Goal: Task Accomplishment & Management: Use online tool/utility

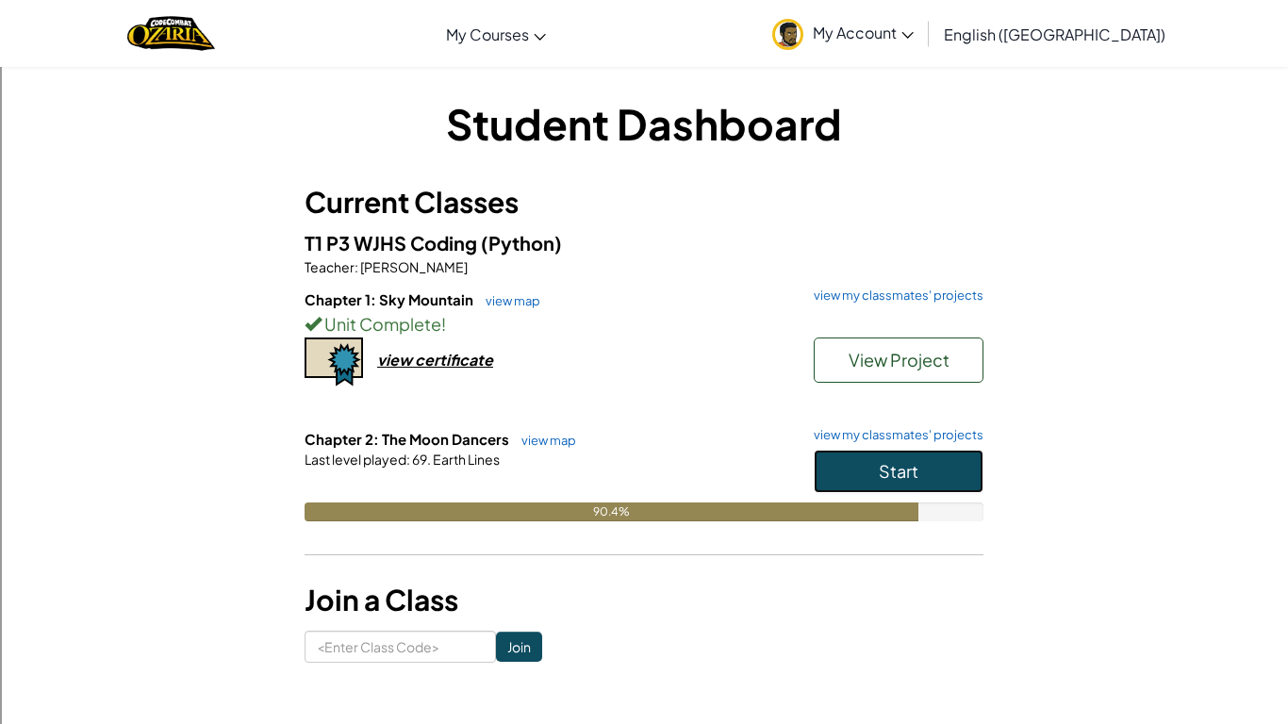
click at [893, 465] on span "Start" at bounding box center [899, 471] width 40 height 22
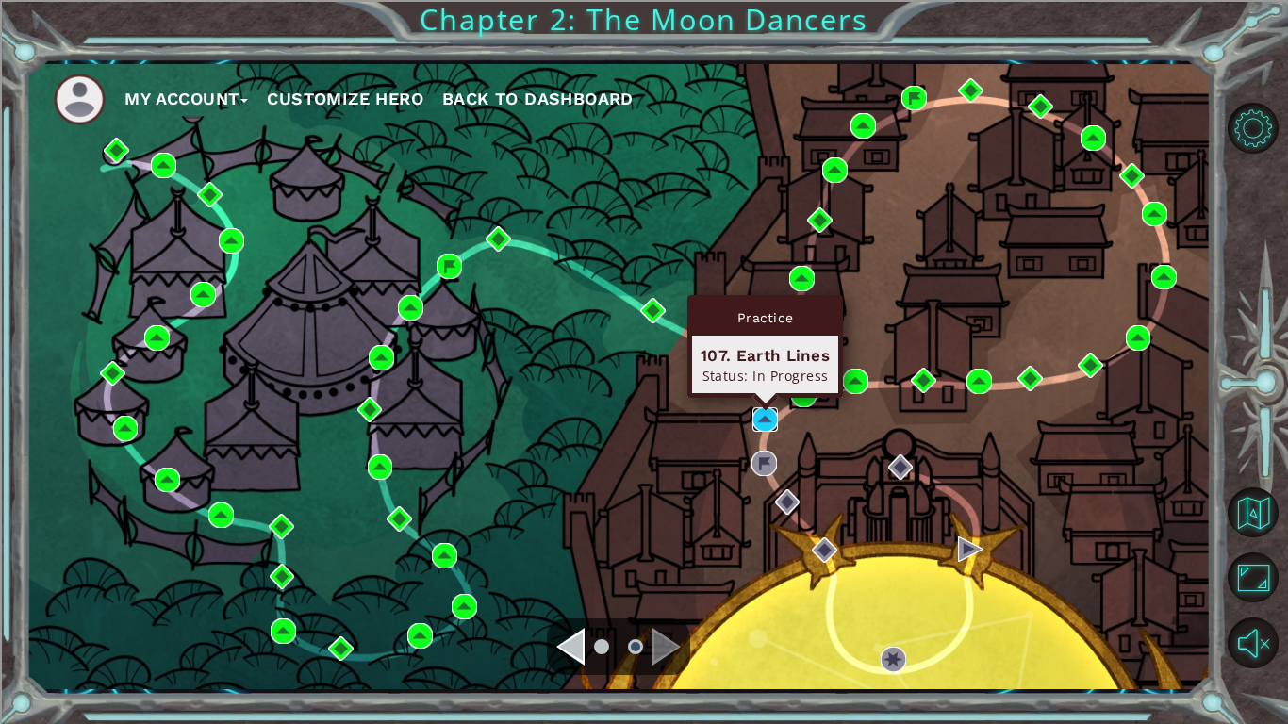
click at [754, 419] on img at bounding box center [764, 419] width 25 height 25
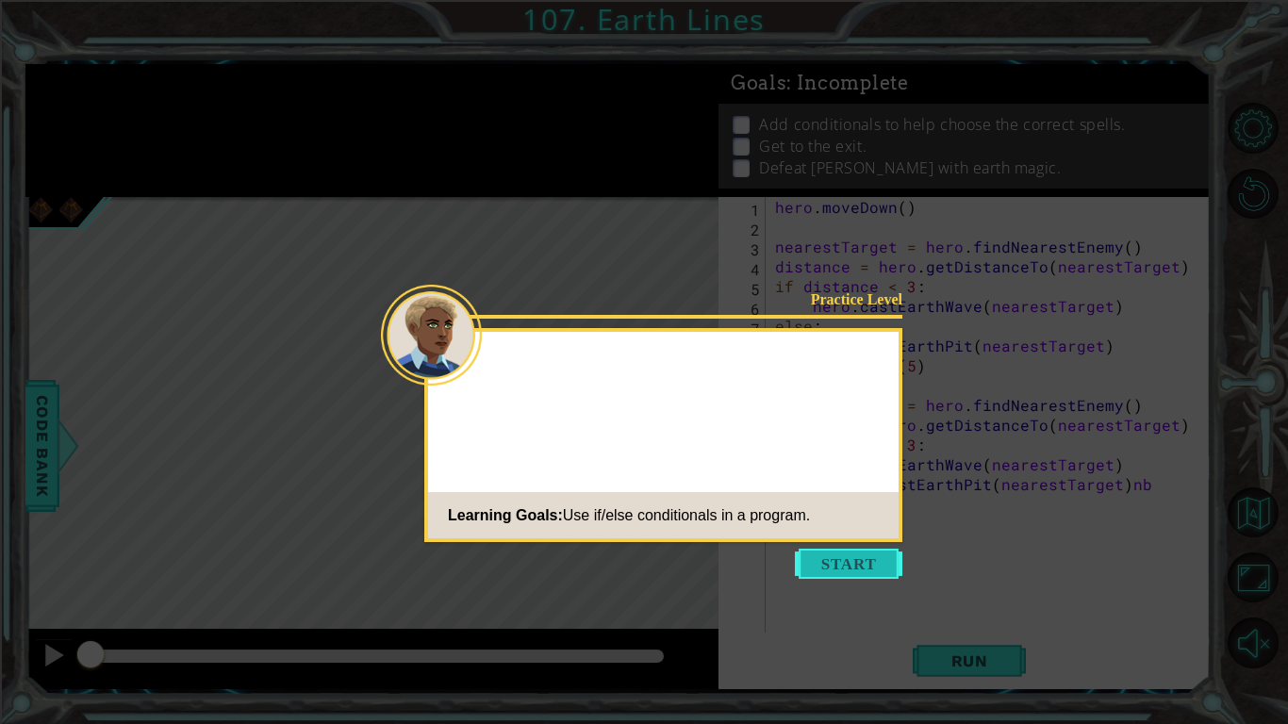
click at [829, 570] on button "Start" at bounding box center [848, 564] width 107 height 30
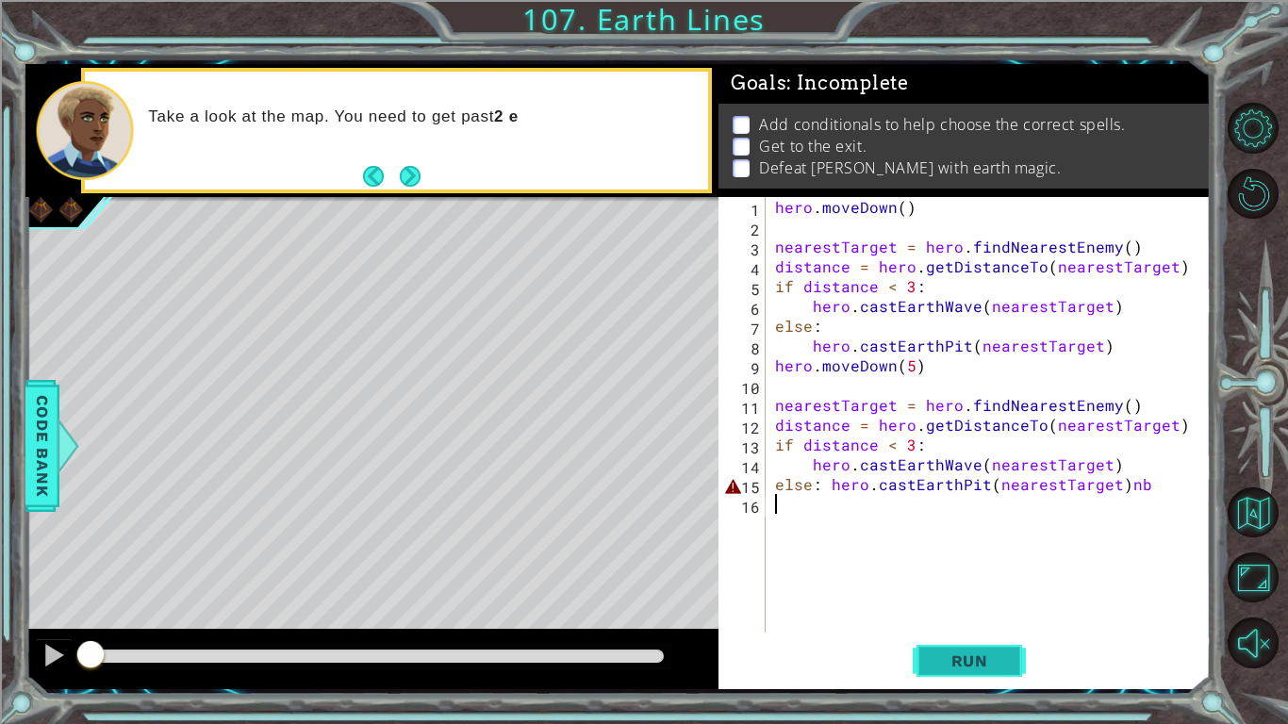
click at [960, 674] on button "Run" at bounding box center [968, 660] width 113 height 49
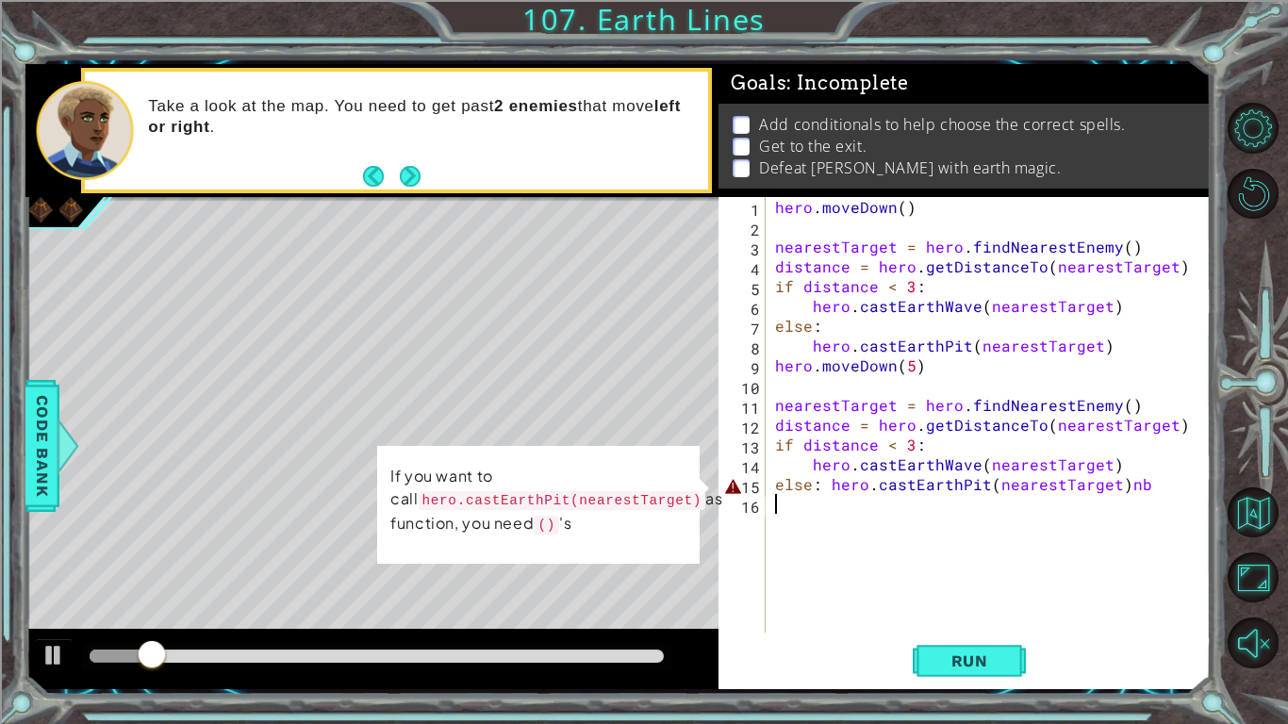
click at [1157, 501] on div "hero . moveDown ( ) nearestTarget = hero . findNearestEnemy ( ) distance = hero…" at bounding box center [993, 434] width 444 height 475
click at [1171, 493] on div "hero . moveDown ( ) nearestTarget = hero . findNearestEnemy ( ) distance = hero…" at bounding box center [993, 434] width 444 height 475
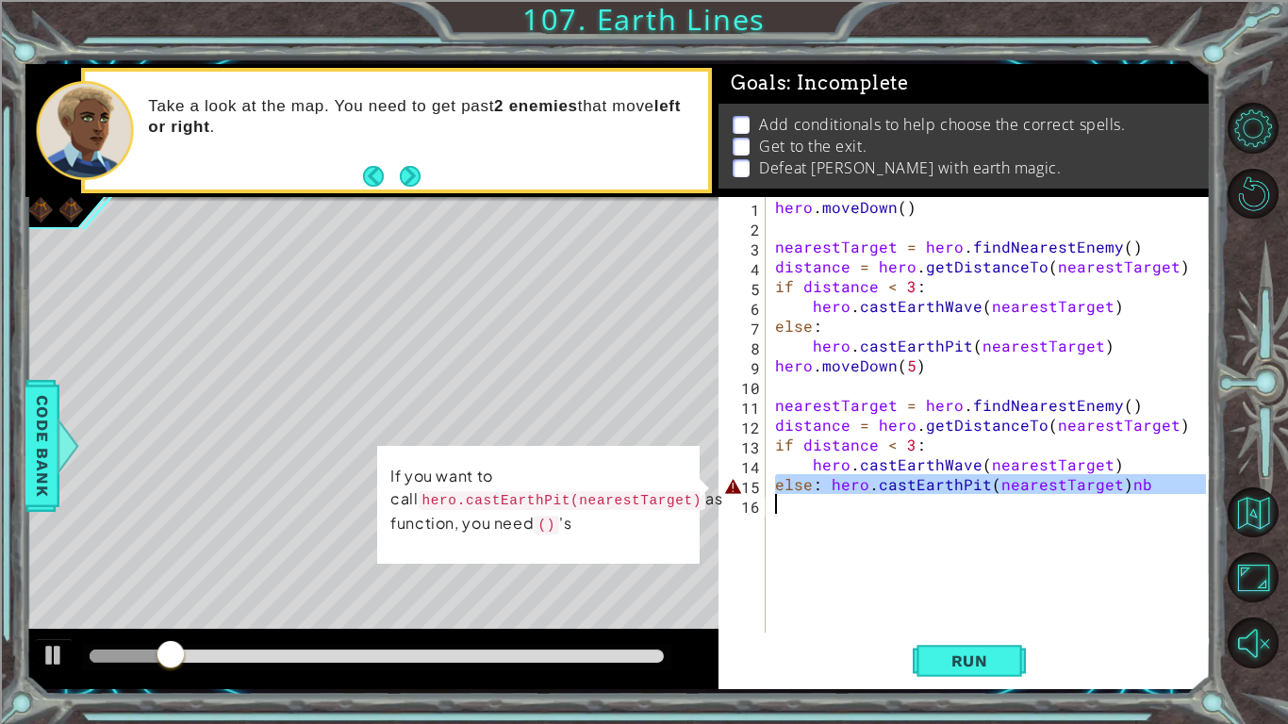
click at [1171, 493] on div "hero . moveDown ( ) nearestTarget = hero . findNearestEnemy ( ) distance = hero…" at bounding box center [988, 415] width 435 height 436
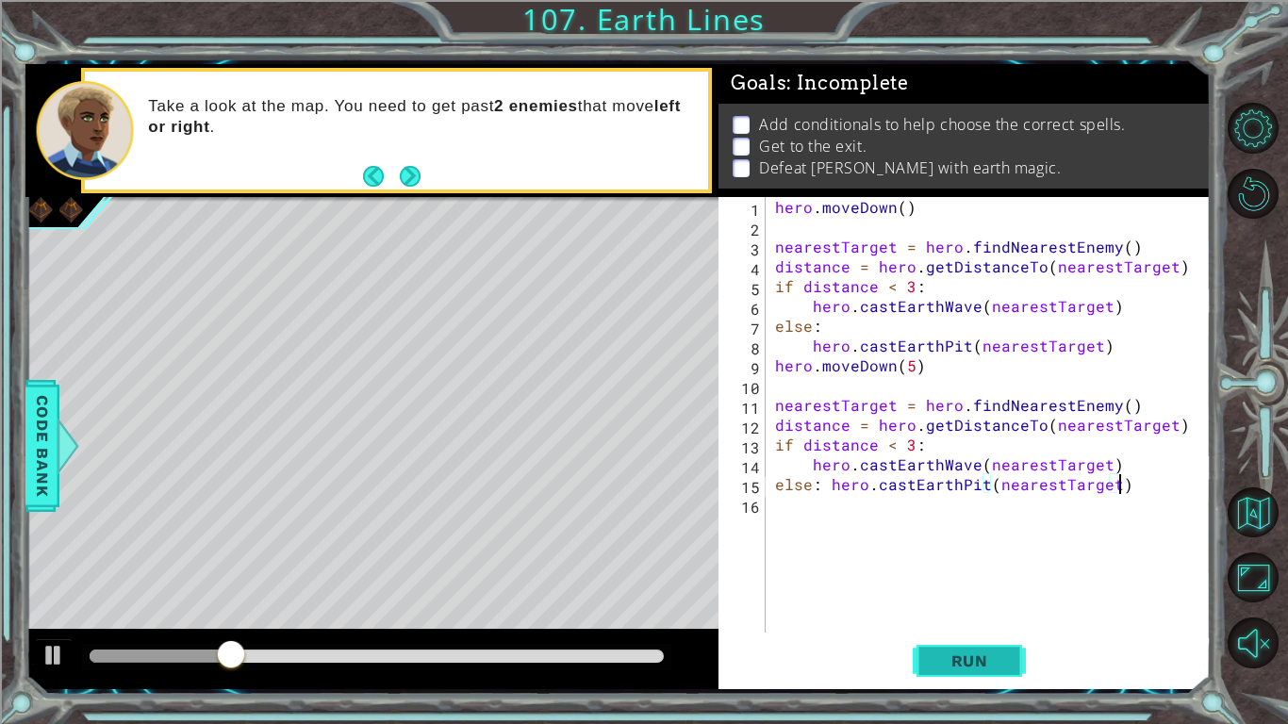
click at [964, 649] on button "Run" at bounding box center [968, 660] width 113 height 49
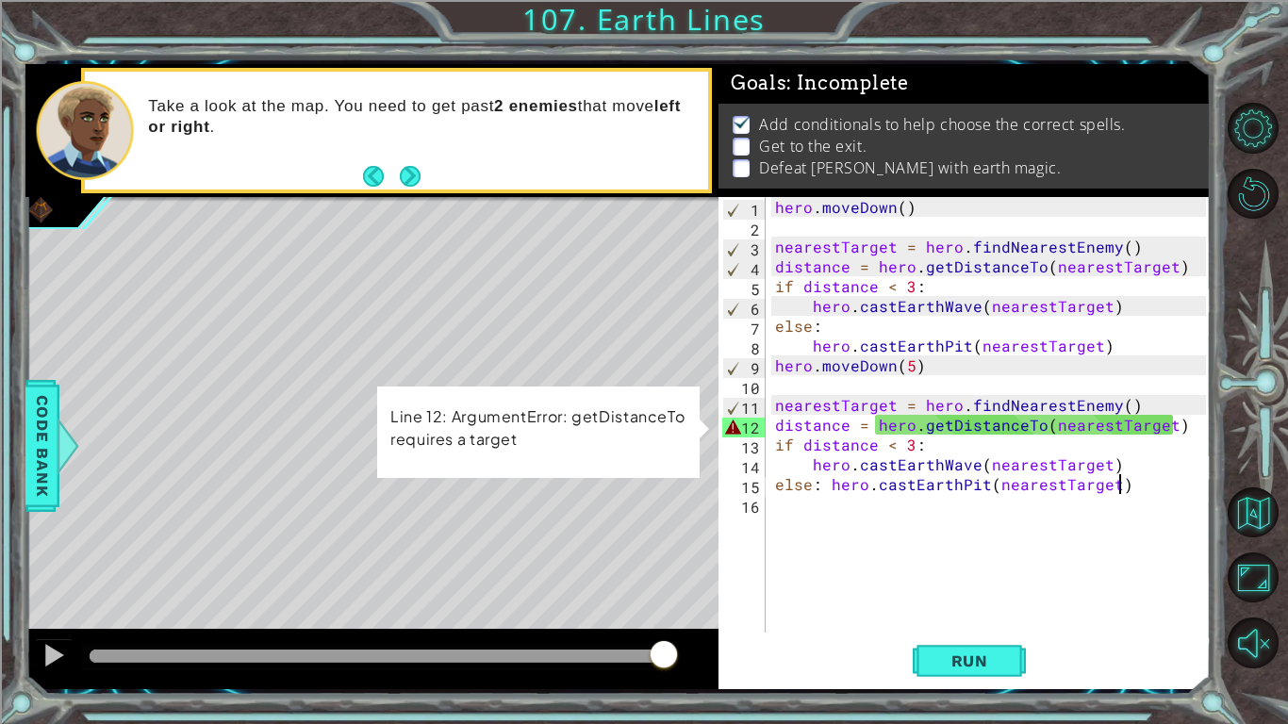
click at [419, 162] on footer at bounding box center [392, 176] width 58 height 28
click at [409, 170] on button "Next" at bounding box center [410, 177] width 22 height 22
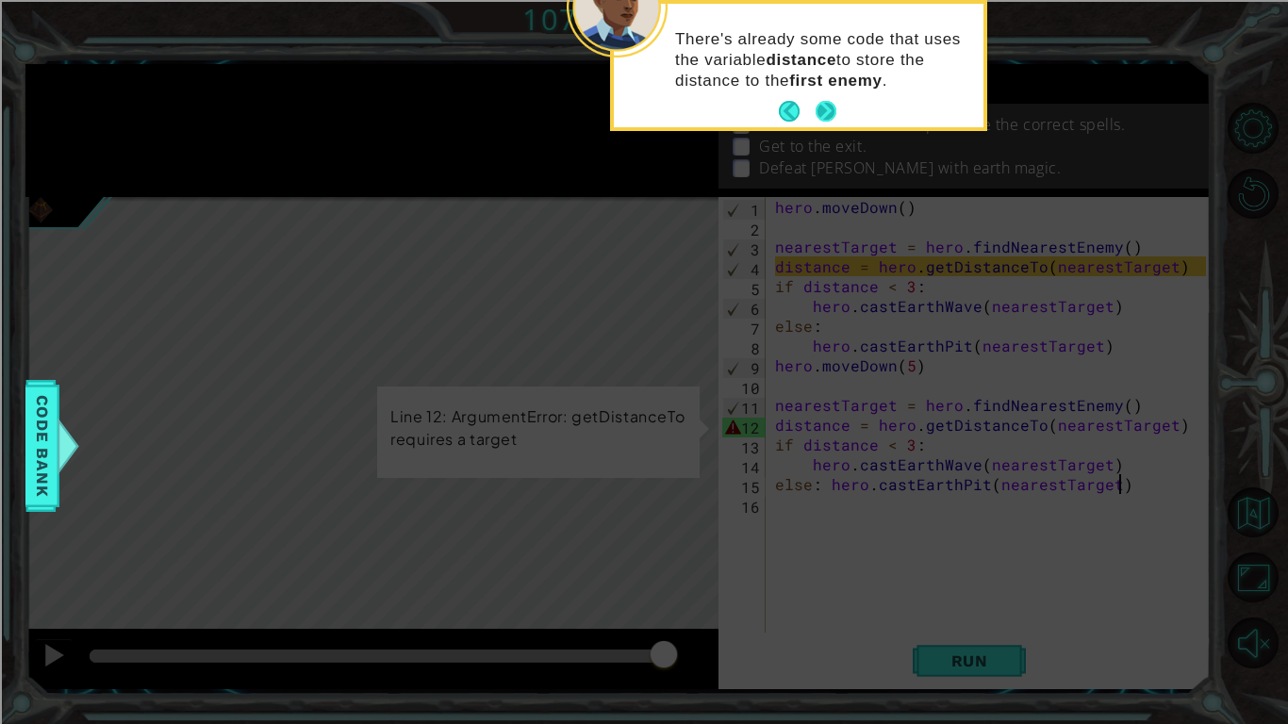
click at [818, 106] on button "Next" at bounding box center [825, 112] width 22 height 22
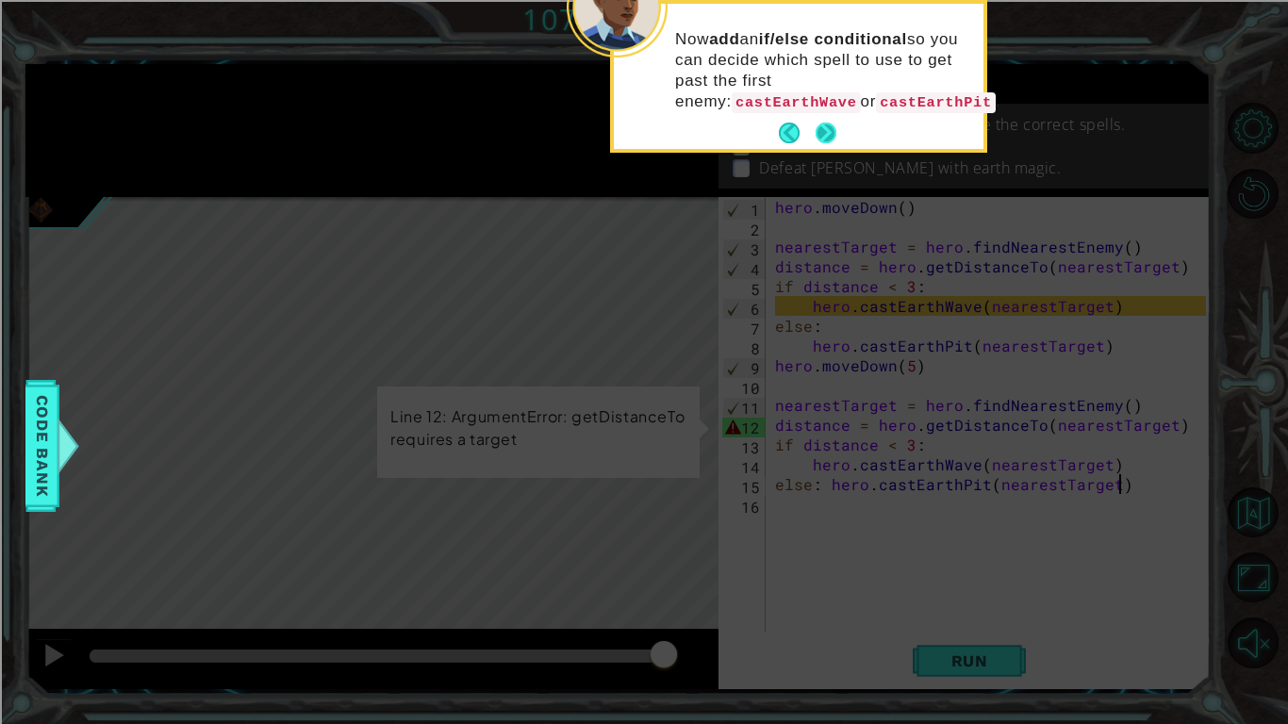
click at [825, 123] on button "Next" at bounding box center [825, 134] width 22 height 22
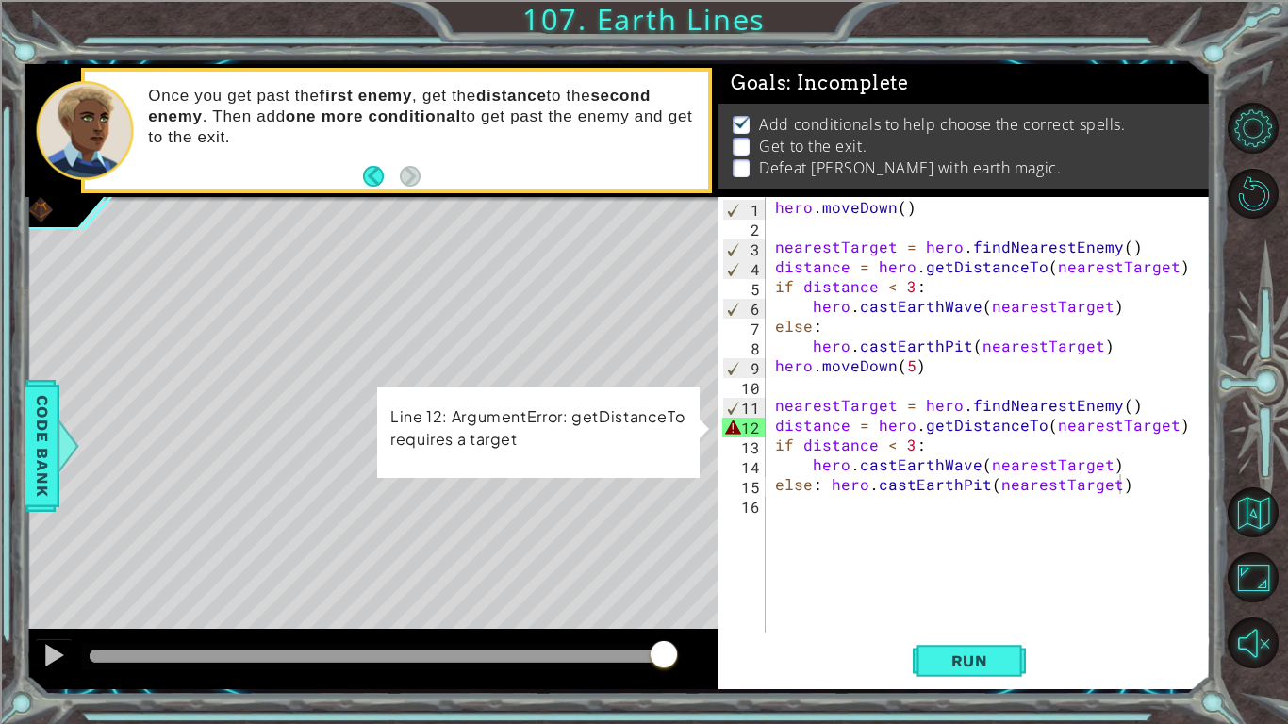
click at [1185, 437] on div "hero . moveDown ( ) nearestTarget = hero . findNearestEnemy ( ) distance = hero…" at bounding box center [993, 434] width 444 height 475
click at [1177, 429] on div "hero . moveDown ( ) nearestTarget = hero . findNearestEnemy ( ) distance = hero…" at bounding box center [993, 434] width 444 height 475
type textarea "distance = hero.getDistanceTo(nearestTarget)"
click at [1177, 429] on div "hero . moveDown ( ) nearestTarget = hero . findNearestEnemy ( ) distance = hero…" at bounding box center [993, 434] width 444 height 475
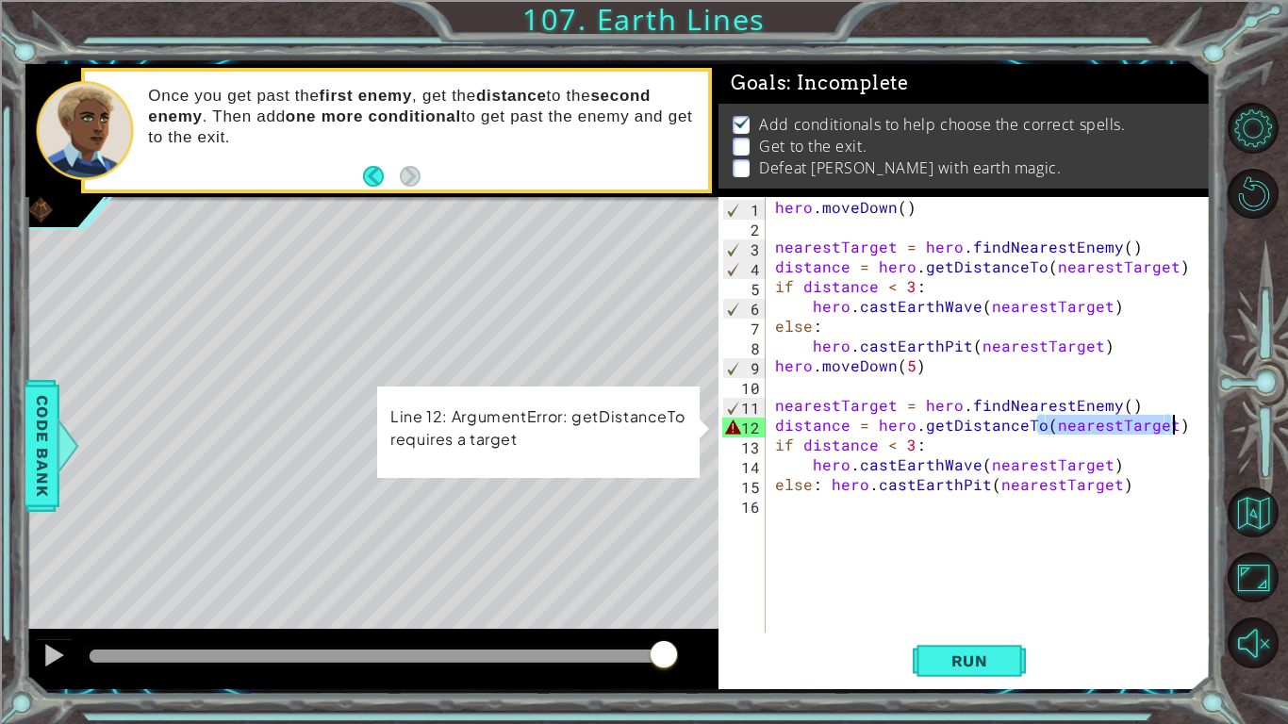
click at [1079, 538] on div "hero . moveDown ( ) nearestTarget = hero . findNearestEnemy ( ) distance = hero…" at bounding box center [993, 434] width 444 height 475
type textarea "nearestTarget = hero.findNearestEnemy()"
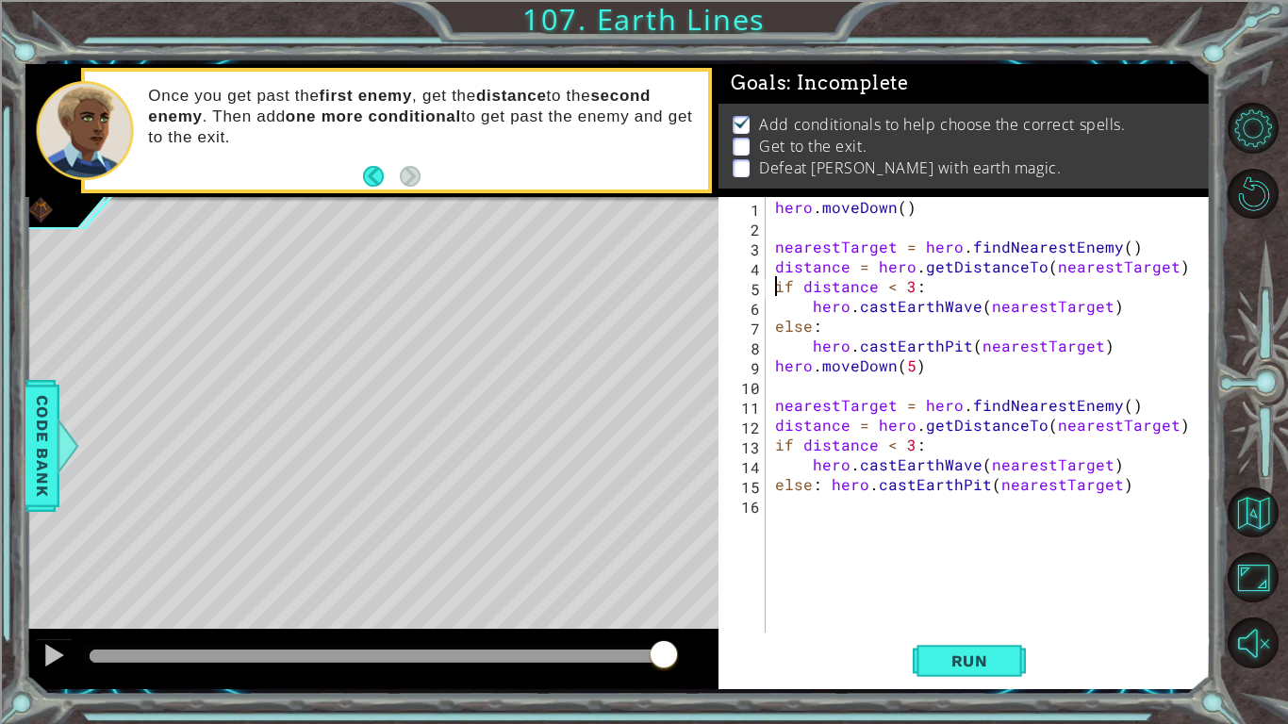
type textarea "distance = hero.getDistanceTo(nearestTarget)"
click at [1197, 263] on div "hero . moveDown ( ) nearestTarget = hero . findNearestEnemy ( ) distance = hero…" at bounding box center [993, 434] width 444 height 475
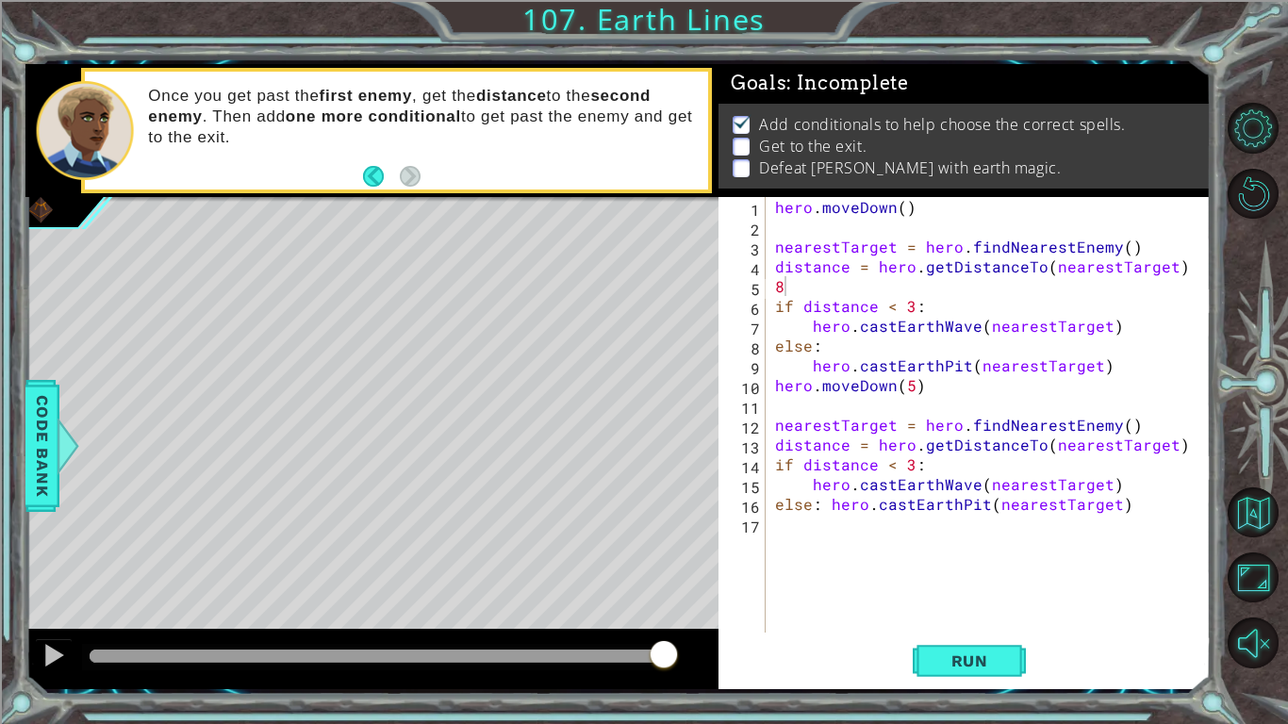
click at [768, 385] on div "8 1 2 3 4 5 6 7 8 9 10 11 12 13 14 15 16 17 hero . moveDown ( ) nearestTarget =…" at bounding box center [961, 415] width 487 height 436
click at [774, 386] on div "hero . moveDown ( ) nearestTarget = hero . findNearestEnemy ( ) distance = hero…" at bounding box center [993, 434] width 444 height 475
type textarea "hero.moveDown(5)"
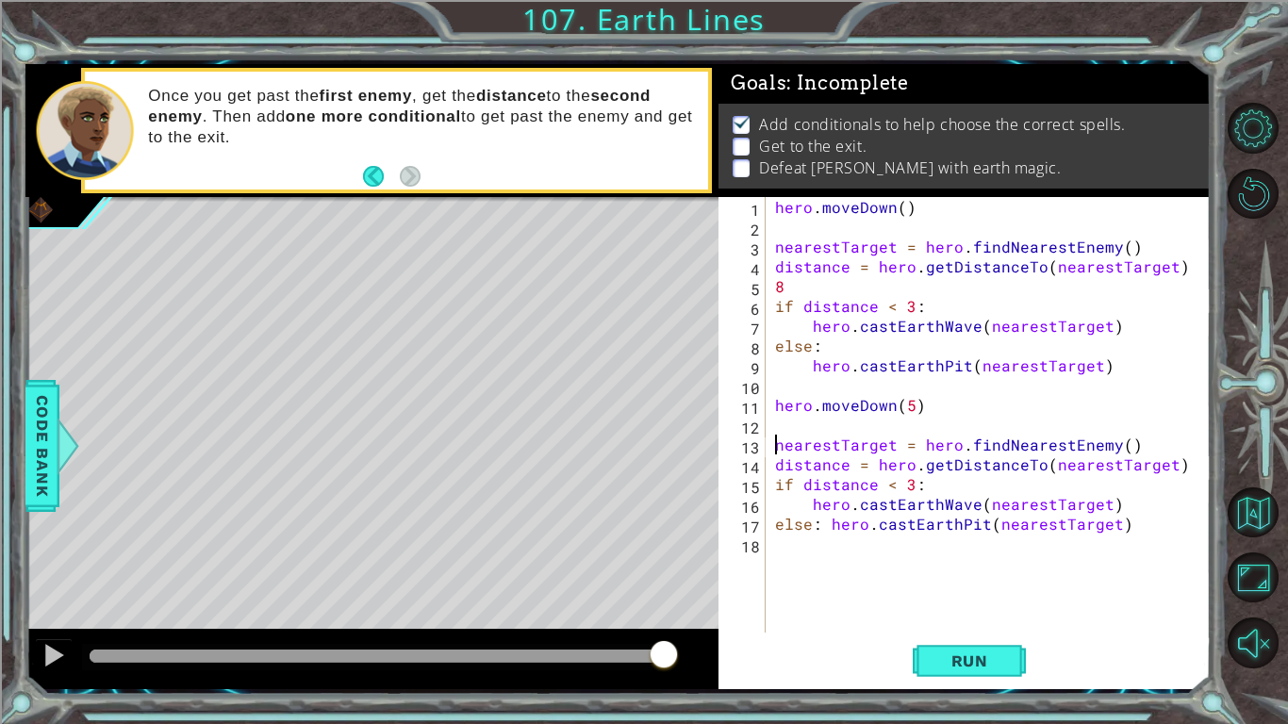
type textarea "distance = hero.getDistanceTo(nearestTarget)"
click at [879, 431] on div "hero . moveDown ( ) nearestTarget = hero . findNearestEnemy ( ) distance = hero…" at bounding box center [993, 434] width 444 height 475
click at [904, 417] on div "hero . moveDown ( ) nearestTarget = hero . findNearestEnemy ( ) distance = hero…" at bounding box center [993, 434] width 444 height 475
click at [912, 399] on div "hero . moveDown ( ) nearestTarget = hero . findNearestEnemy ( ) distance = hero…" at bounding box center [993, 434] width 444 height 475
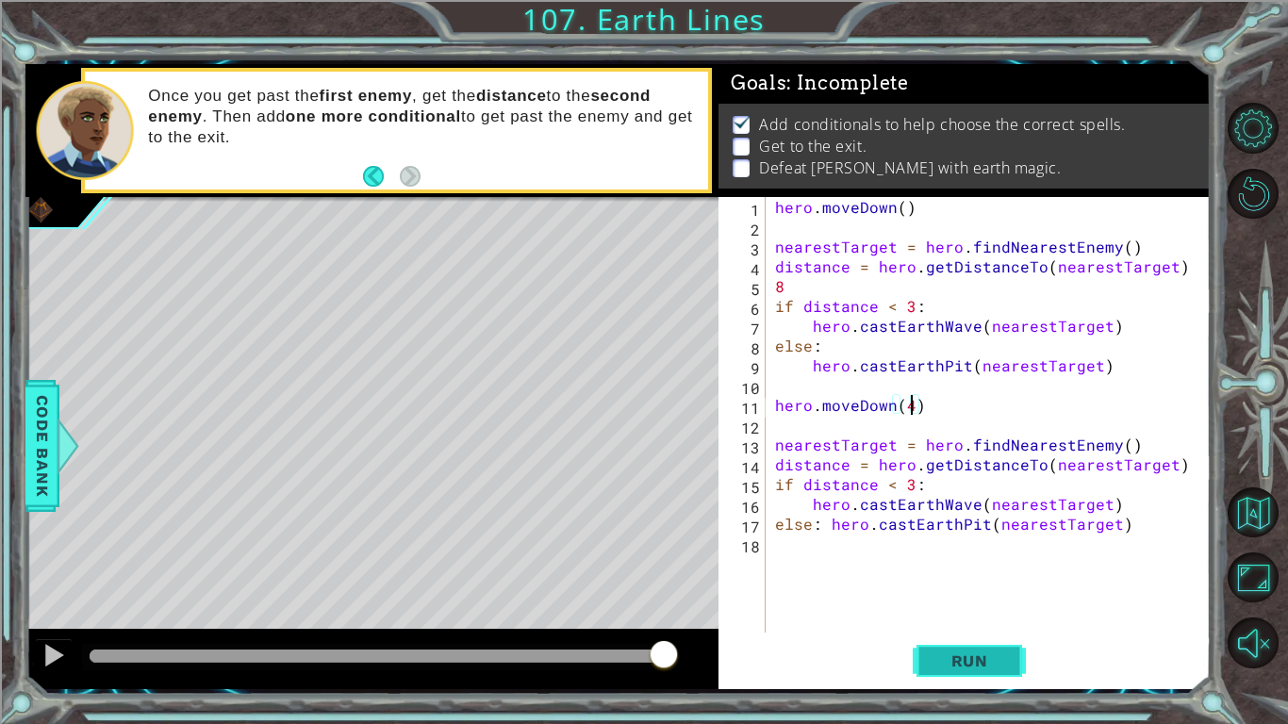
type textarea "hero.moveDown(4)"
click at [981, 653] on span "Run" at bounding box center [969, 660] width 74 height 19
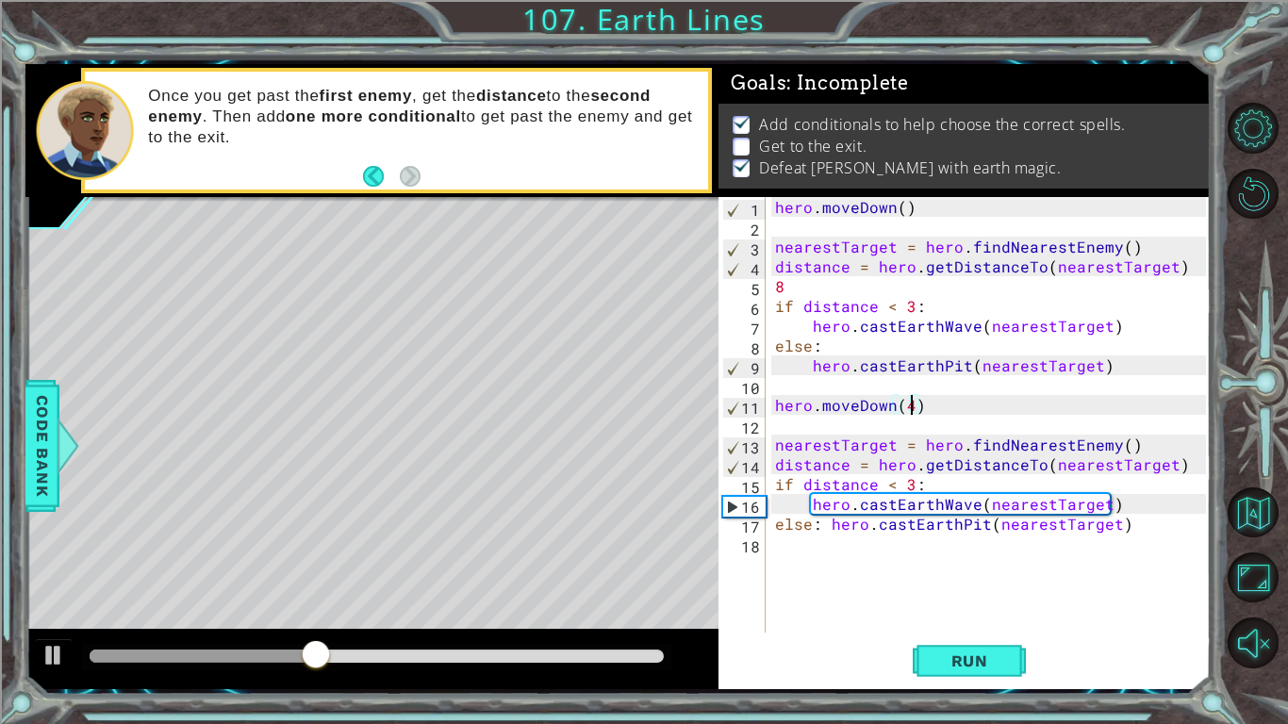
click at [816, 554] on div "hero . moveDown ( ) nearestTarget = hero . findNearestEnemy ( ) distance = hero…" at bounding box center [993, 434] width 444 height 475
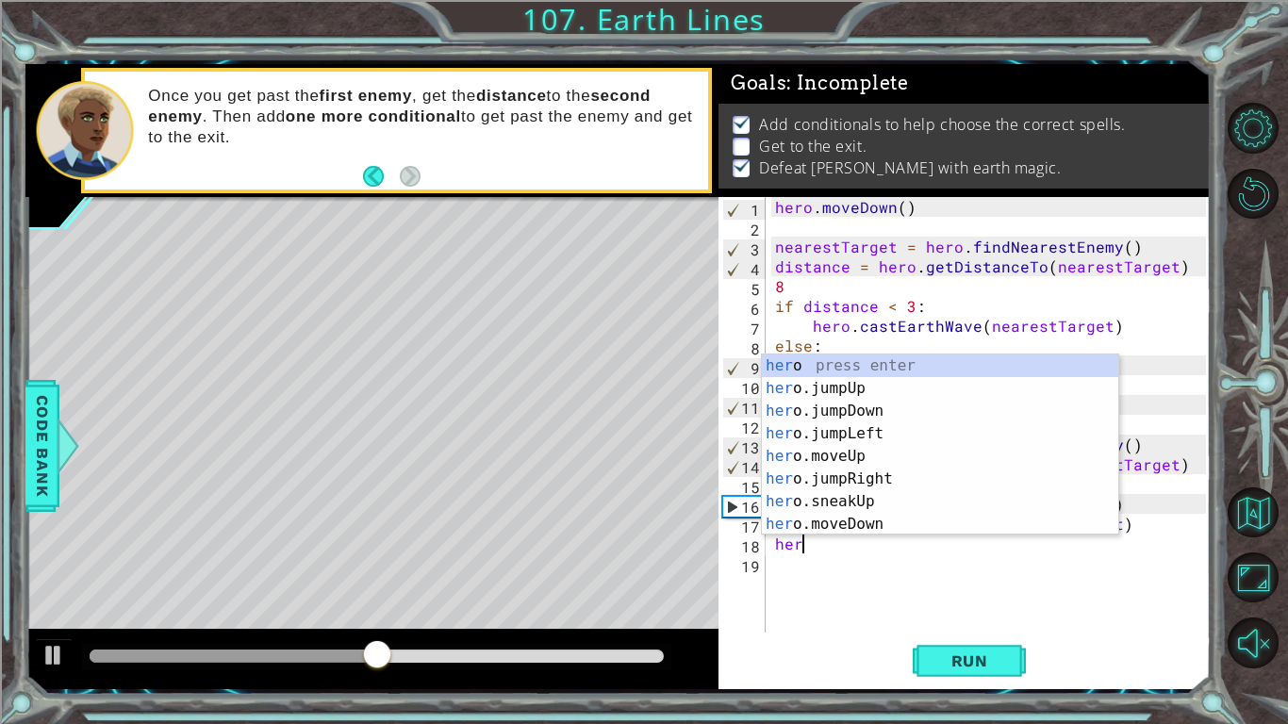
scroll to position [0, 1]
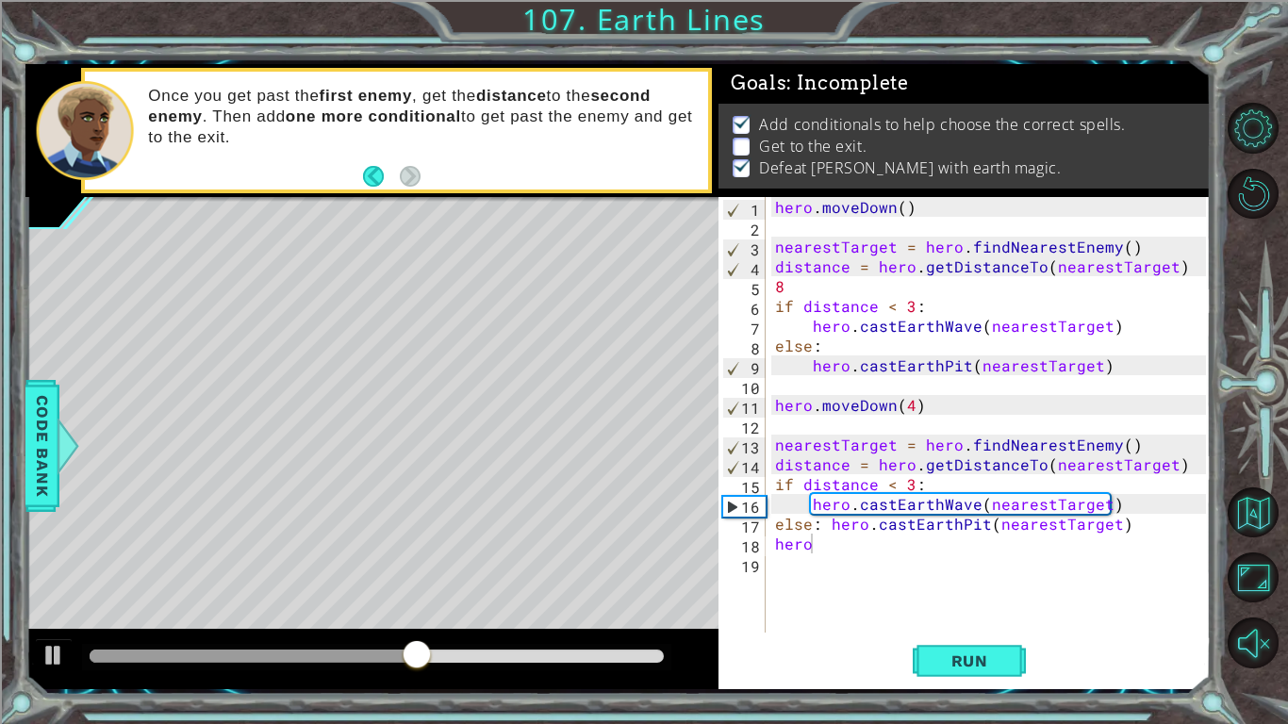
click at [848, 658] on div "Run" at bounding box center [969, 660] width 492 height 49
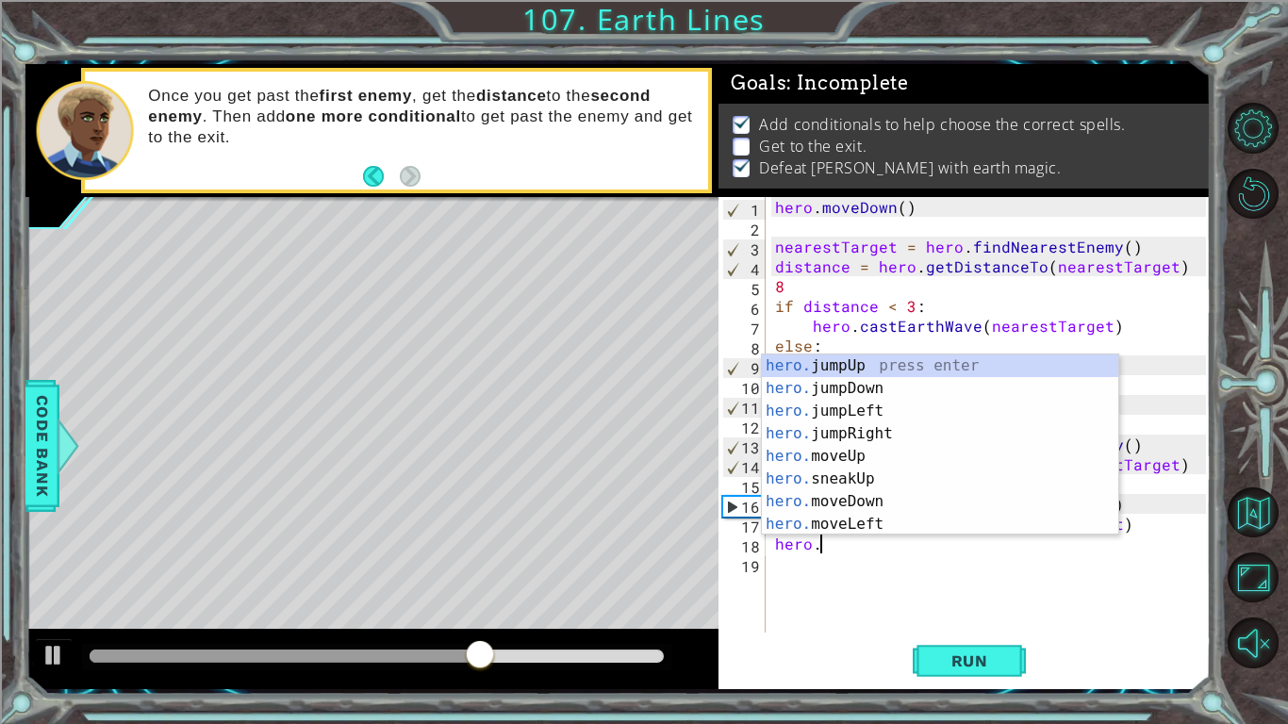
scroll to position [0, 3]
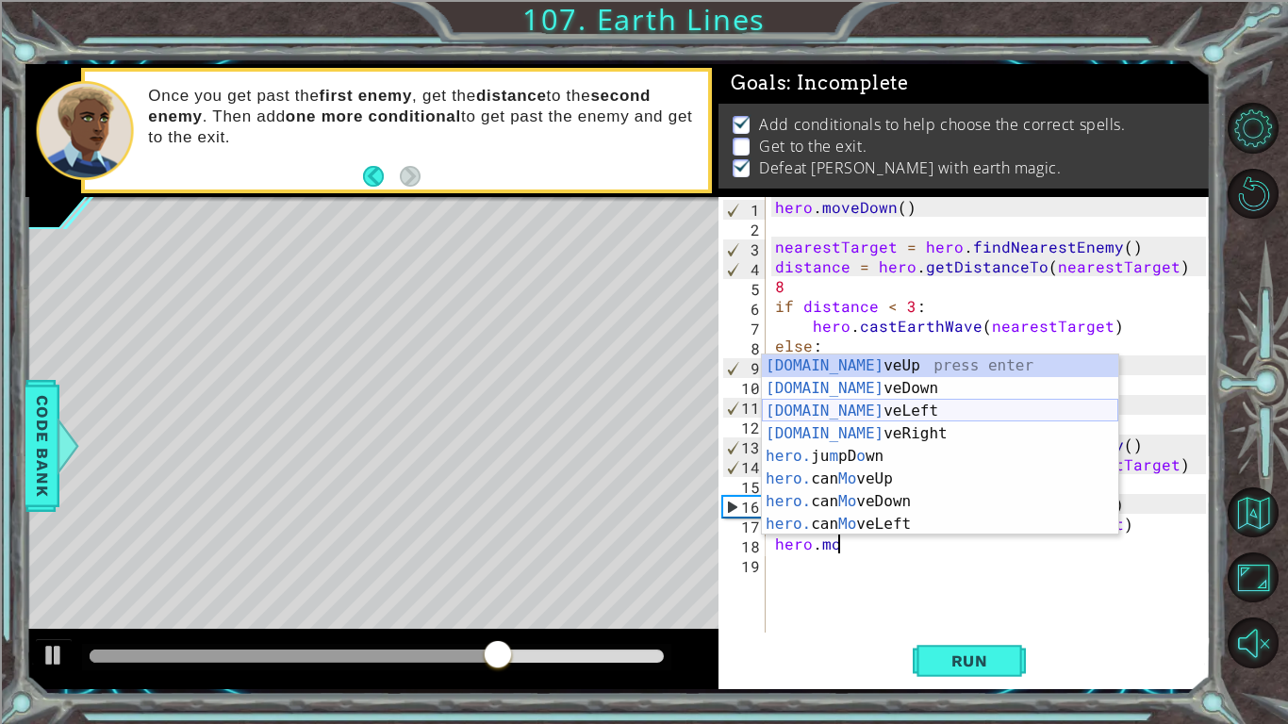
click at [825, 413] on div "hero.mo veUp press enter hero.mo veDown press enter hero.mo veLeft press enter …" at bounding box center [940, 467] width 356 height 226
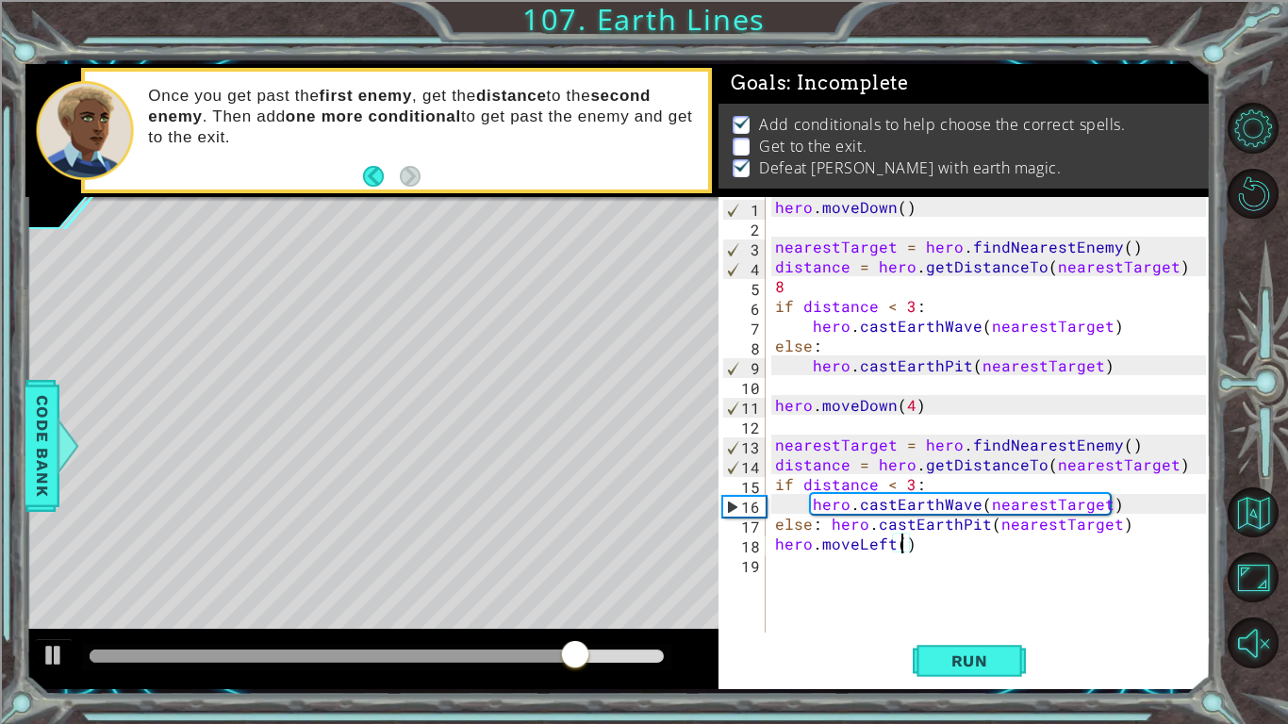
scroll to position [0, 8]
click at [962, 660] on span "Run" at bounding box center [969, 660] width 74 height 19
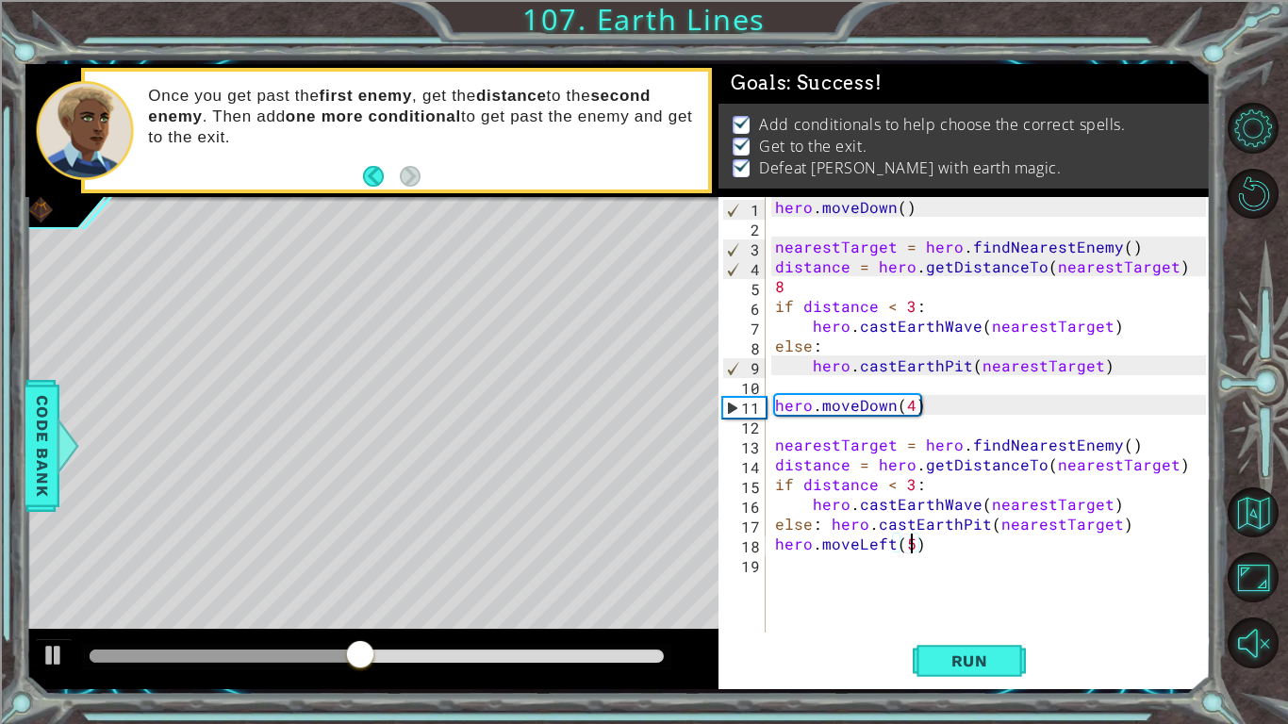
click at [1101, 508] on div "hero . moveDown ( ) nearestTarget = hero . findNearestEnemy ( ) distance = hero…" at bounding box center [993, 434] width 444 height 475
type textarea "hero.castEarthWave(nearestTarget)"
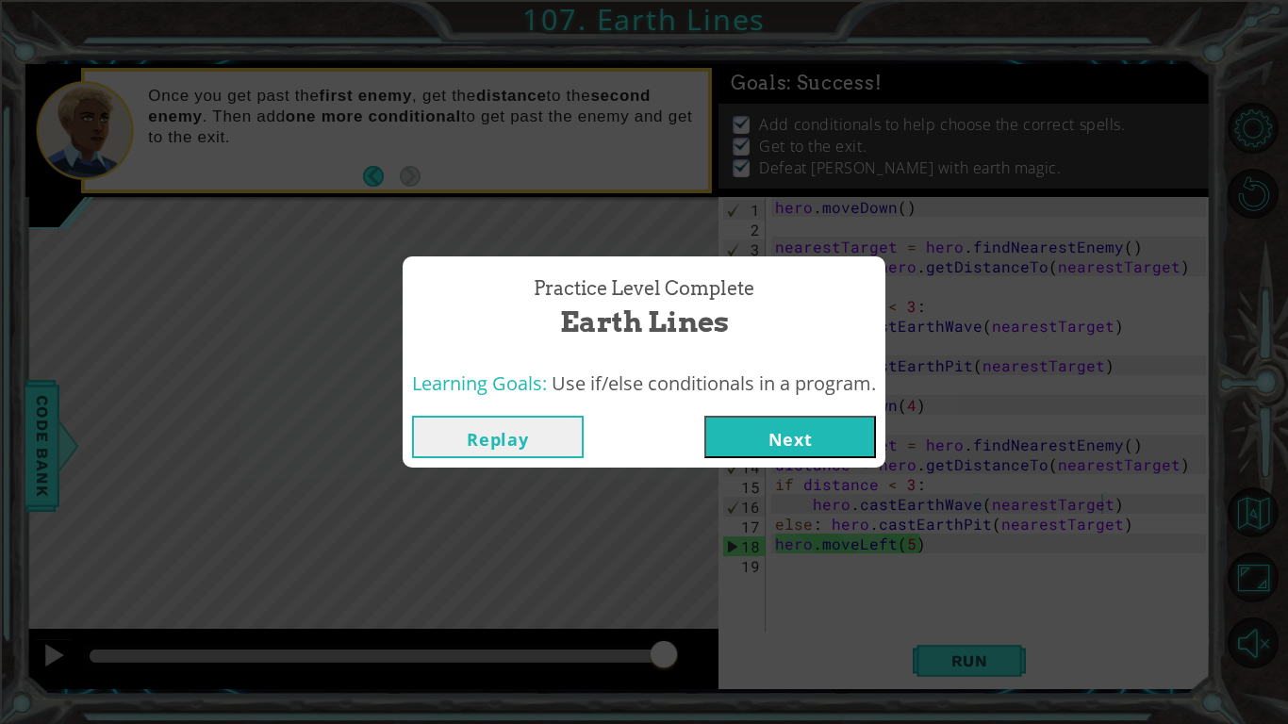
click at [780, 425] on button "Next" at bounding box center [790, 437] width 172 height 42
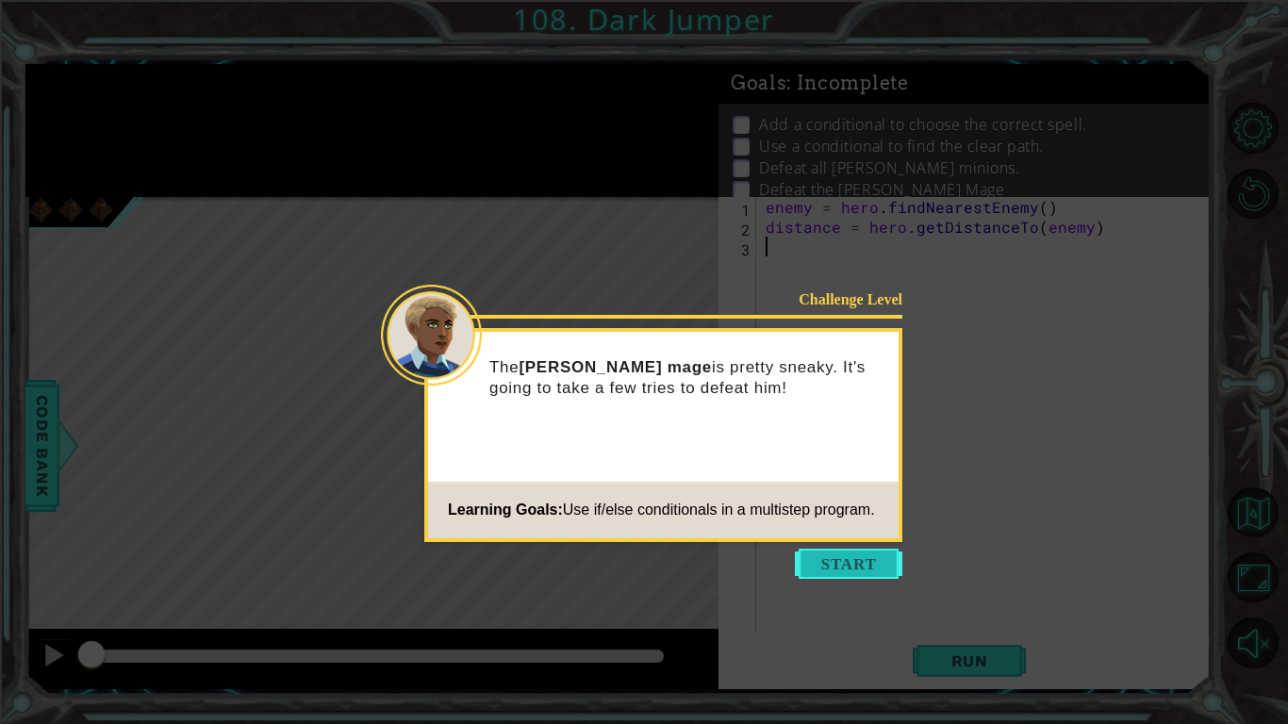
click at [820, 561] on button "Start" at bounding box center [848, 564] width 107 height 30
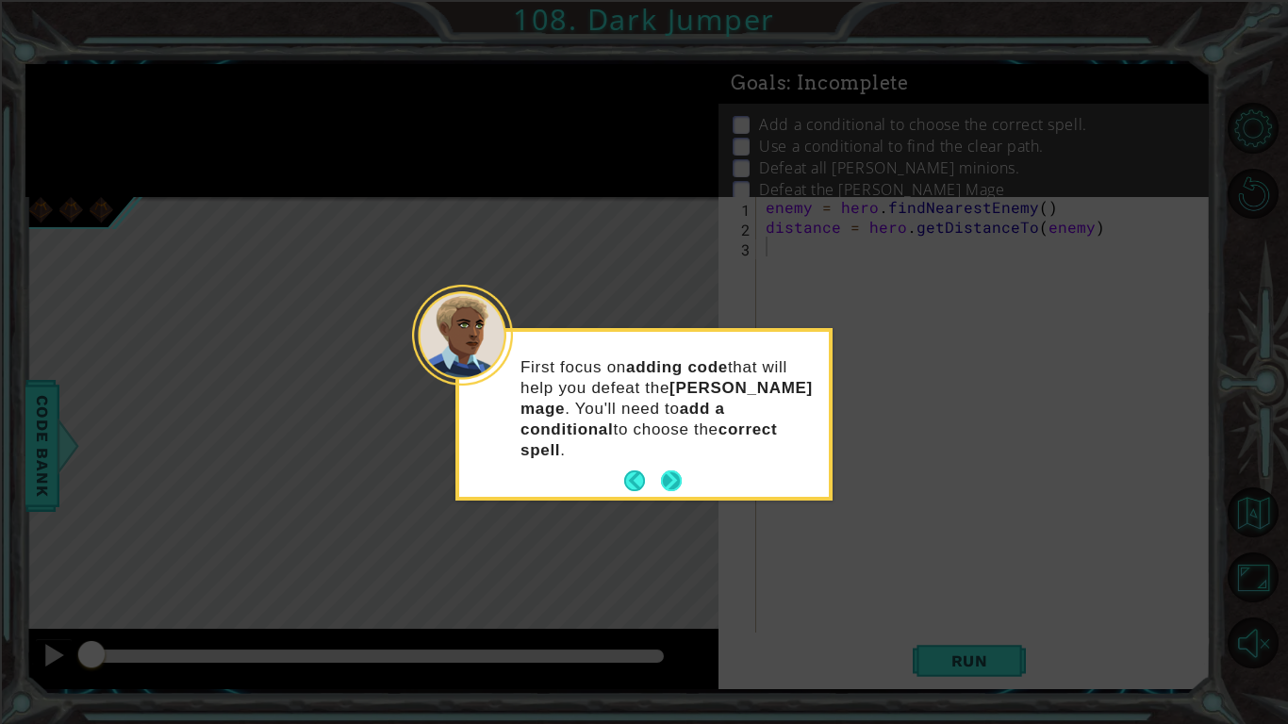
click at [682, 472] on button "Next" at bounding box center [671, 480] width 21 height 21
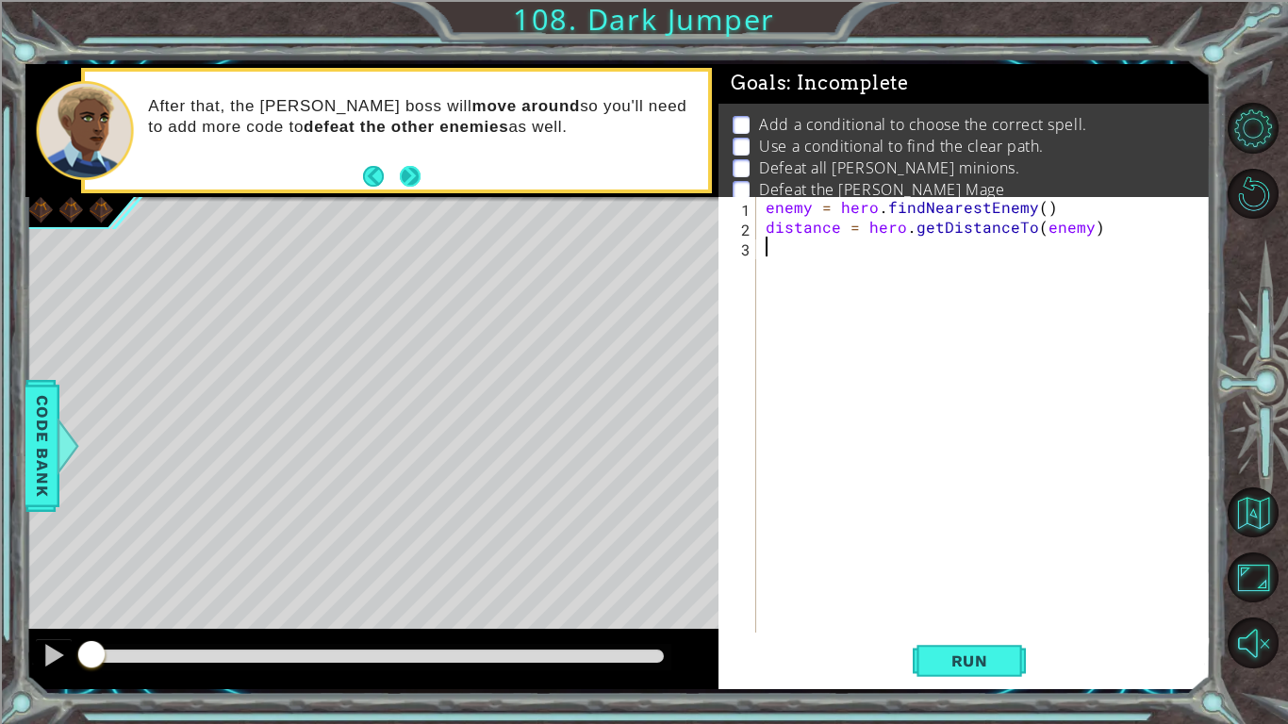
click at [419, 173] on button "Next" at bounding box center [410, 177] width 22 height 22
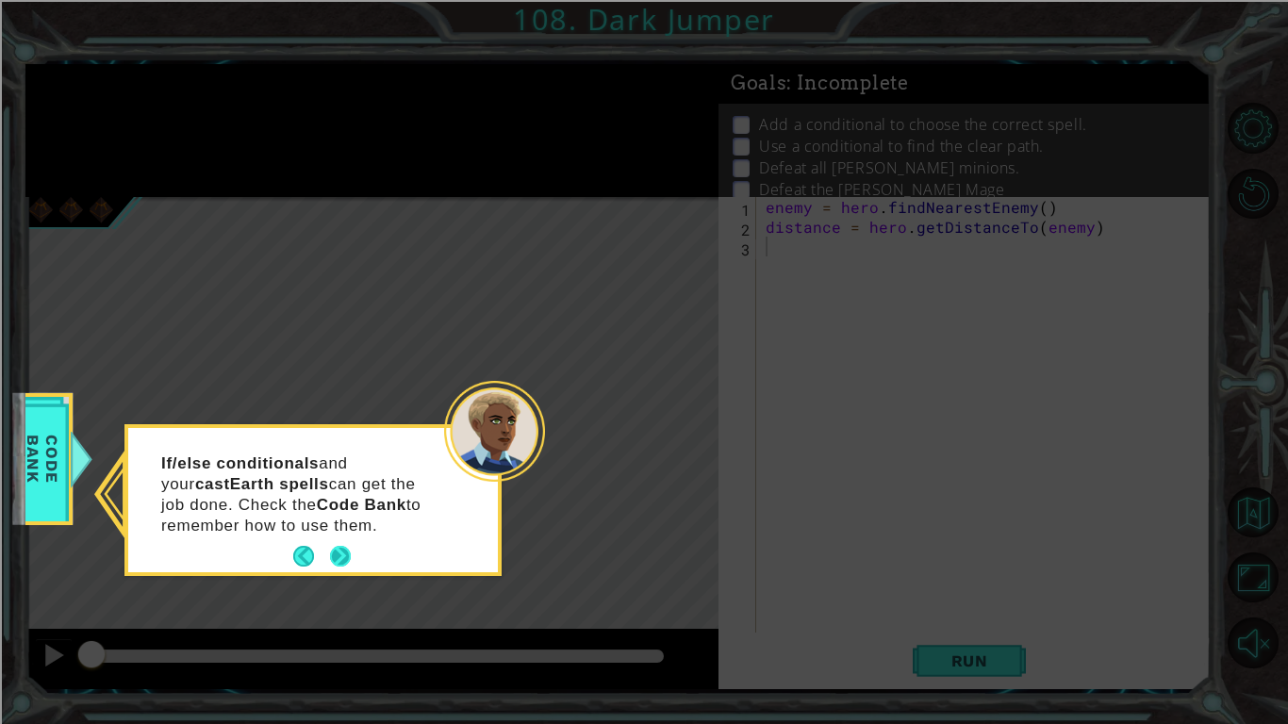
click at [350, 564] on button "Next" at bounding box center [340, 556] width 21 height 21
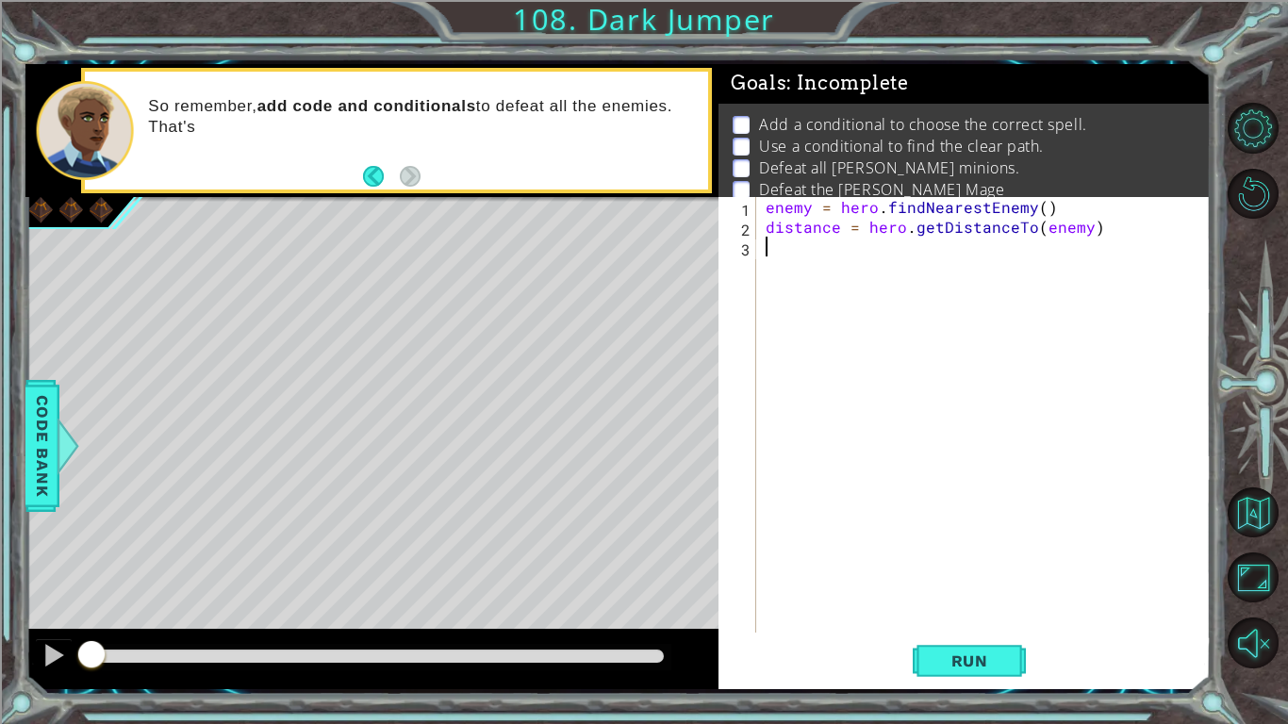
click at [826, 296] on div "enemy = hero . findNearestEnemy ( ) distance = hero . getDistanceTo ( enemy )" at bounding box center [988, 434] width 453 height 475
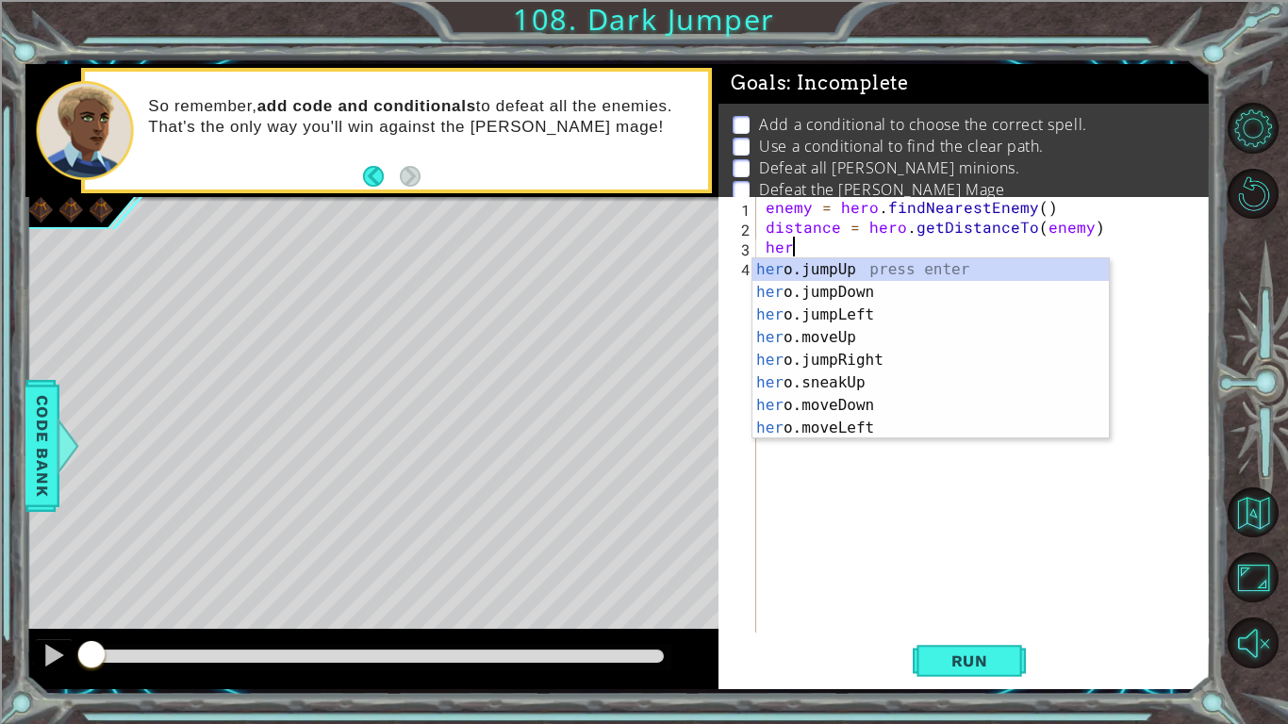
type textarea "h"
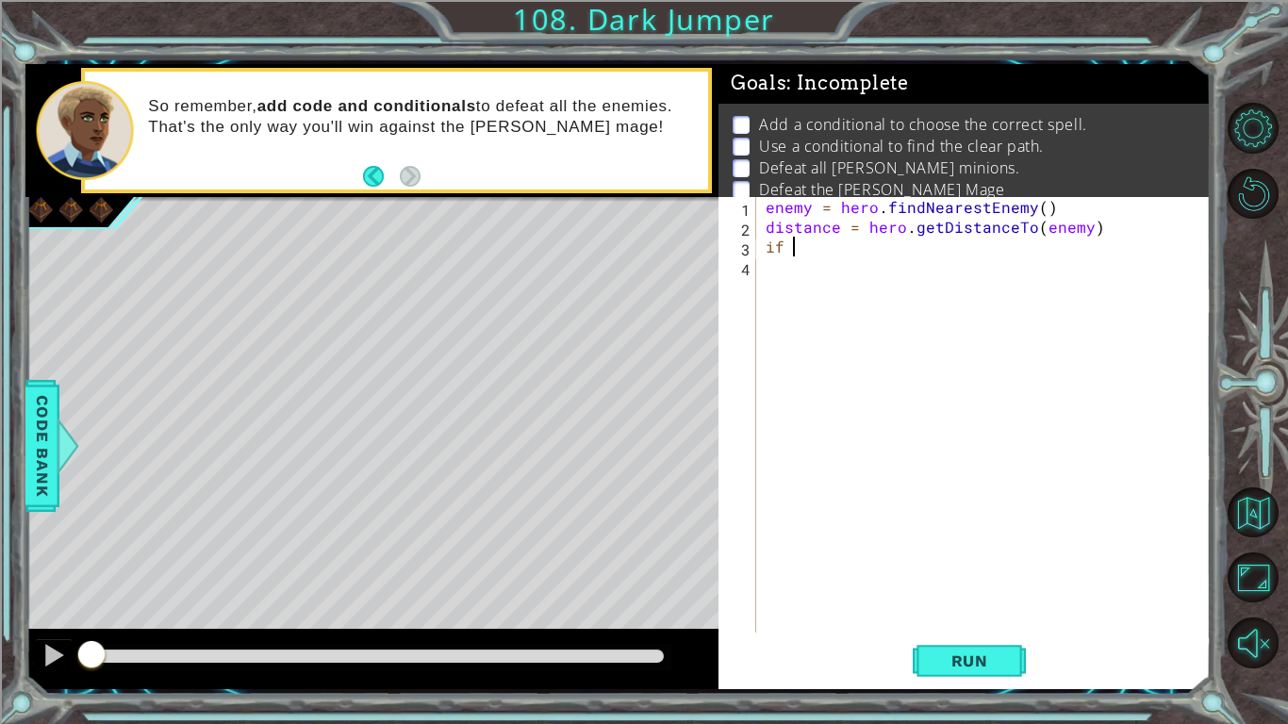
type textarea "i"
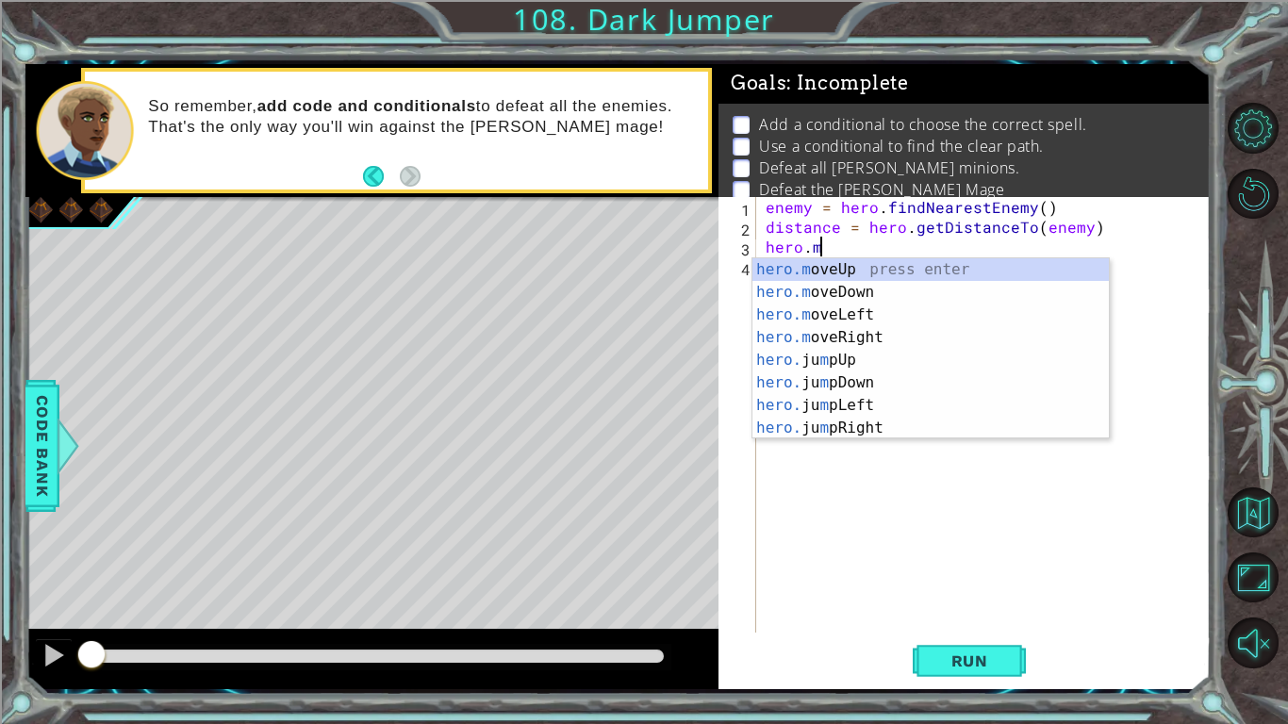
scroll to position [0, 3]
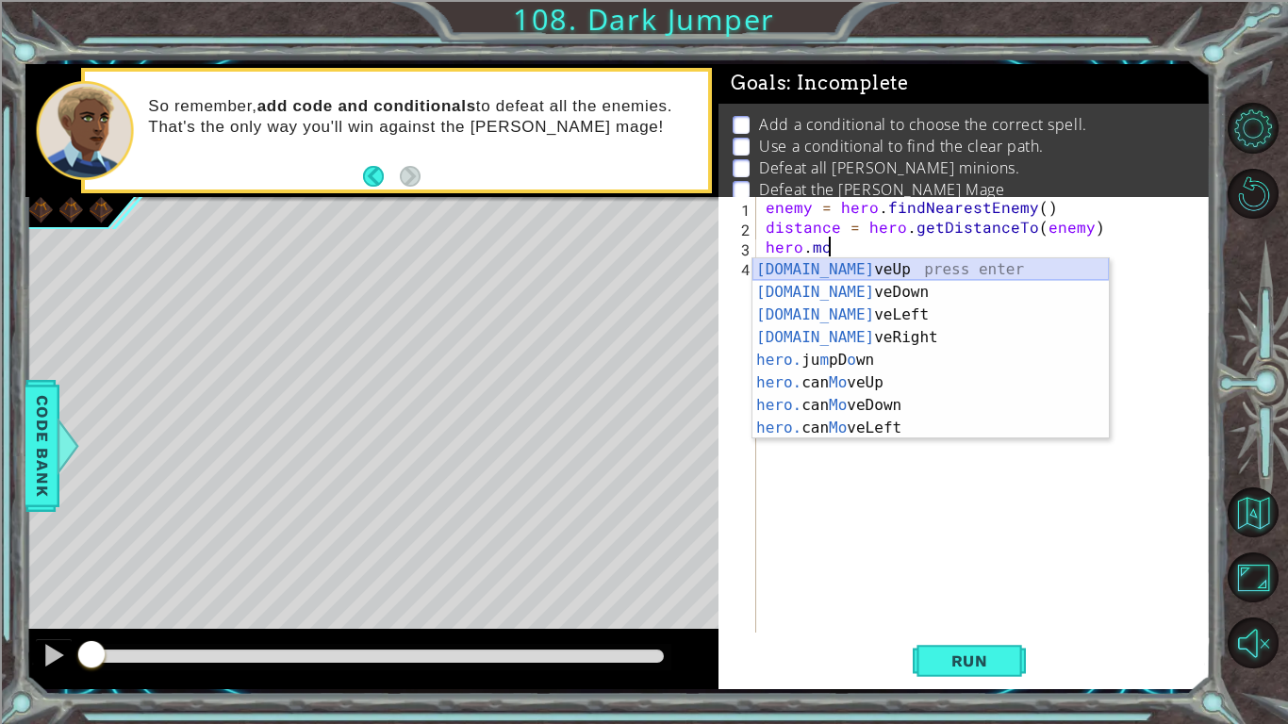
click at [770, 277] on div "hero.mo veUp press enter hero.mo veDown press enter hero.mo veLeft press enter …" at bounding box center [930, 371] width 356 height 226
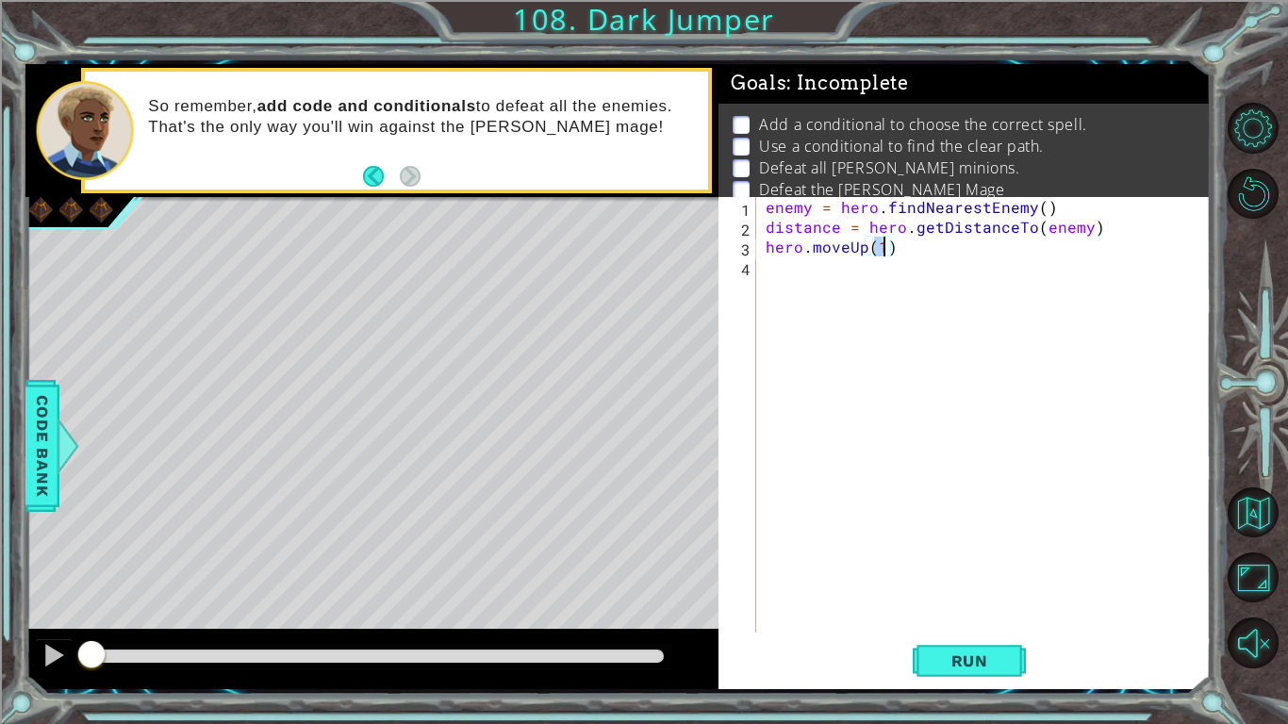
type textarea "hero.moveUp(2)"
click at [990, 269] on div "enemy = hero . findNearestEnemy ( ) distance = hero . getDistanceTo ( enemy ) h…" at bounding box center [988, 434] width 453 height 475
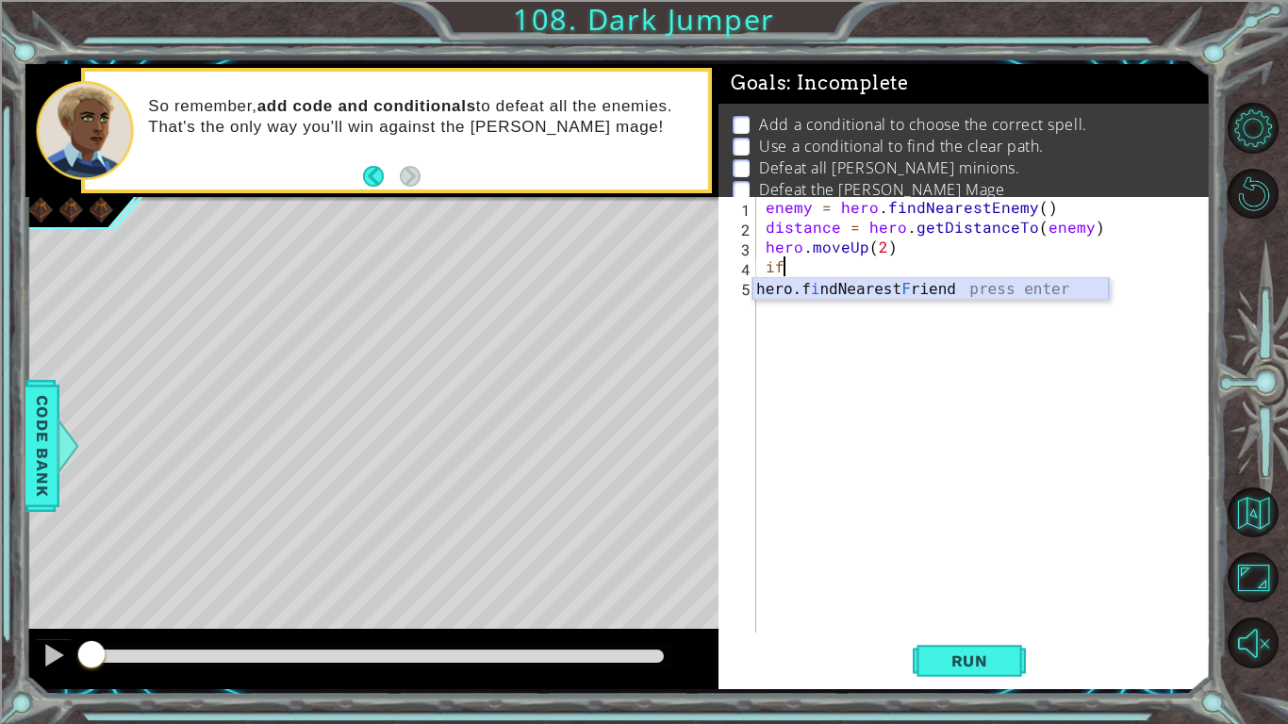
type textarea "i"
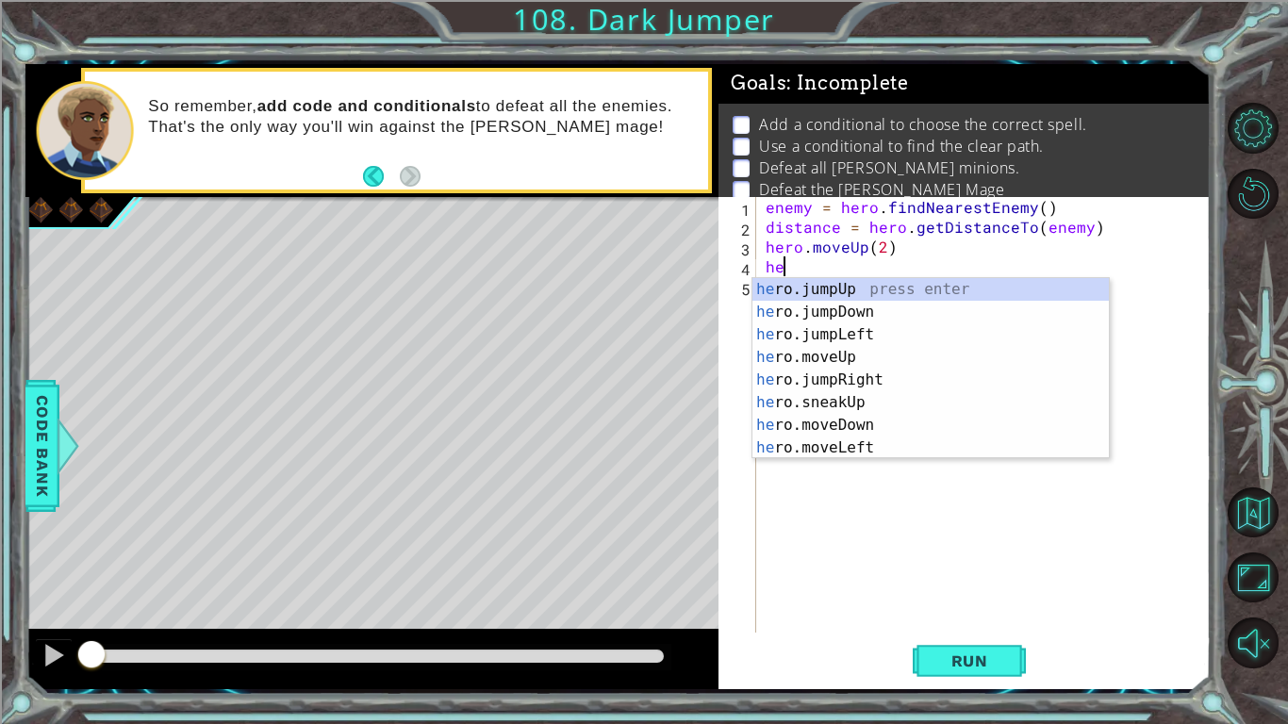
type textarea "h"
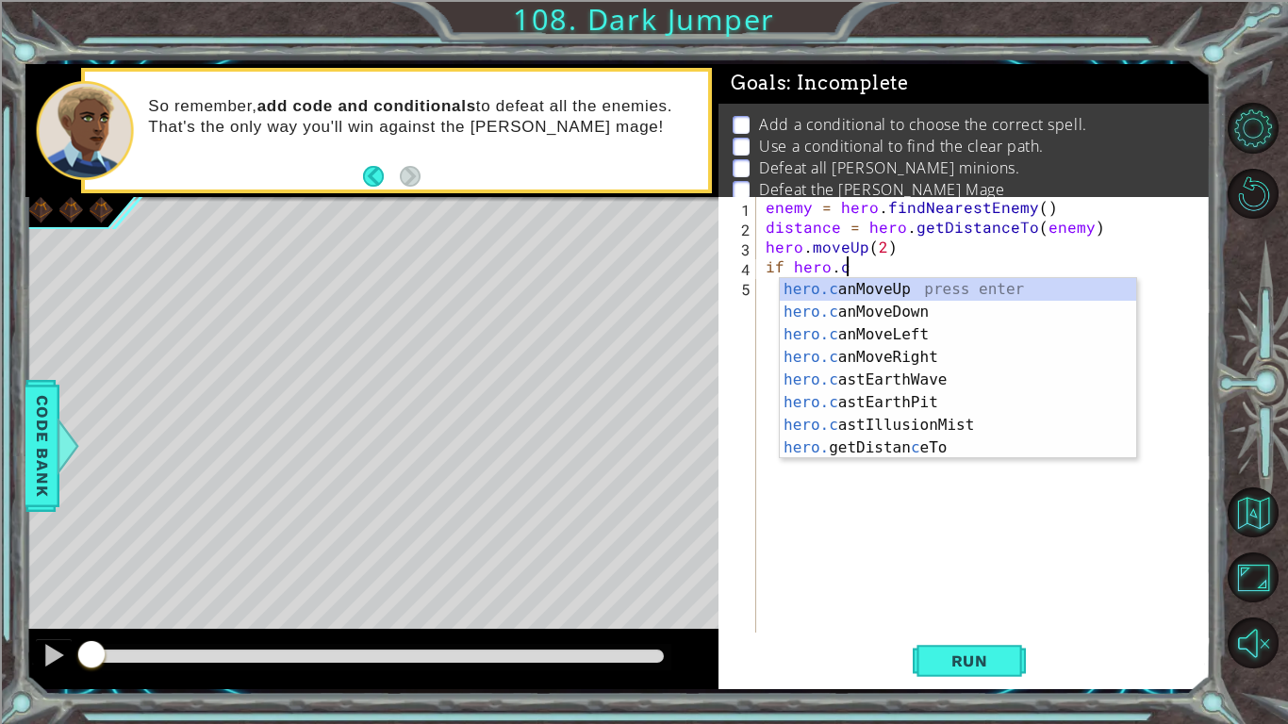
scroll to position [0, 5]
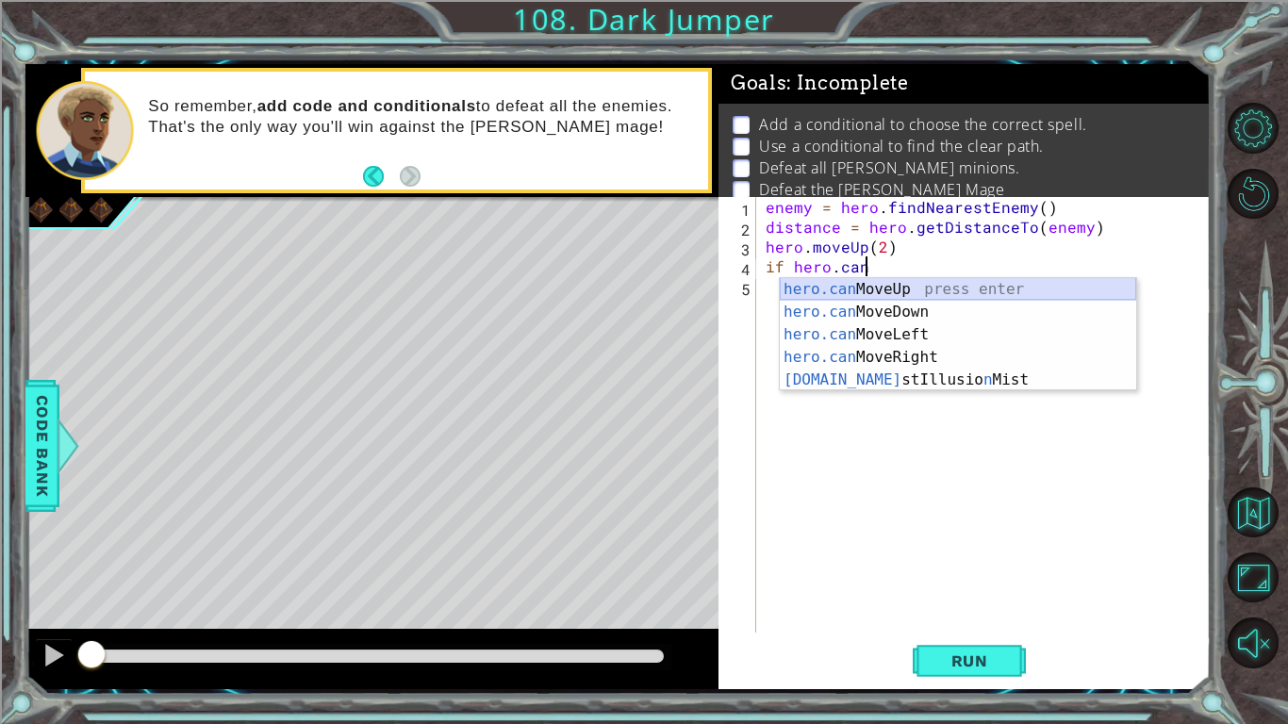
click at [923, 293] on div "hero.can MoveUp press enter hero.can MoveDown press enter hero.can MoveLeft pre…" at bounding box center [958, 357] width 356 height 158
type textarea "if hero.canMoveUp()"
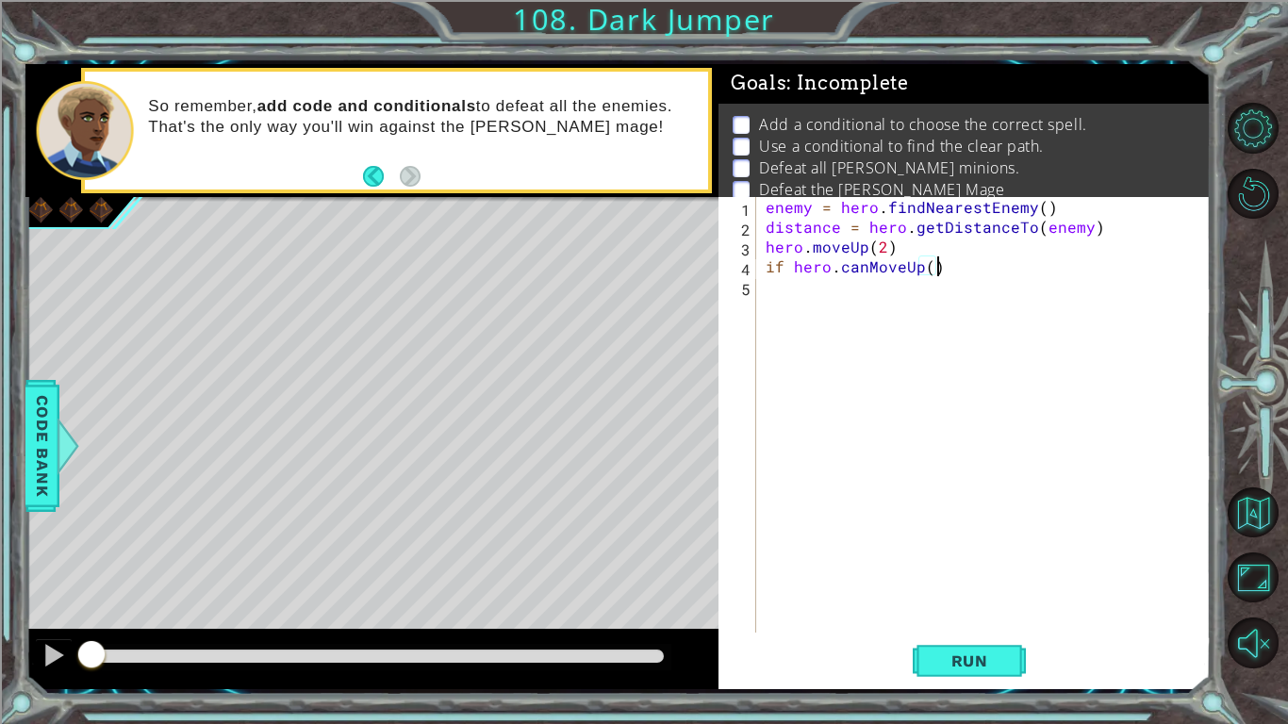
click at [895, 291] on div "enemy = hero . findNearestEnemy ( ) distance = hero . getDistanceTo ( enemy ) h…" at bounding box center [988, 434] width 453 height 475
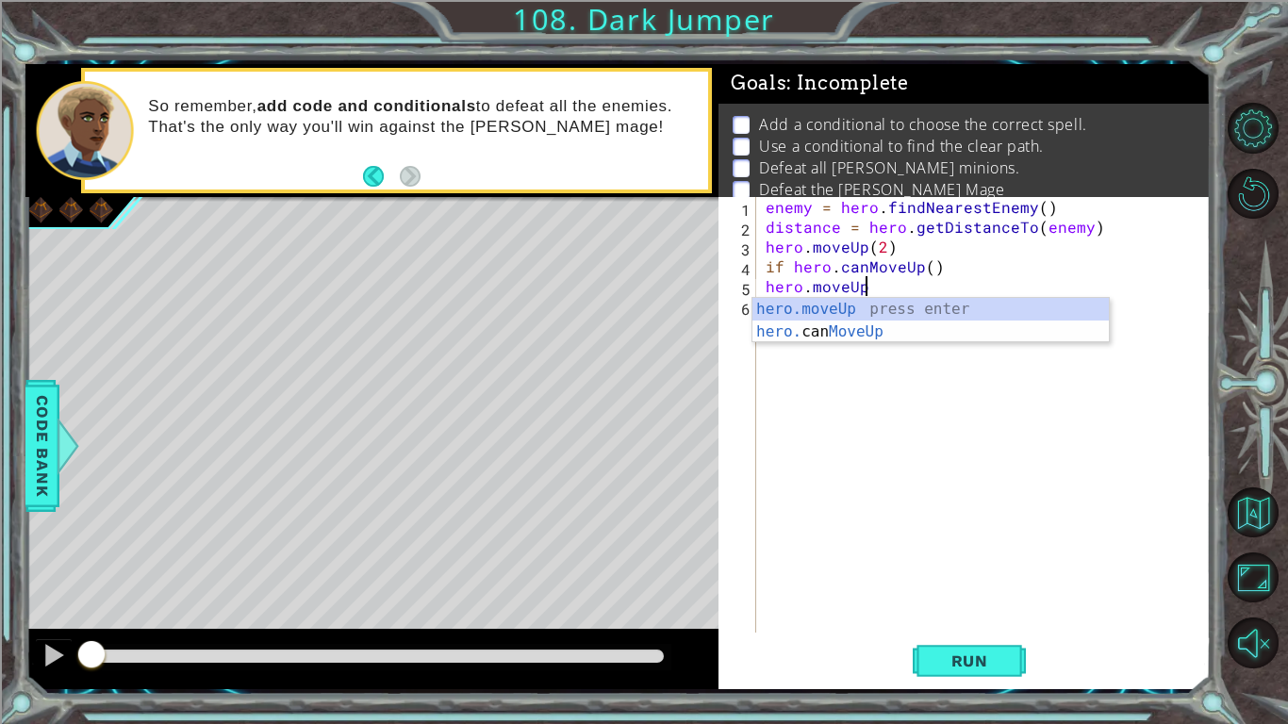
scroll to position [0, 6]
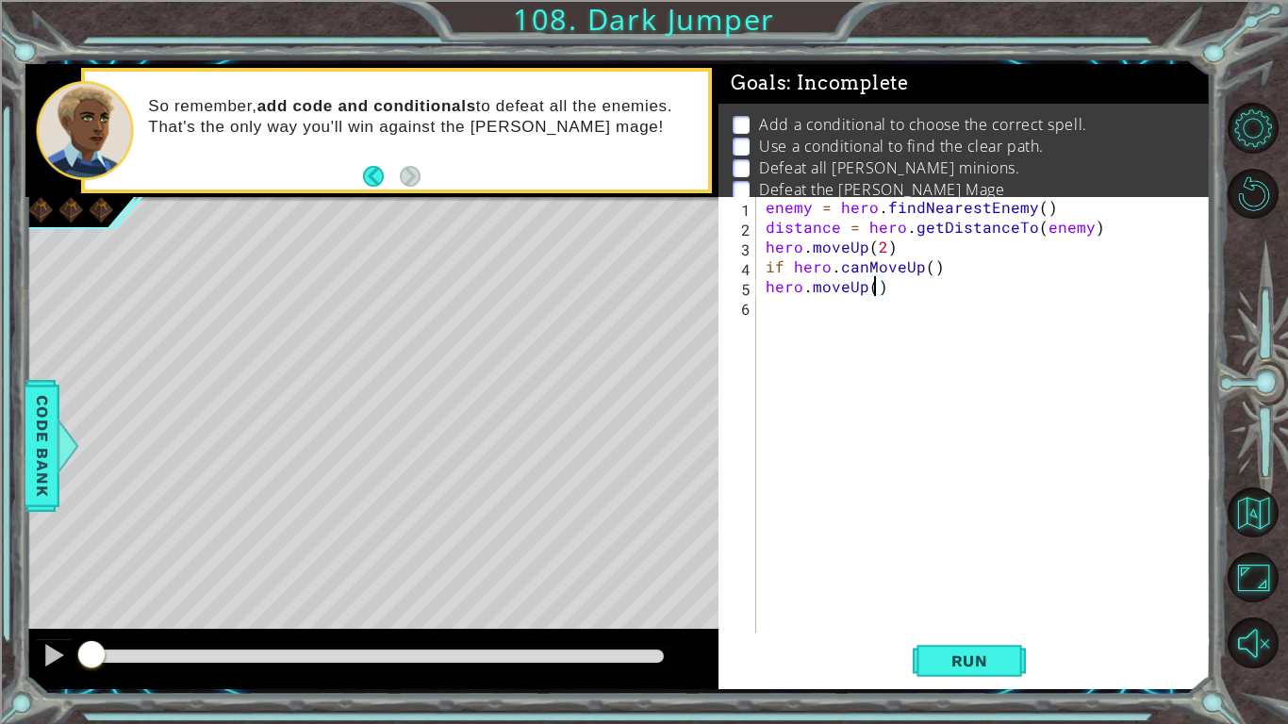
type textarea "hero.moveUp(2)"
click at [932, 298] on div "enemy = hero . findNearestEnemy ( ) distance = hero . getDistanceTo ( enemy ) h…" at bounding box center [988, 434] width 453 height 475
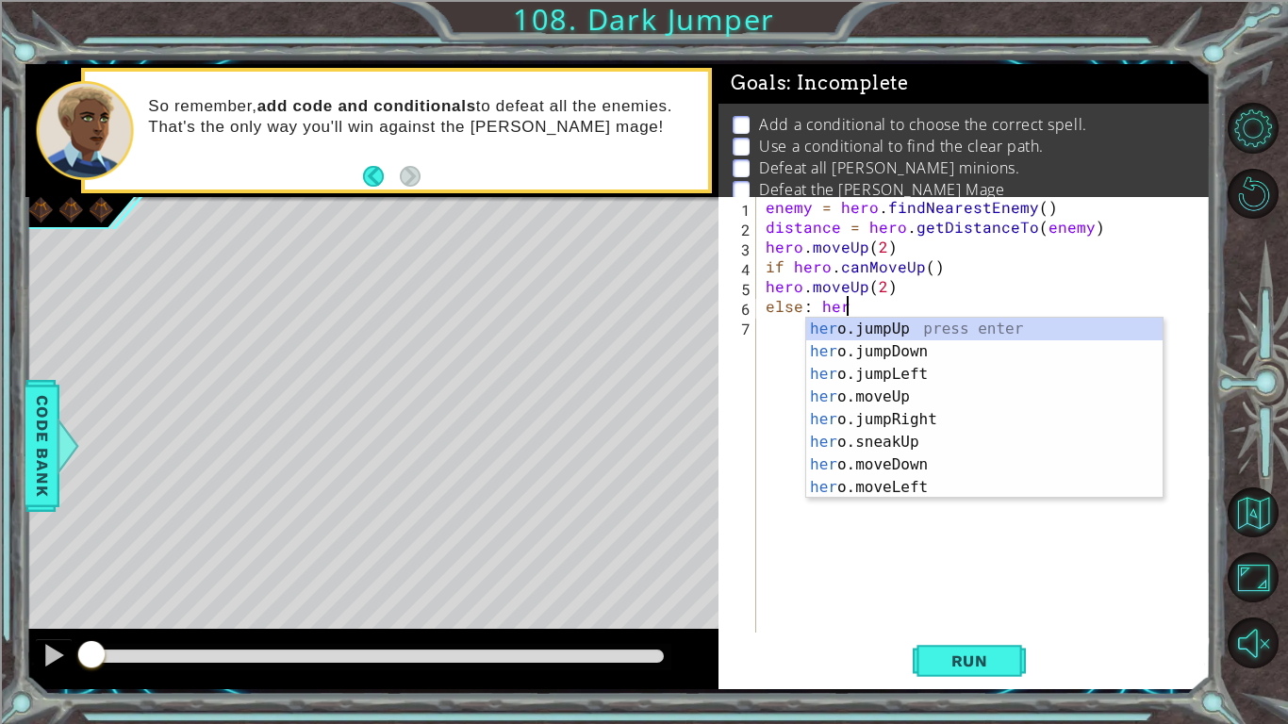
type textarea "else: hero"
click at [941, 402] on div "hero .jumpUp press enter hero .jumpDown press enter hero .jumpLeft press enter …" at bounding box center [984, 431] width 356 height 226
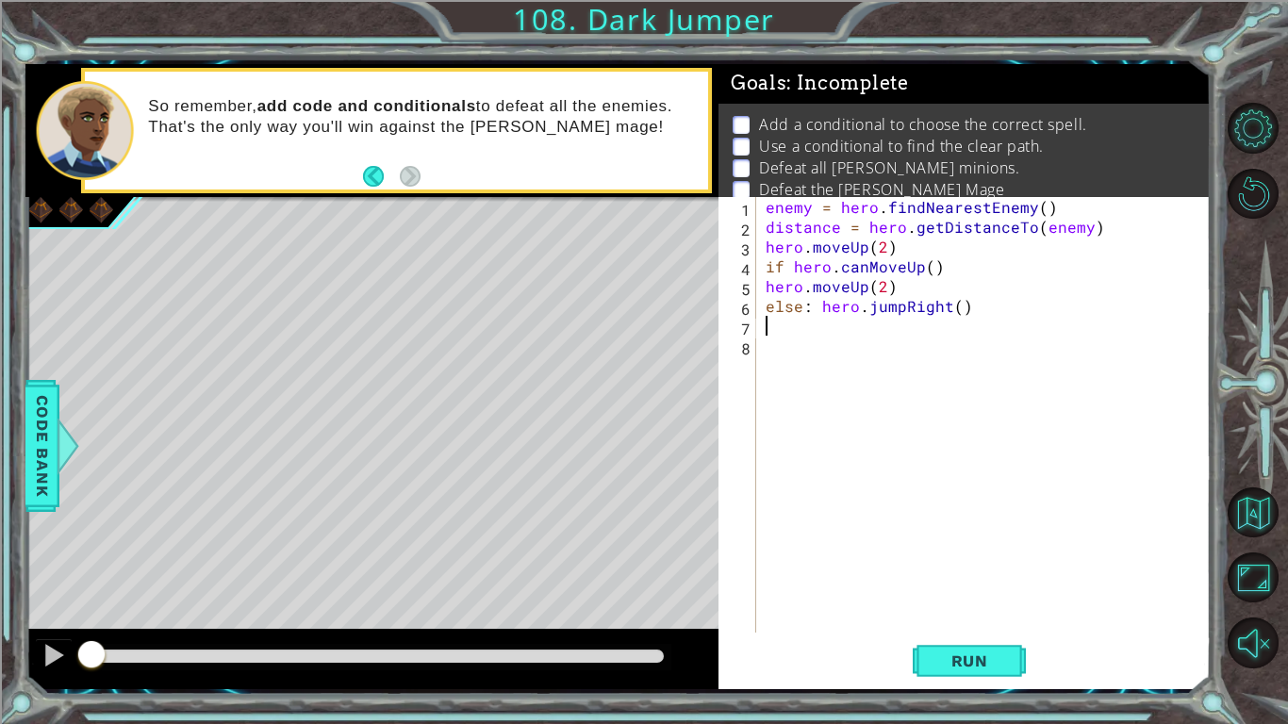
click at [957, 308] on div "enemy = hero . findNearestEnemy ( ) distance = hero . getDistanceTo ( enemy ) h…" at bounding box center [988, 434] width 453 height 475
type textarea "else: hero.jumpRight(2)"
click at [843, 350] on div "enemy = hero . findNearestEnemy ( ) distance = hero . getDistanceTo ( enemy ) h…" at bounding box center [988, 434] width 453 height 475
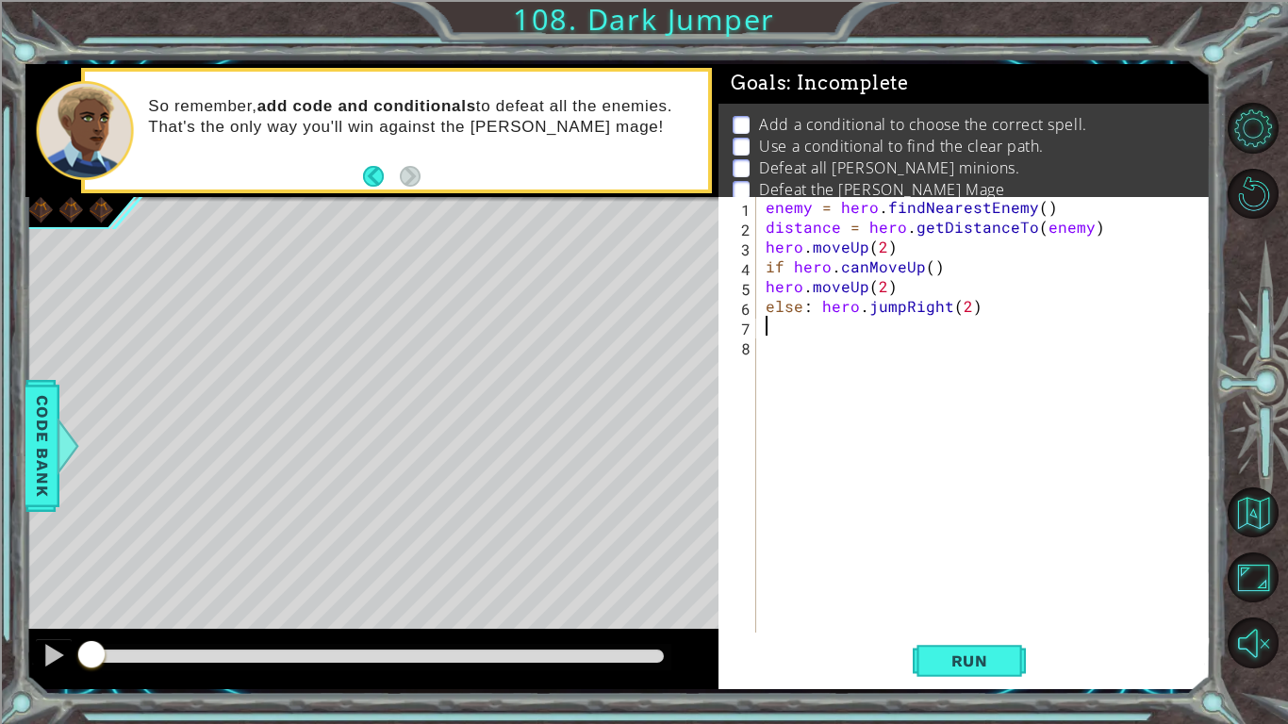
click at [814, 330] on div "enemy = hero . findNearestEnemy ( ) distance = hero . getDistanceTo ( enemy ) h…" at bounding box center [988, 434] width 453 height 475
click at [815, 305] on div "enemy = hero . findNearestEnemy ( ) distance = hero . getDistanceTo ( enemy ) h…" at bounding box center [988, 434] width 453 height 475
type textarea "hero.jumpRight(2)"
click at [1007, 337] on div "enemy = hero . findNearestEnemy ( ) distance = hero . getDistanceTo ( enemy ) h…" at bounding box center [988, 434] width 453 height 475
click at [1000, 330] on div "enemy = hero . findNearestEnemy ( ) distance = hero . getDistanceTo ( enemy ) h…" at bounding box center [988, 434] width 453 height 475
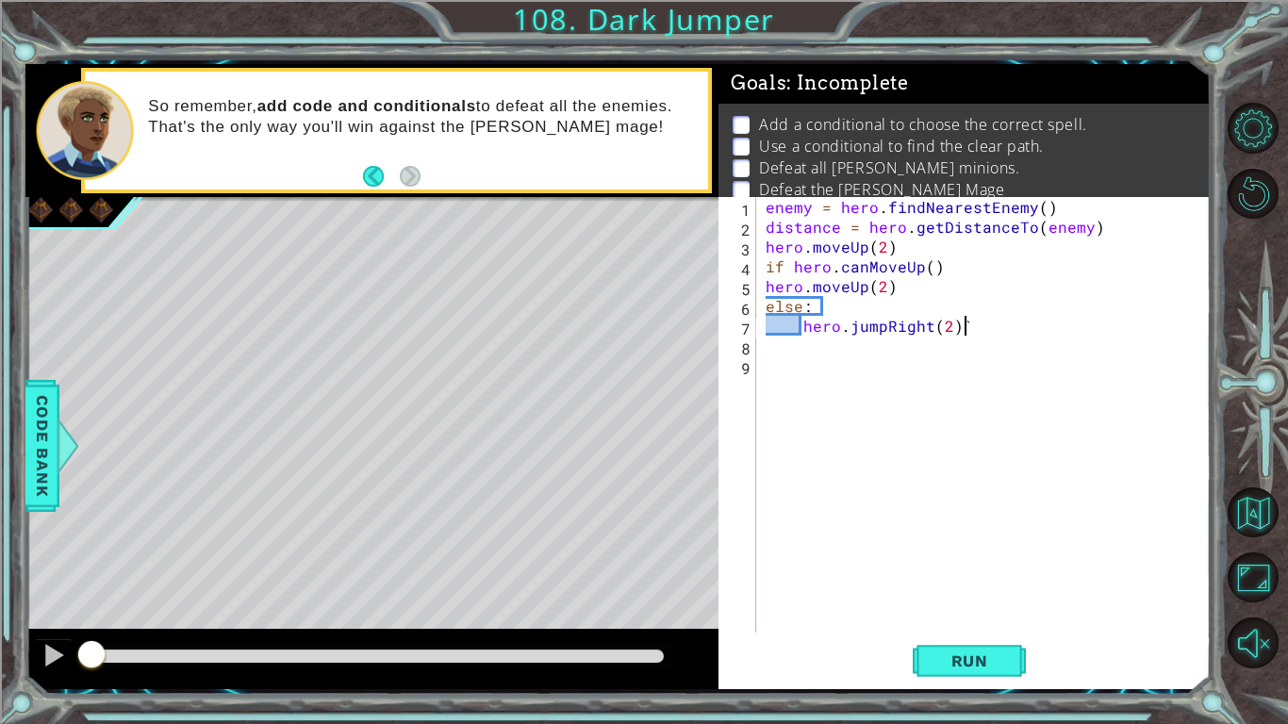
scroll to position [0, 11]
type textarea "hero.jumpRight(2)"
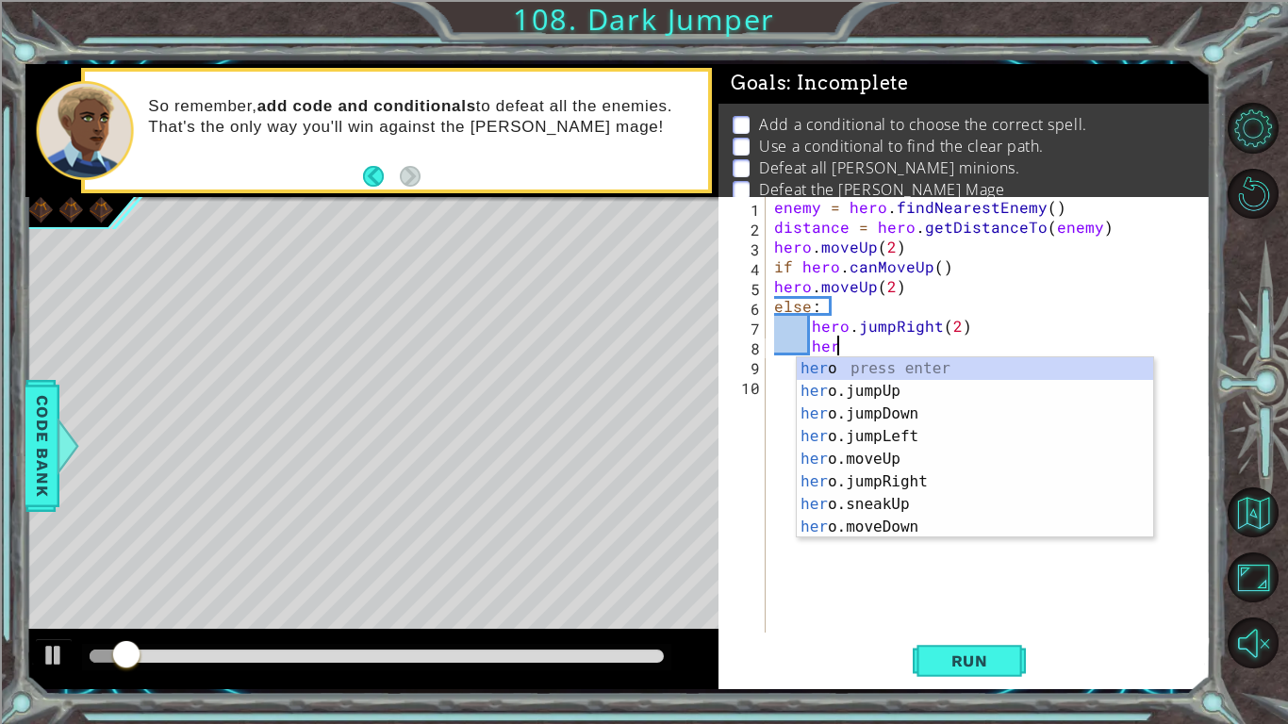
scroll to position [0, 3]
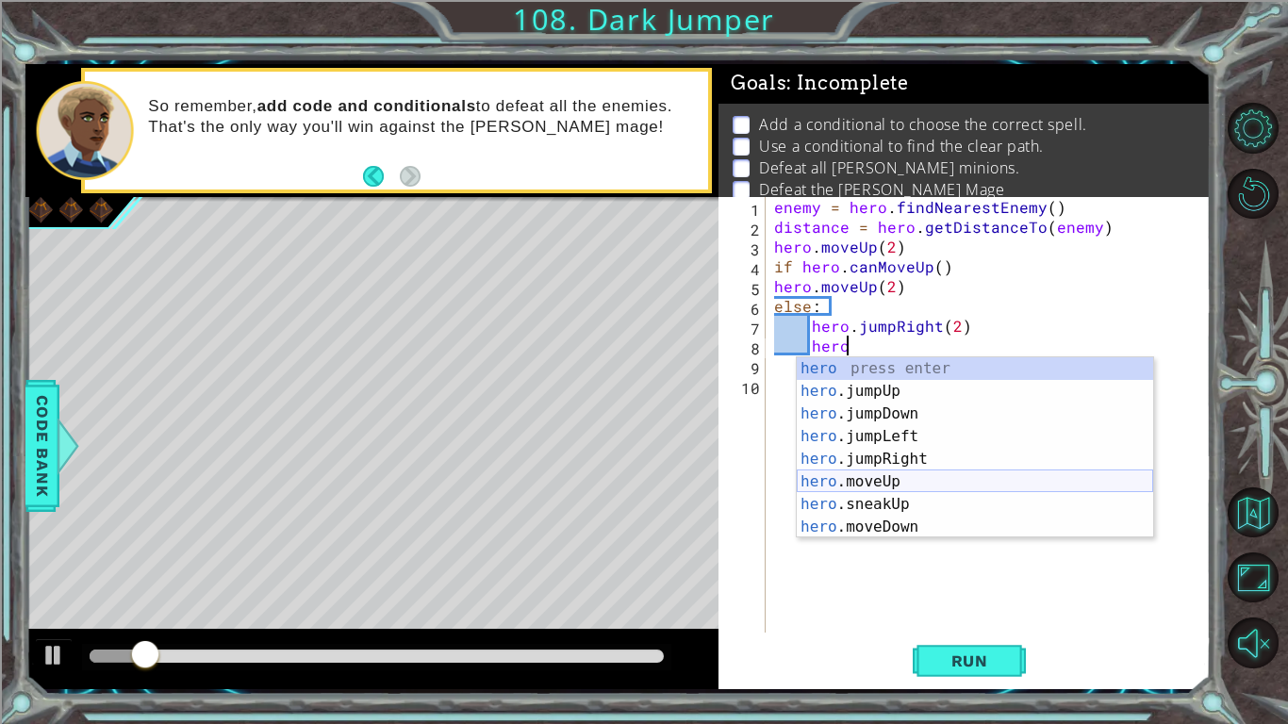
click at [883, 482] on div "hero press enter hero .jumpUp press enter hero .jumpDown press enter hero .jump…" at bounding box center [975, 470] width 356 height 226
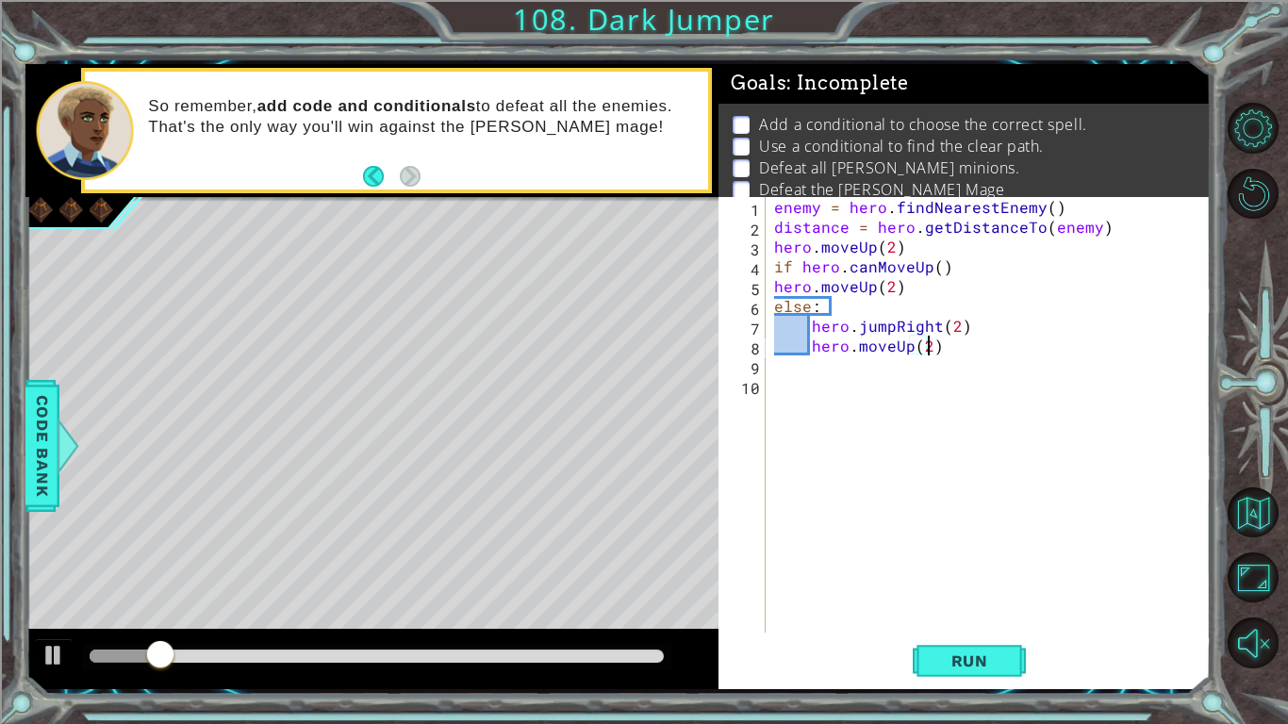
scroll to position [0, 8]
click at [959, 659] on span "Run" at bounding box center [969, 660] width 74 height 19
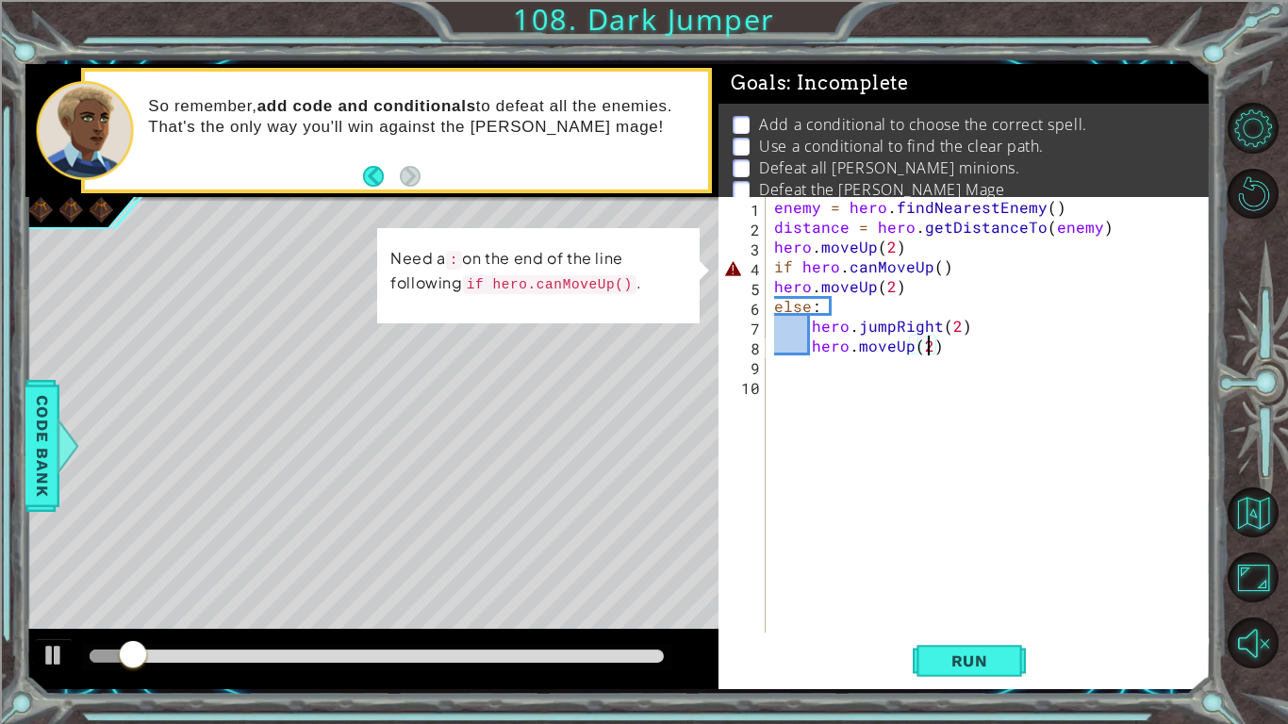
click at [965, 268] on div "enemy = hero . findNearestEnemy ( ) distance = hero . getDistanceTo ( enemy ) h…" at bounding box center [992, 434] width 445 height 475
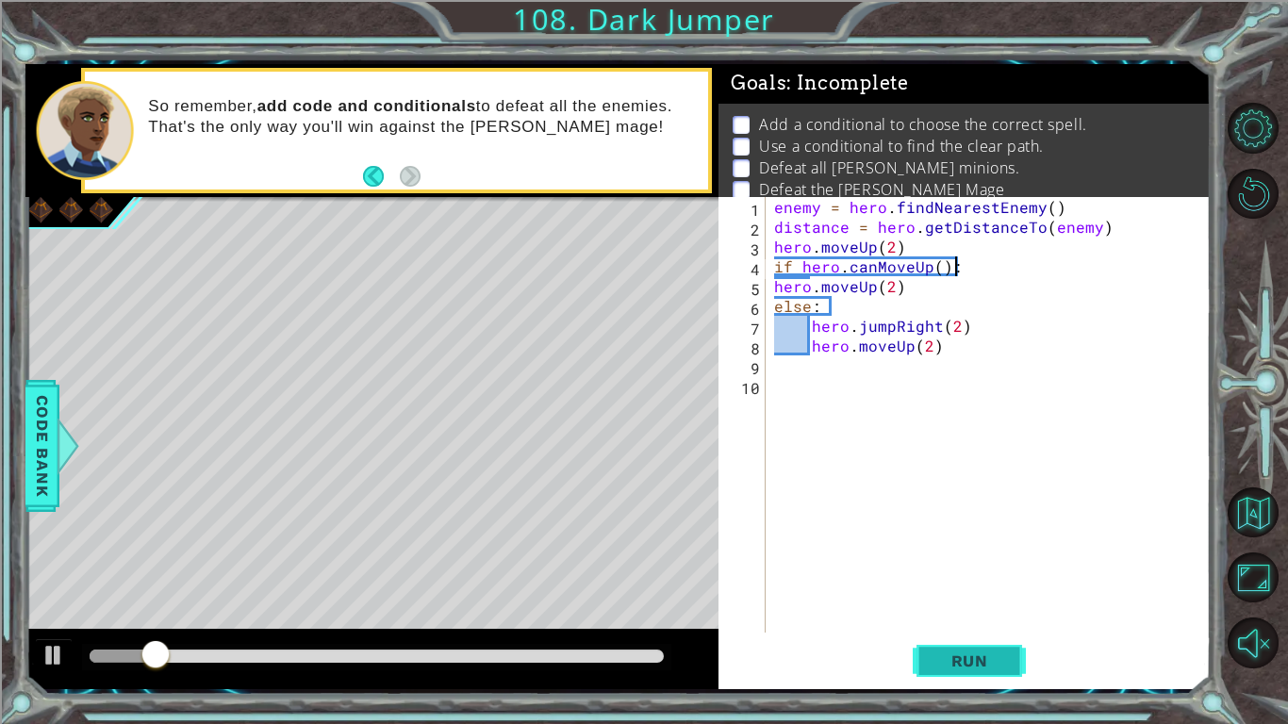
click at [950, 651] on span "Run" at bounding box center [969, 660] width 74 height 19
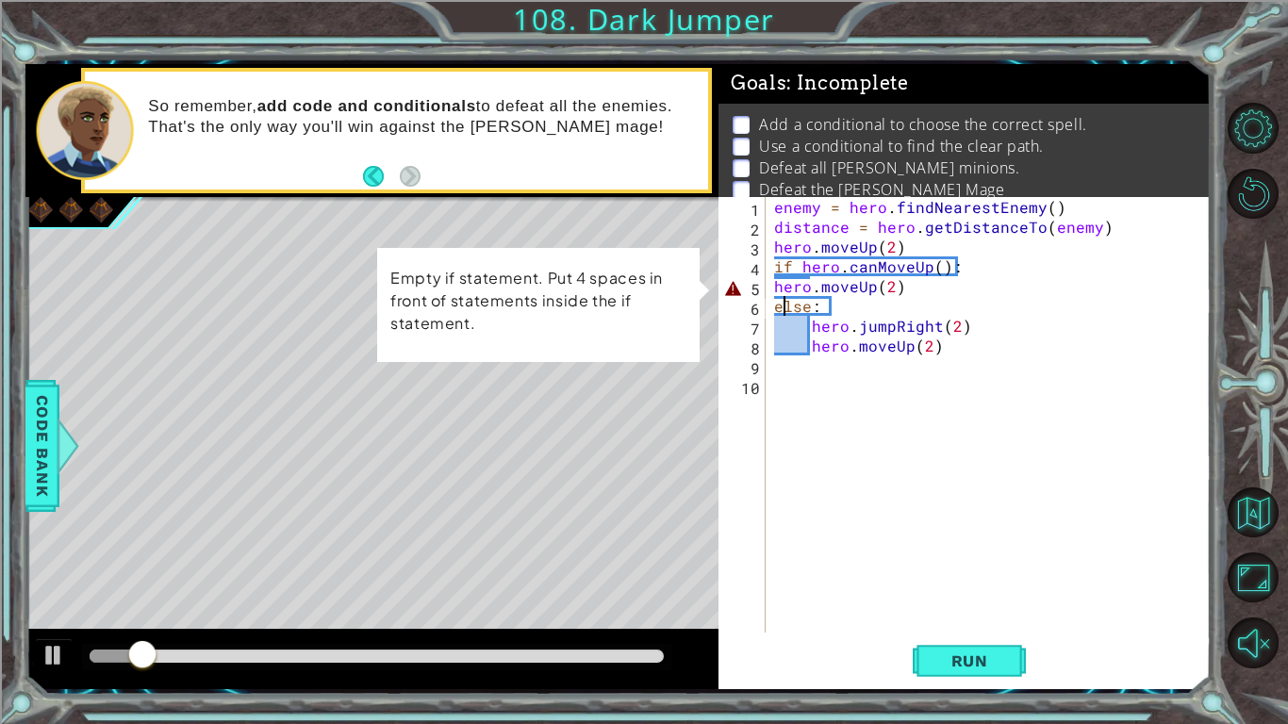
click at [781, 297] on div "enemy = hero . findNearestEnemy ( ) distance = hero . getDistanceTo ( enemy ) h…" at bounding box center [992, 434] width 445 height 475
click at [775, 289] on div "enemy = hero . findNearestEnemy ( ) distance = hero . getDistanceTo ( enemy ) h…" at bounding box center [992, 434] width 445 height 475
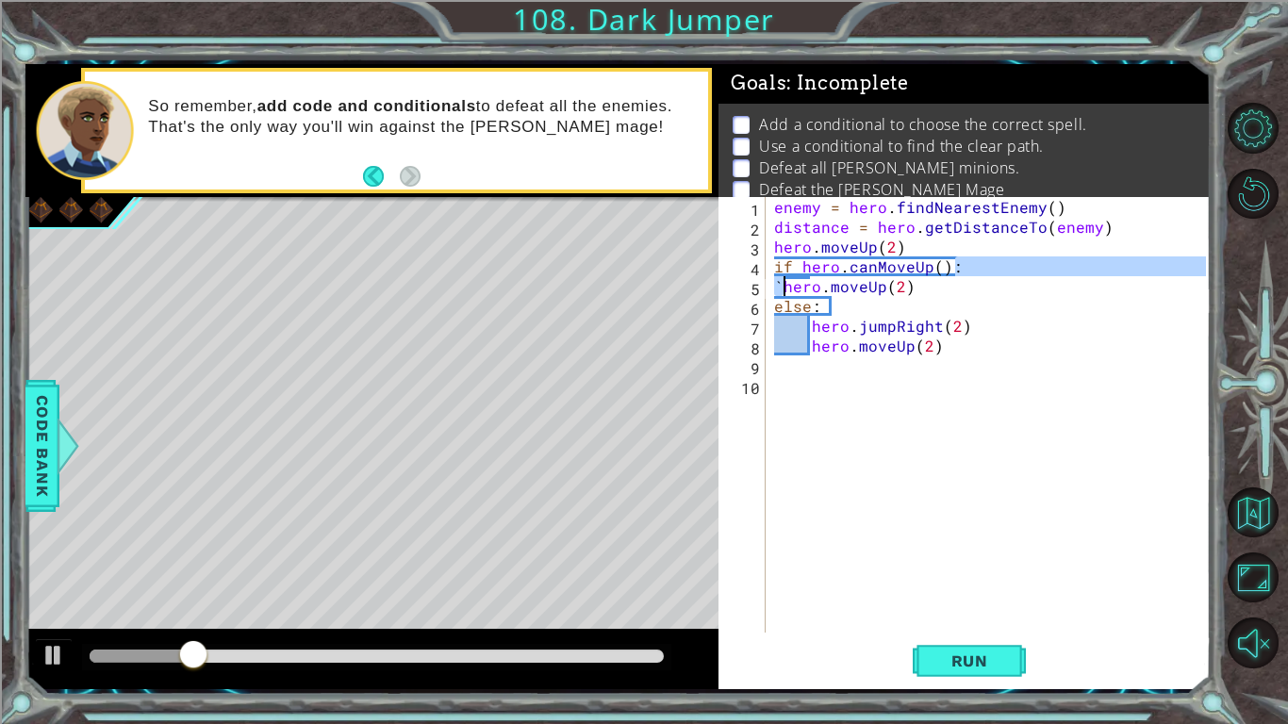
type textarea "if hero.canMoveUp(): `hero.moveUp(2)"
click at [911, 576] on div "enemy = hero . findNearestEnemy ( ) distance = hero . getDistanceTo ( enemy ) h…" at bounding box center [992, 434] width 445 height 475
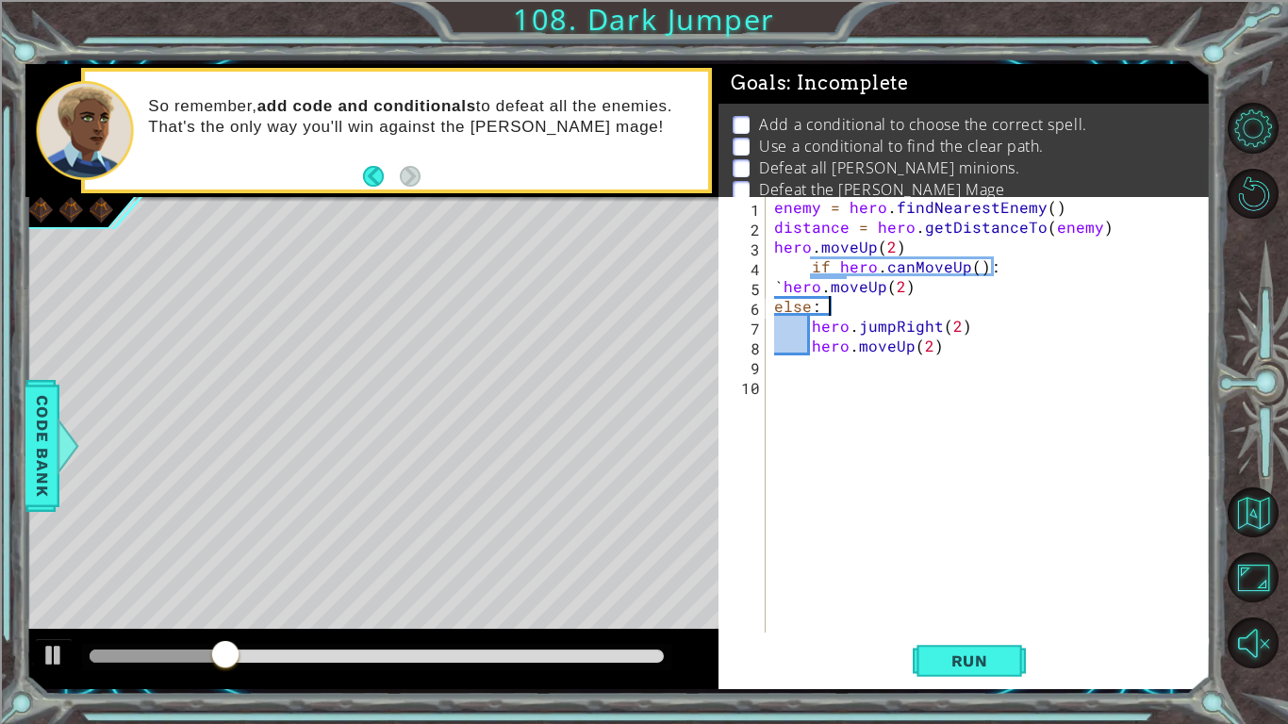
click at [826, 311] on div "enemy = hero . findNearestEnemy ( ) distance = hero . getDistanceTo ( enemy ) h…" at bounding box center [992, 434] width 445 height 475
click at [820, 289] on div "enemy = hero . findNearestEnemy ( ) distance = hero . getDistanceTo ( enemy ) h…" at bounding box center [992, 434] width 445 height 475
click at [996, 638] on button "Run" at bounding box center [968, 660] width 113 height 49
click at [985, 687] on div "hero.moveUp(2) 1 2 3 4 5 6 7 8 9 10 enemy = hero . findNearestEnemy ( ) distanc…" at bounding box center [964, 443] width 492 height 492
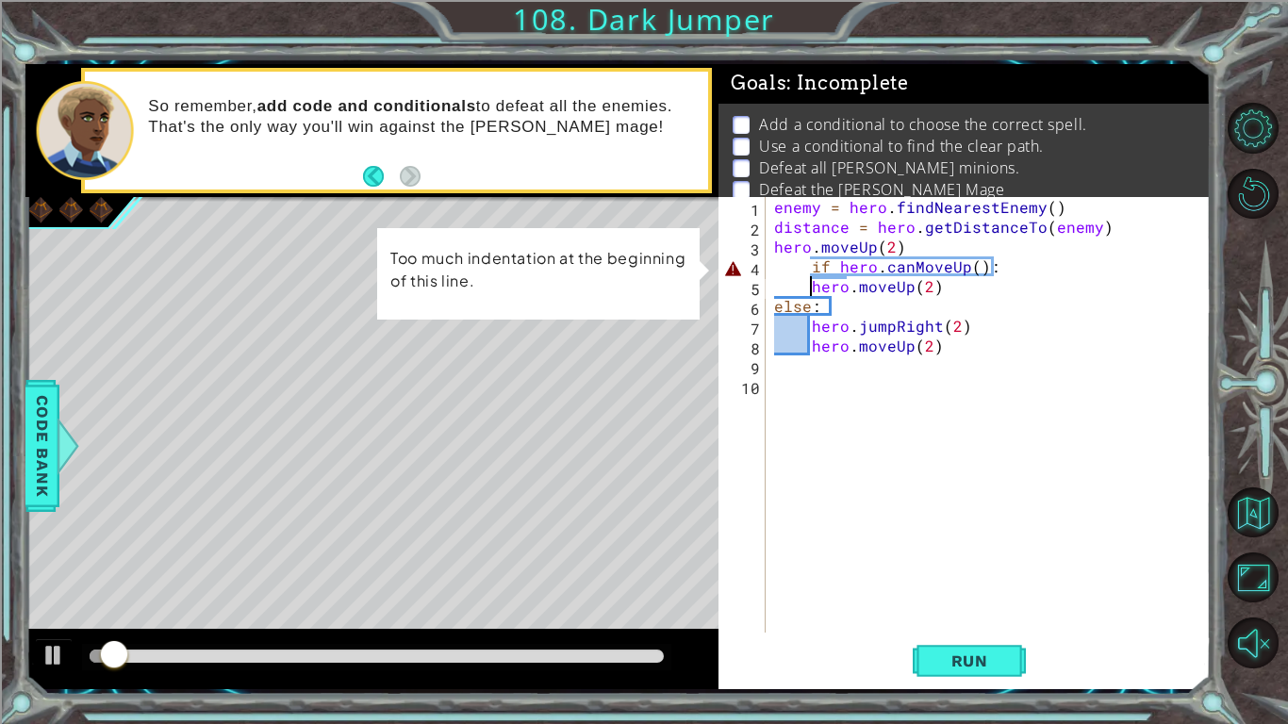
click at [801, 271] on div "enemy = hero . findNearestEnemy ( ) distance = hero . getDistanceTo ( enemy ) h…" at bounding box center [992, 434] width 445 height 475
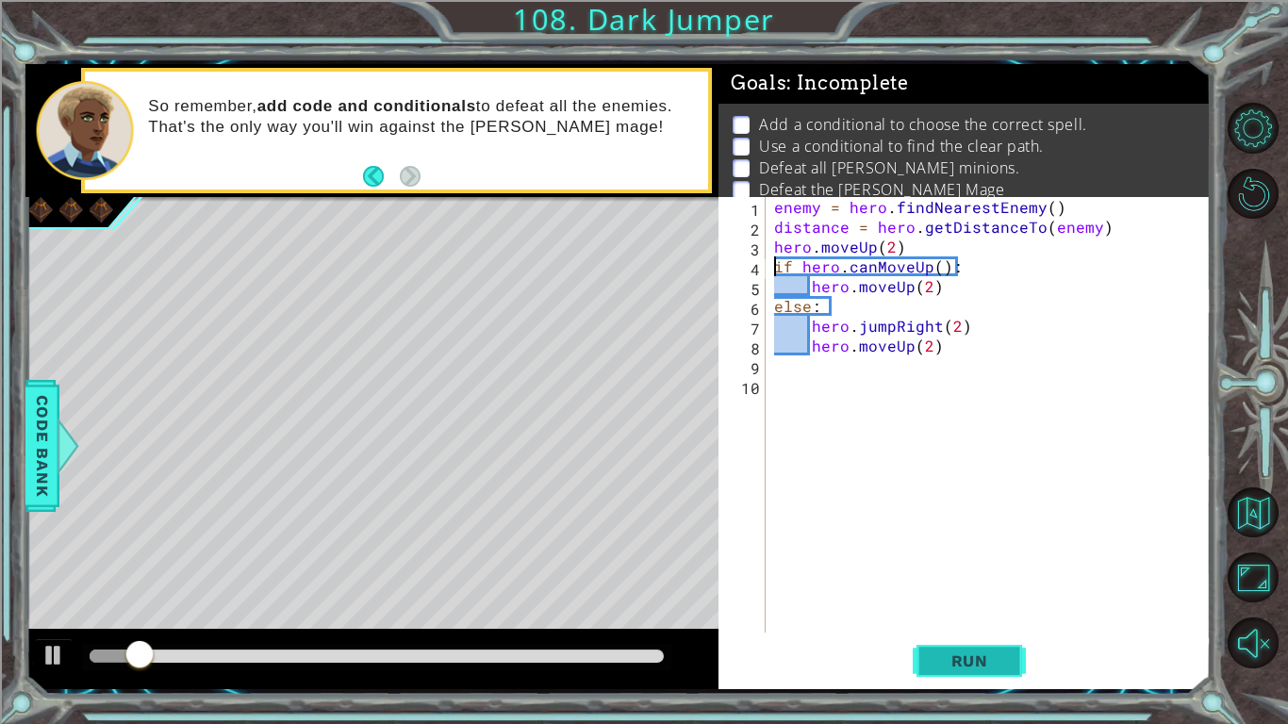
click at [951, 637] on button "Run" at bounding box center [968, 660] width 113 height 49
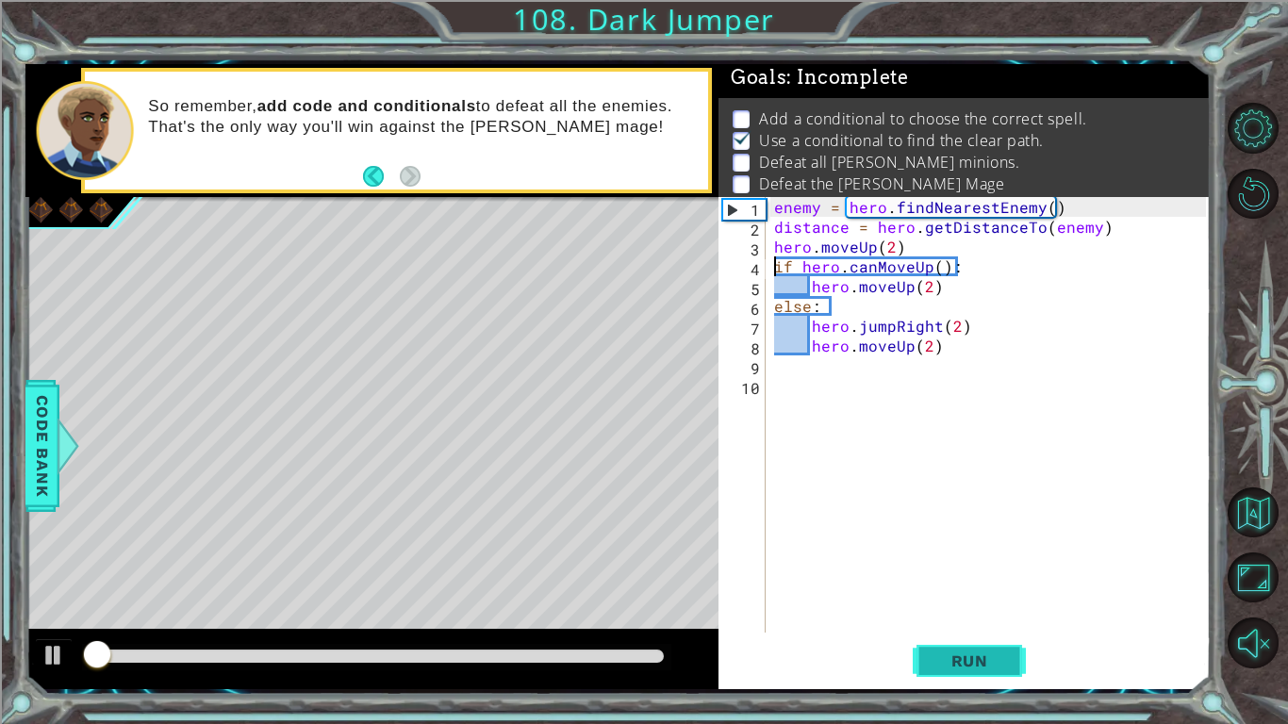
scroll to position [7, 0]
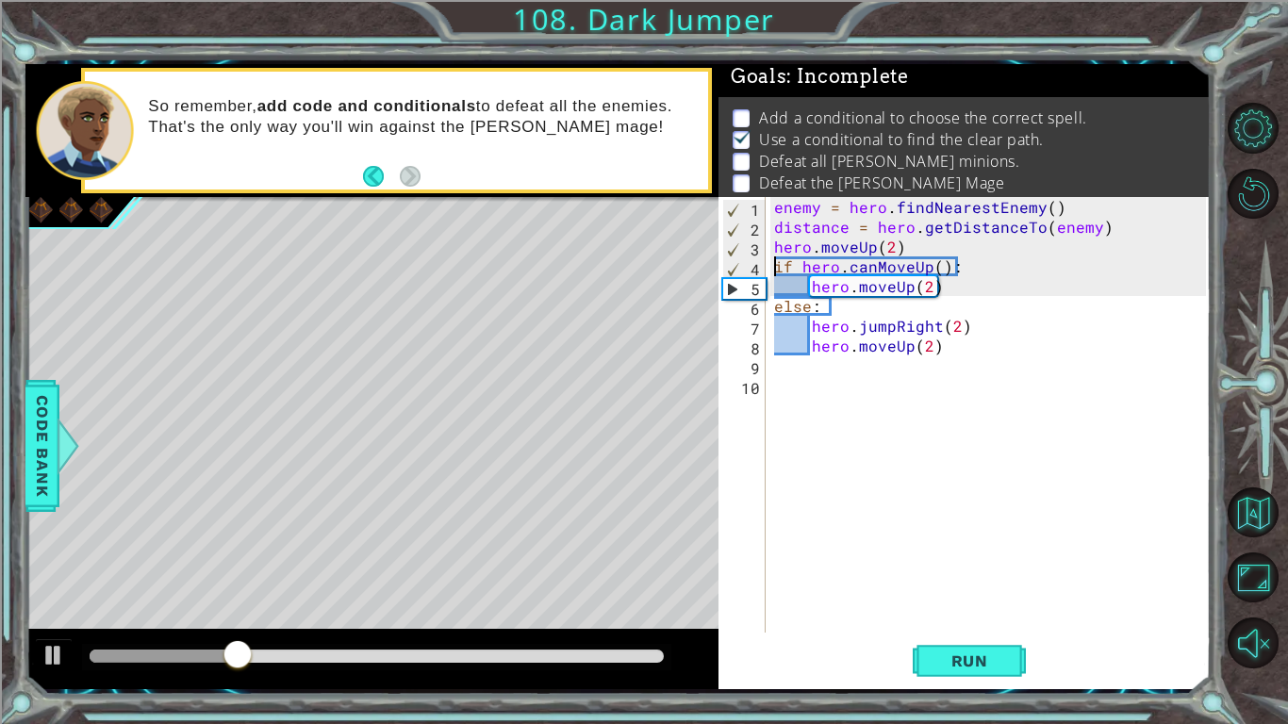
click at [1111, 239] on div "enemy = hero . findNearestEnemy ( ) distance = hero . getDistanceTo ( enemy ) h…" at bounding box center [992, 434] width 445 height 475
click at [1128, 222] on div "enemy = hero . findNearestEnemy ( ) distance = hero . getDistanceTo ( enemy ) h…" at bounding box center [992, 434] width 445 height 475
type textarea "distance = hero.getDistanceTo(enemy)"
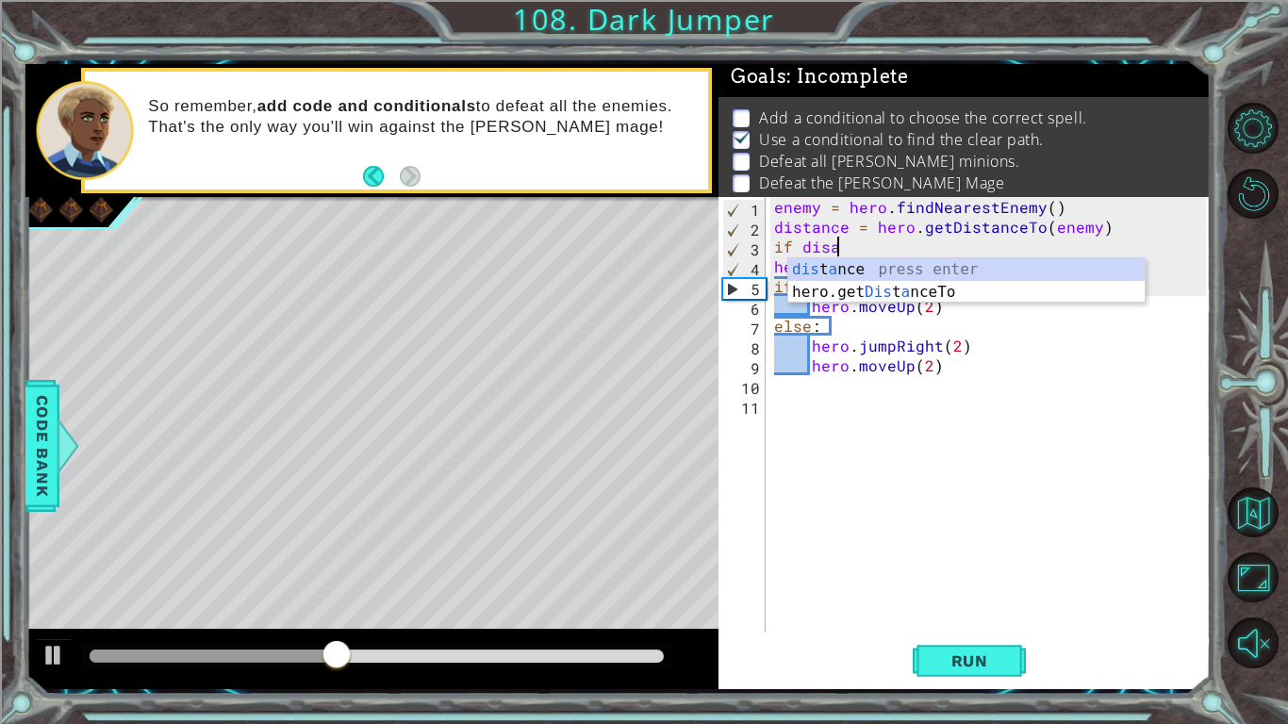
scroll to position [0, 3]
click at [1016, 266] on div "dis t a nce press enter hero.get Dis t a nceTo press enter" at bounding box center [966, 303] width 356 height 90
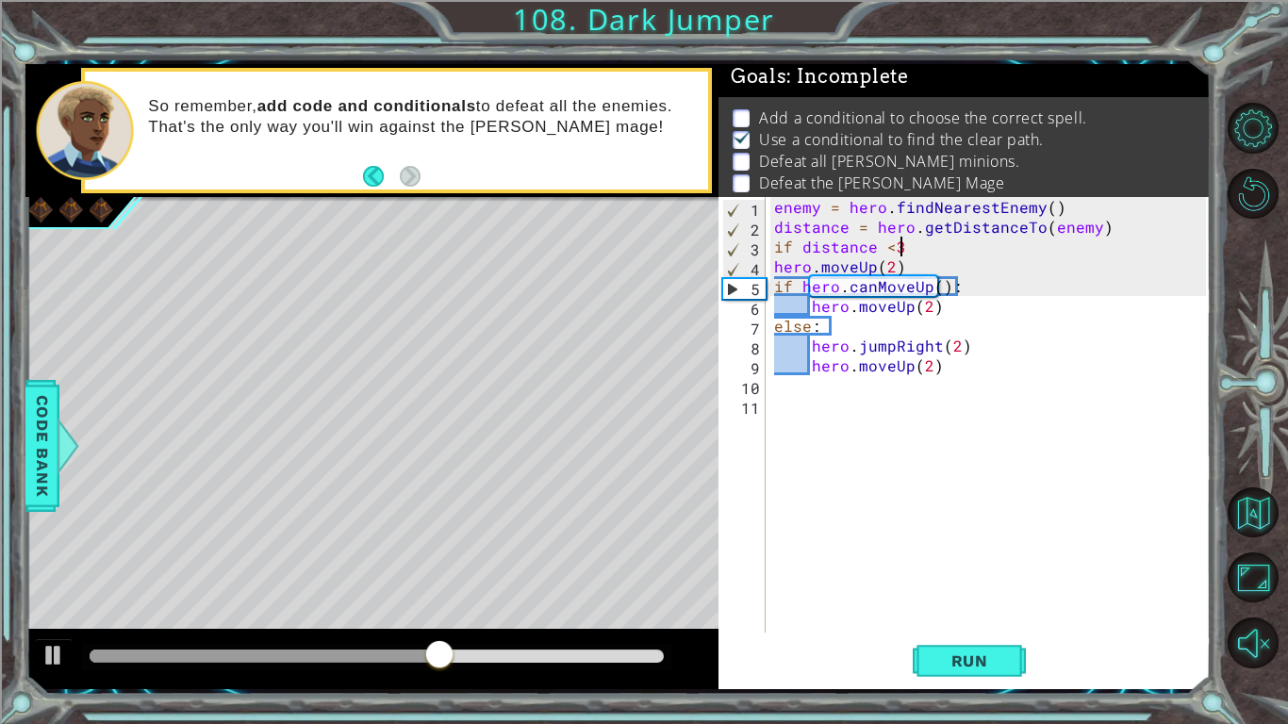
scroll to position [0, 7]
type textarea "if distance < 3"
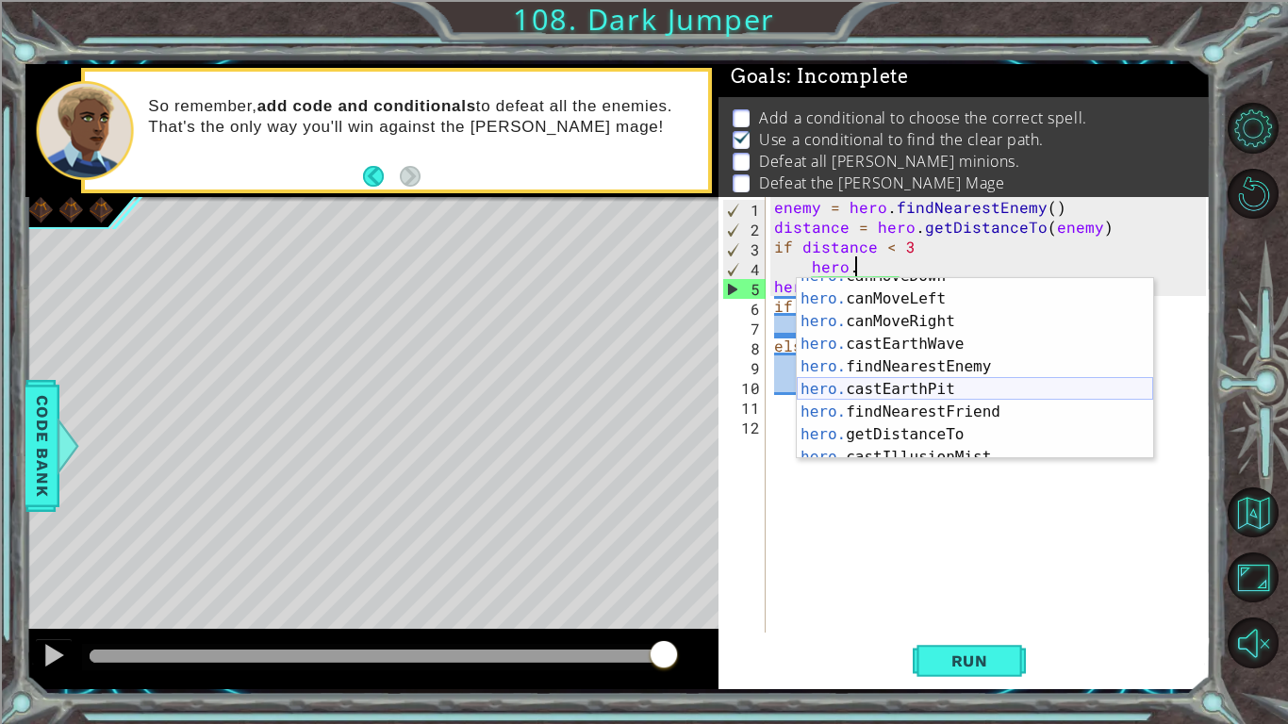
scroll to position [362, 0]
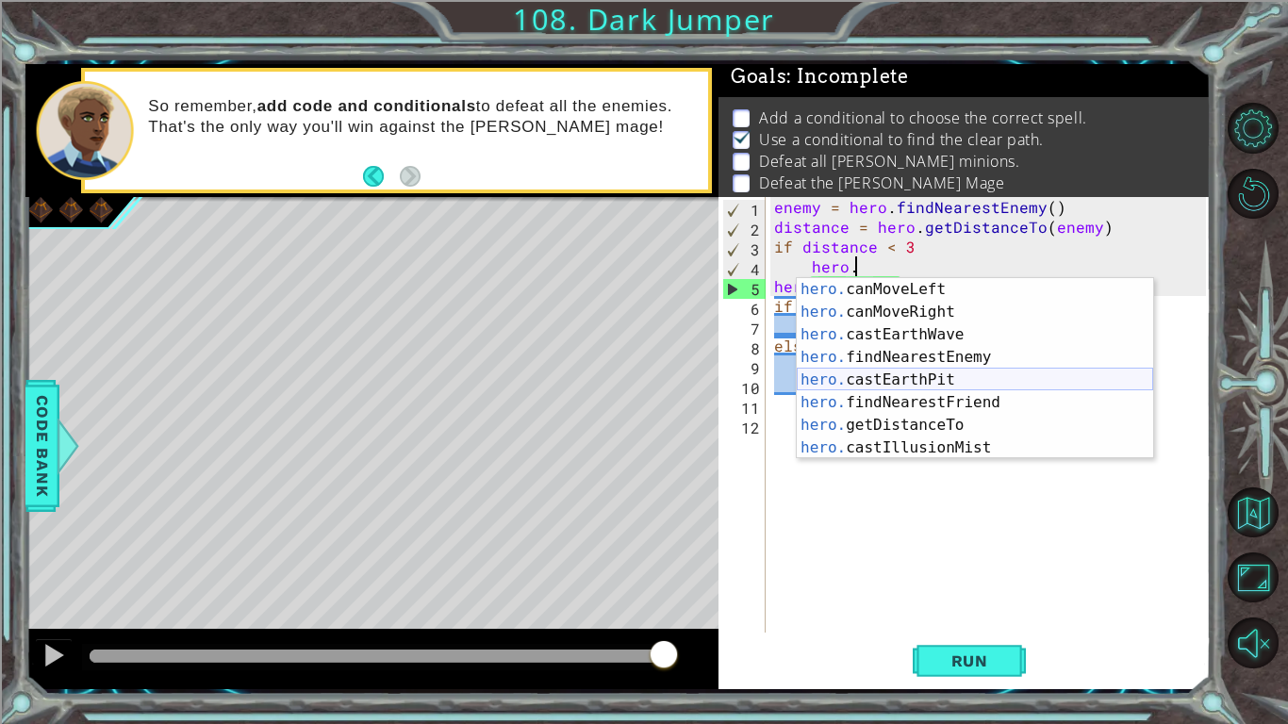
click at [940, 378] on div "hero. canMoveLeft press enter hero. canMoveRight press enter hero. castEarthWav…" at bounding box center [975, 391] width 356 height 226
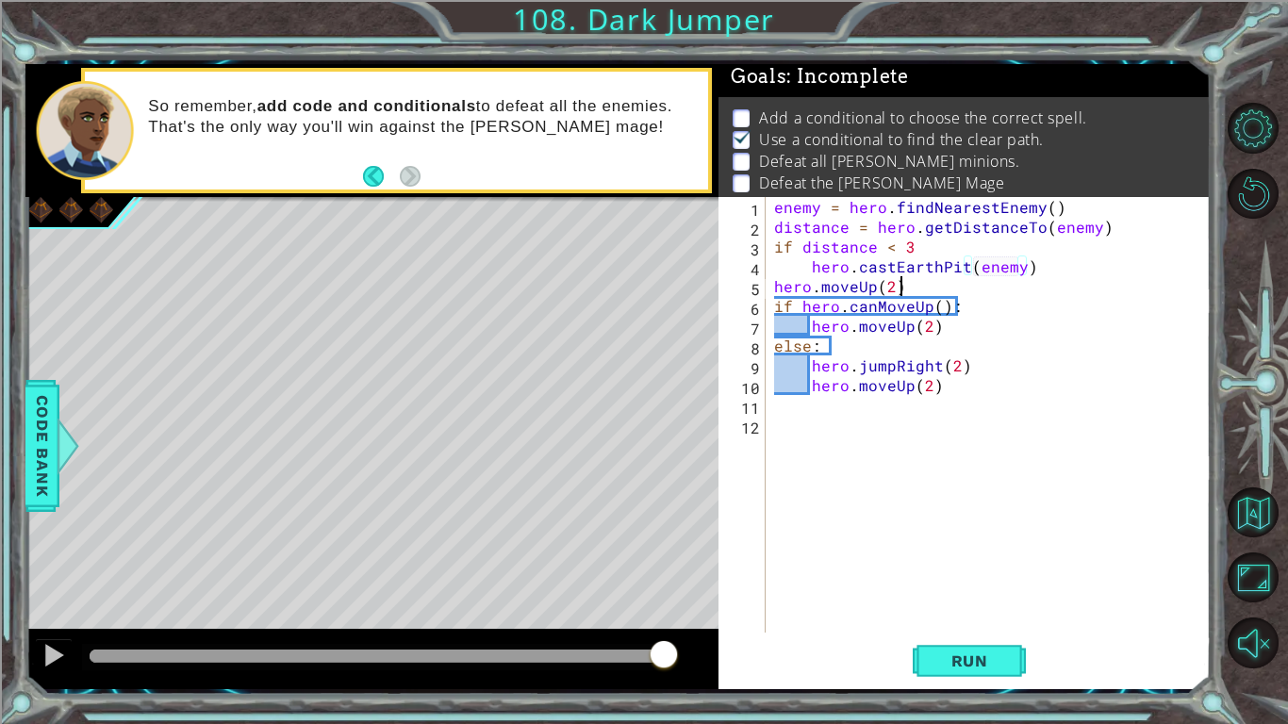
click at [1055, 282] on div "enemy = hero . findNearestEnemy ( ) distance = hero . getDistanceTo ( enemy ) i…" at bounding box center [992, 434] width 445 height 475
click at [1052, 271] on div "enemy = hero . findNearestEnemy ( ) distance = hero . getDistanceTo ( enemy ) i…" at bounding box center [992, 434] width 445 height 475
type textarea "hero.castEarthPit(enemy)"
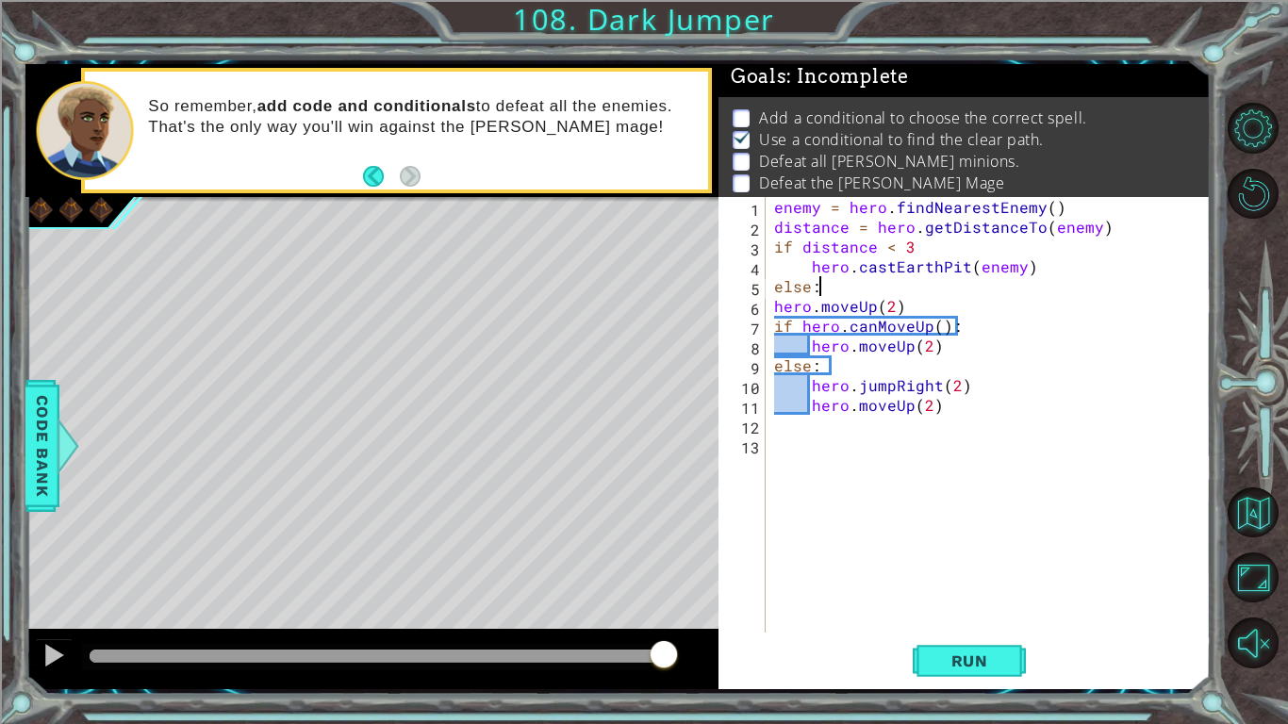
scroll to position [0, 2]
type textarea "else:"
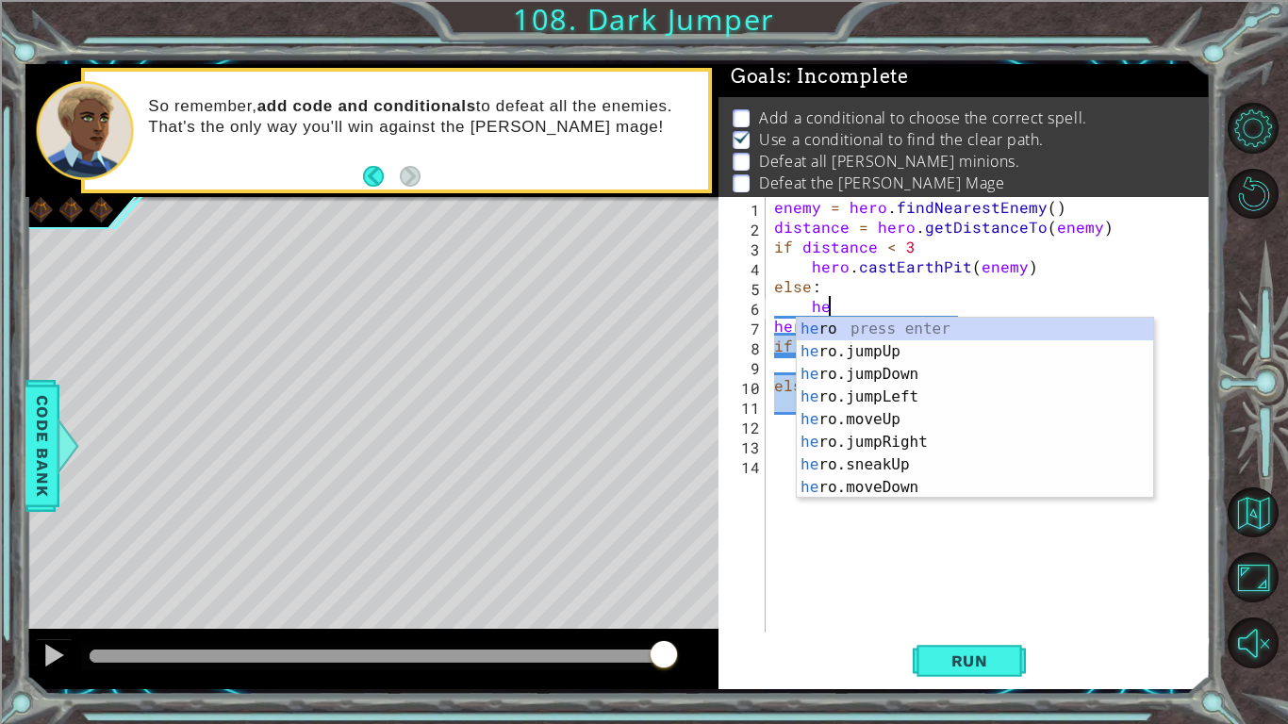
scroll to position [0, 3]
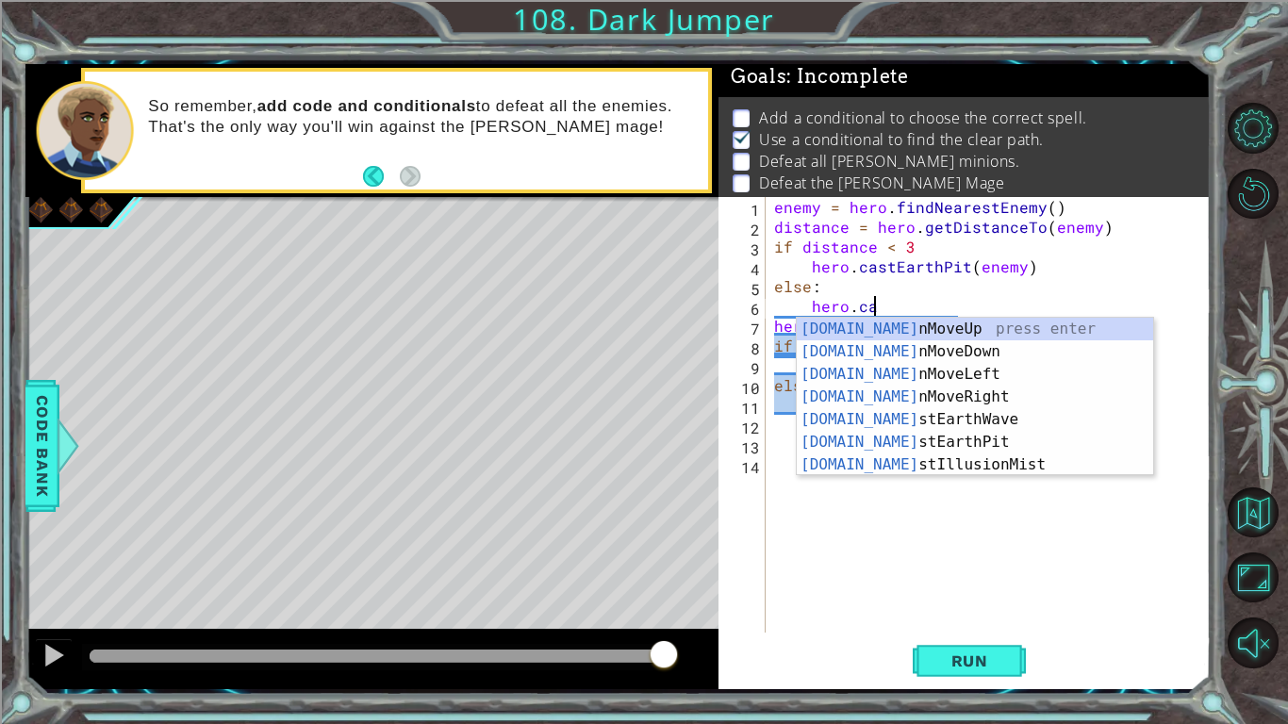
type textarea "hero.cas"
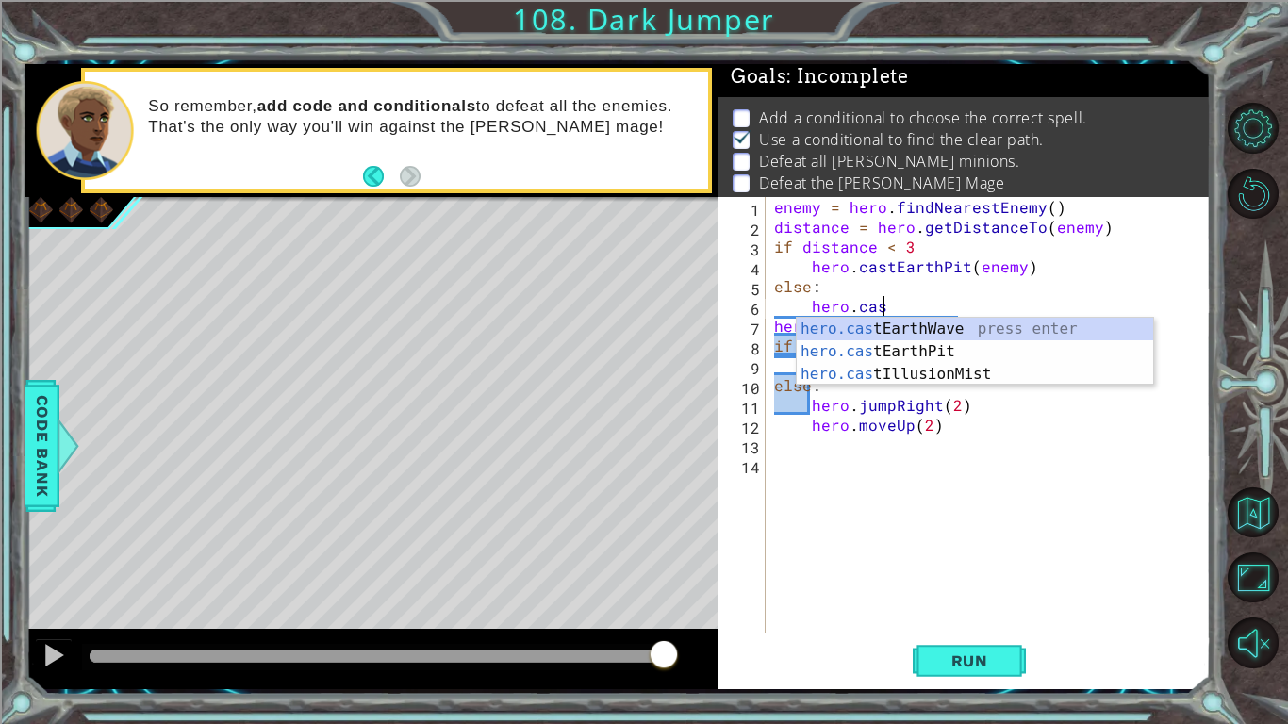
scroll to position [0, 6]
click at [984, 331] on div "hero.cas tEarthWave press enter hero.cas tEarthPit press enter hero.cas tIllusi…" at bounding box center [975, 374] width 356 height 113
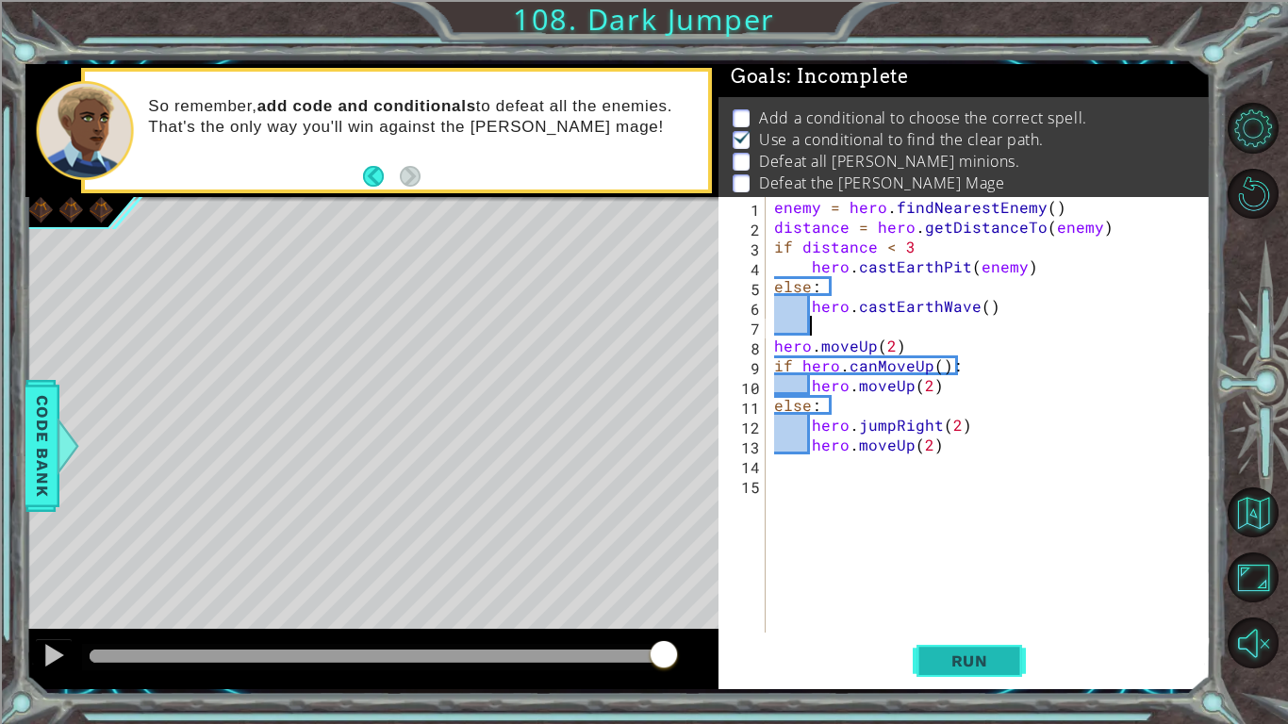
scroll to position [0, 0]
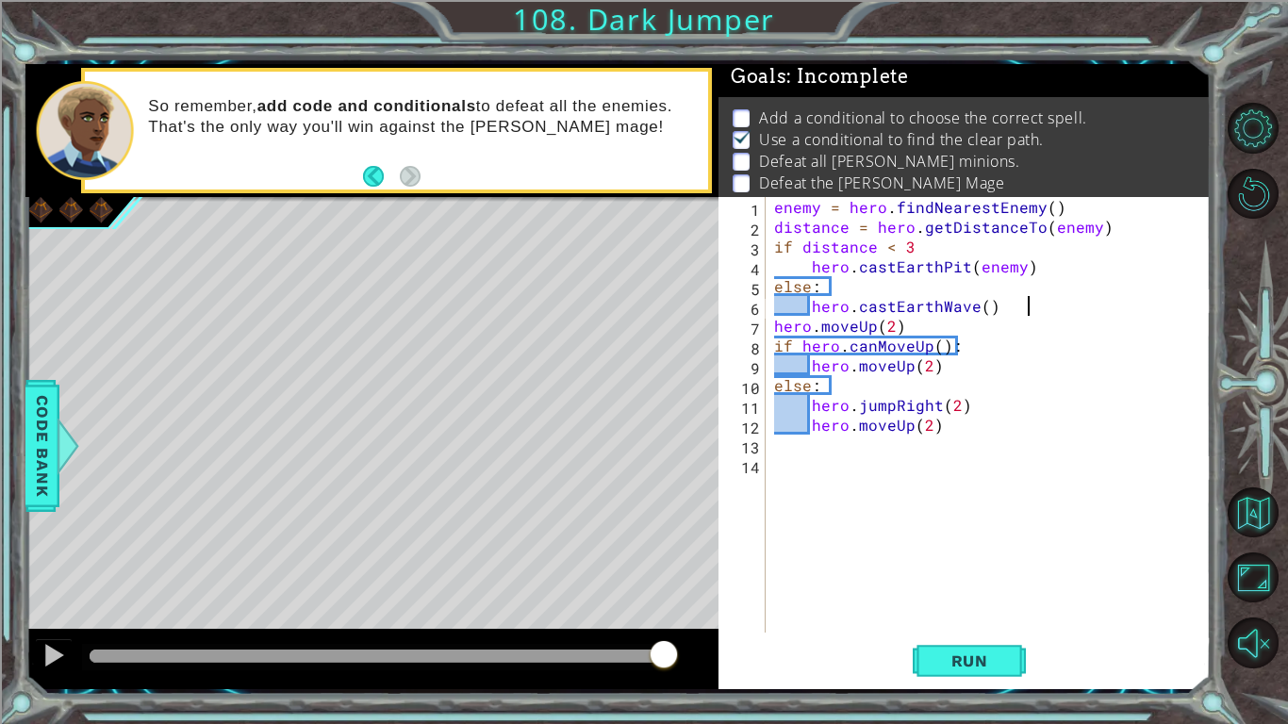
type textarea "hero.castEarthWave()"
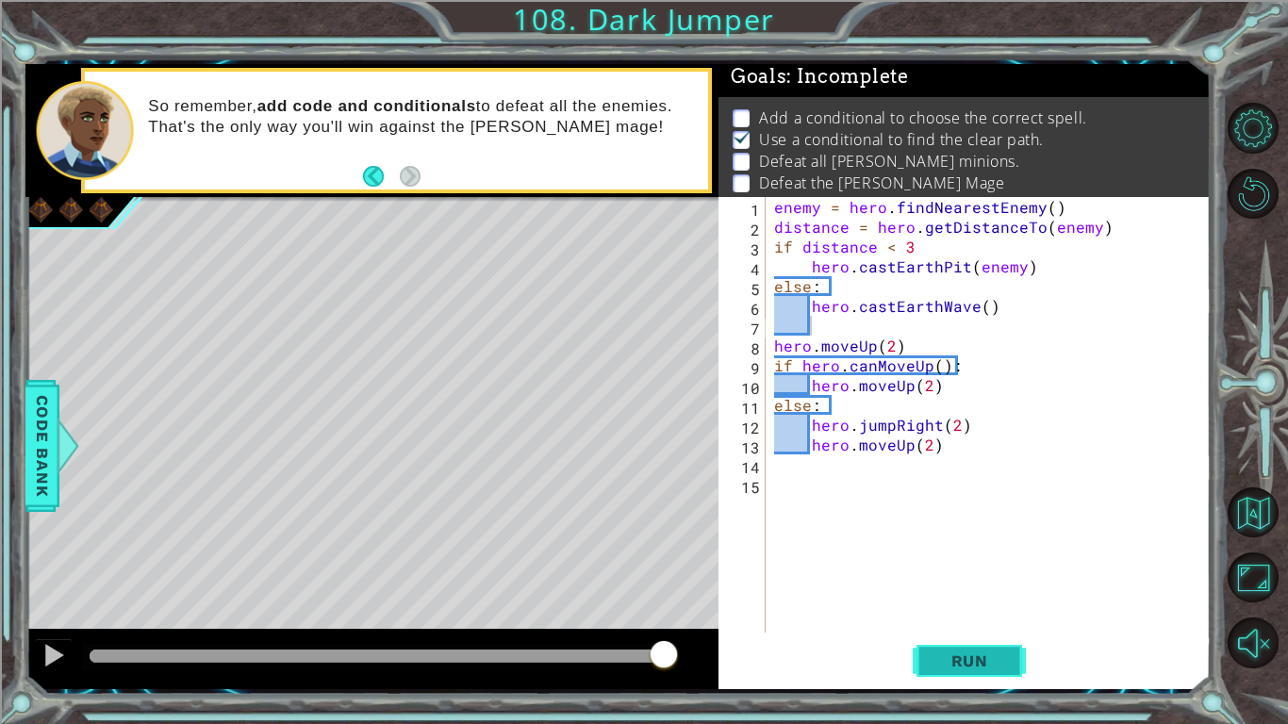
click at [971, 669] on span "Run" at bounding box center [969, 660] width 74 height 19
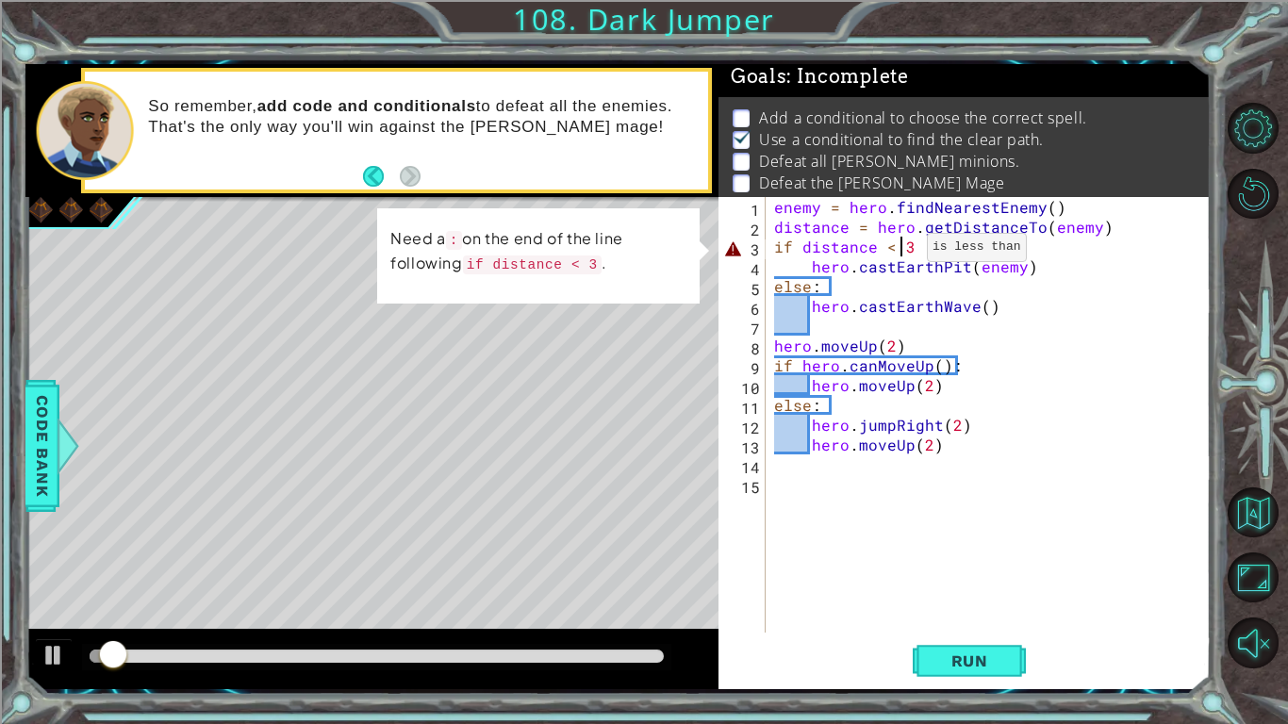
click at [903, 252] on div "enemy = hero . findNearestEnemy ( ) distance = hero . getDistanceTo ( enemy ) i…" at bounding box center [992, 434] width 445 height 475
click at [917, 252] on div "enemy = hero . findNearestEnemy ( ) distance = hero . getDistanceTo ( enemy ) i…" at bounding box center [992, 434] width 445 height 475
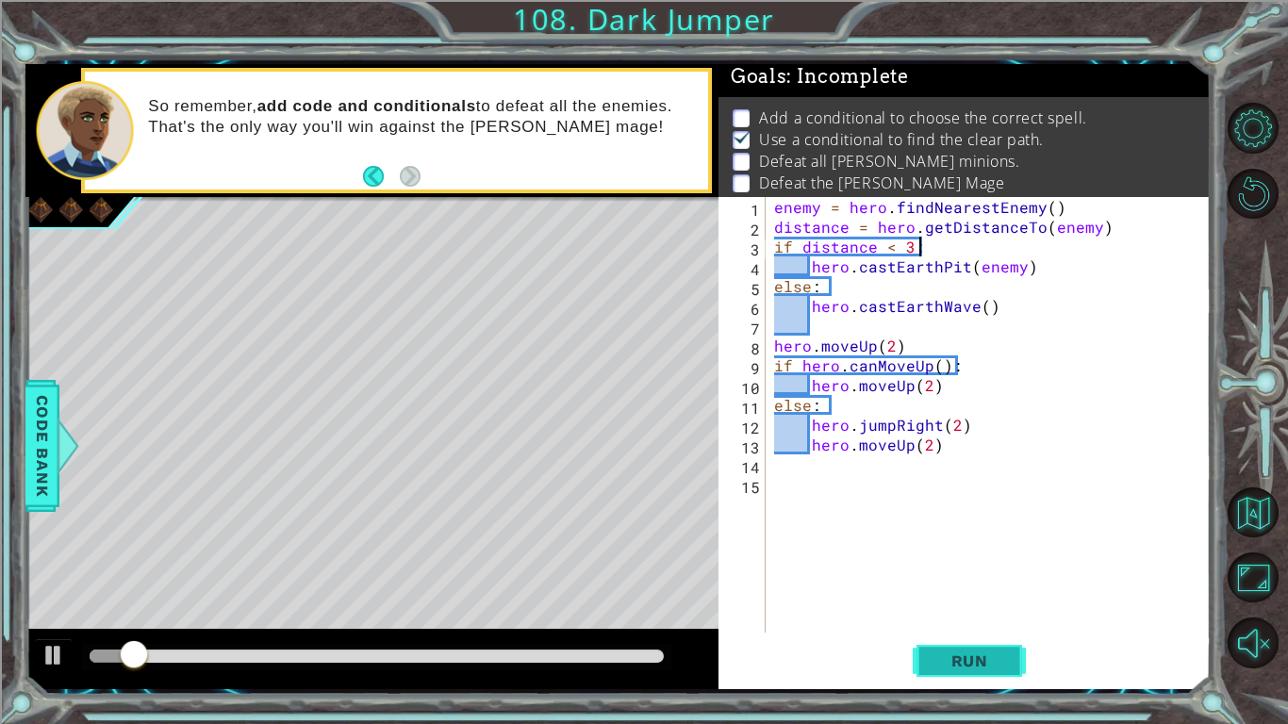
click at [967, 672] on button "Run" at bounding box center [968, 660] width 113 height 49
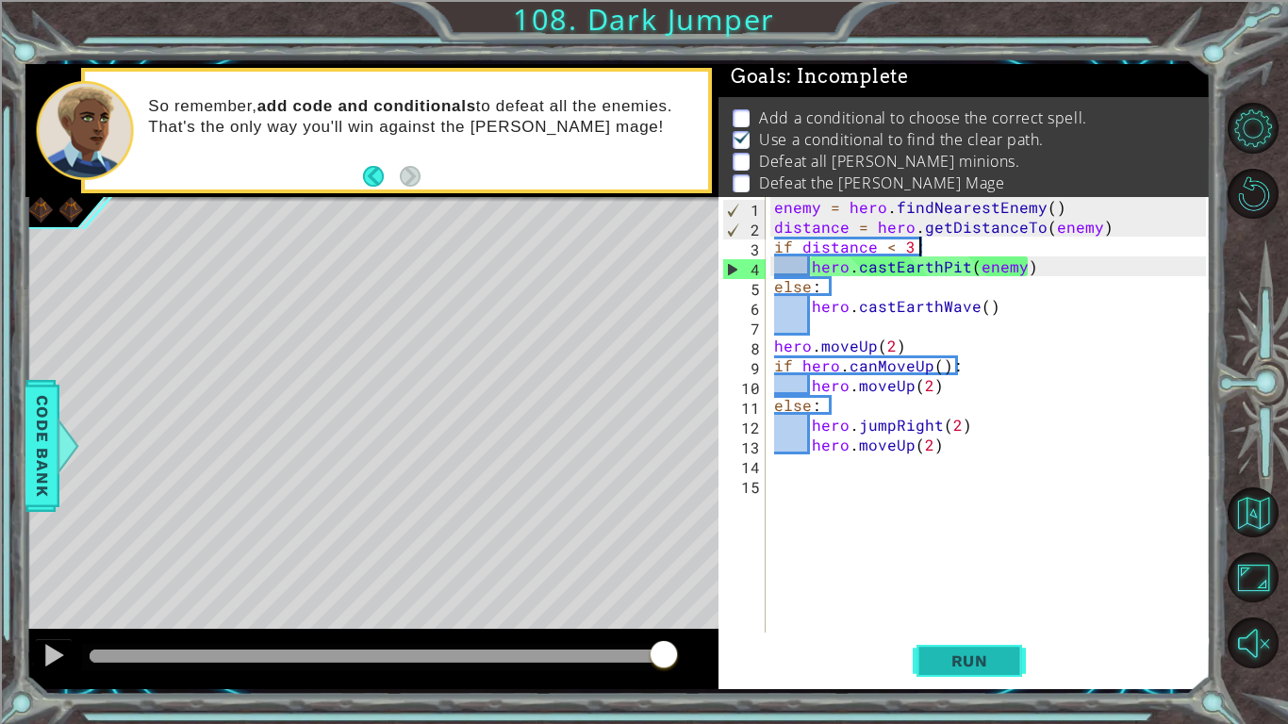
click at [964, 652] on span "Run" at bounding box center [969, 660] width 74 height 19
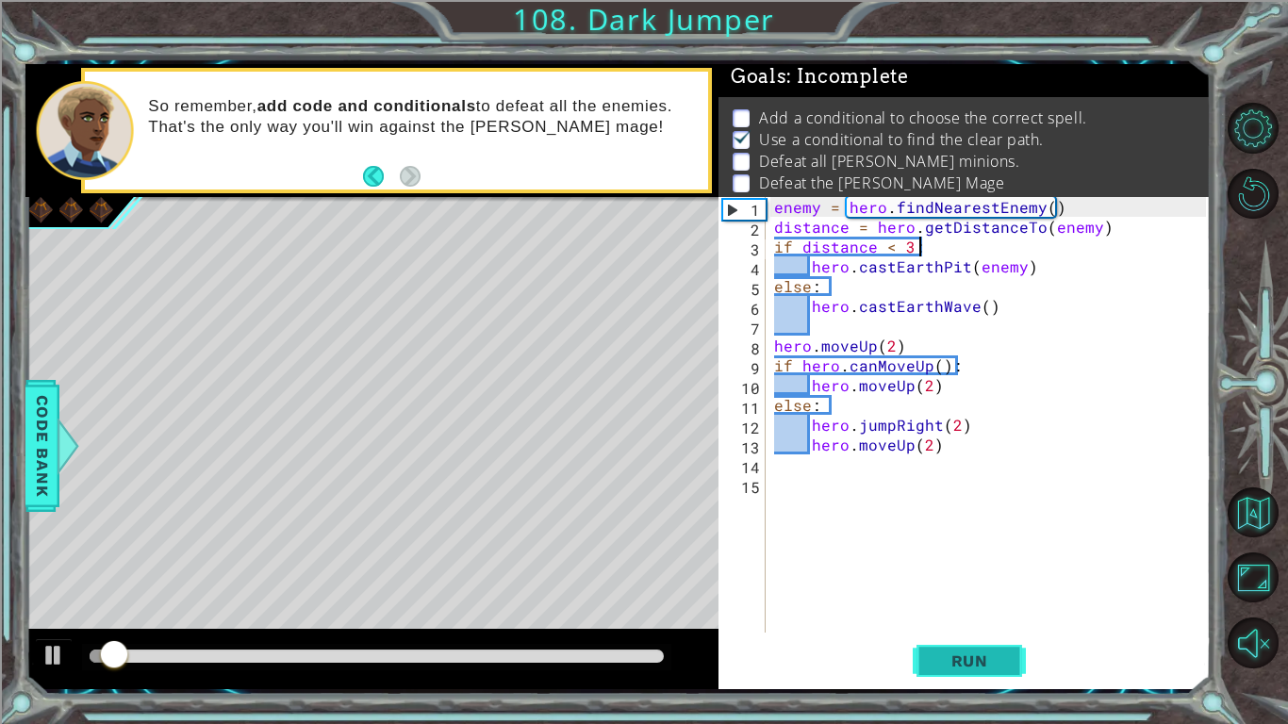
click at [992, 659] on span "Run" at bounding box center [969, 660] width 74 height 19
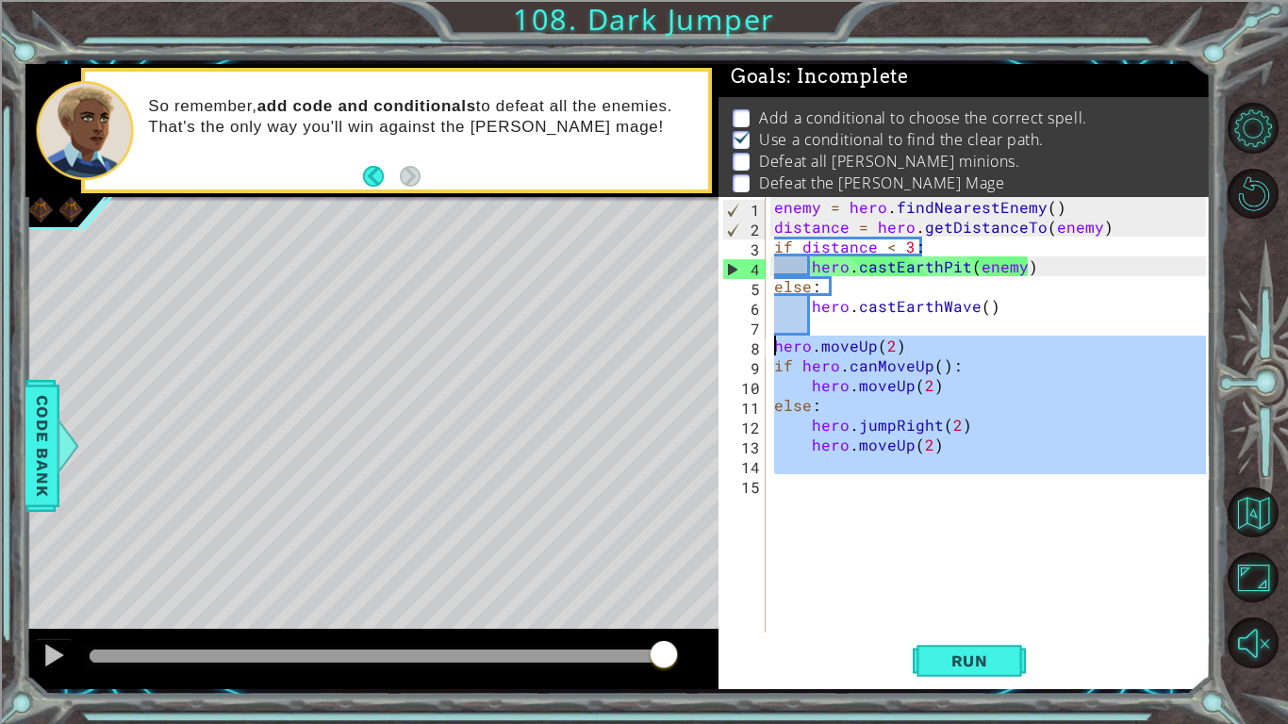
drag, startPoint x: 1018, startPoint y: 496, endPoint x: 772, endPoint y: 343, distance: 289.6
click at [772, 343] on div "enemy = hero . findNearestEnemy ( ) distance = hero . getDistanceTo ( enemy ) i…" at bounding box center [992, 434] width 445 height 475
click at [772, 343] on div "enemy = hero . findNearestEnemy ( ) distance = hero . getDistanceTo ( enemy ) i…" at bounding box center [988, 415] width 436 height 436
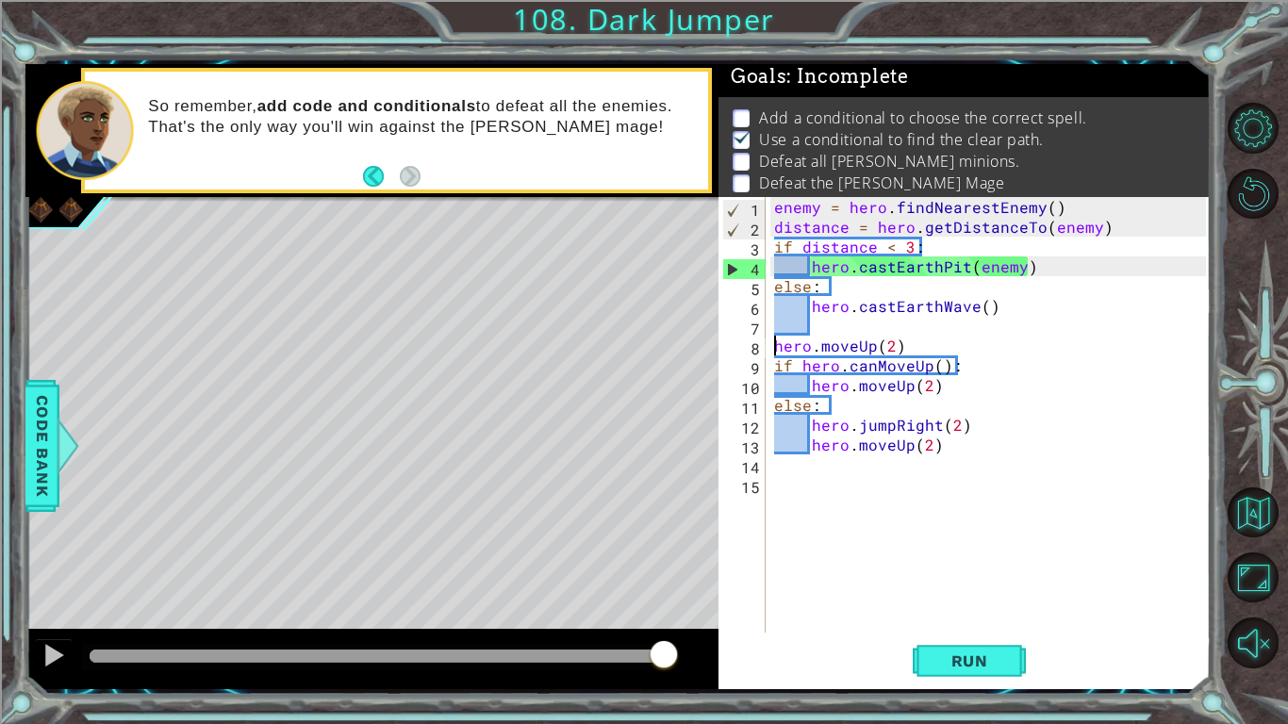
scroll to position [0, 7]
click at [775, 345] on div "enemy = hero . findNearestEnemy ( ) distance = hero . getDistanceTo ( enemy ) i…" at bounding box center [992, 434] width 445 height 475
click at [1051, 285] on div "enemy = hero . findNearestEnemy ( ) distance = hero . getDistanceTo ( enemy ) i…" at bounding box center [992, 434] width 445 height 475
click at [1052, 273] on div "enemy = hero . findNearestEnemy ( ) distance = hero . getDistanceTo ( enemy ) i…" at bounding box center [992, 434] width 445 height 475
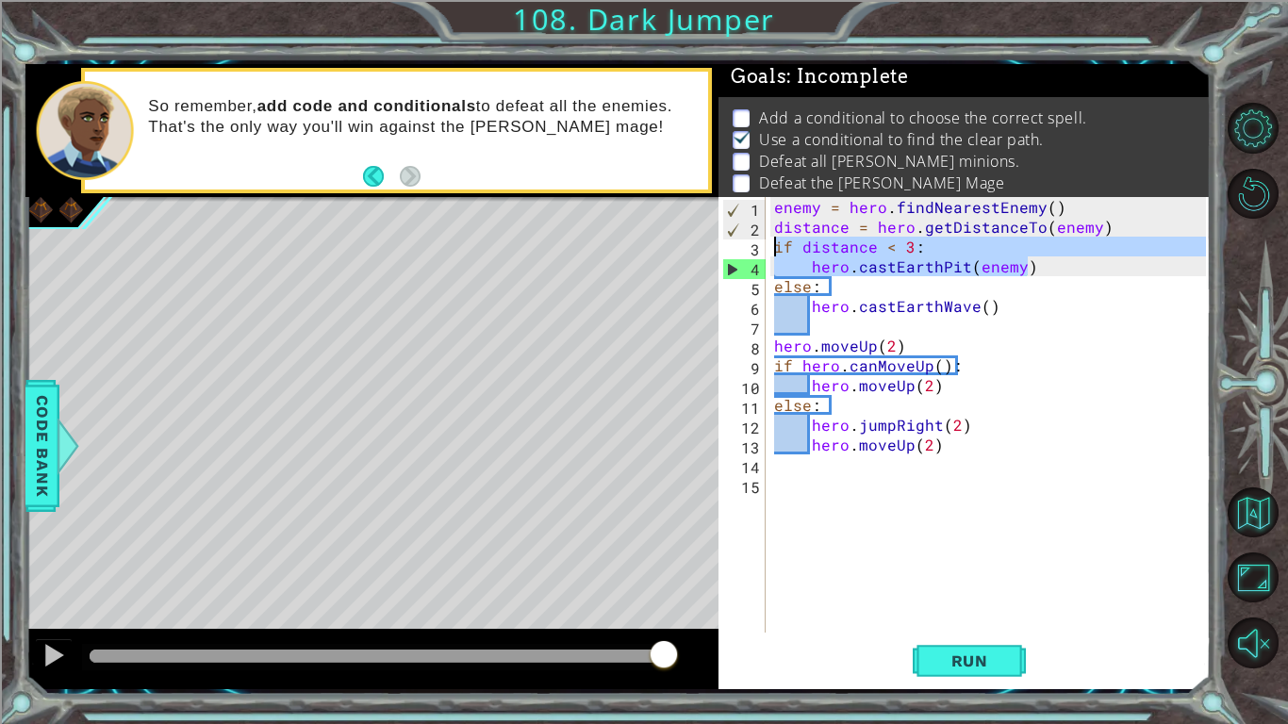
drag, startPoint x: 1030, startPoint y: 267, endPoint x: 773, endPoint y: 255, distance: 257.6
click at [773, 255] on div "enemy = hero . findNearestEnemy ( ) distance = hero . getDistanceTo ( enemy ) i…" at bounding box center [992, 434] width 445 height 475
type textarea "if distance < 3: hero.castEarthPit(enemy)"
click at [951, 326] on div "enemy = hero . findNearestEnemy ( ) distance = hero . getDistanceTo ( enemy ) i…" at bounding box center [992, 434] width 445 height 475
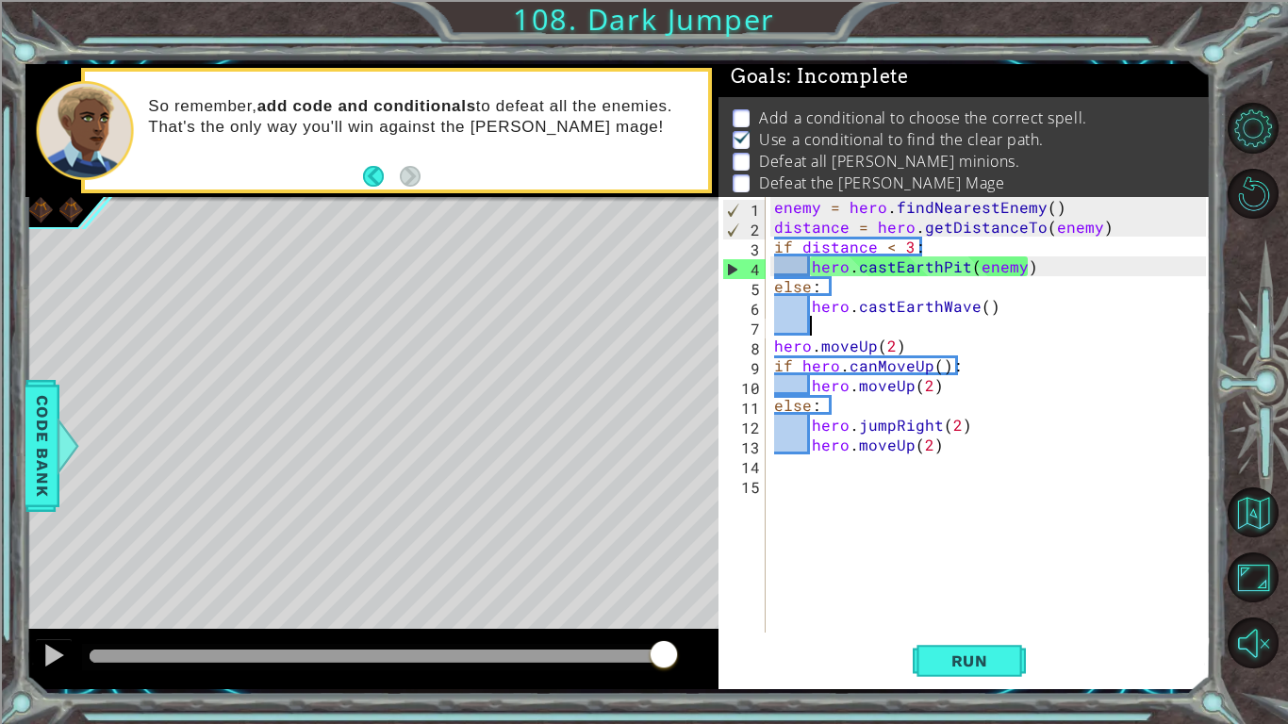
scroll to position [0, 1]
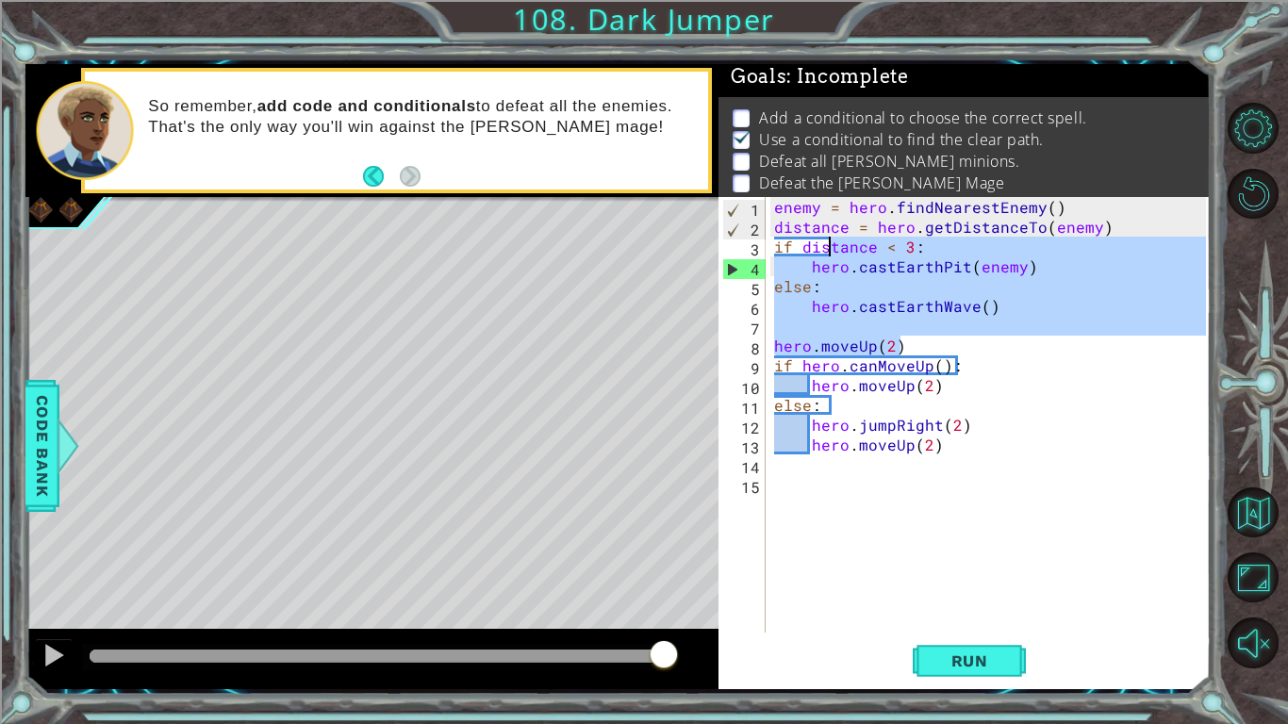
drag, startPoint x: 999, startPoint y: 340, endPoint x: 823, endPoint y: 245, distance: 200.3
click at [823, 245] on div "enemy = hero . findNearestEnemy ( ) distance = hero . getDistanceTo ( enemy ) i…" at bounding box center [992, 434] width 445 height 475
click at [880, 338] on div "enemy = hero . findNearestEnemy ( ) distance = hero . getDistanceTo ( enemy ) i…" at bounding box center [988, 415] width 436 height 436
type textarea "hero.moveUp(2)"
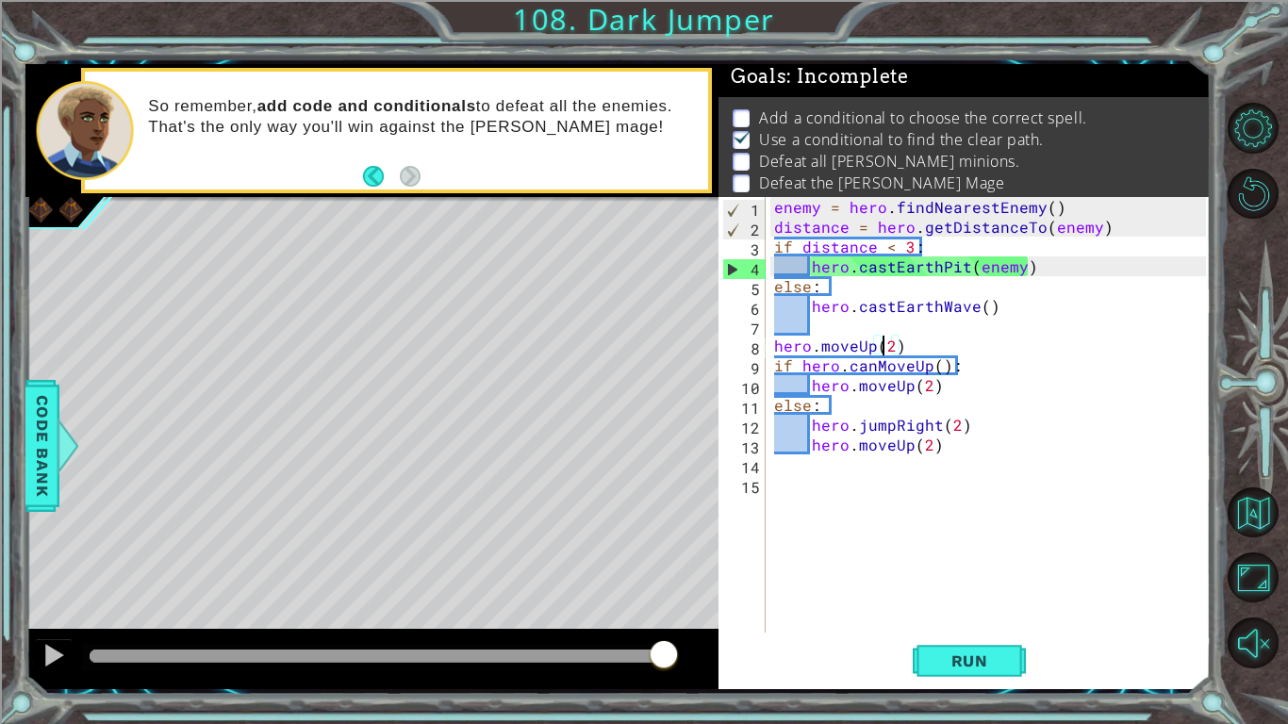
click at [838, 324] on div "enemy = hero . findNearestEnemy ( ) distance = hero . getDistanceTo ( enemy ) i…" at bounding box center [992, 434] width 445 height 475
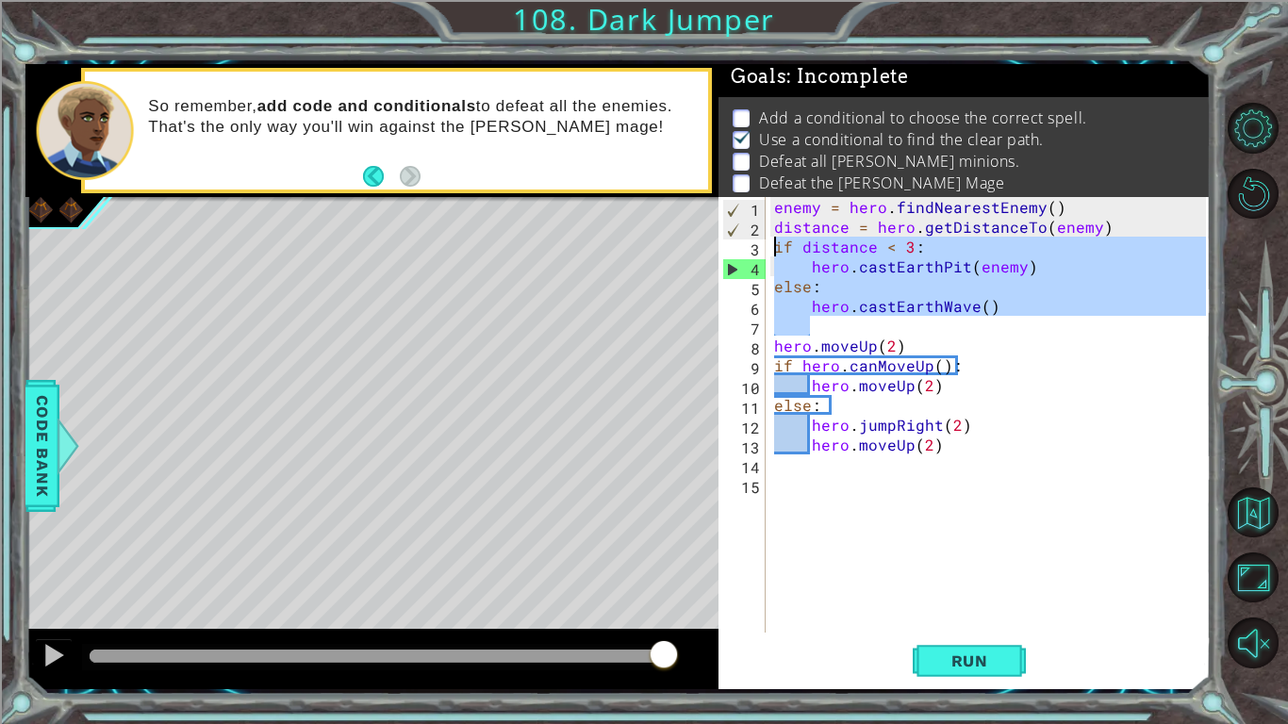
drag, startPoint x: 838, startPoint y: 324, endPoint x: 780, endPoint y: 248, distance: 96.2
click at [780, 248] on div "enemy = hero . findNearestEnemy ( ) distance = hero . getDistanceTo ( enemy ) i…" at bounding box center [992, 434] width 445 height 475
type textarea "if distance < 3: hero.castEarthPit(enemy)"
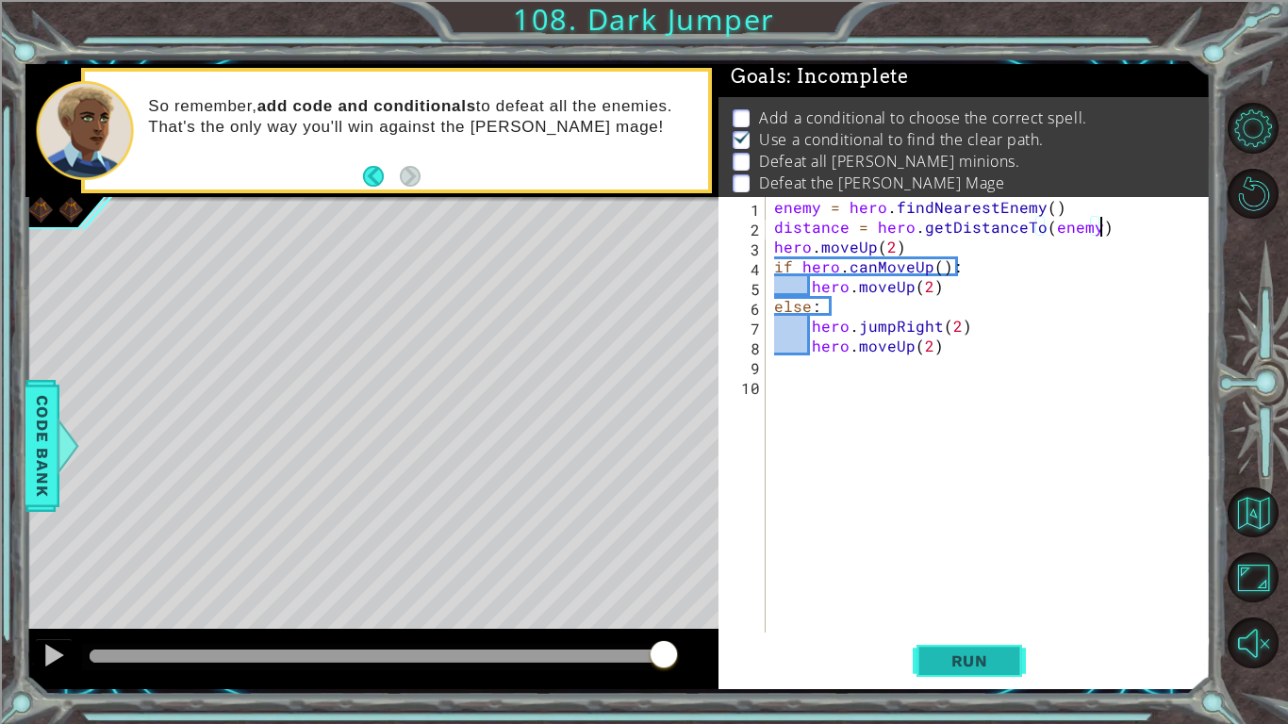
click at [966, 670] on button "Run" at bounding box center [968, 660] width 113 height 49
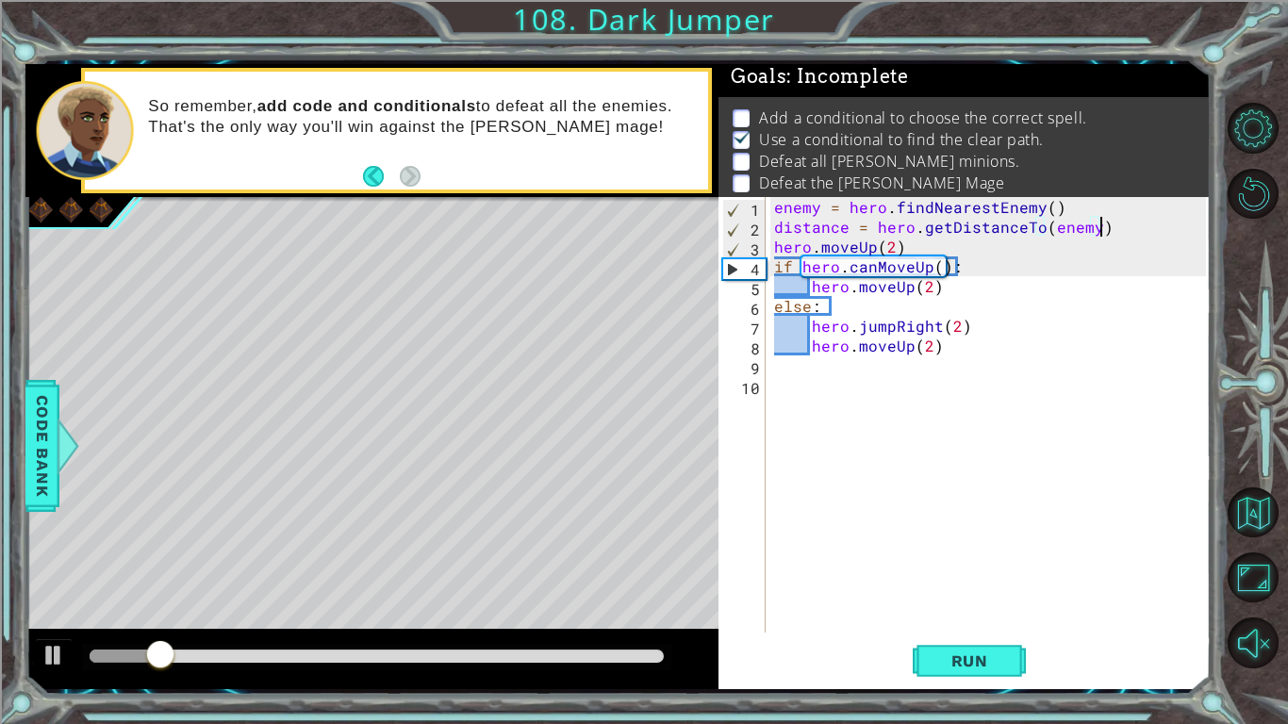
click at [893, 328] on div "enemy = hero . findNearestEnemy ( ) distance = hero . getDistanceTo ( enemy ) h…" at bounding box center [992, 434] width 445 height 475
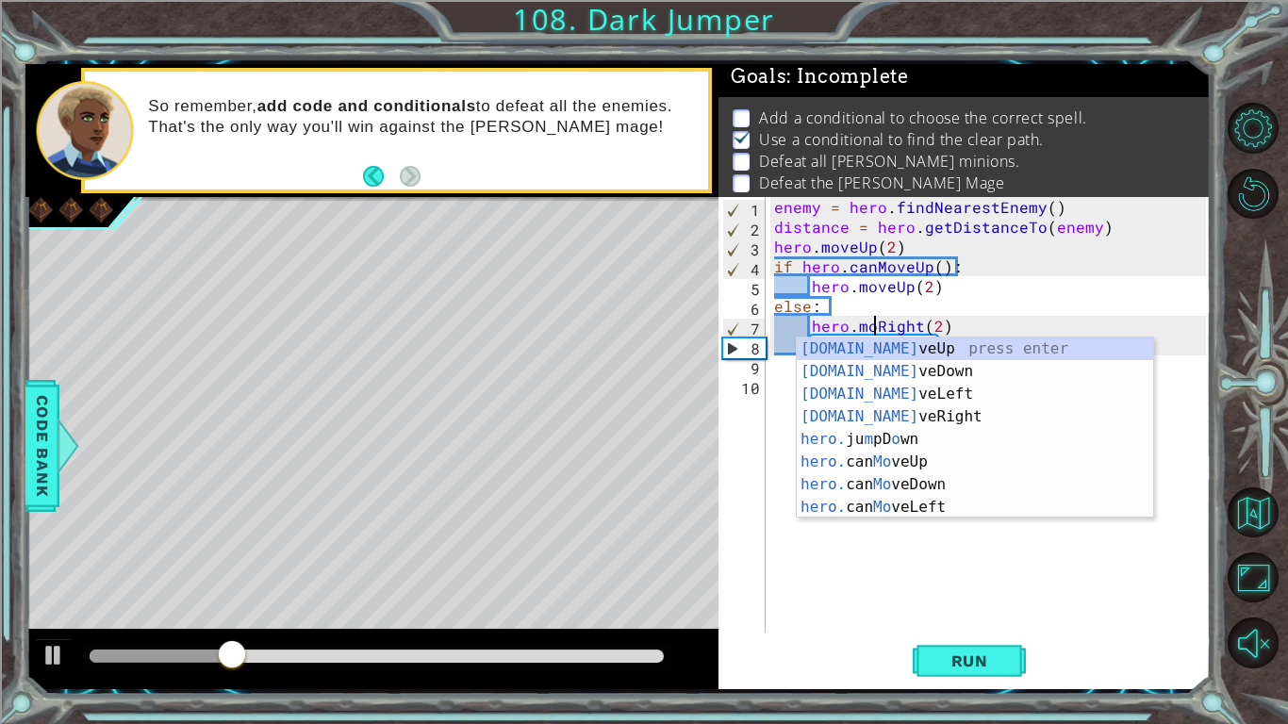
scroll to position [0, 7]
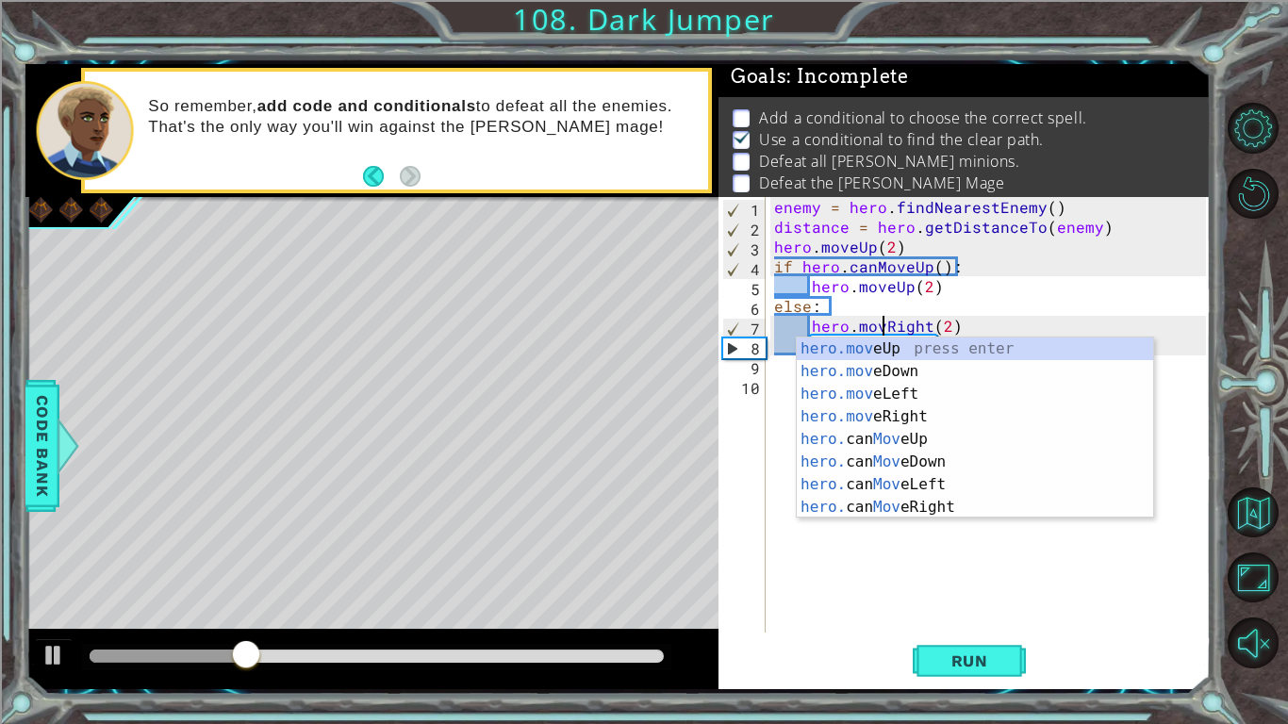
type textarea "hero.moveRight(2)"
click at [883, 575] on div "enemy = hero . findNearestEnemy ( ) distance = hero . getDistanceTo ( enemy ) h…" at bounding box center [992, 434] width 445 height 475
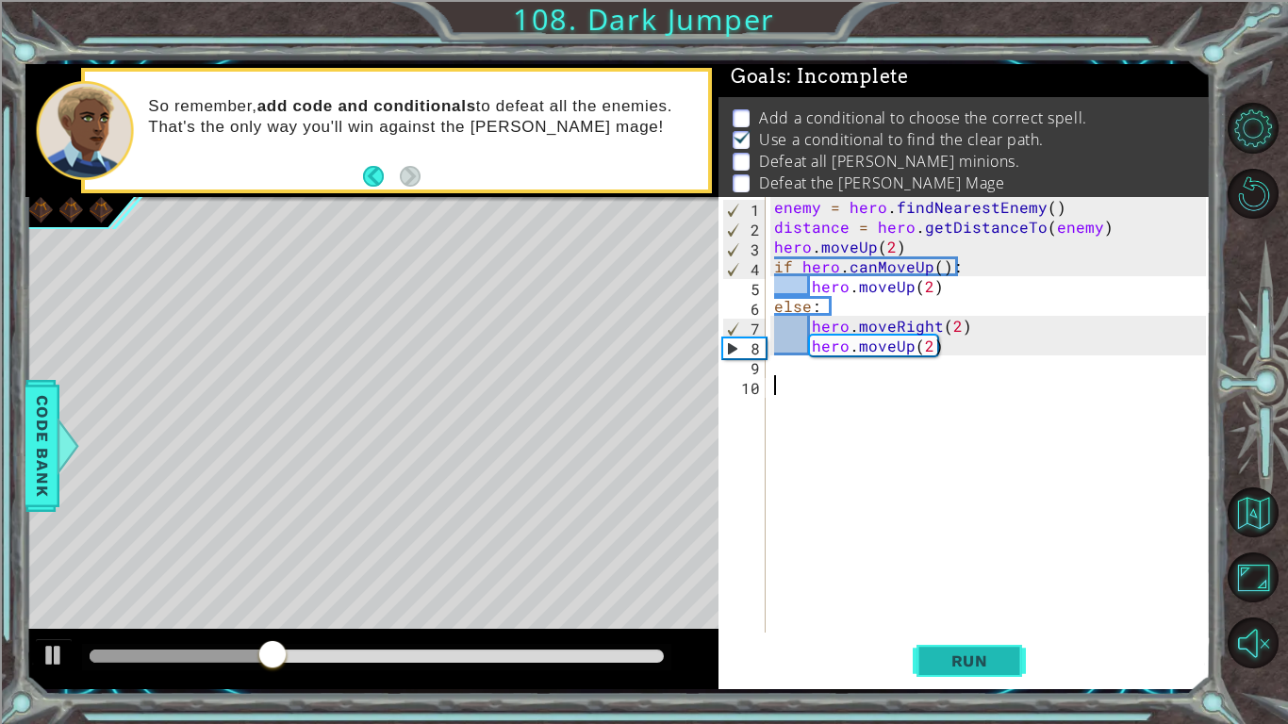
click at [943, 684] on button "Run" at bounding box center [968, 660] width 113 height 49
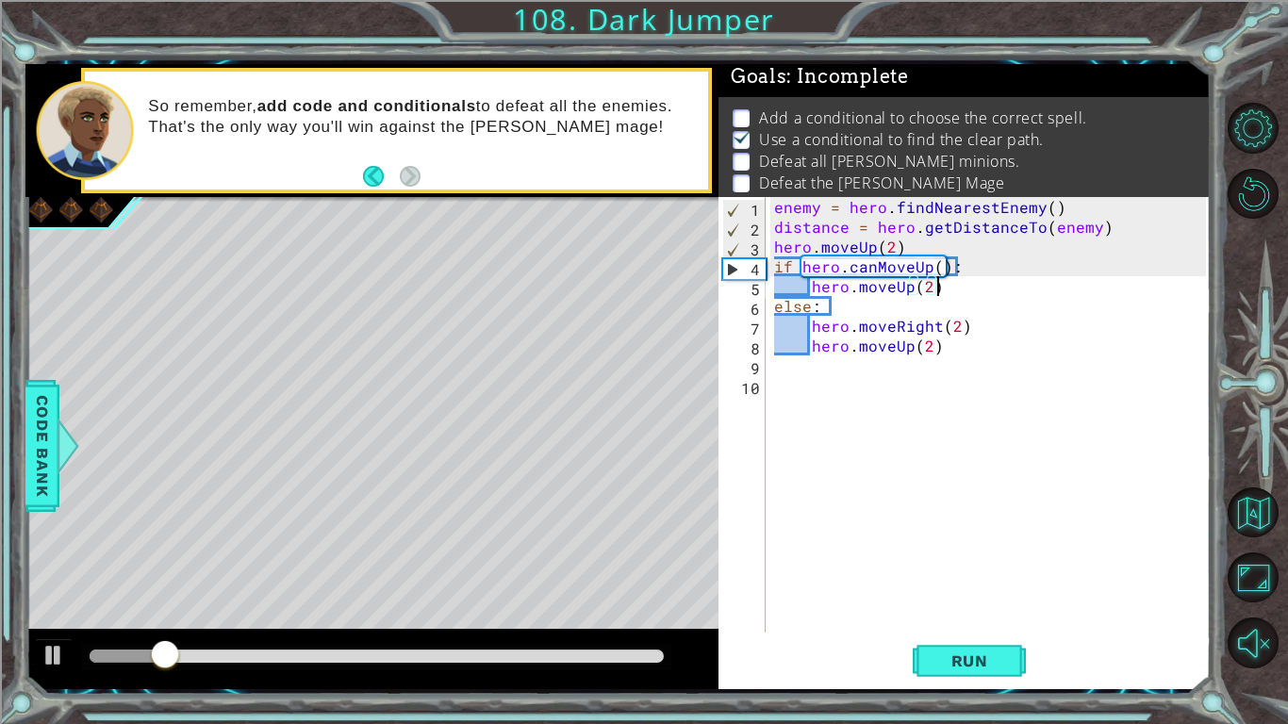
click at [947, 288] on div "enemy = hero . findNearestEnemy ( ) distance = hero . getDistanceTo ( enemy ) h…" at bounding box center [992, 434] width 445 height 475
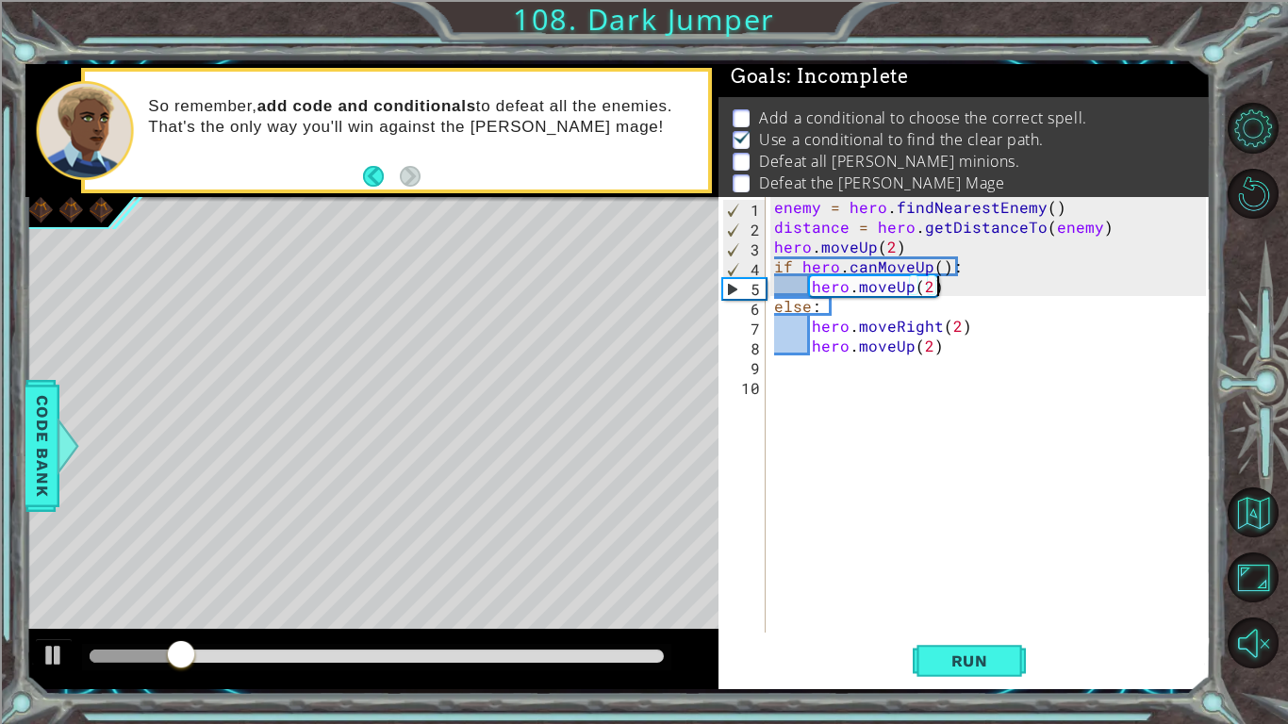
scroll to position [0, 9]
type textarea "hero.moveUp(2)"
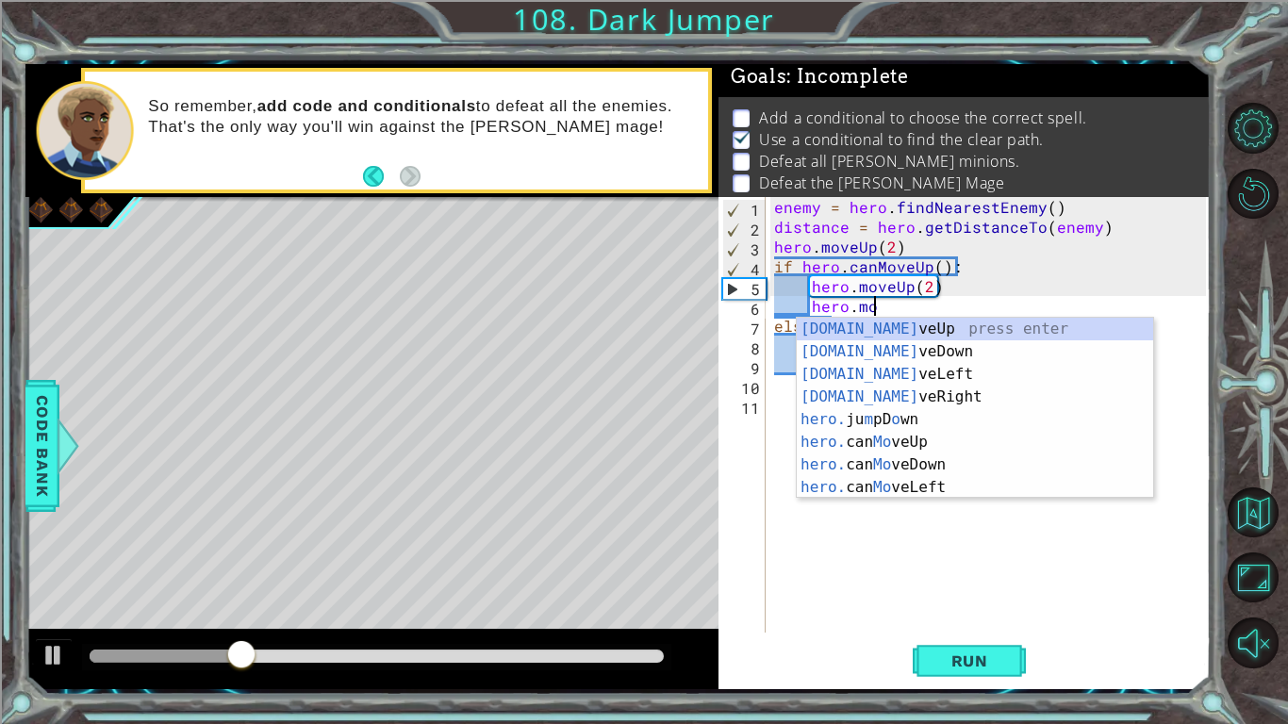
scroll to position [0, 6]
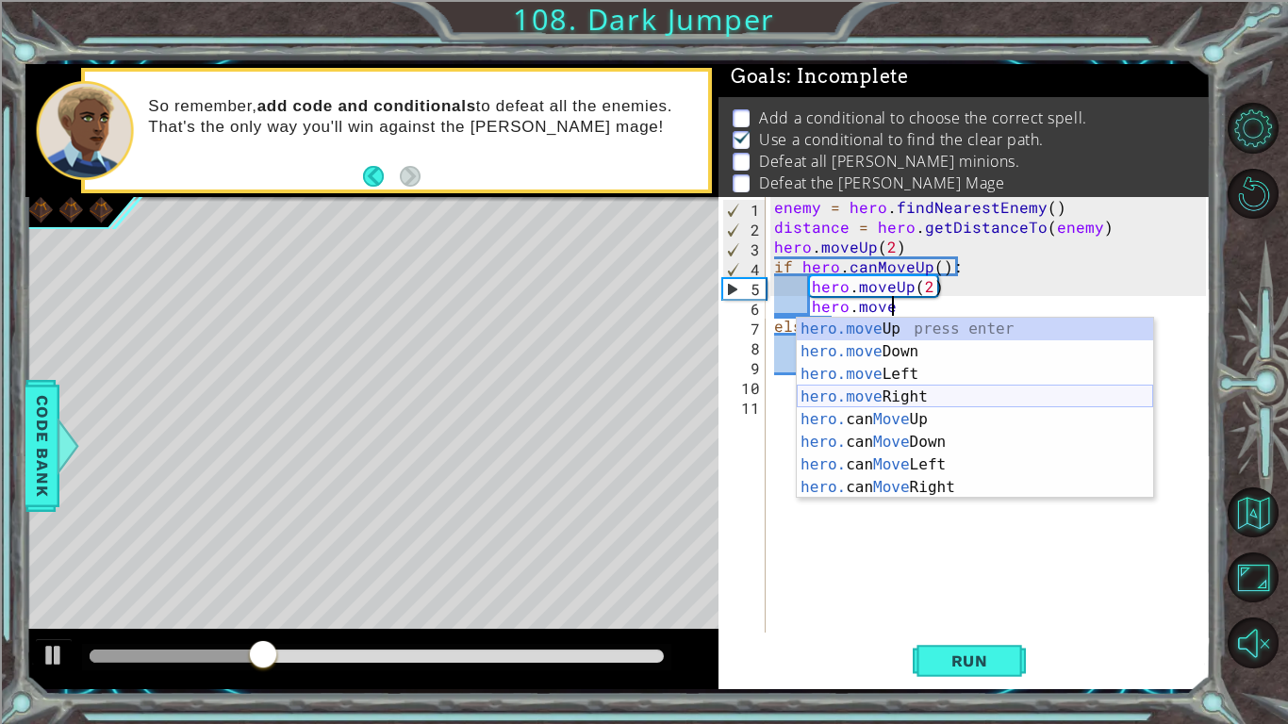
click at [905, 403] on div "hero.move Up press enter hero.move Down press enter hero.move Left press enter …" at bounding box center [975, 431] width 356 height 226
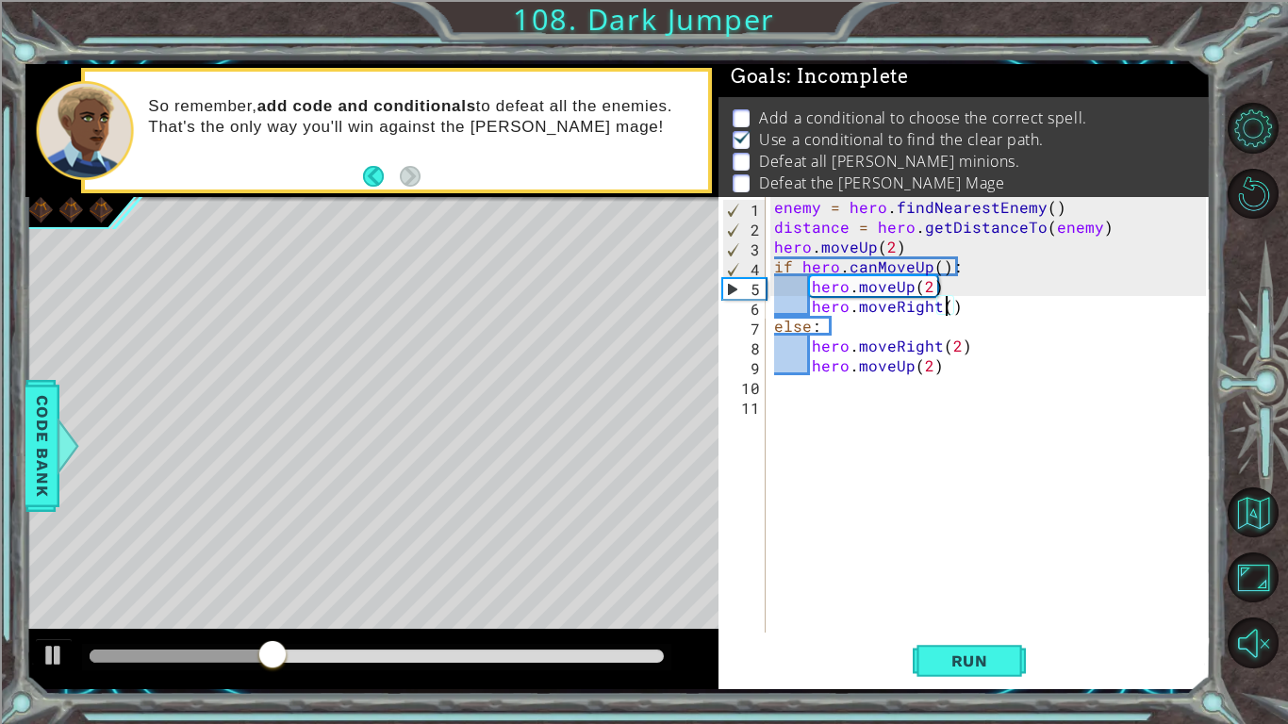
scroll to position [0, 10]
click at [999, 325] on div "enemy = hero . findNearestEnemy ( ) distance = hero . getDistanceTo ( enemy ) h…" at bounding box center [992, 434] width 445 height 475
type textarea "else:"
click at [989, 318] on div "enemy = hero . findNearestEnemy ( ) distance = hero . getDistanceTo ( enemy ) h…" at bounding box center [992, 434] width 445 height 475
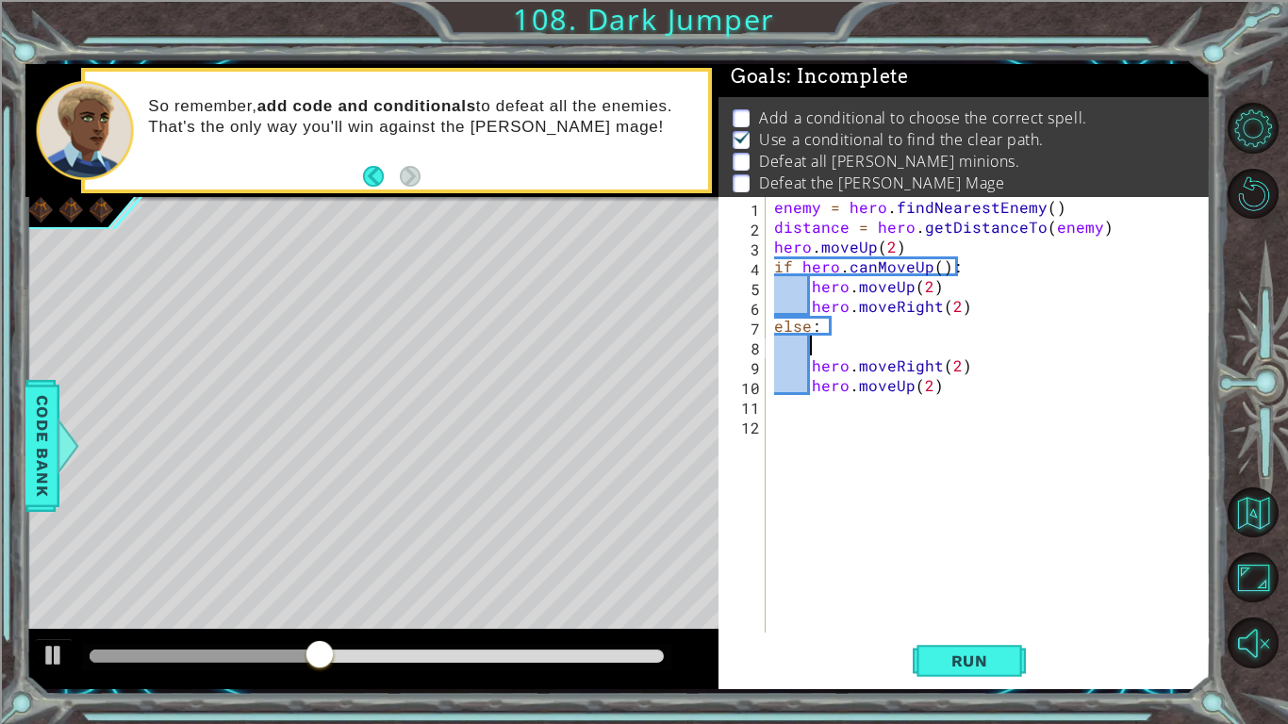
type textarea "h"
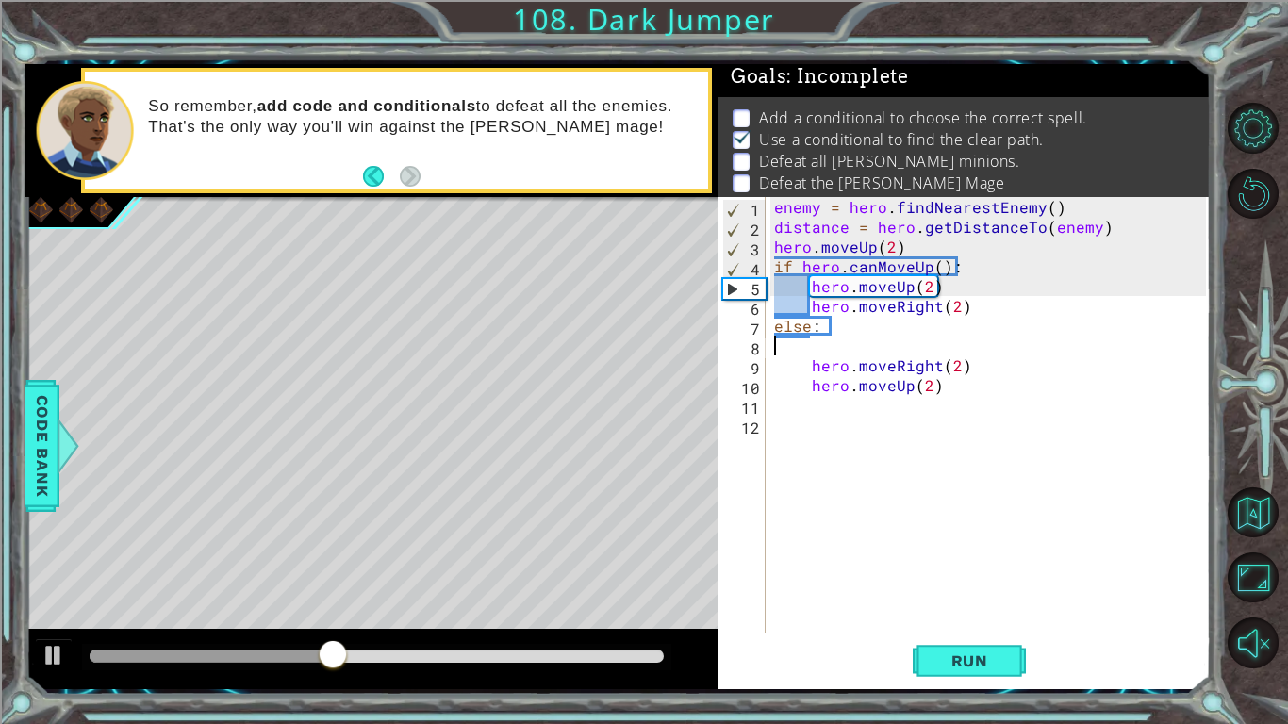
scroll to position [0, 0]
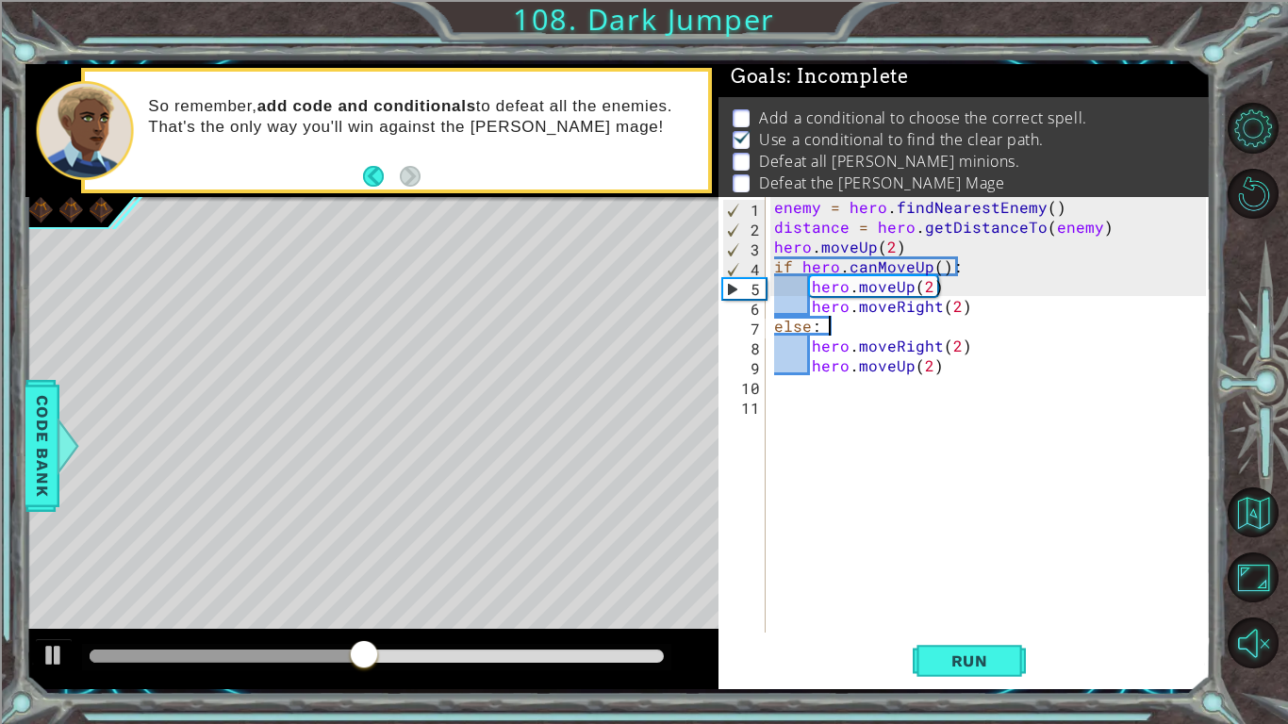
click at [1031, 307] on div "enemy = hero . findNearestEnemy ( ) distance = hero . getDistanceTo ( enemy ) h…" at bounding box center [992, 434] width 445 height 475
type textarea "hero.moveRight(2)"
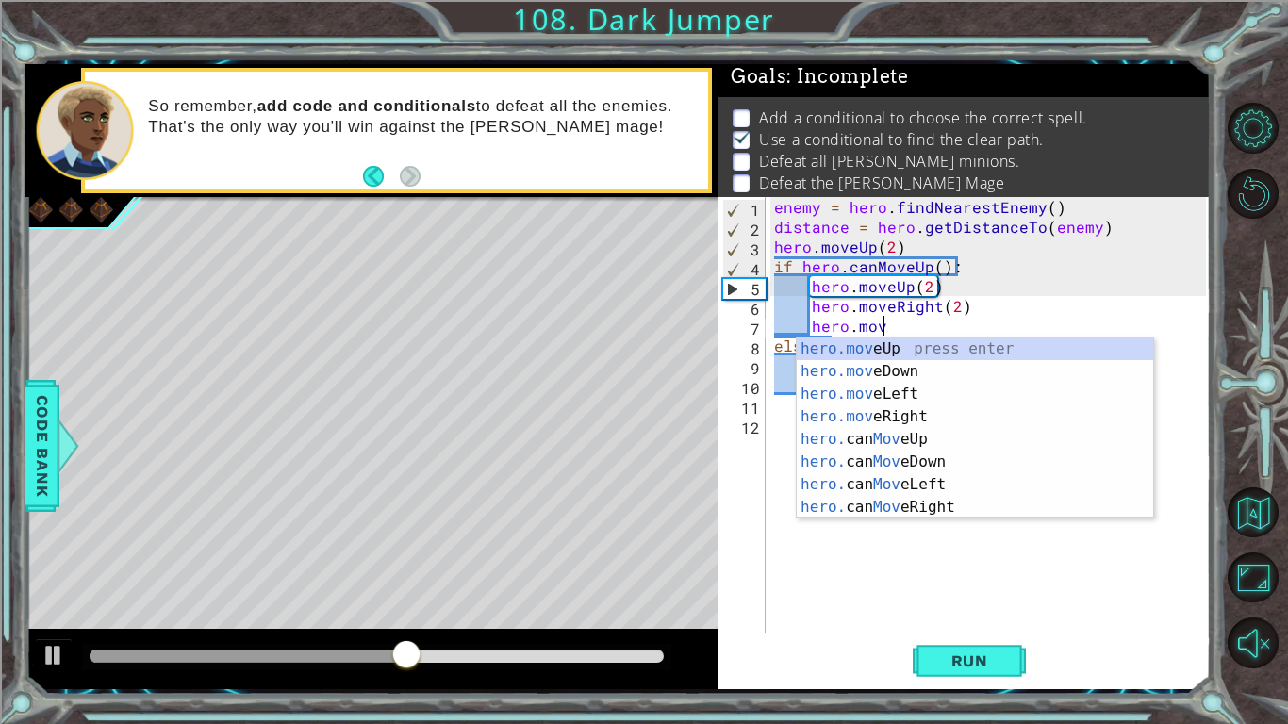
scroll to position [0, 6]
click at [877, 354] on div "hero.move Up press enter hero.move Down press enter hero.move Left press enter …" at bounding box center [975, 450] width 356 height 226
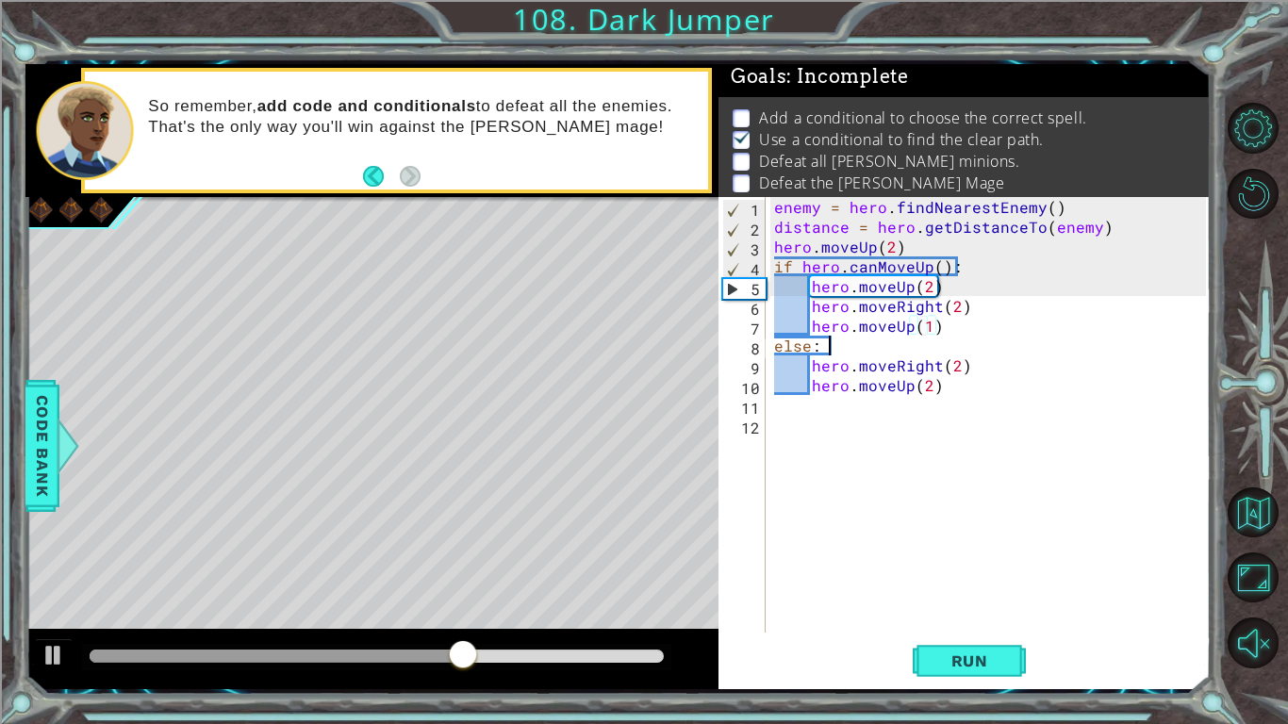
click at [956, 341] on div "enemy = hero . findNearestEnemy ( ) distance = hero . getDistanceTo ( enemy ) h…" at bounding box center [992, 434] width 445 height 475
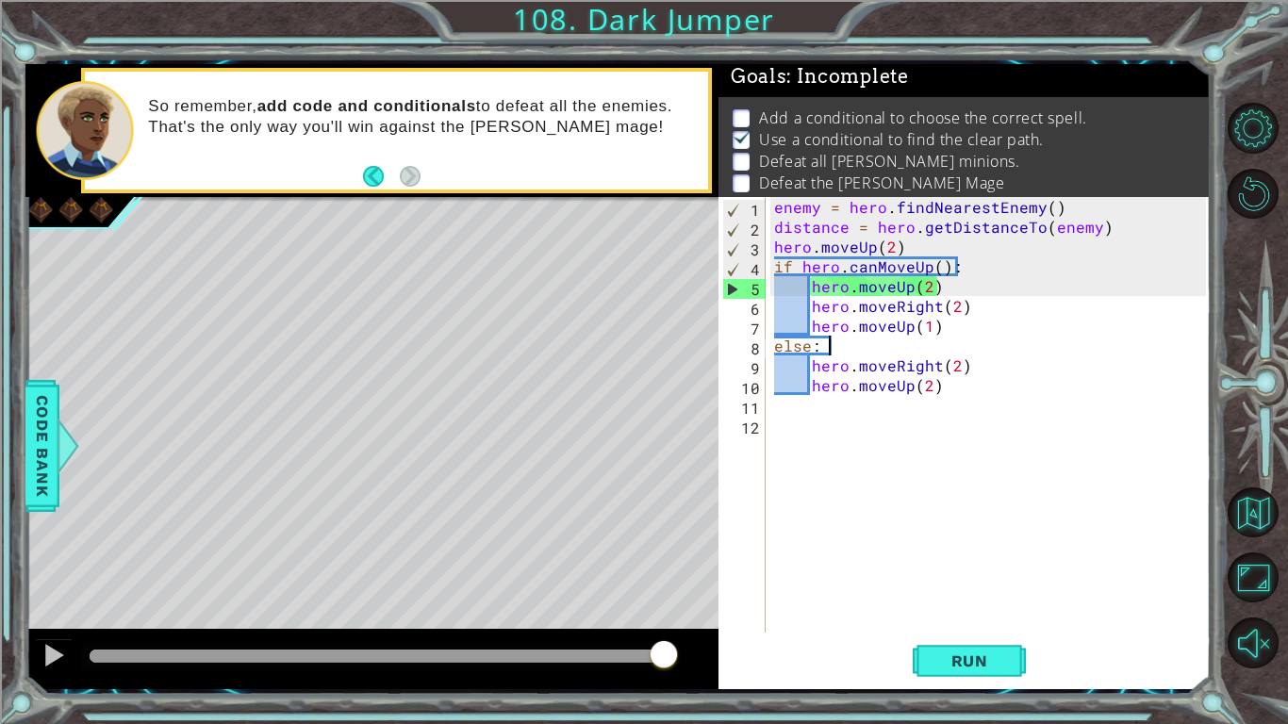
type textarea "else:"
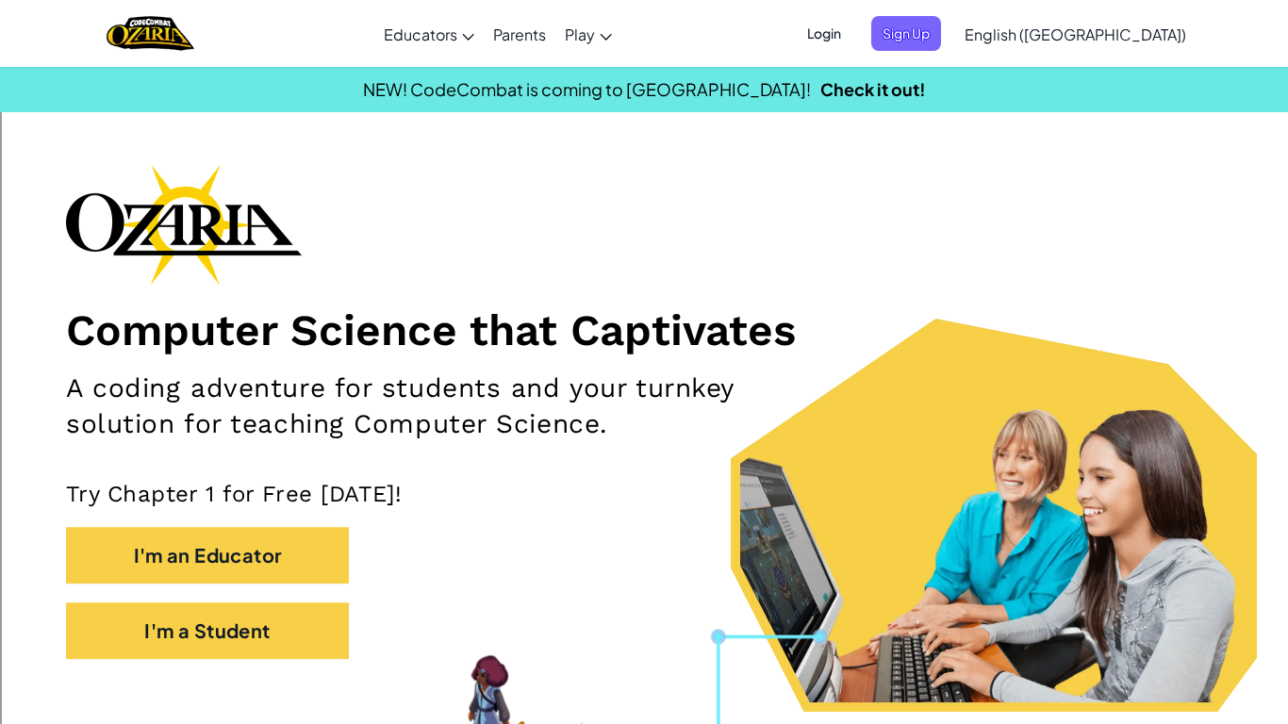
click at [852, 37] on span "Login" at bounding box center [824, 33] width 57 height 35
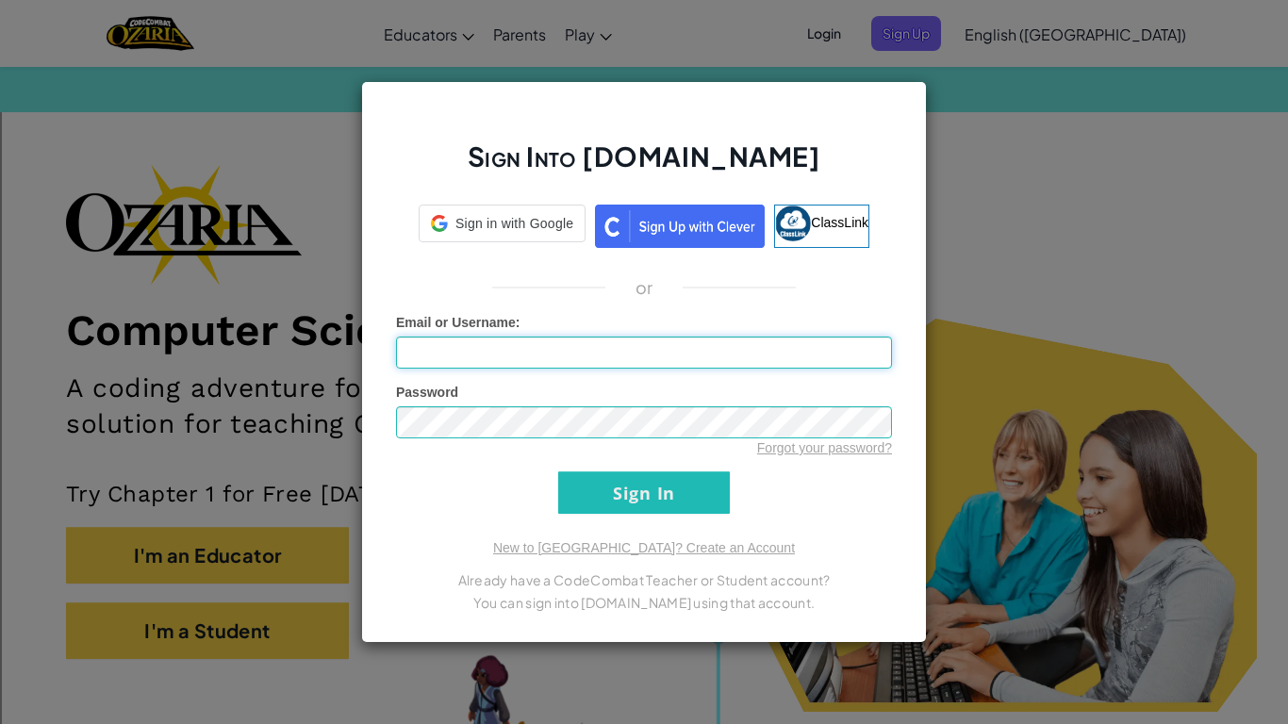
type input "[PERSON_NAME]"
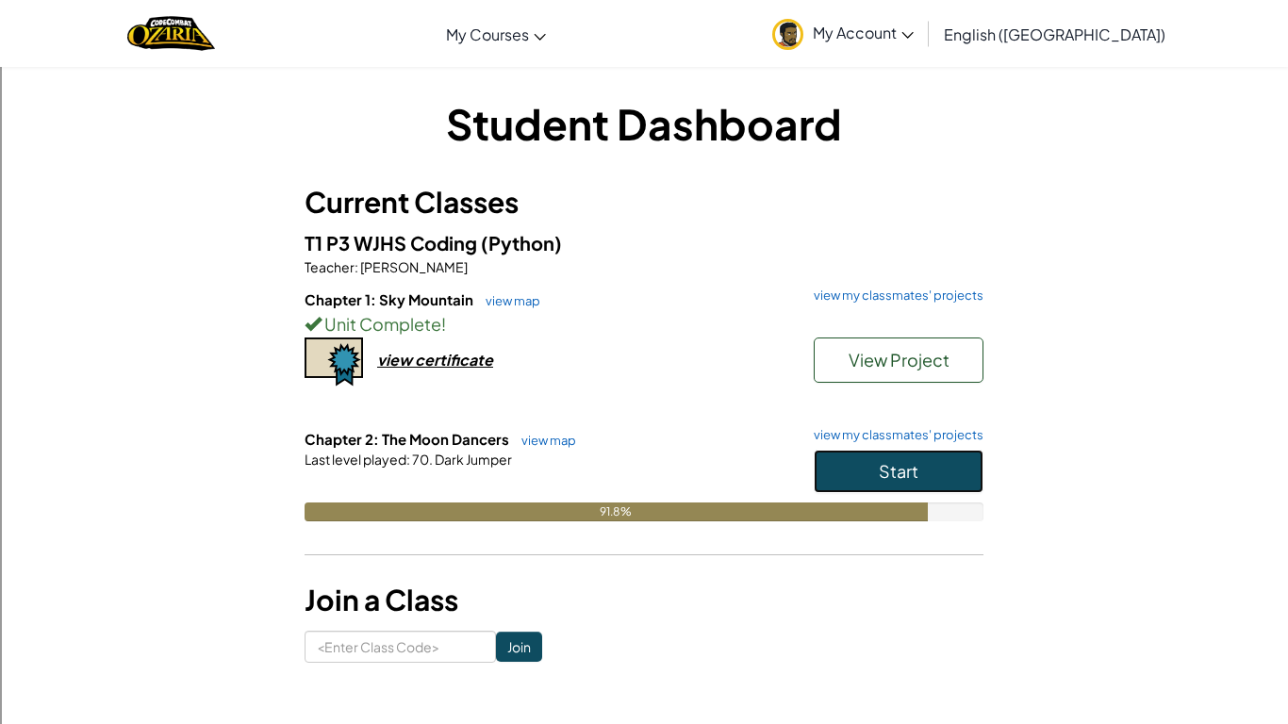
click at [888, 451] on button "Start" at bounding box center [899, 471] width 170 height 43
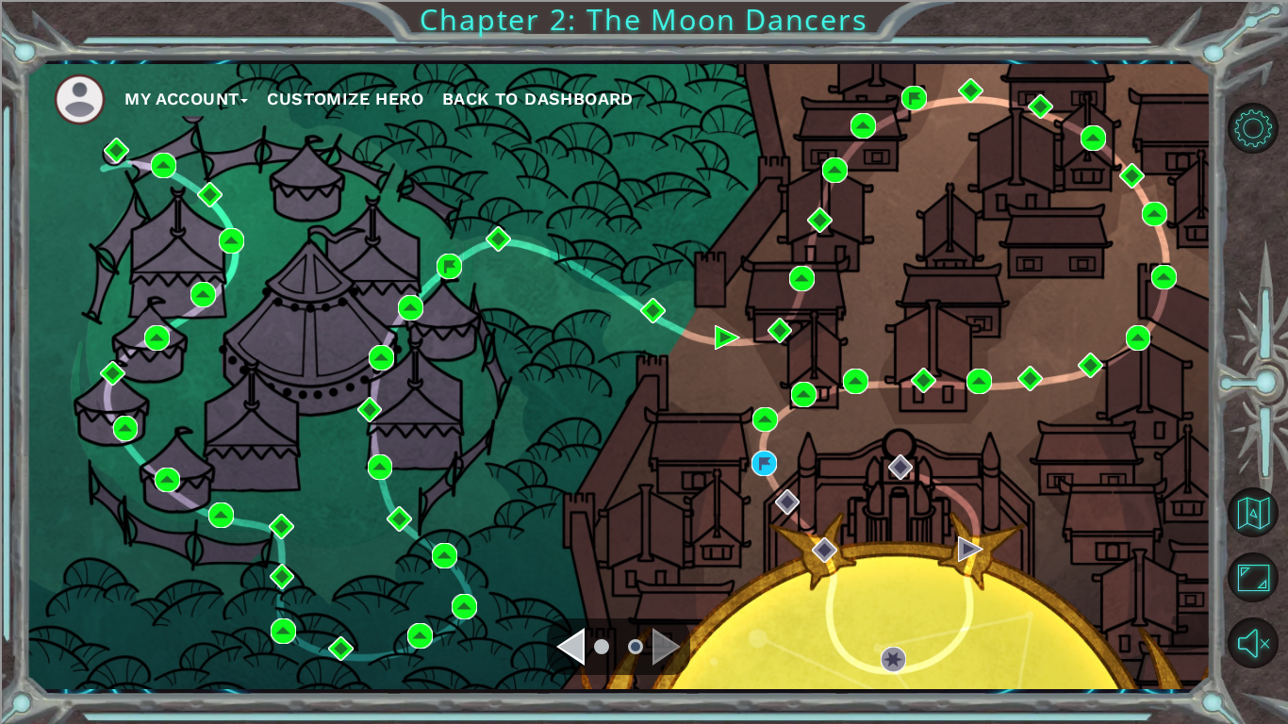
click at [765, 479] on div "My Account Customize Hero Back to Dashboard" at bounding box center [617, 376] width 1185 height 625
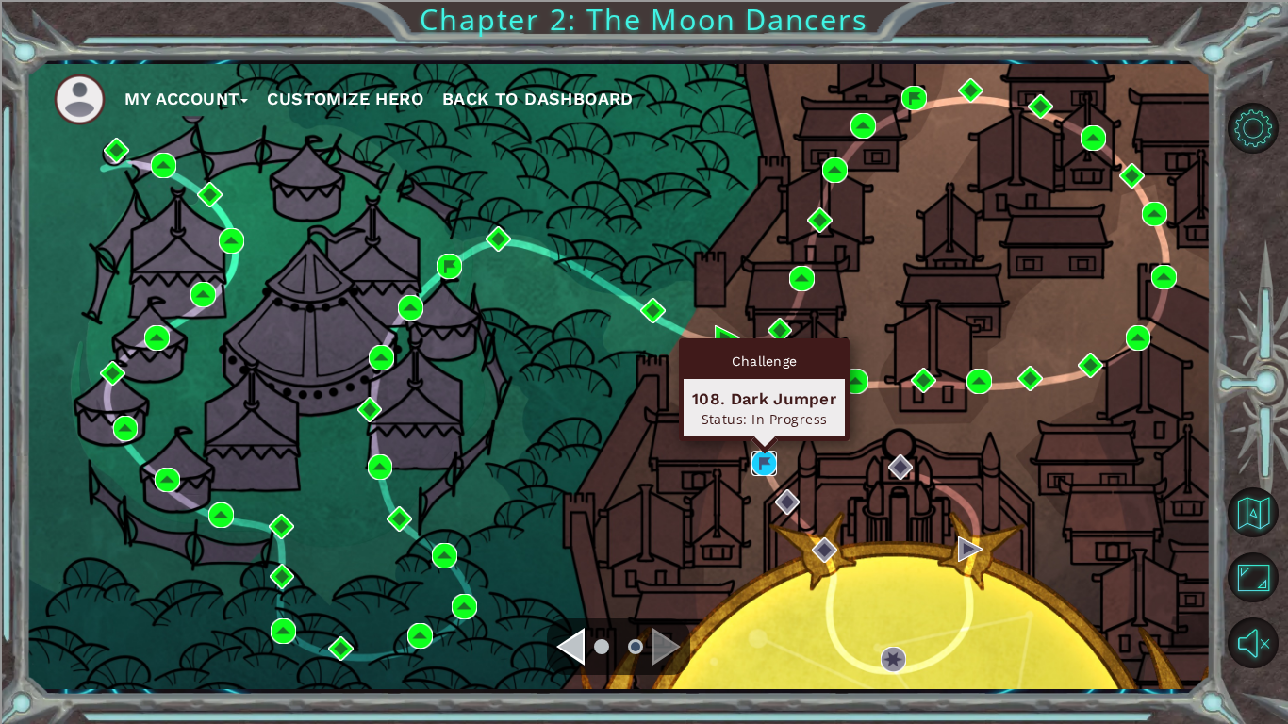
click at [765, 474] on img at bounding box center [763, 463] width 25 height 25
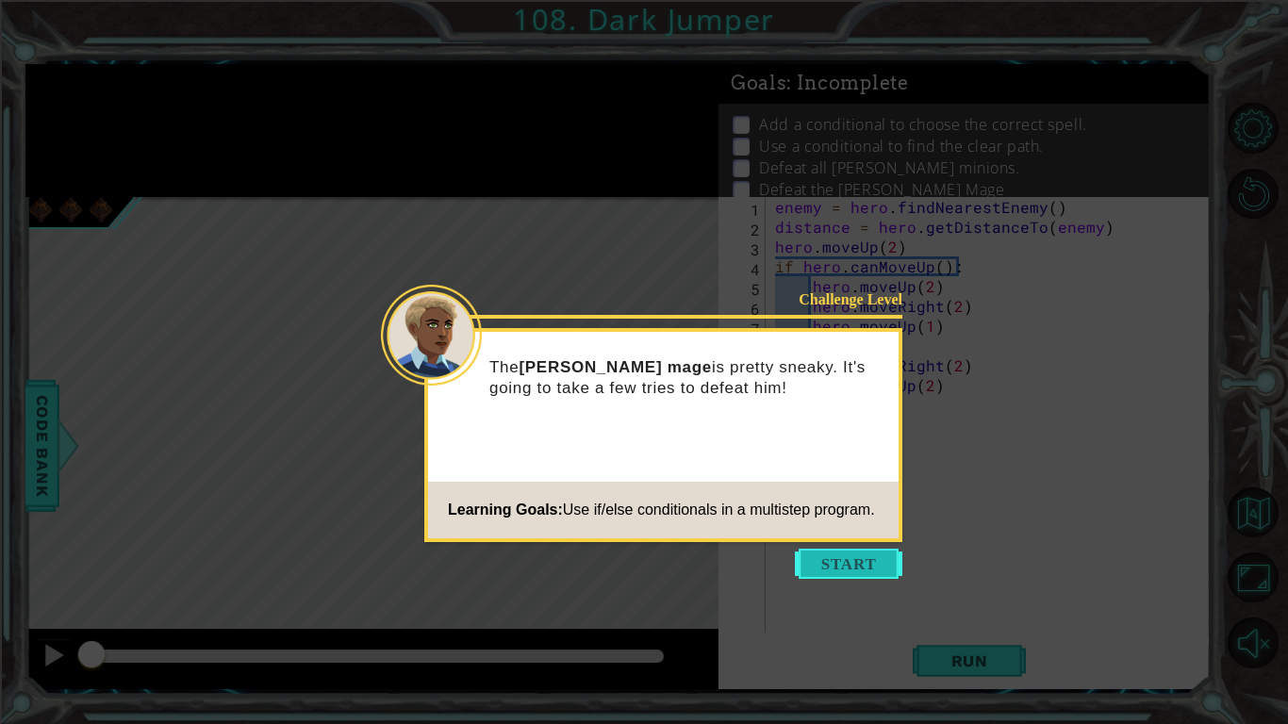
click at [846, 568] on button "Start" at bounding box center [848, 564] width 107 height 30
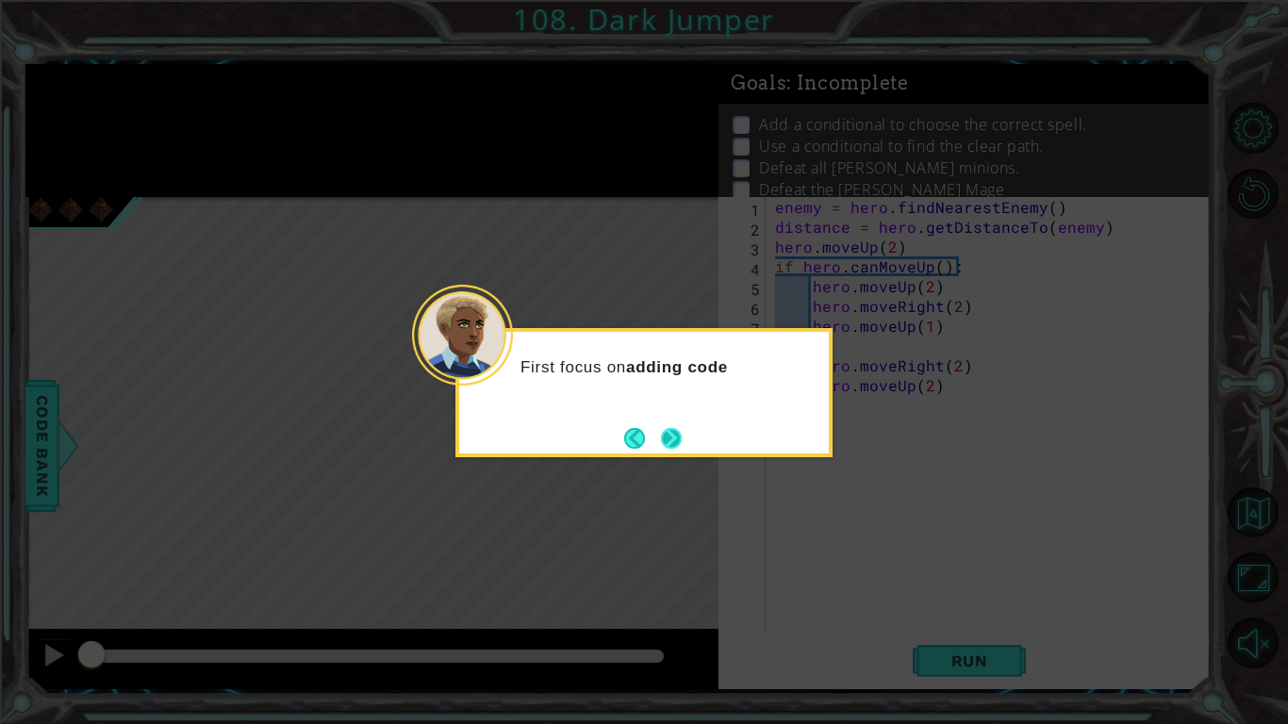
click at [682, 447] on button "Next" at bounding box center [672, 438] width 22 height 22
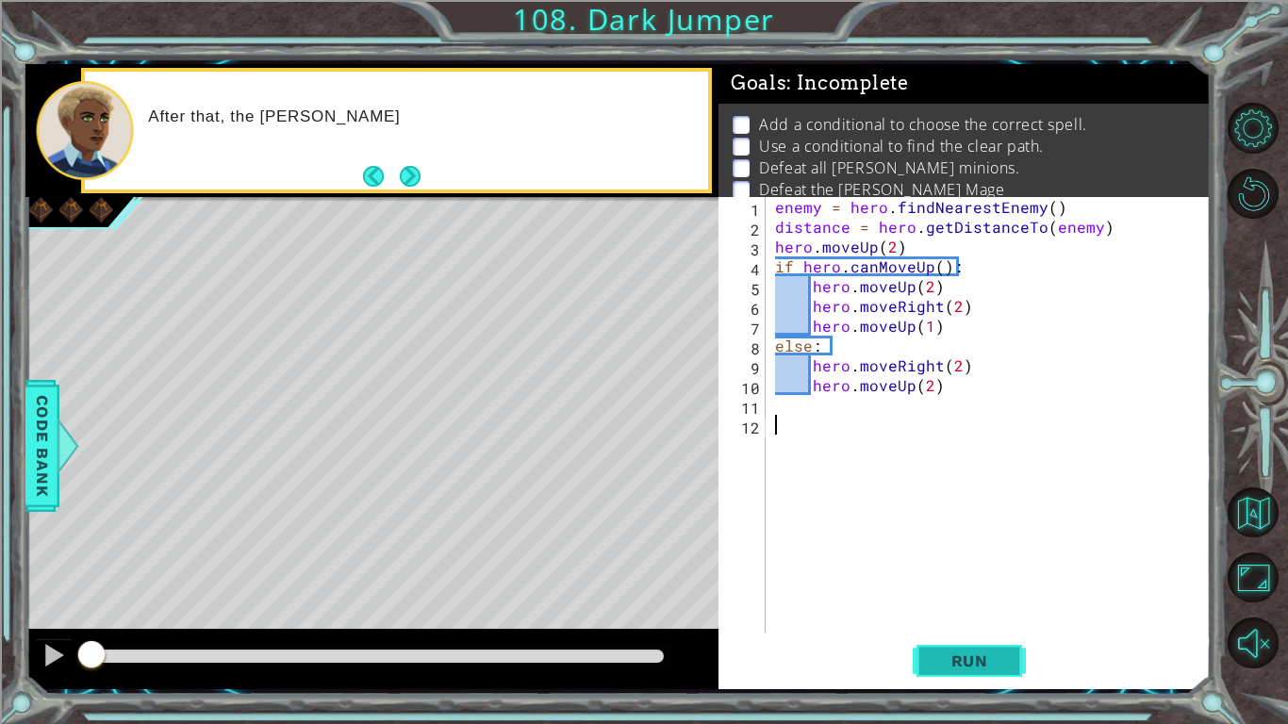
click at [972, 658] on span "Run" at bounding box center [969, 660] width 74 height 19
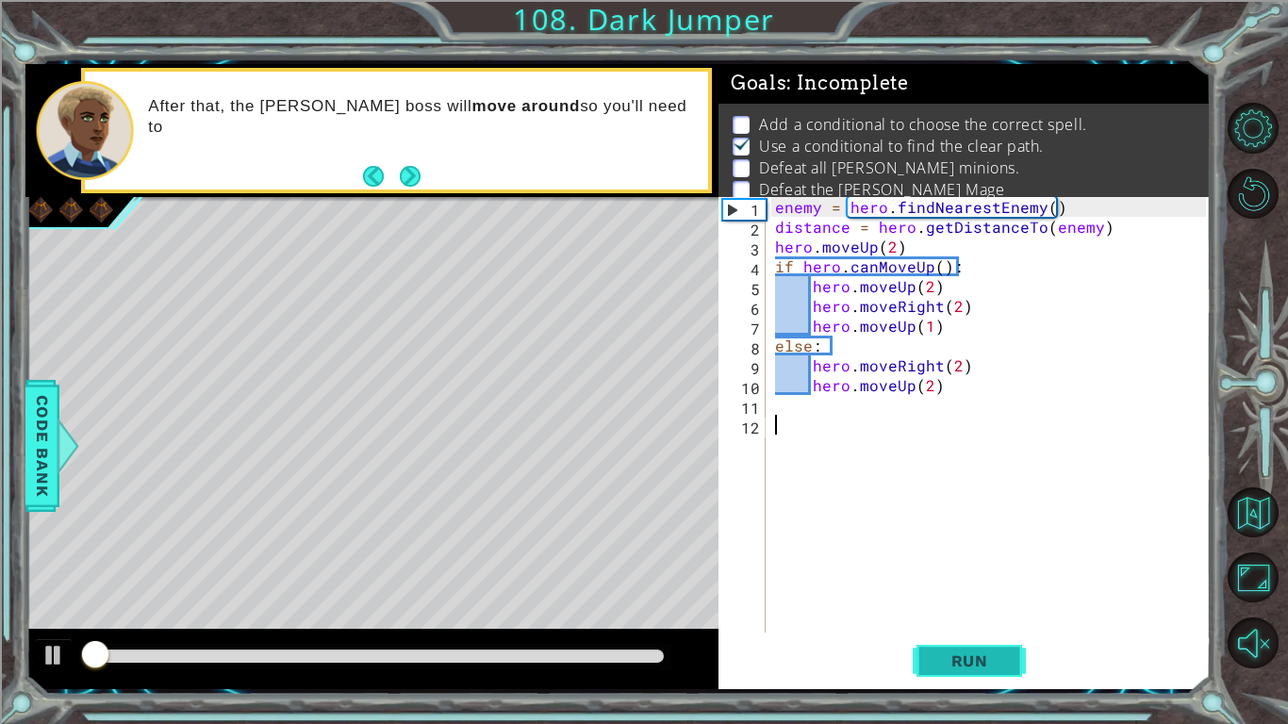
scroll to position [7, 0]
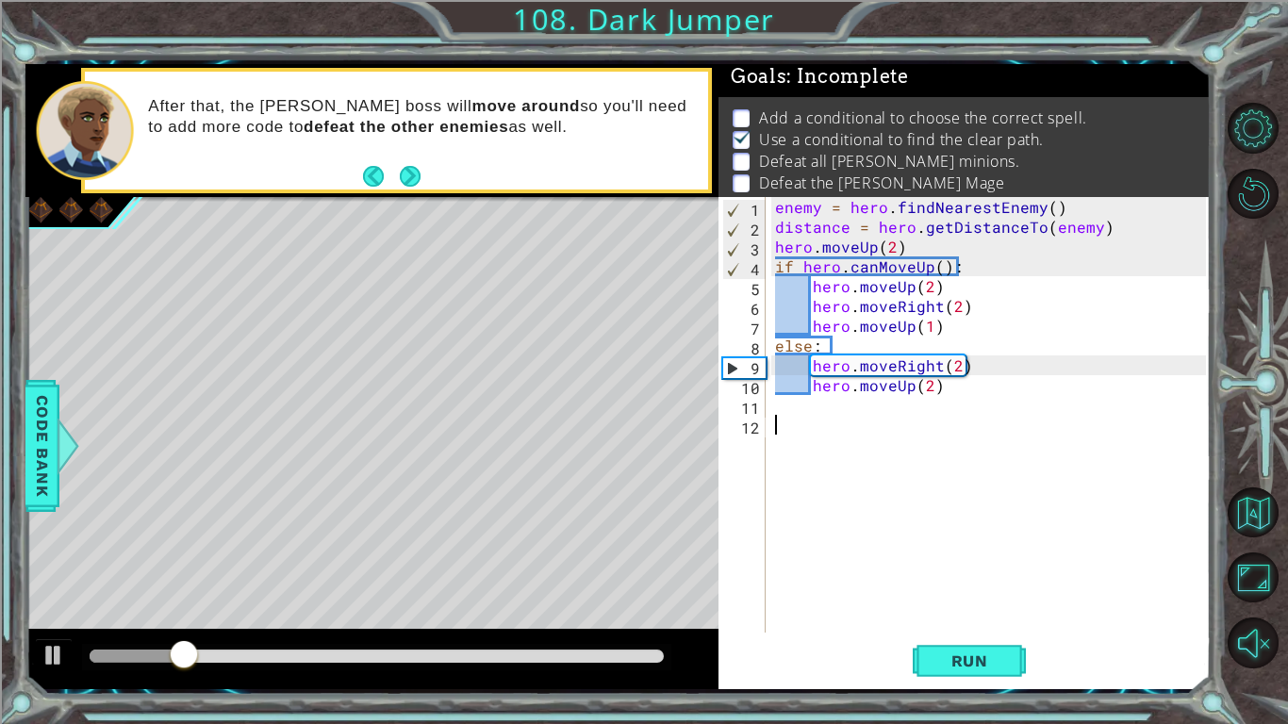
click at [978, 393] on div "enemy = hero . findNearestEnemy ( ) distance = hero . getDistanceTo ( enemy ) h…" at bounding box center [993, 434] width 444 height 475
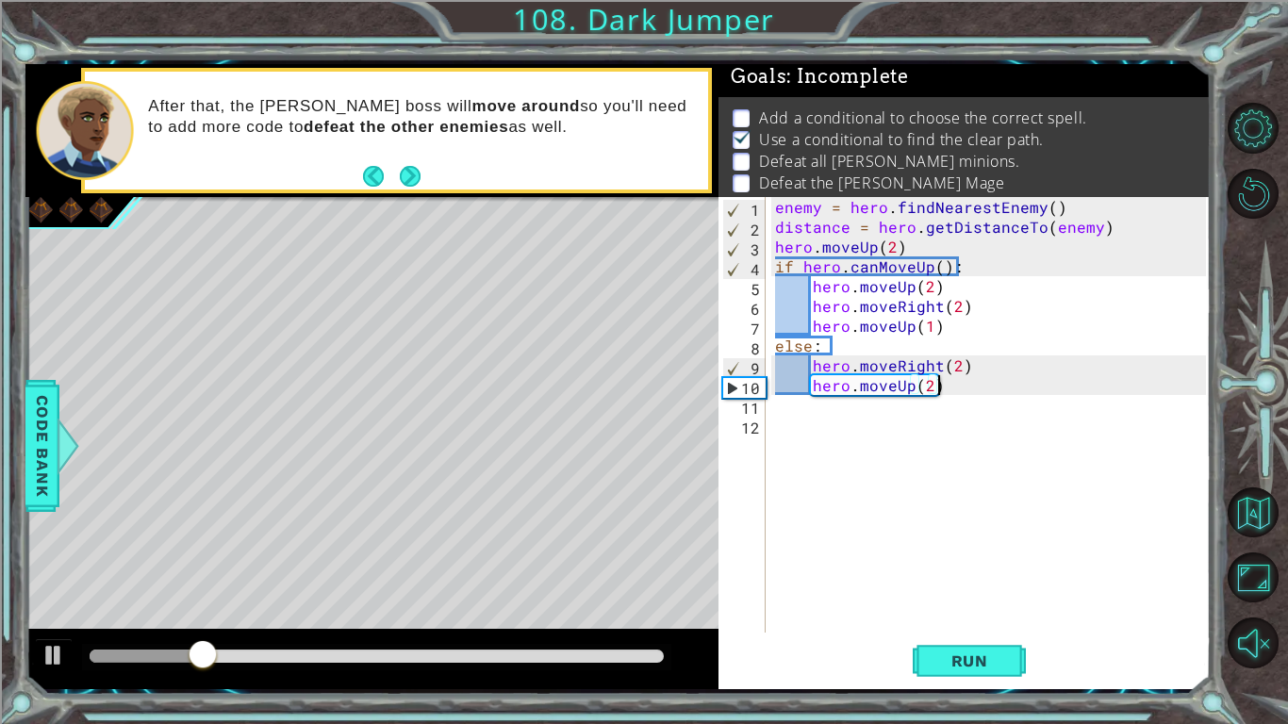
click at [924, 383] on div "enemy = hero . findNearestEnemy ( ) distance = hero . getDistanceTo ( enemy ) h…" at bounding box center [993, 434] width 444 height 475
click at [931, 386] on div "enemy = hero . findNearestEnemy ( ) distance = hero . getDistanceTo ( enemy ) h…" at bounding box center [993, 434] width 444 height 475
type textarea "hero.moveUp(3)"
click at [979, 645] on button "Run" at bounding box center [968, 660] width 113 height 49
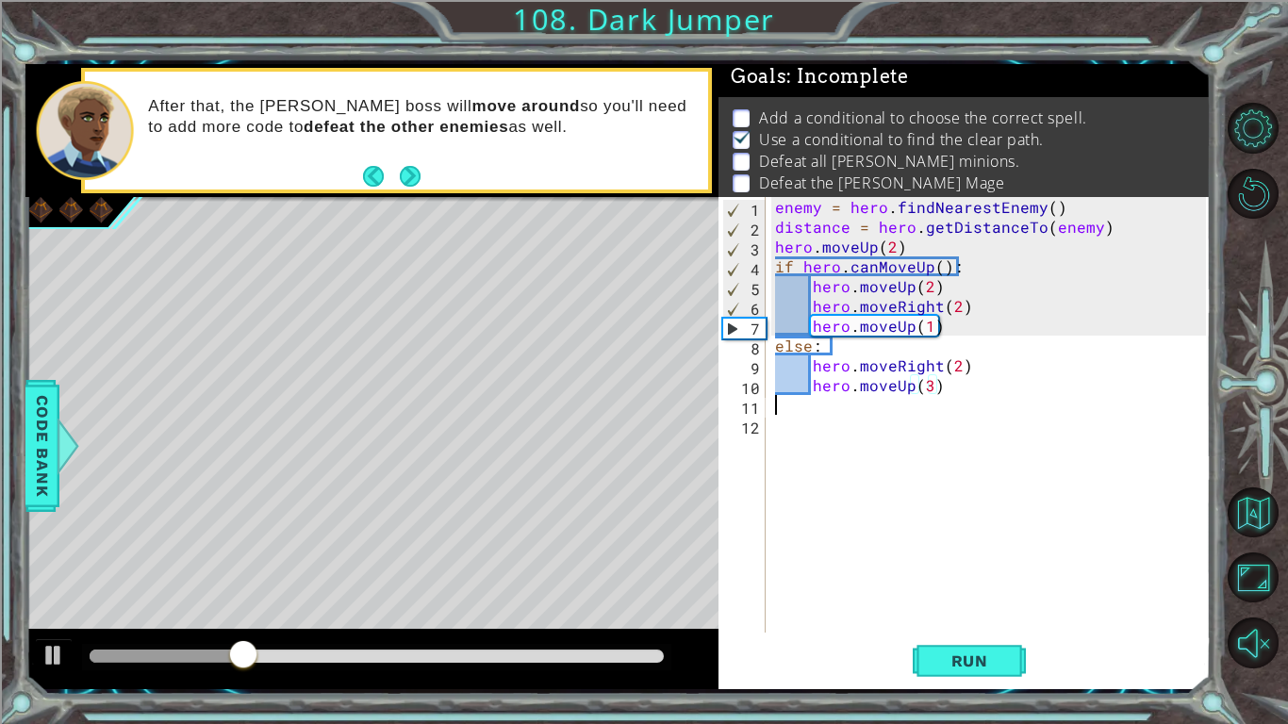
click at [968, 396] on div "enemy = hero . findNearestEnemy ( ) distance = hero . getDistanceTo ( enemy ) h…" at bounding box center [993, 434] width 444 height 475
click at [973, 399] on div "enemy = hero . findNearestEnemy ( ) distance = hero . getDistanceTo ( enemy ) h…" at bounding box center [993, 434] width 444 height 475
click at [975, 403] on div "enemy = hero . findNearestEnemy ( ) distance = hero . getDistanceTo ( enemy ) h…" at bounding box center [993, 434] width 444 height 475
click at [973, 388] on div "enemy = hero . findNearestEnemy ( ) distance = hero . getDistanceTo ( enemy ) h…" at bounding box center [993, 434] width 444 height 475
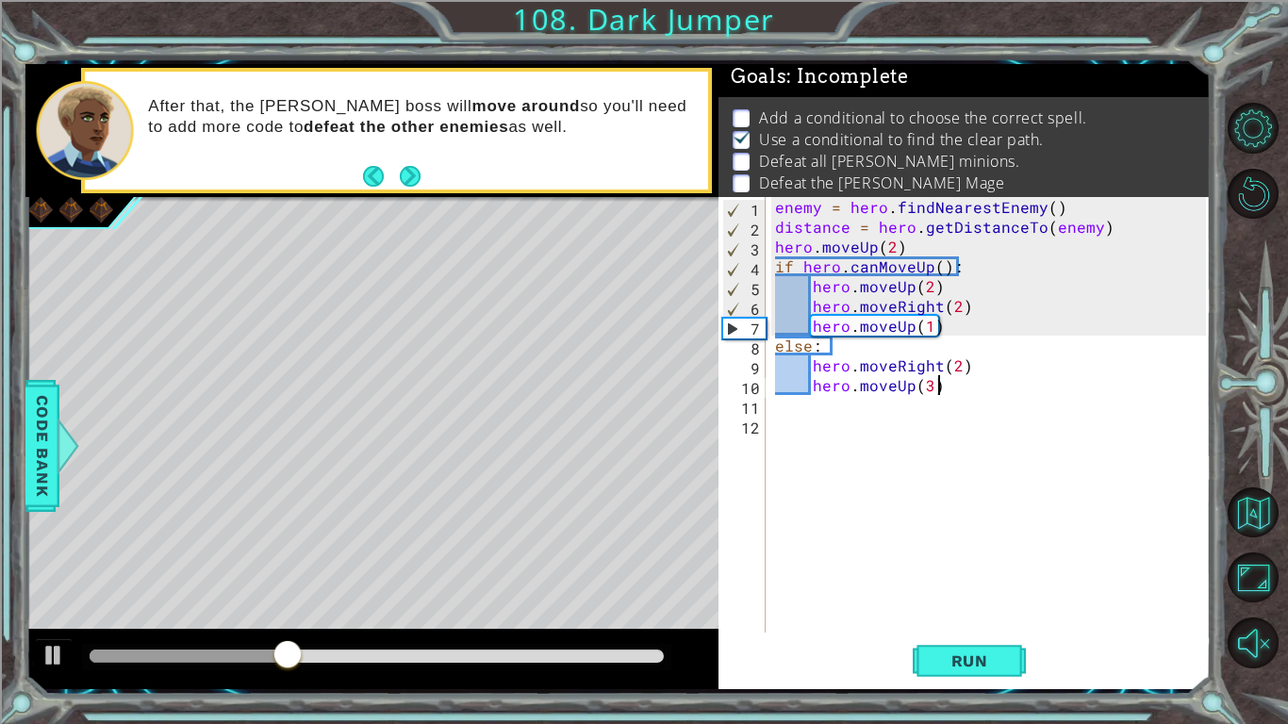
click at [973, 388] on div "enemy = hero . findNearestEnemy ( ) distance = hero . getDistanceTo ( enemy ) h…" at bounding box center [993, 434] width 444 height 475
type textarea "hero.moveUp(3)"
click at [949, 404] on div "enemy = hero . findNearestEnemy ( ) distance = hero . getDistanceTo ( enemy ) h…" at bounding box center [993, 434] width 444 height 475
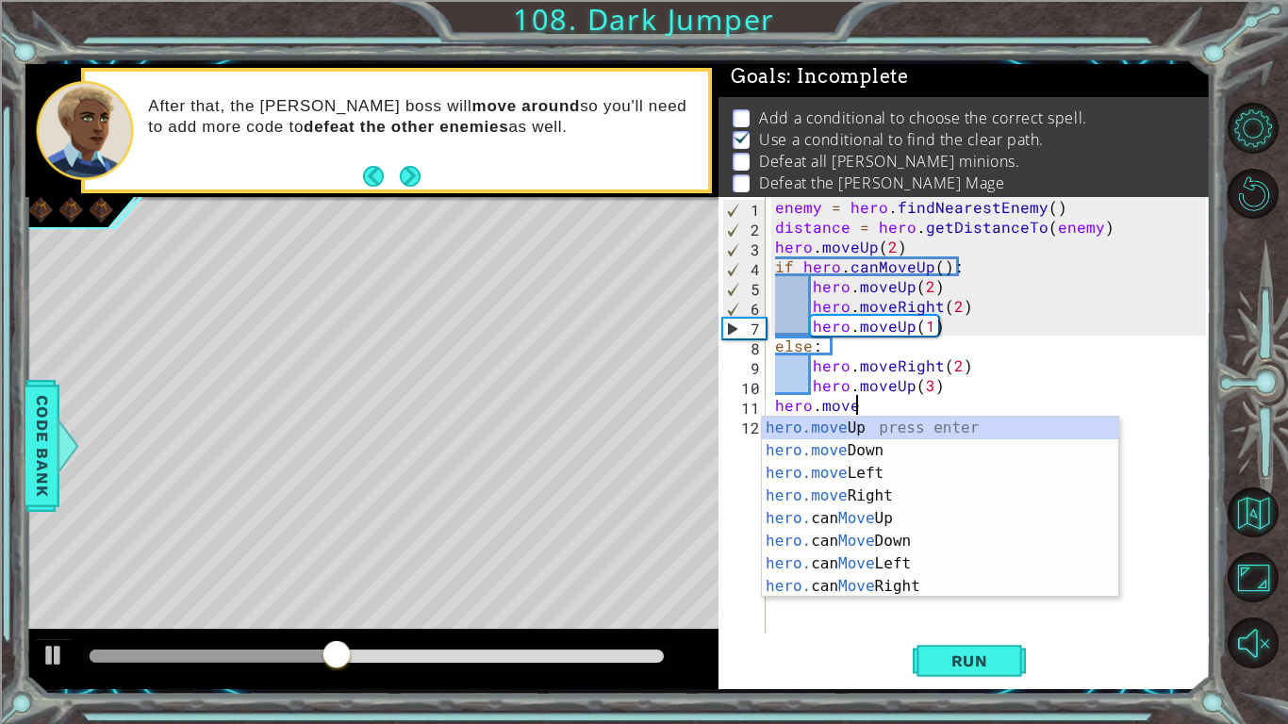
scroll to position [0, 4]
click at [941, 494] on div "hero.move Up press enter hero.move Down press enter hero.move Left press enter …" at bounding box center [940, 530] width 356 height 226
type textarea "hero.moveRight(1)"
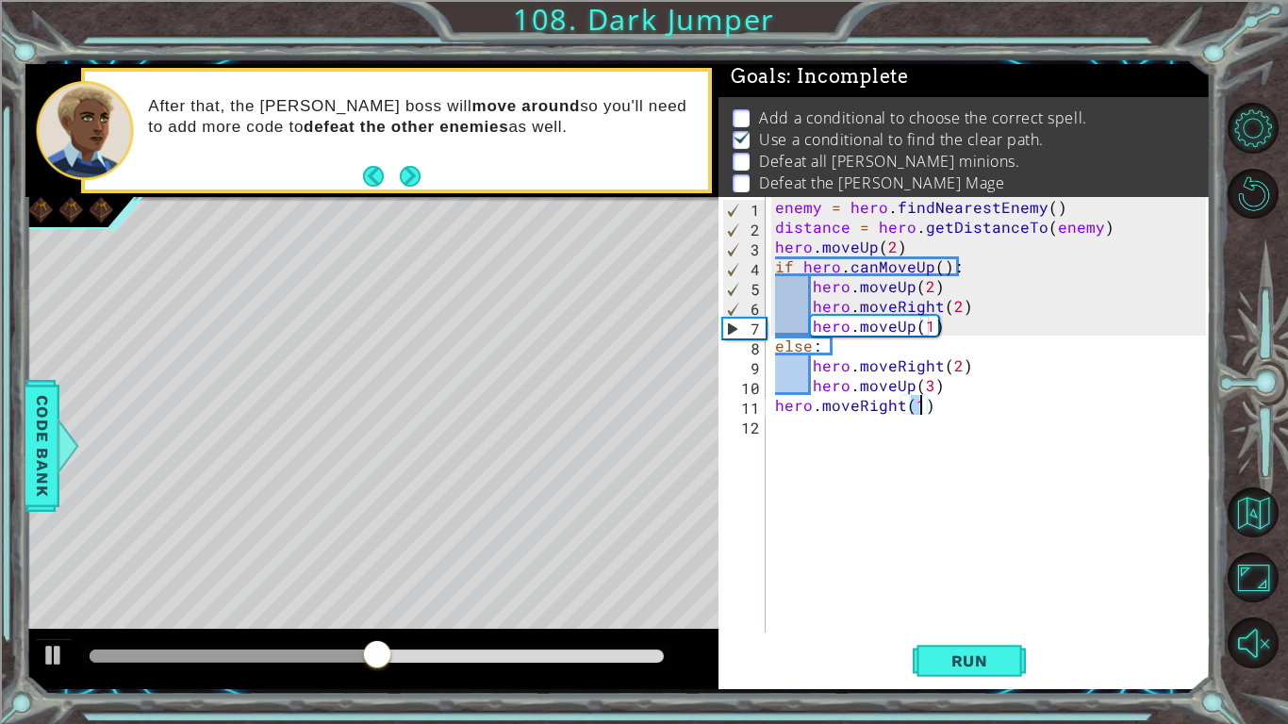
click at [916, 447] on div "enemy = hero . findNearestEnemy ( ) distance = hero . getDistanceTo ( enemy ) h…" at bounding box center [993, 434] width 444 height 475
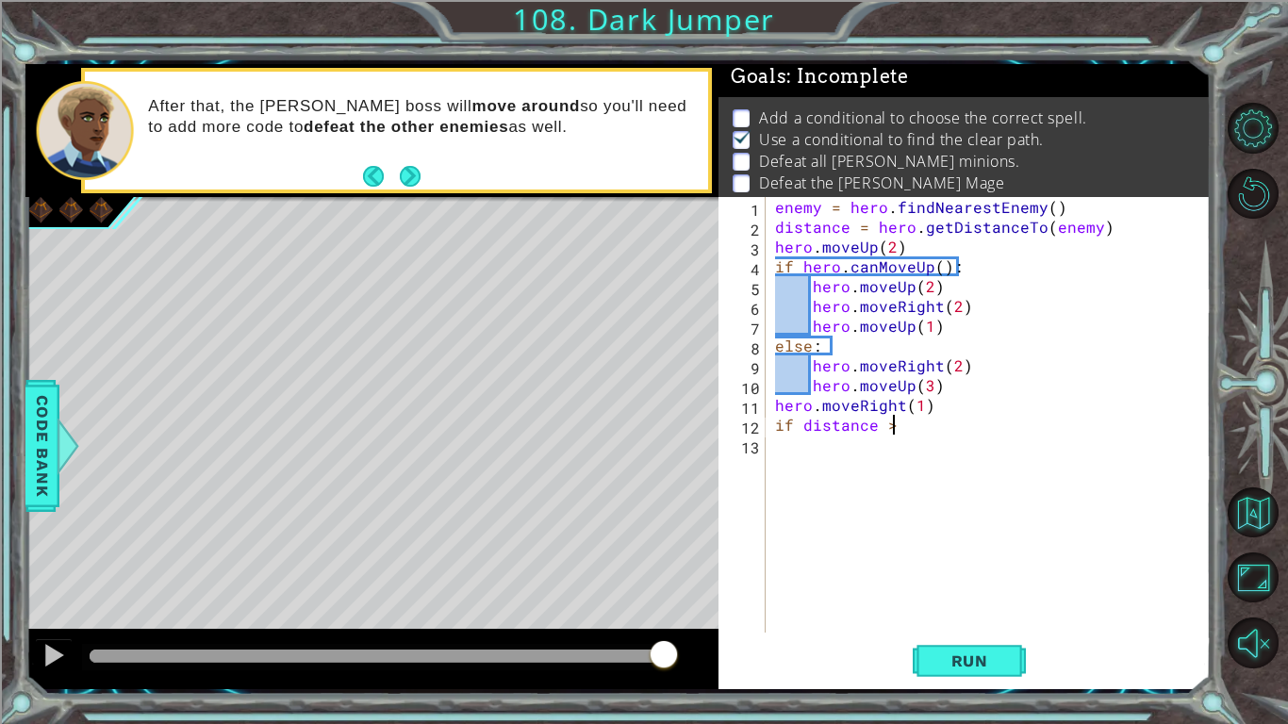
scroll to position [0, 7]
type textarea "if distance > 3"
click at [411, 176] on button "Next" at bounding box center [409, 176] width 23 height 23
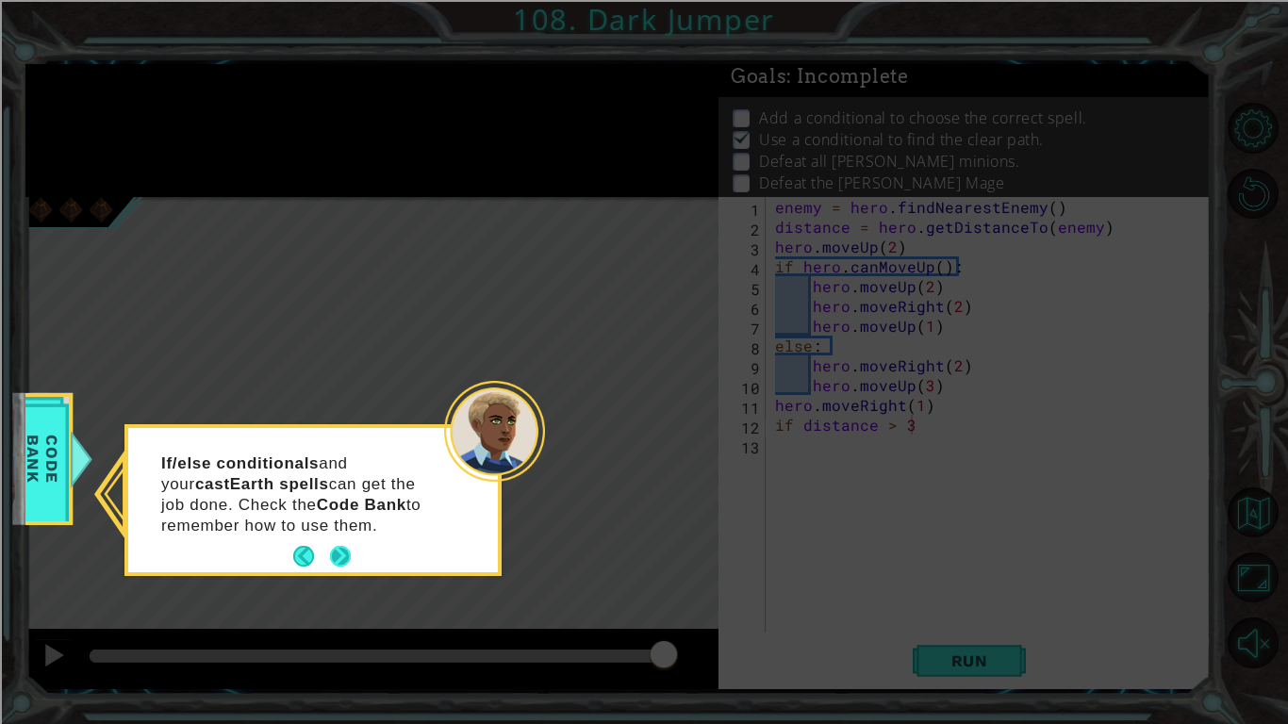
click at [339, 551] on button "Next" at bounding box center [341, 557] width 22 height 22
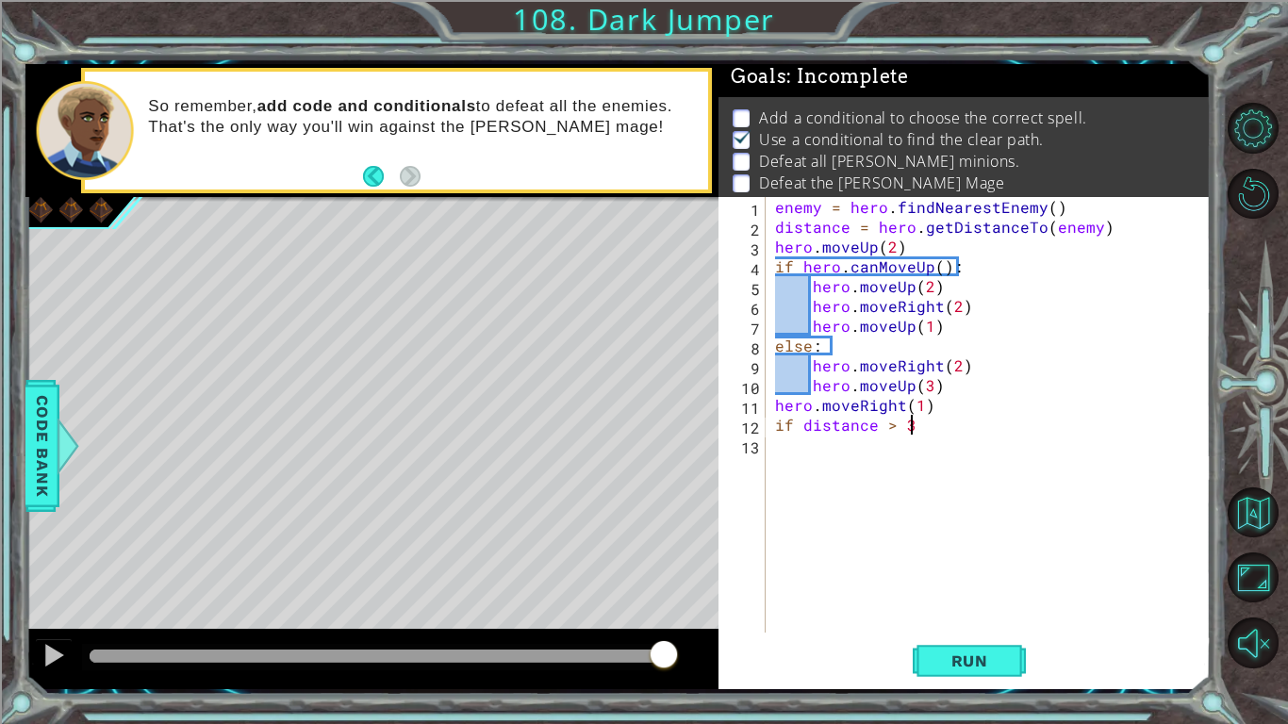
click at [864, 460] on div "enemy = hero . findNearestEnemy ( ) distance = hero . getDistanceTo ( enemy ) h…" at bounding box center [993, 434] width 444 height 475
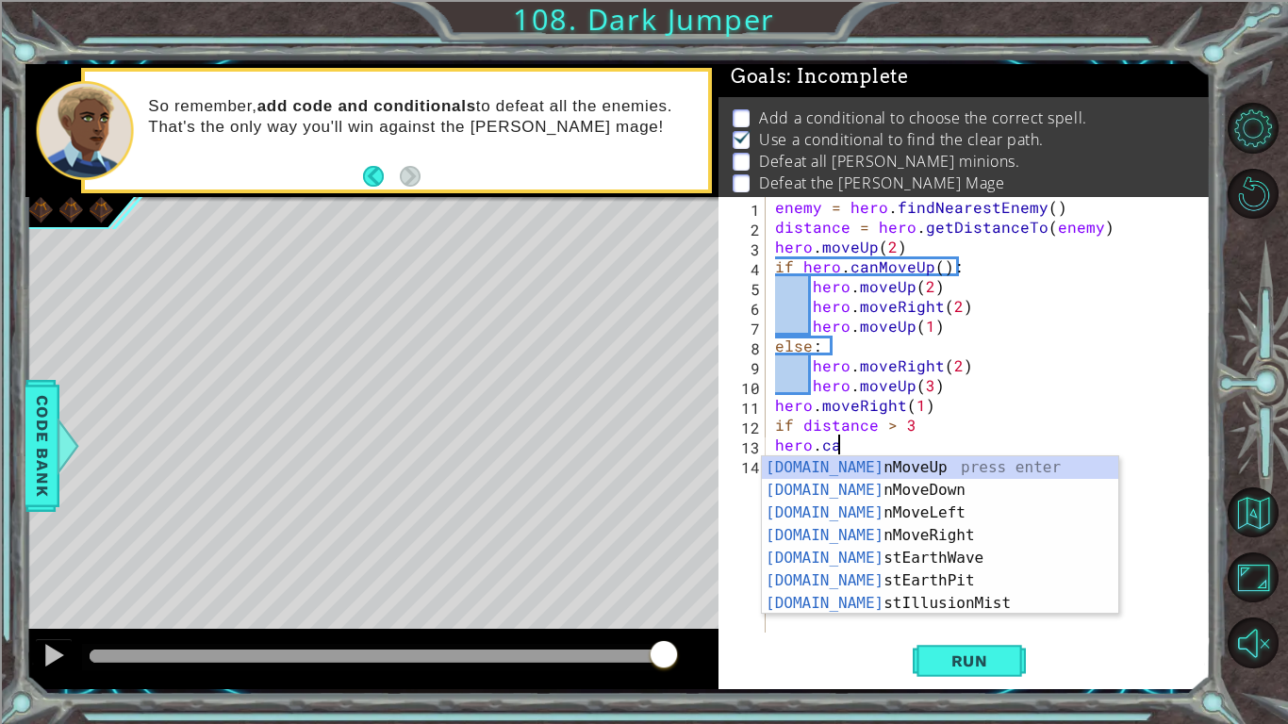
scroll to position [0, 3]
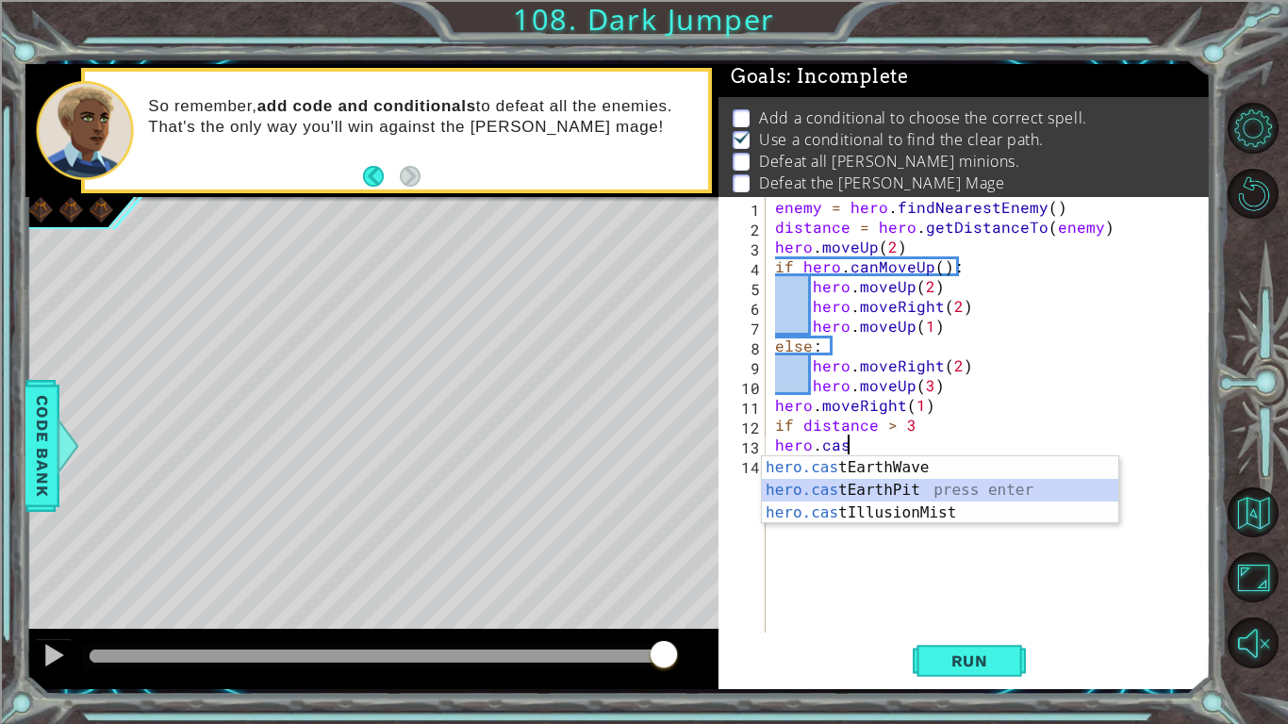
click at [896, 499] on div "hero.cas tEarthWave press enter hero.cas tEarthPit press enter hero.cas tIllusi…" at bounding box center [940, 512] width 356 height 113
type textarea "hero.castEarthPit(enemy)"
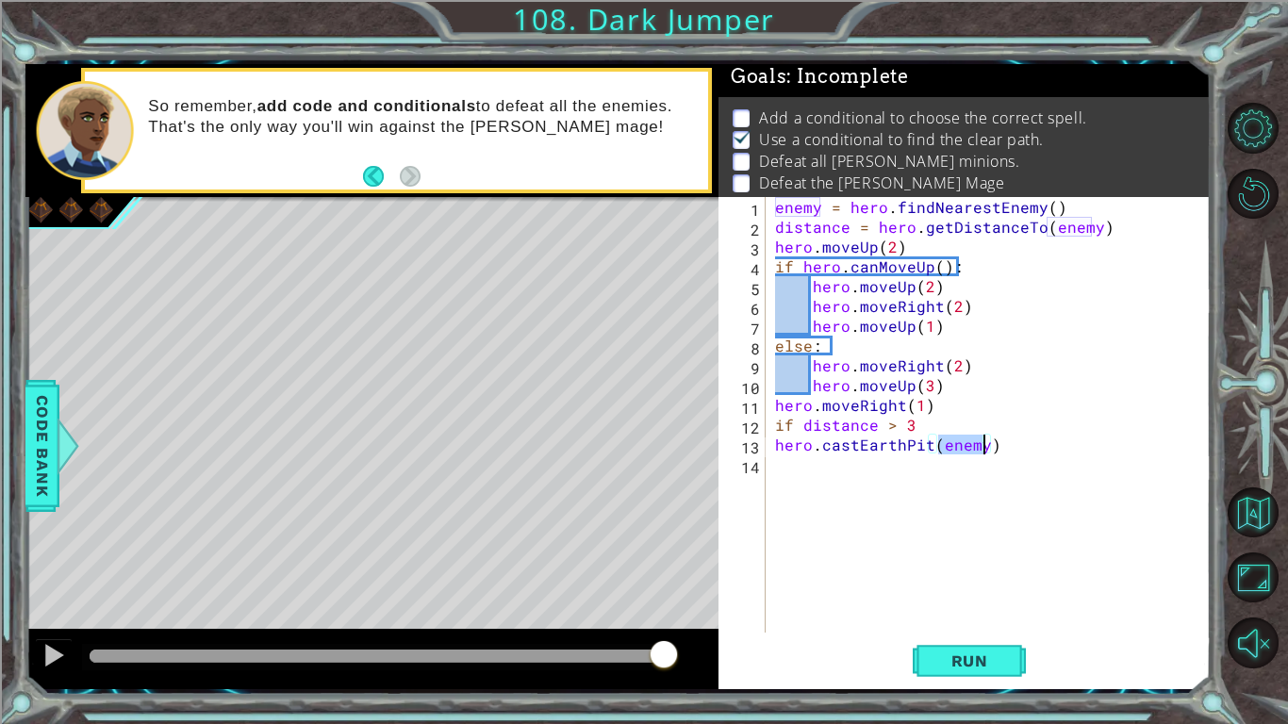
click at [935, 490] on div "enemy = hero . findNearestEnemy ( ) distance = hero . getDistanceTo ( enemy ) h…" at bounding box center [993, 434] width 444 height 475
click at [936, 489] on div "enemy = hero . findNearestEnemy ( ) distance = hero . getDistanceTo ( enemy ) h…" at bounding box center [993, 434] width 444 height 475
type textarea "if"
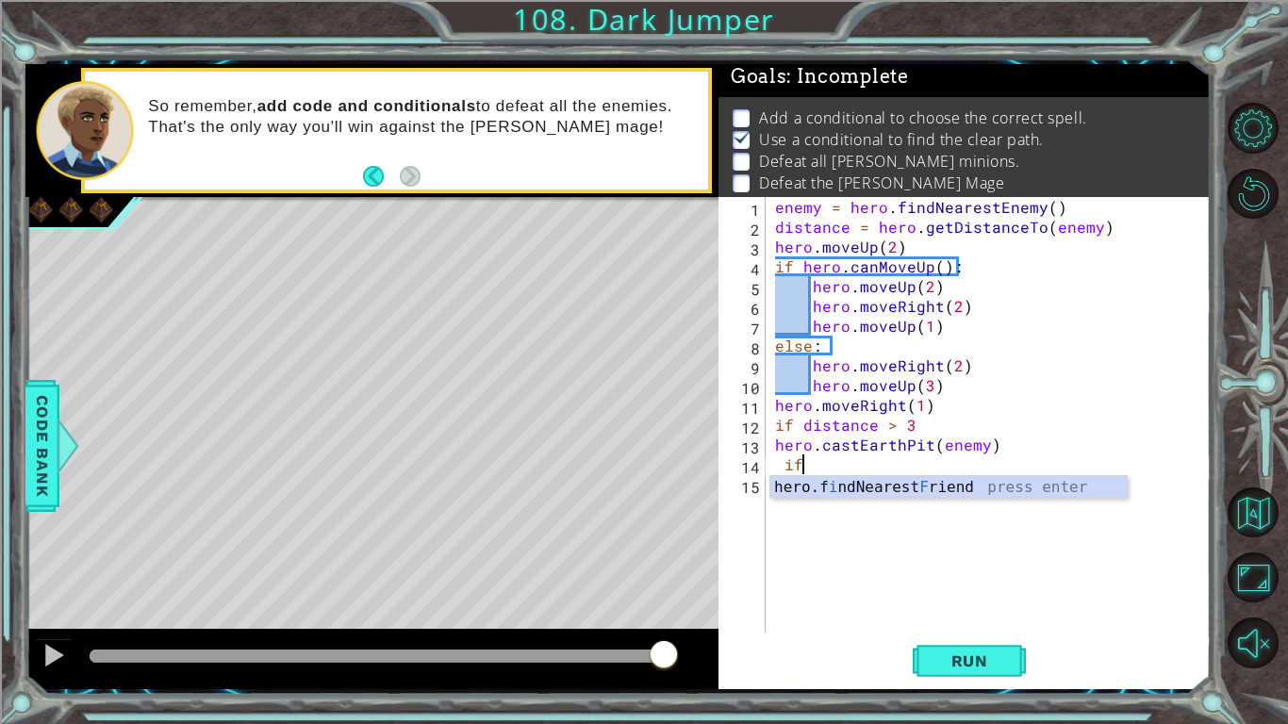
click at [936, 489] on div "hero.f i ndNearest F riend press enter" at bounding box center [948, 510] width 356 height 68
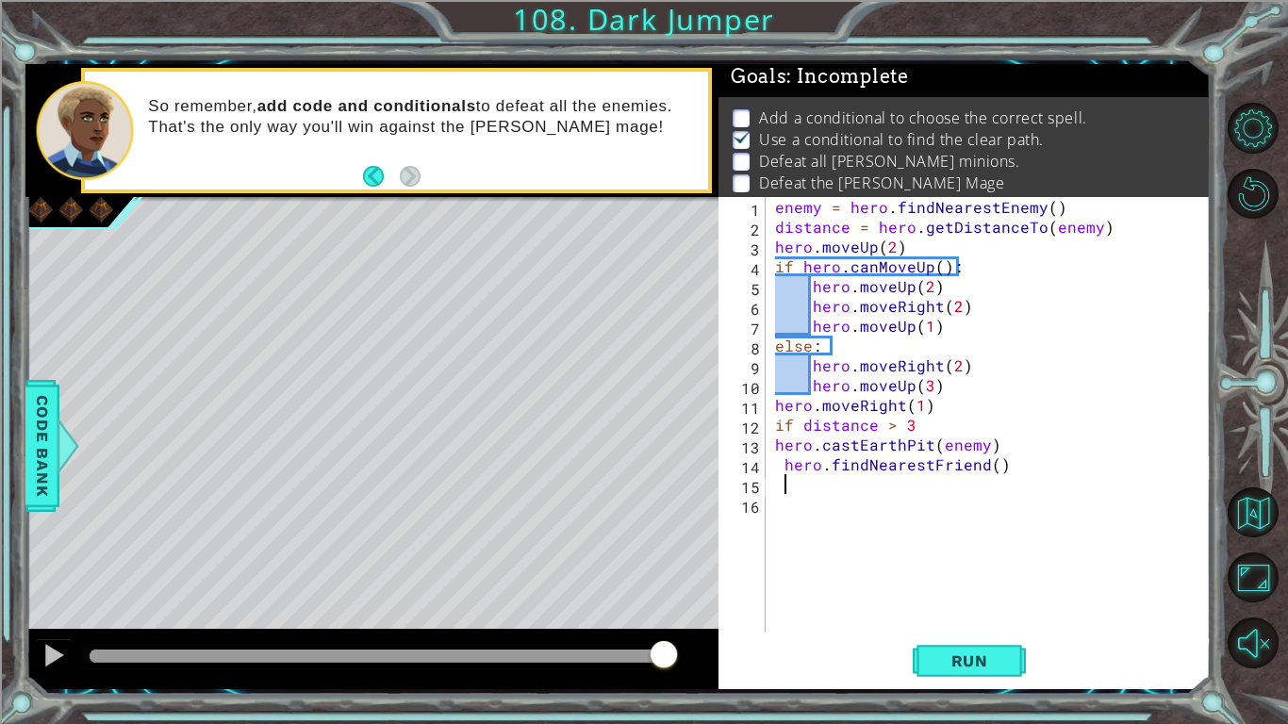
click at [936, 489] on div "enemy = hero . findNearestEnemy ( ) distance = hero . getDistanceTo ( enemy ) h…" at bounding box center [993, 434] width 444 height 475
type textarea "S"
type textarea "if"
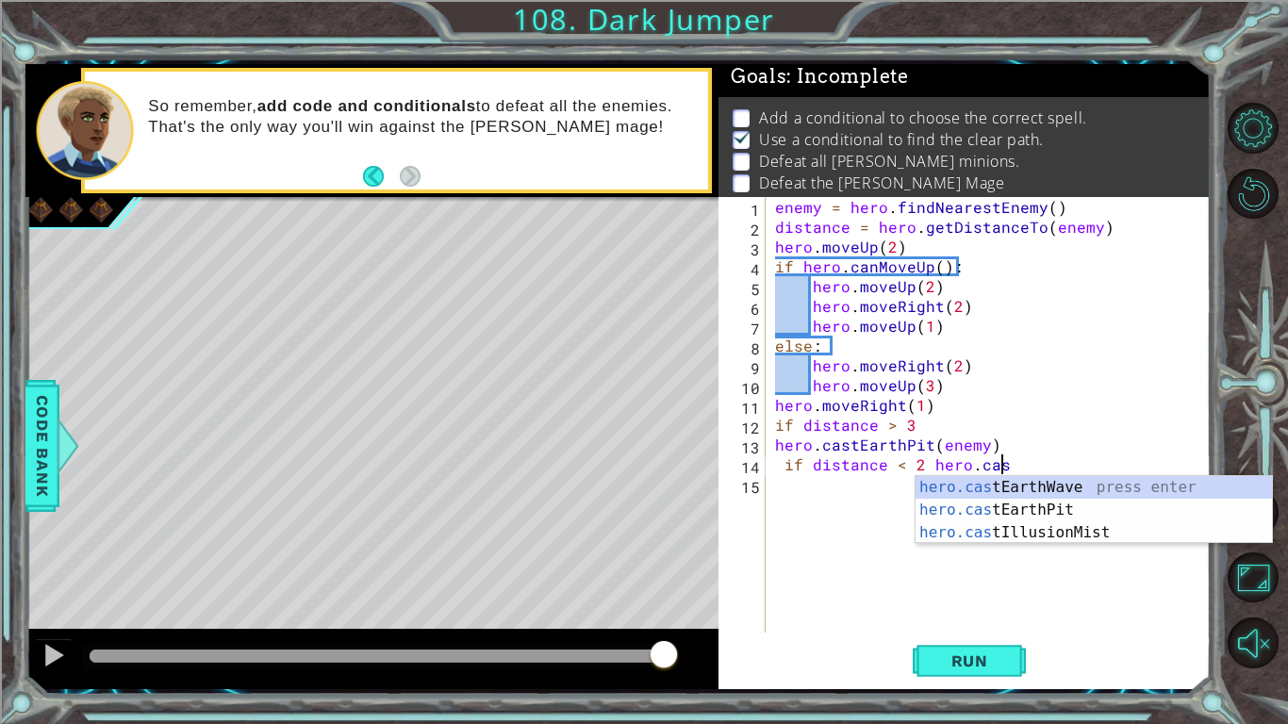
scroll to position [0, 13]
click at [978, 487] on div "hero.cas tEarthWave press enter hero.cas tEarthPit press enter hero.cas tIllusi…" at bounding box center [1093, 532] width 356 height 113
type textarea "if distance < 2 hero.castEarthWave()"
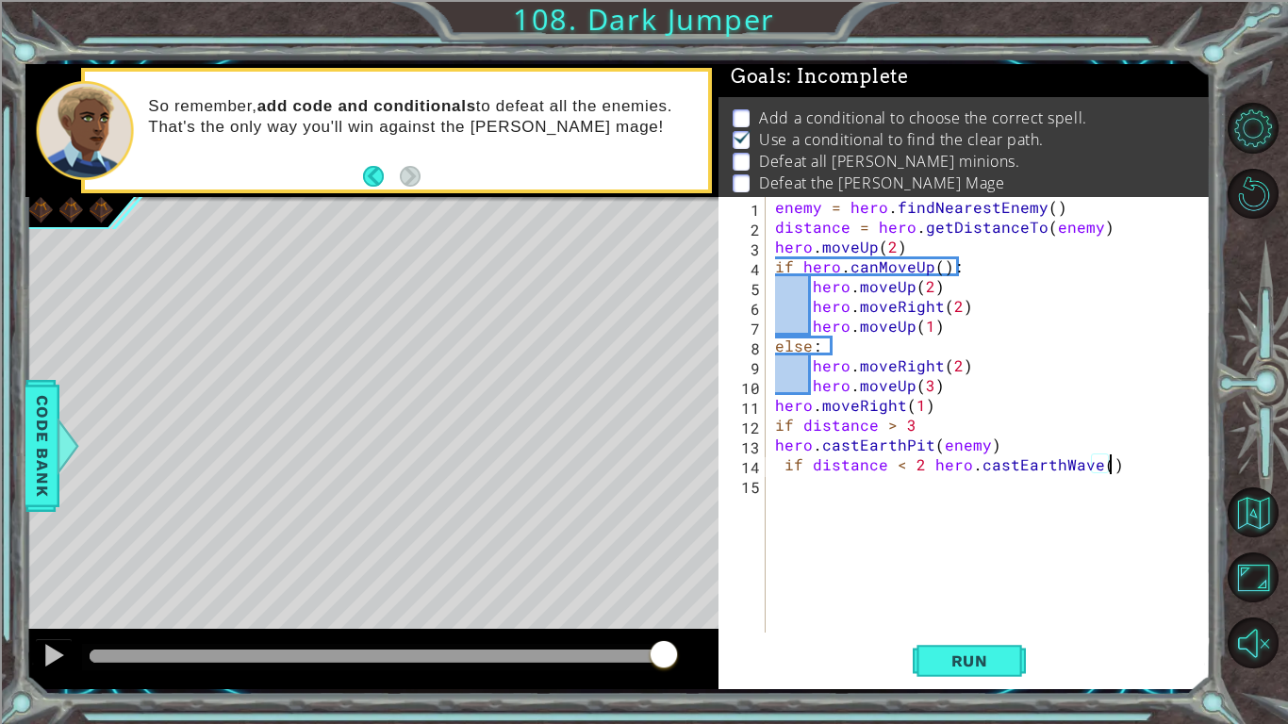
click at [901, 475] on div "enemy = hero . findNearestEnemy ( ) distance = hero . getDistanceTo ( enemy ) h…" at bounding box center [993, 434] width 444 height 475
click at [1097, 468] on div "enemy = hero . findNearestEnemy ( ) distance = hero . getDistanceTo ( enemy ) h…" at bounding box center [993, 434] width 444 height 475
click at [776, 473] on div "enemy = hero . findNearestEnemy ( ) distance = hero . getDistanceTo ( enemy ) h…" at bounding box center [993, 434] width 444 height 475
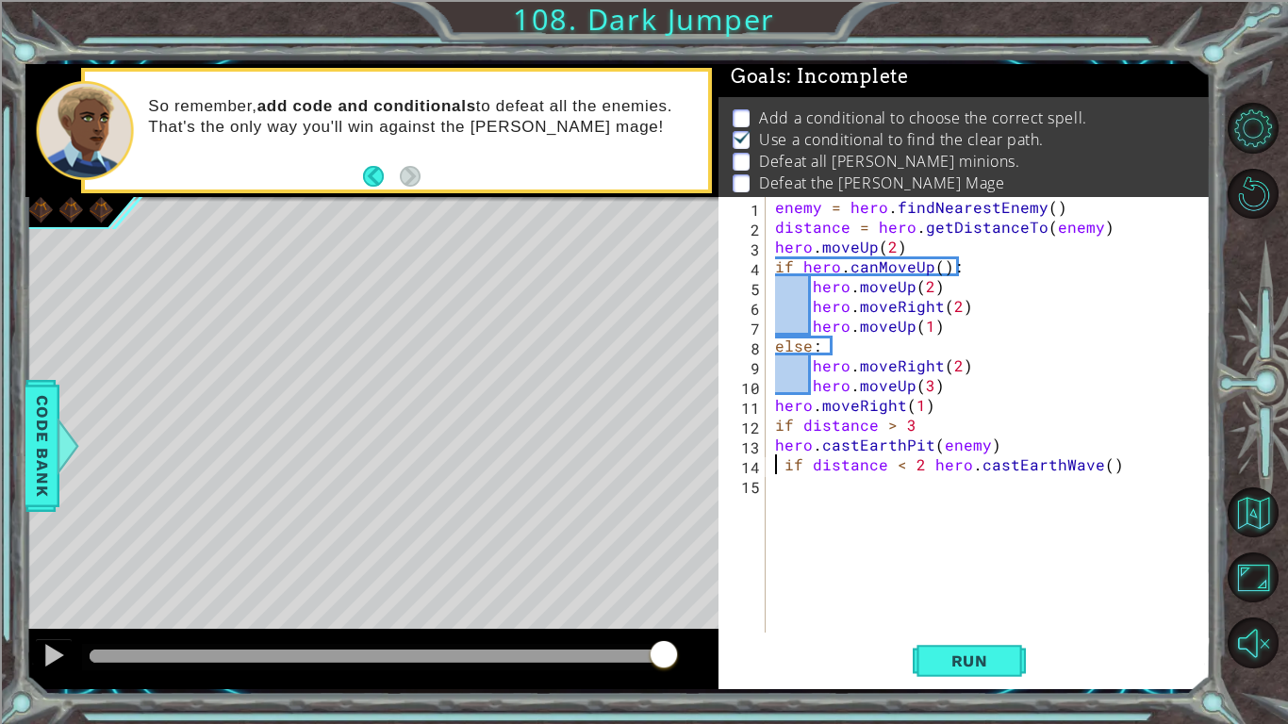
click at [776, 473] on div "enemy = hero . findNearestEnemy ( ) distance = hero . getDistanceTo ( enemy ) h…" at bounding box center [993, 434] width 444 height 475
click at [979, 649] on button "Run" at bounding box center [968, 660] width 113 height 49
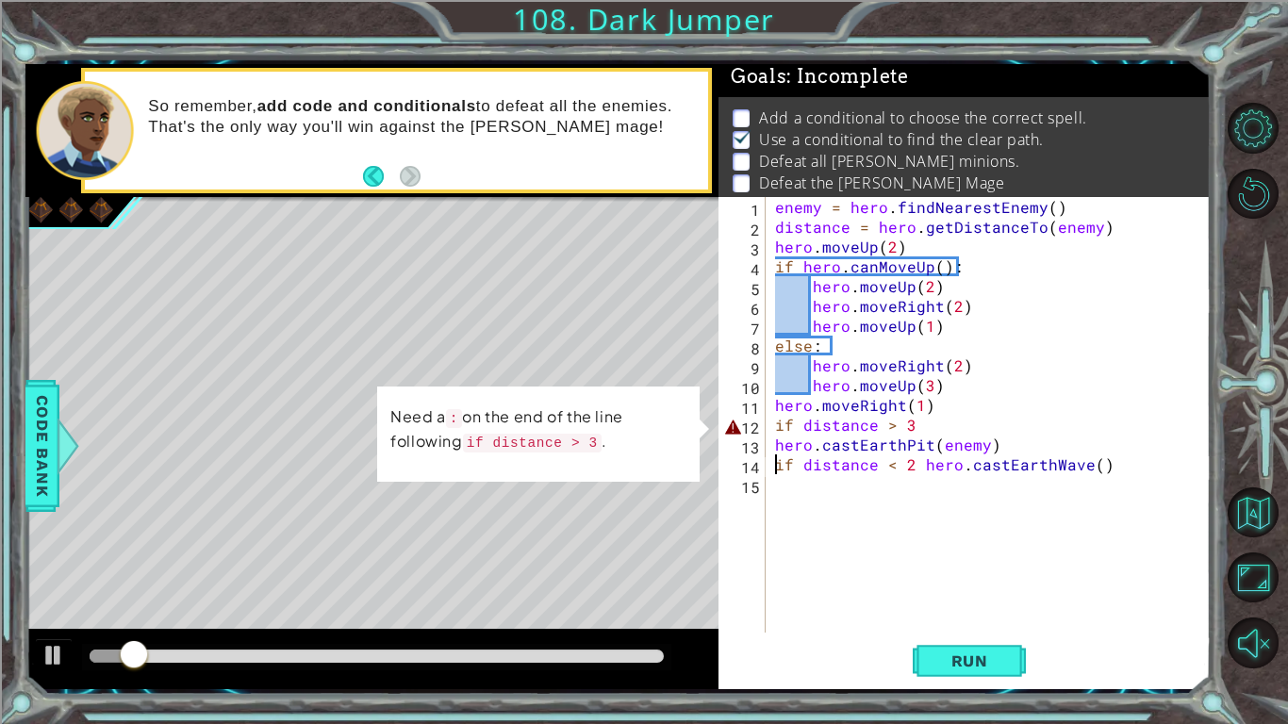
click at [951, 417] on div "enemy = hero . findNearestEnemy ( ) distance = hero . getDistanceTo ( enemy ) h…" at bounding box center [993, 434] width 444 height 475
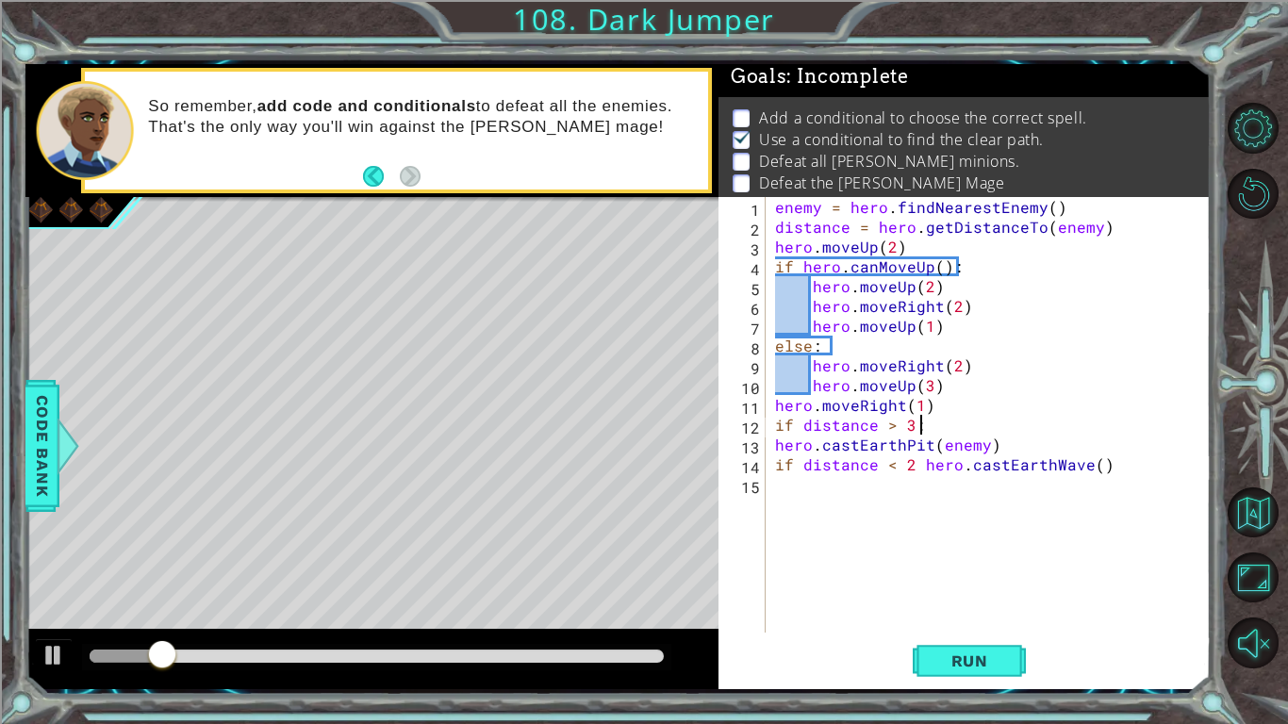
scroll to position [0, 8]
click at [913, 468] on div "enemy = hero . findNearestEnemy ( ) distance = hero . getDistanceTo ( enemy ) h…" at bounding box center [993, 434] width 444 height 475
click at [918, 467] on div "enemy = hero . findNearestEnemy ( ) distance = hero . getDistanceTo ( enemy ) h…" at bounding box center [993, 434] width 444 height 475
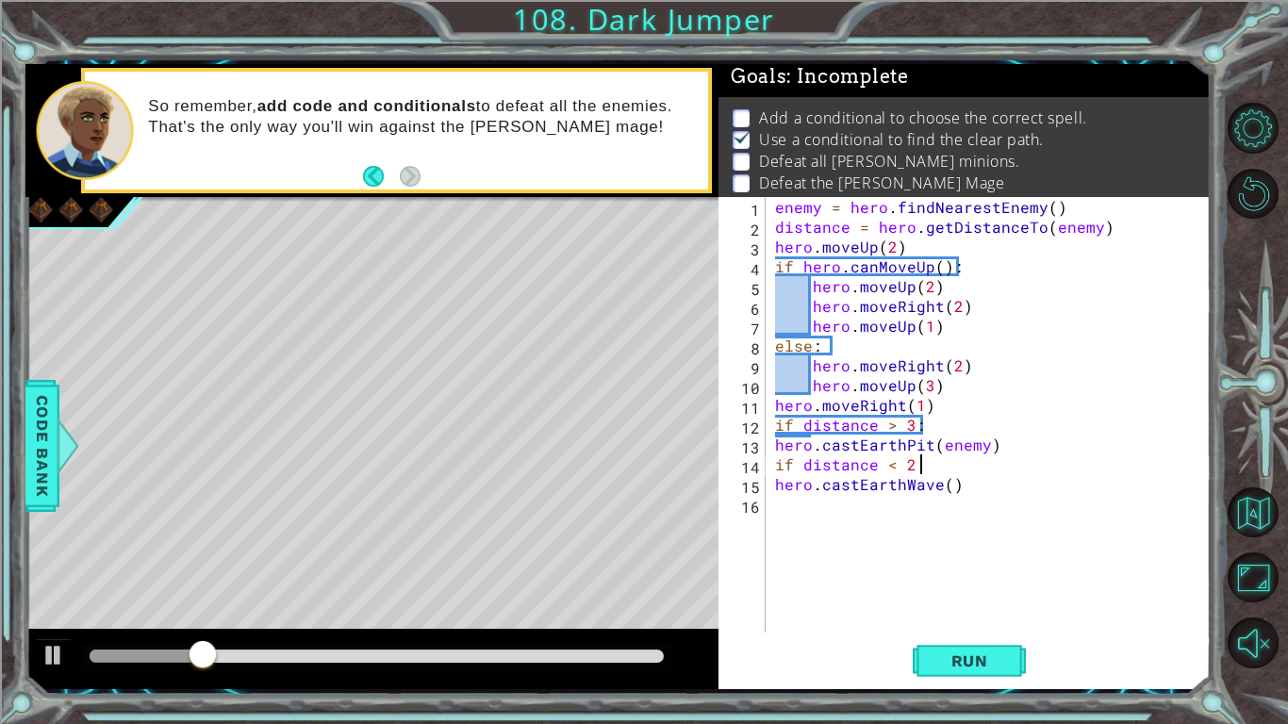
click at [925, 464] on div "enemy = hero . findNearestEnemy ( ) distance = hero . getDistanceTo ( enemy ) h…" at bounding box center [993, 434] width 444 height 475
click at [977, 662] on span "Run" at bounding box center [969, 660] width 74 height 19
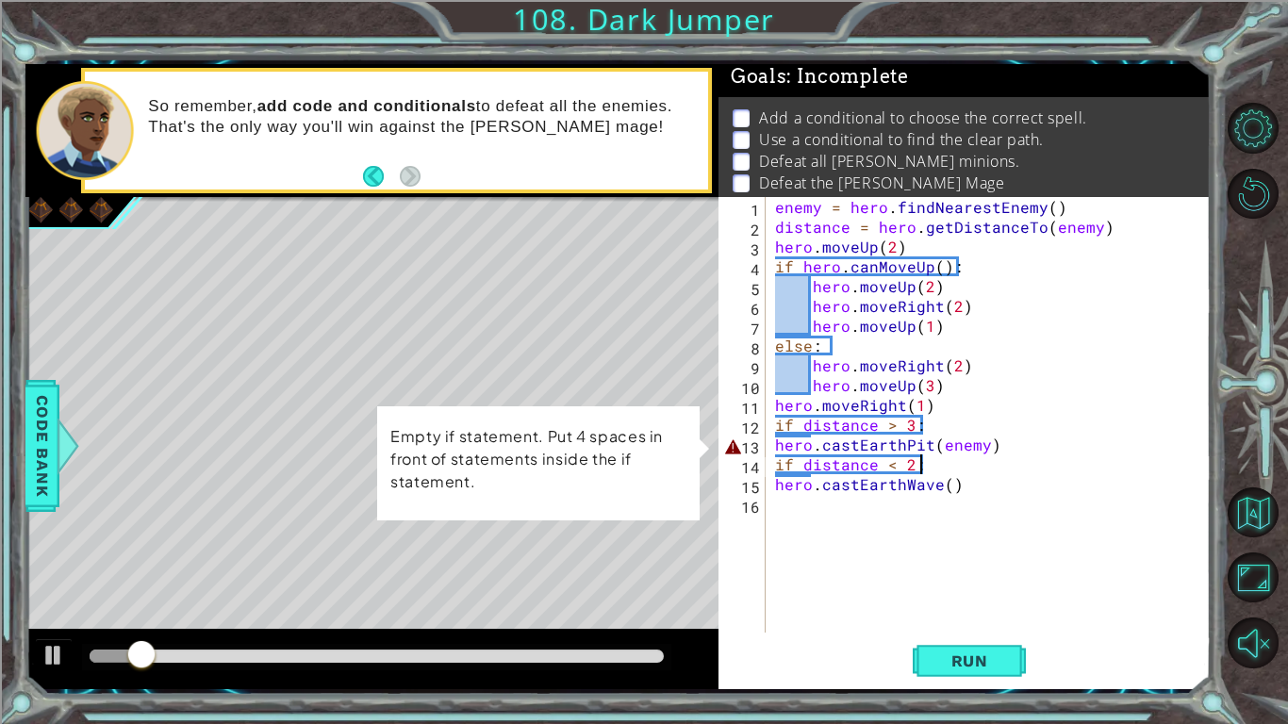
click at [768, 455] on div "if distance < 2: 1 2 3 4 5 6 7 8 9 10 11 12 13 14 15 16 enemy = hero . findNear…" at bounding box center [961, 415] width 487 height 436
click at [769, 451] on div "if distance < 2: 1 2 3 4 5 6 7 8 9 10 11 12 13 14 15 16 enemy = hero . findNear…" at bounding box center [961, 415] width 487 height 436
click at [771, 447] on div "enemy = hero . findNearestEnemy ( ) distance = hero . getDistanceTo ( enemy ) h…" at bounding box center [993, 434] width 444 height 475
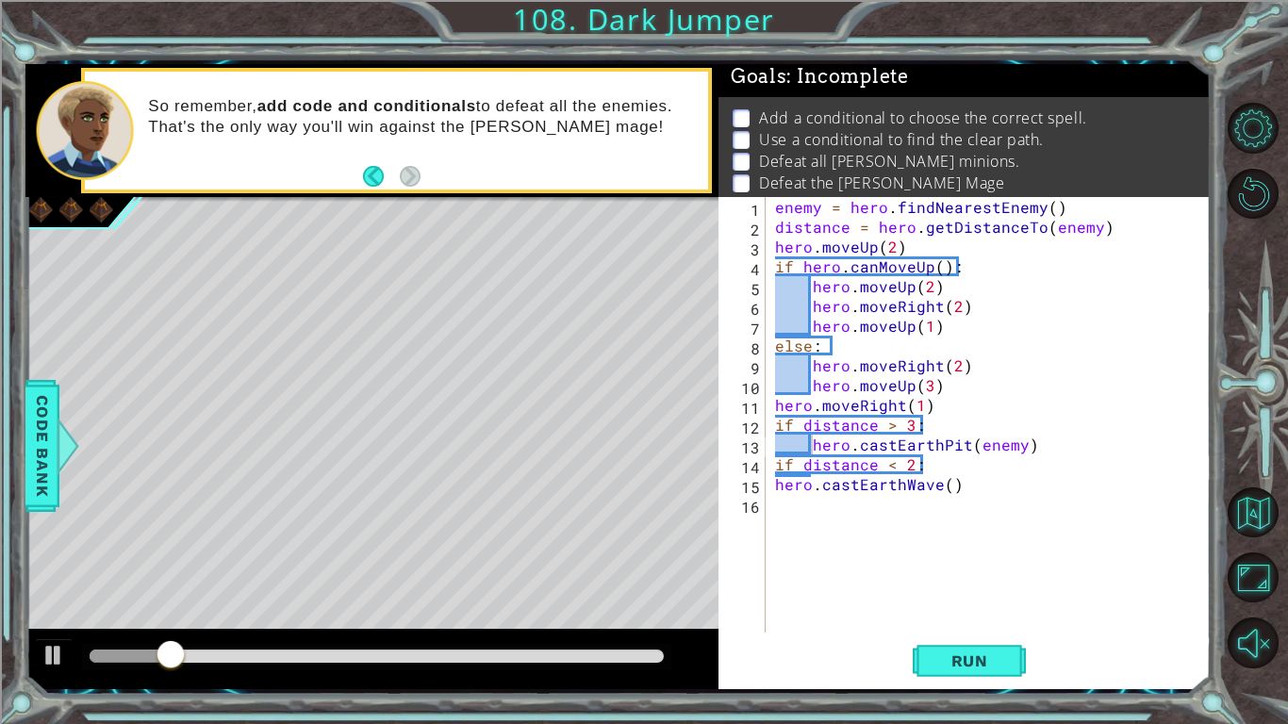
click at [767, 490] on div "hero.castEarthPit(enemy) 1 2 3 4 5 6 7 8 9 10 11 12 13 14 15 16 enemy = hero . …" at bounding box center [961, 415] width 487 height 436
click at [767, 486] on div "hero.castEarthPit(enemy) 1 2 3 4 5 6 7 8 9 10 11 12 13 14 15 16 enemy = hero . …" at bounding box center [961, 415] width 487 height 436
click at [778, 485] on div "enemy = hero . findNearestEnemy ( ) distance = hero . getDistanceTo ( enemy ) h…" at bounding box center [993, 434] width 444 height 475
click at [946, 660] on span "Run" at bounding box center [969, 660] width 74 height 19
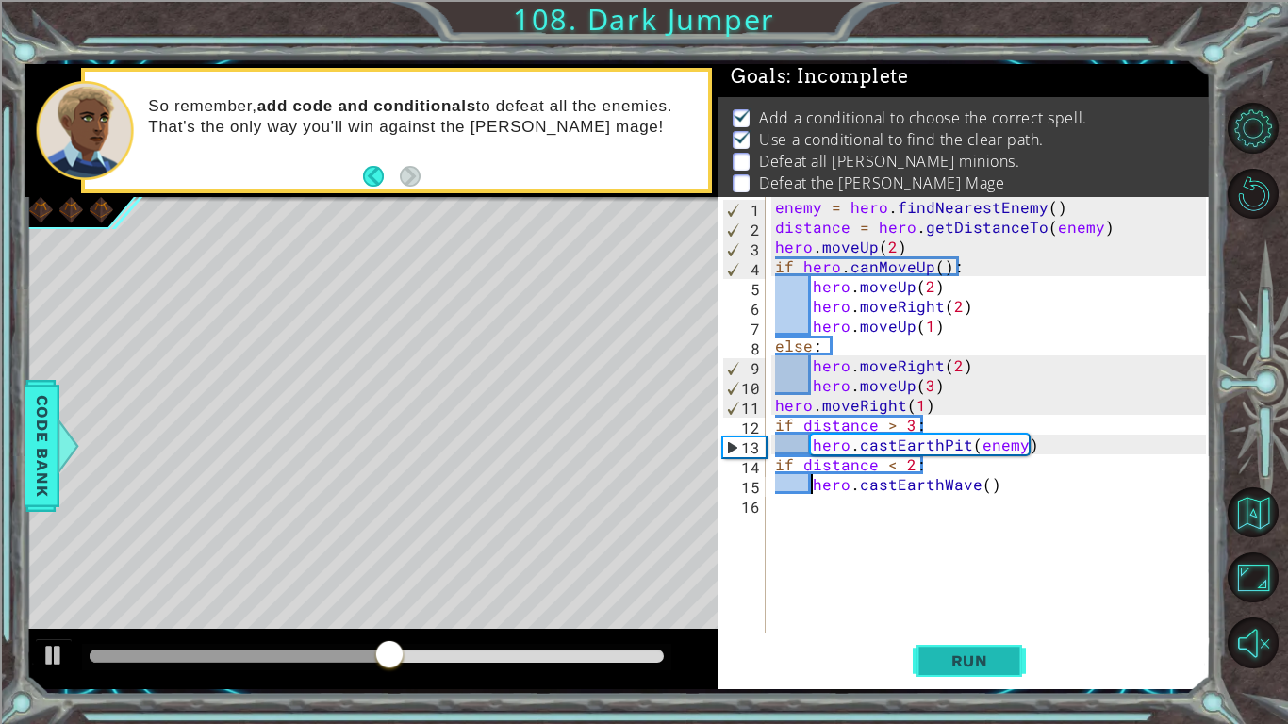
click at [945, 651] on span "Run" at bounding box center [969, 660] width 74 height 19
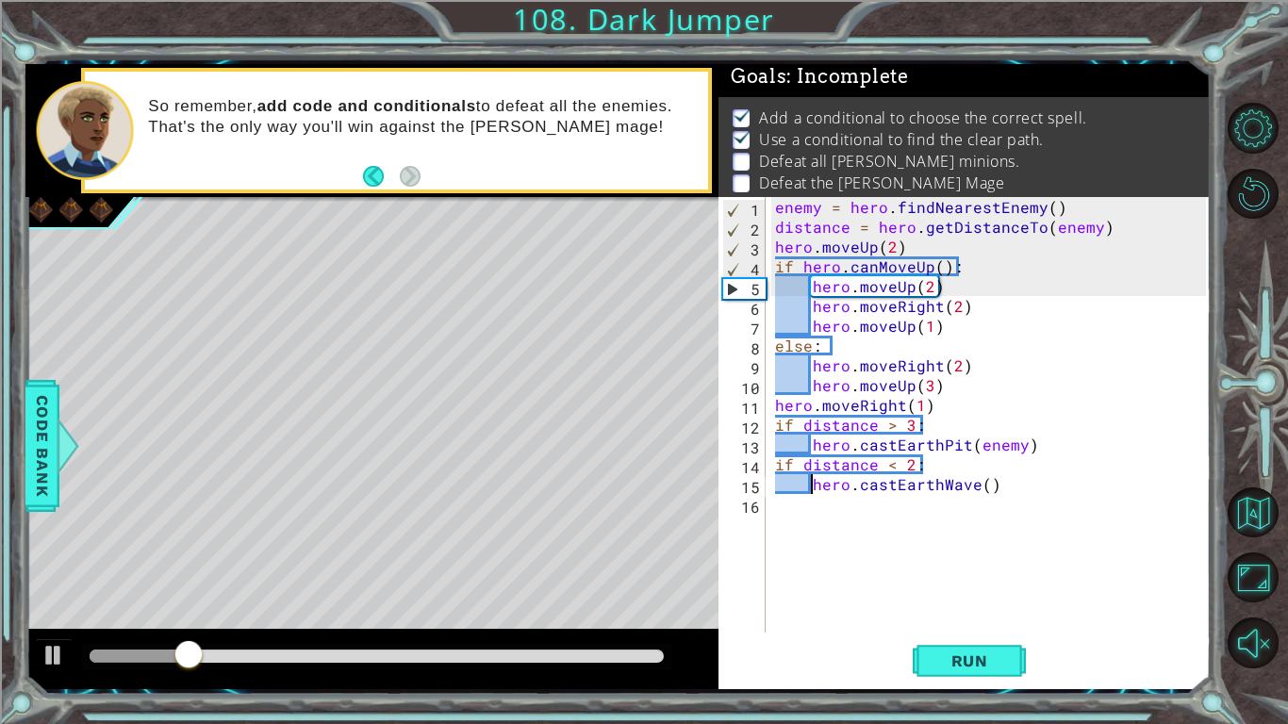
click at [987, 486] on div "enemy = hero . findNearestEnemy ( ) distance = hero . getDistanceTo ( enemy ) h…" at bounding box center [993, 434] width 444 height 475
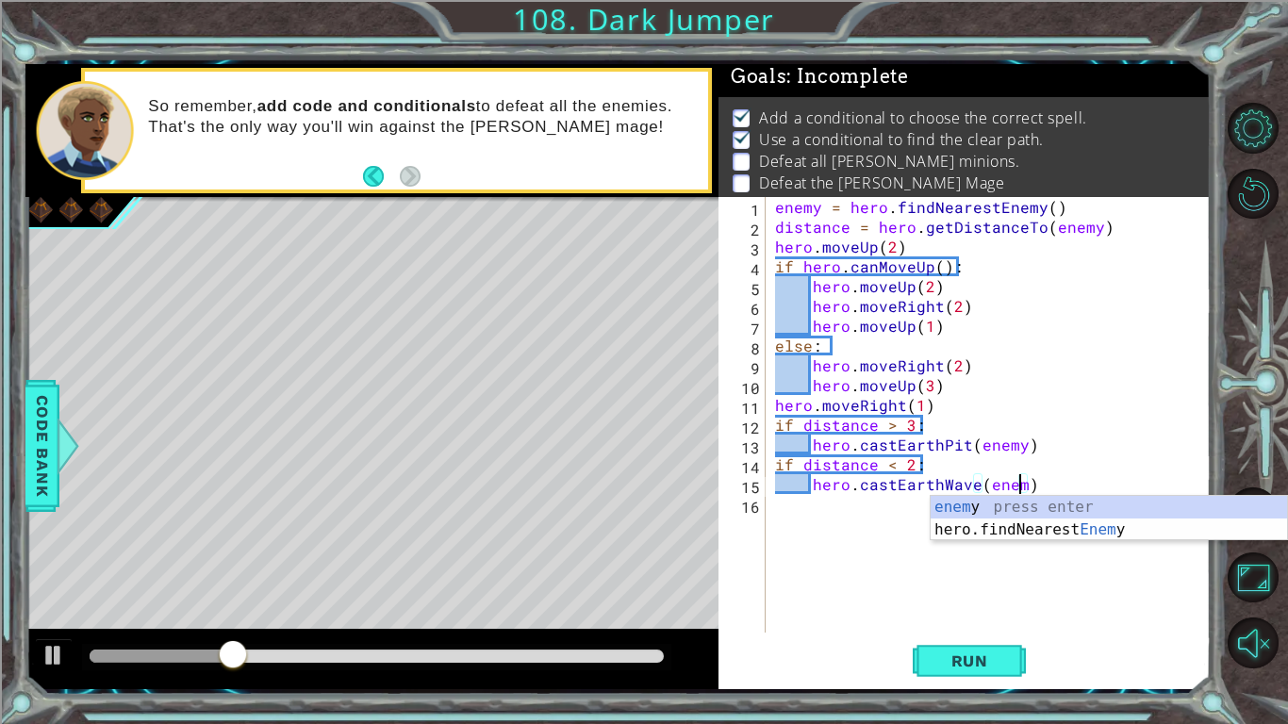
type textarea "hero.castEarthWave(enemy)"
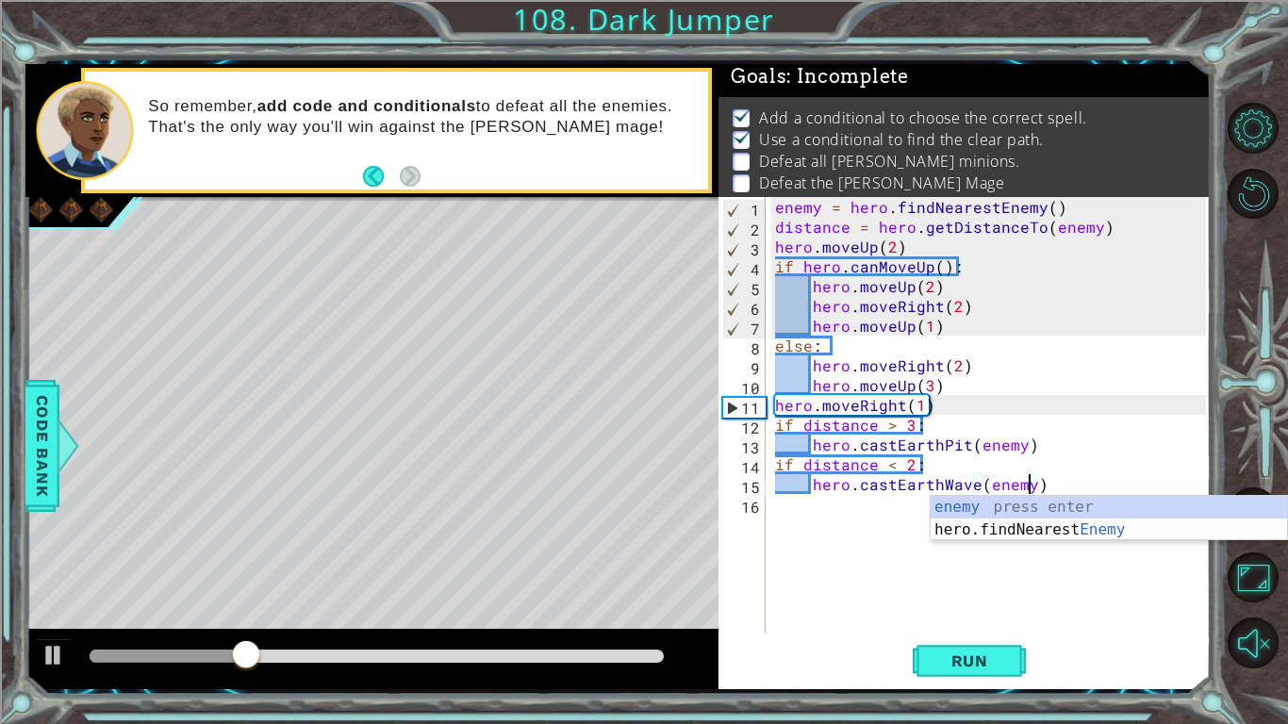
click at [896, 577] on div "enemy = hero . findNearestEnemy ( ) distance = hero . getDistanceTo ( enemy ) h…" at bounding box center [993, 434] width 444 height 475
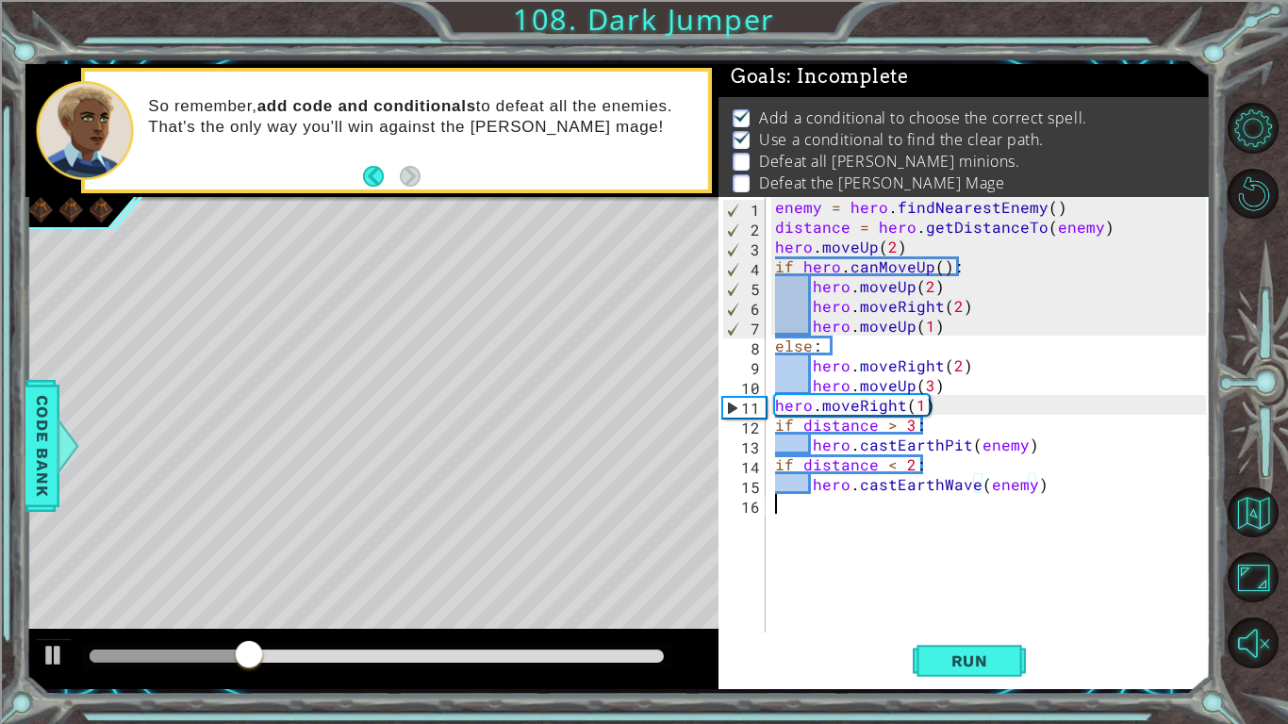
scroll to position [0, 0]
click at [974, 661] on span "Run" at bounding box center [969, 660] width 74 height 19
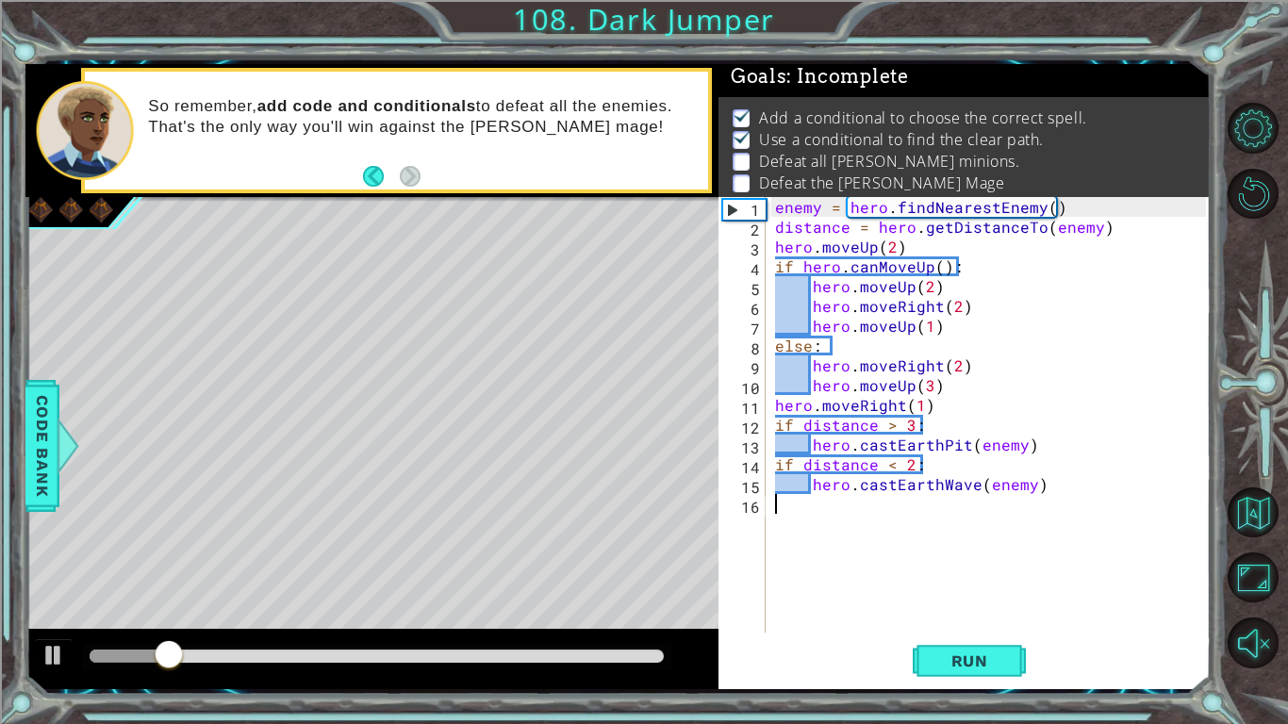
click at [583, 670] on div at bounding box center [371, 659] width 693 height 60
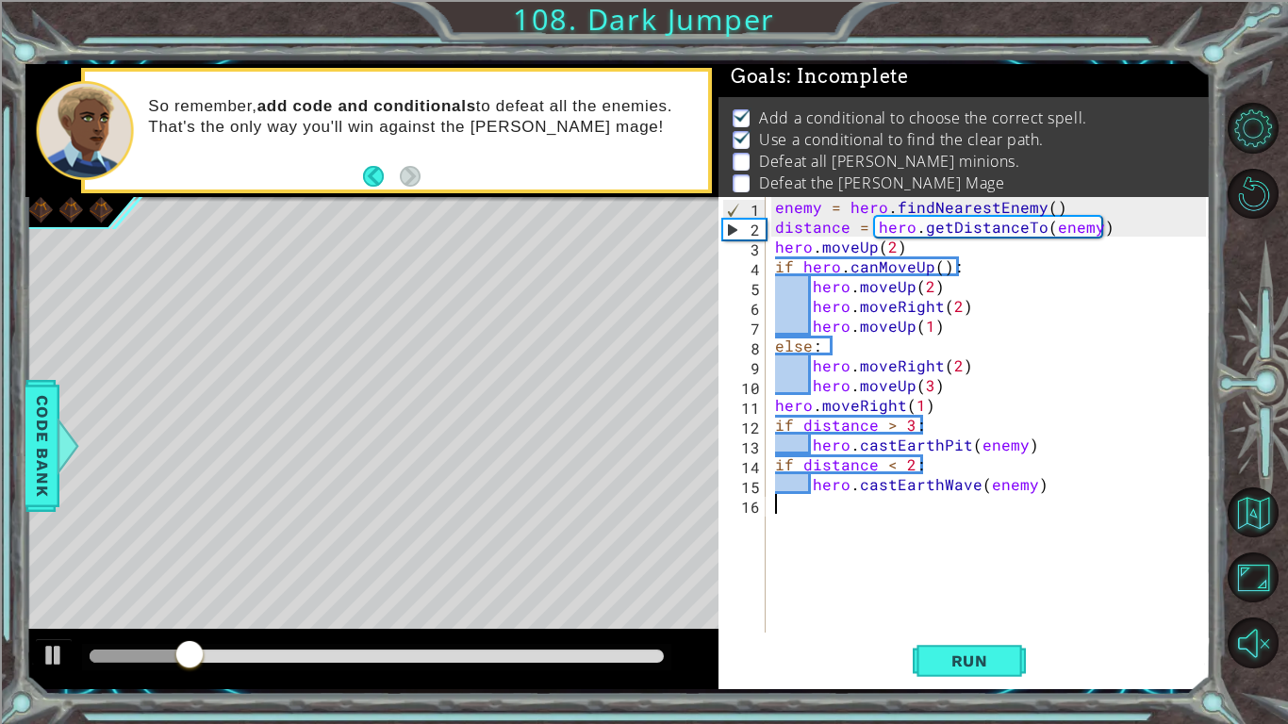
click at [581, 661] on div at bounding box center [377, 655] width 574 height 13
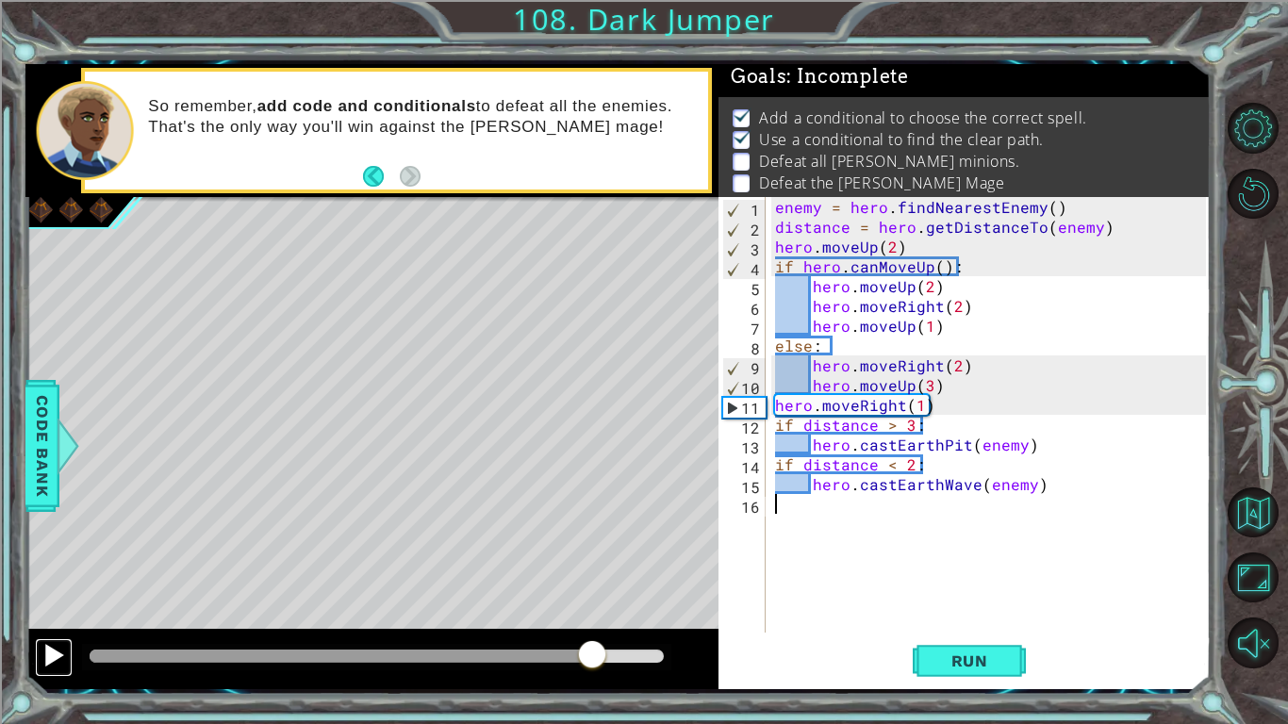
click at [60, 660] on div at bounding box center [53, 655] width 25 height 25
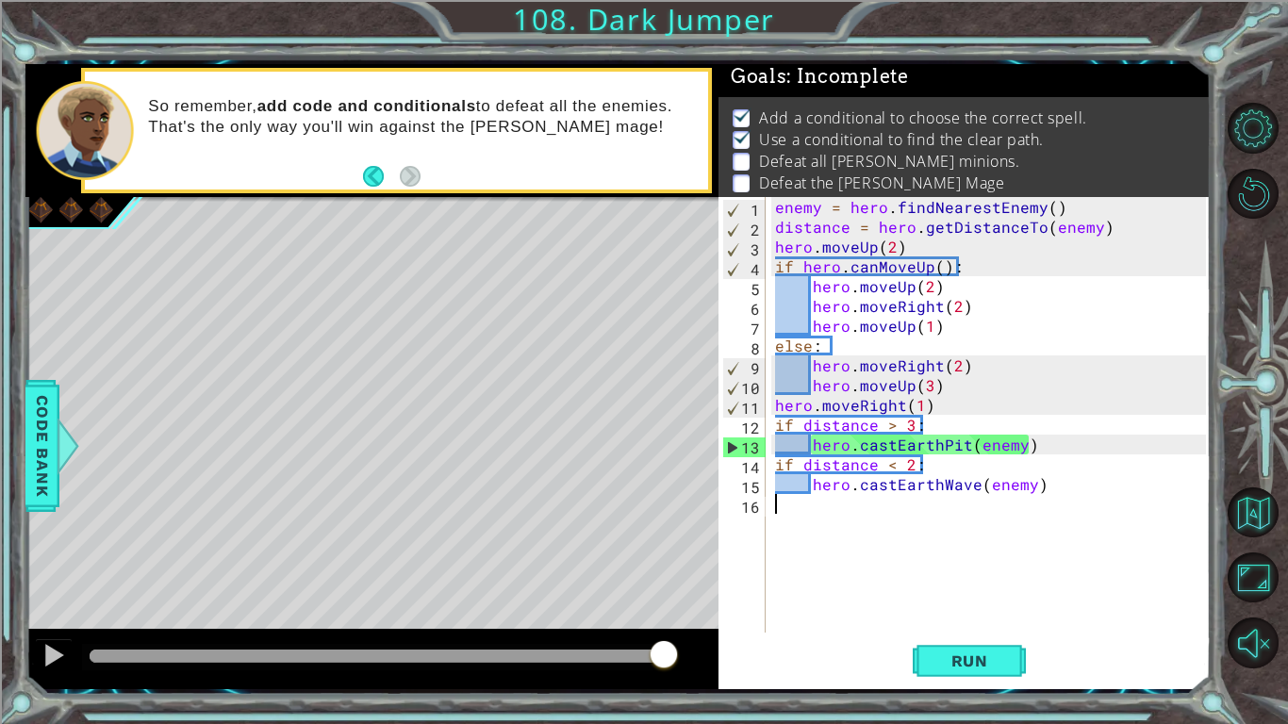
click at [863, 516] on div "enemy = hero . findNearestEnemy ( ) distance = hero . getDistanceTo ( enemy ) h…" at bounding box center [993, 434] width 444 height 475
drag, startPoint x: 954, startPoint y: 401, endPoint x: 777, endPoint y: 408, distance: 177.4
click at [777, 408] on div "enemy = hero . findNearestEnemy ( ) distance = hero . getDistanceTo ( enemy ) h…" at bounding box center [993, 434] width 444 height 475
type textarea "hero.moveRight(1)"
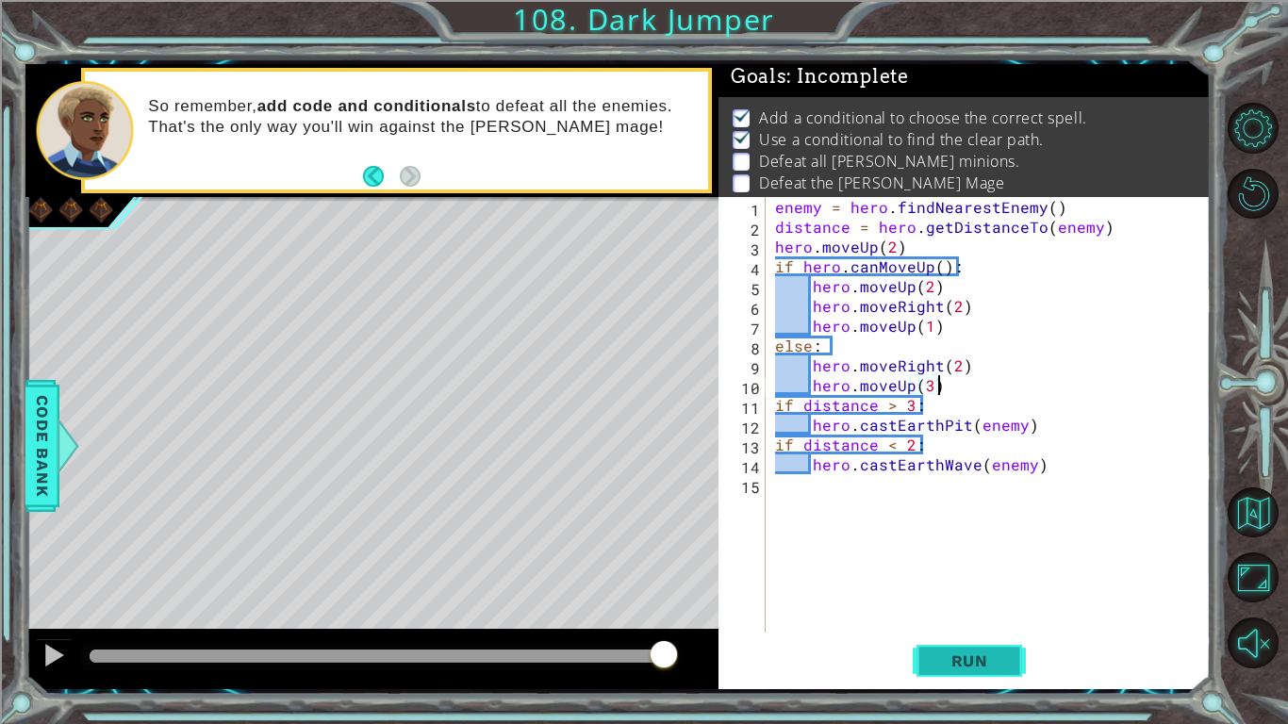
click at [956, 683] on button "Run" at bounding box center [968, 660] width 113 height 49
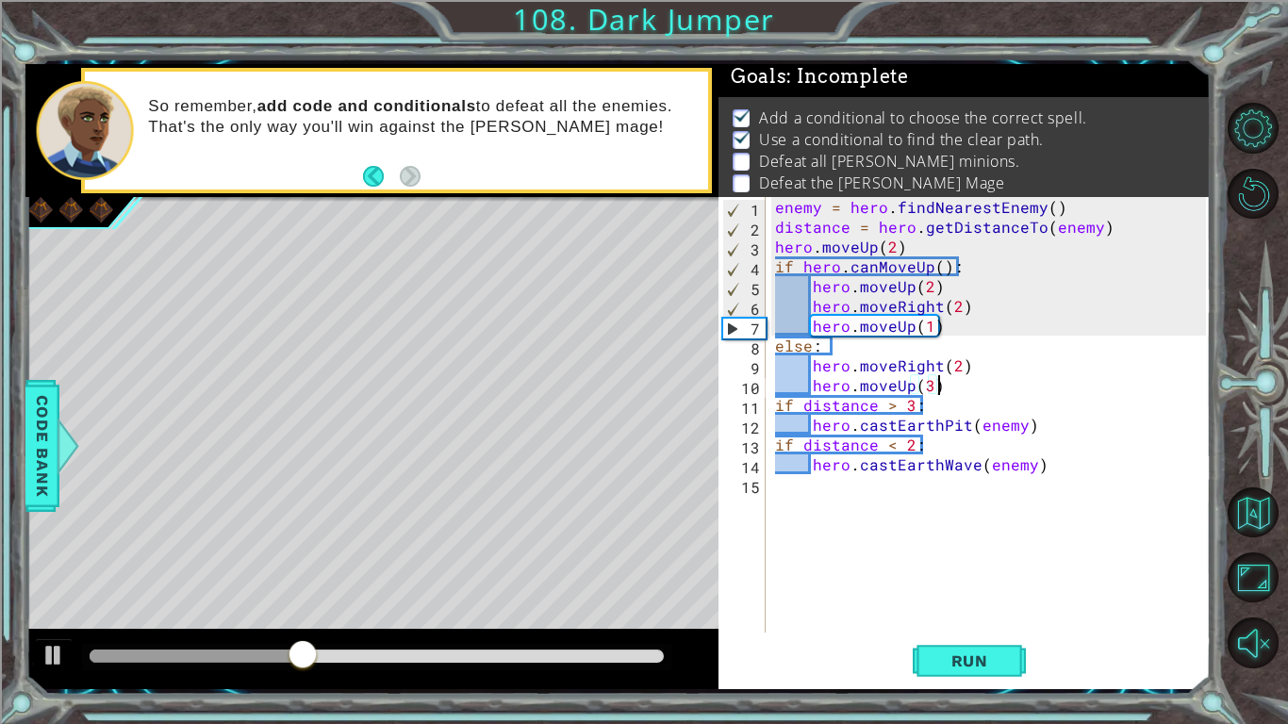
click at [581, 648] on div at bounding box center [376, 657] width 589 height 26
click at [581, 678] on div at bounding box center [371, 659] width 693 height 60
click at [562, 665] on div at bounding box center [376, 657] width 589 height 26
click at [553, 658] on div at bounding box center [377, 655] width 574 height 13
click at [975, 425] on div "enemy = hero . findNearestEnemy ( ) distance = hero . getDistanceTo ( enemy ) h…" at bounding box center [993, 434] width 444 height 475
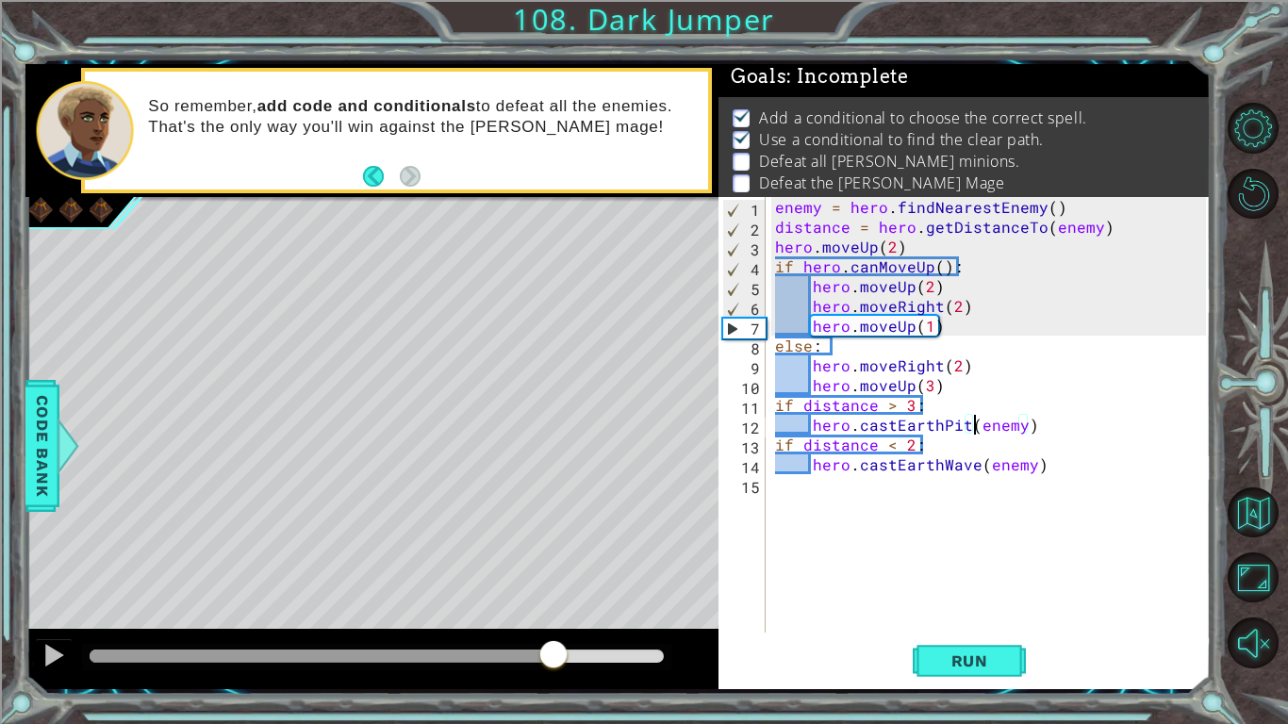
click at [970, 426] on div "enemy = hero . findNearestEnemy ( ) distance = hero . getDistanceTo ( enemy ) h…" at bounding box center [993, 434] width 444 height 475
click at [969, 426] on div "enemy = hero . findNearestEnemy ( ) distance = hero . getDistanceTo ( enemy ) h…" at bounding box center [993, 434] width 444 height 475
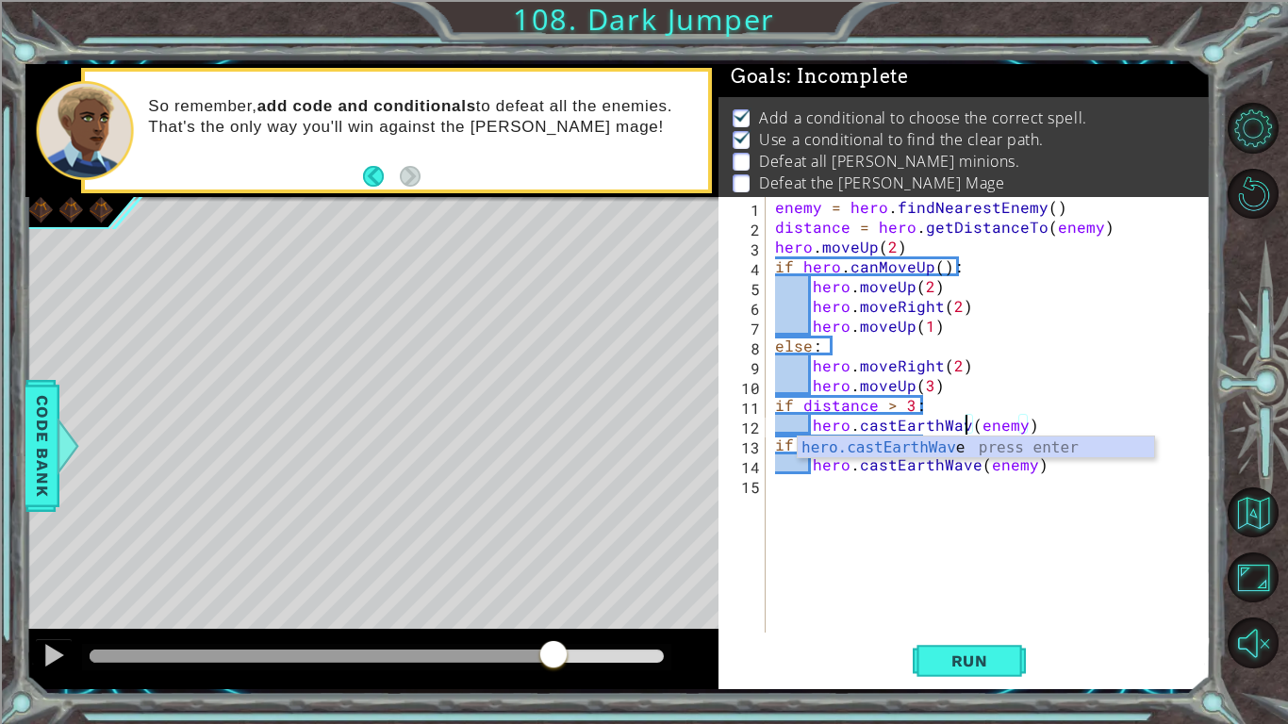
type textarea "hero.castEarthWave(enemy)"
click at [1031, 554] on div "enemy = hero . findNearestEnemy ( ) distance = hero . getDistanceTo ( enemy ) h…" at bounding box center [993, 434] width 444 height 475
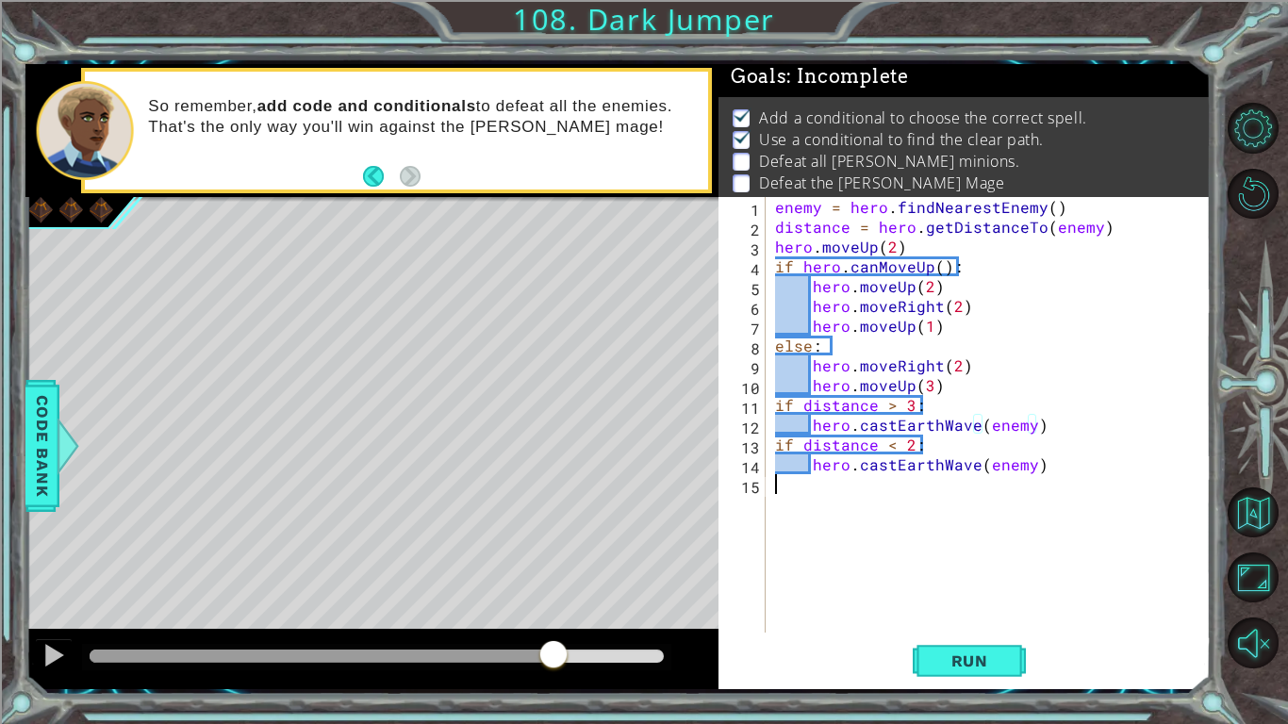
scroll to position [0, 0]
click at [974, 464] on div "enemy = hero . findNearestEnemy ( ) distance = hero . getDistanceTo ( enemy ) h…" at bounding box center [993, 434] width 444 height 475
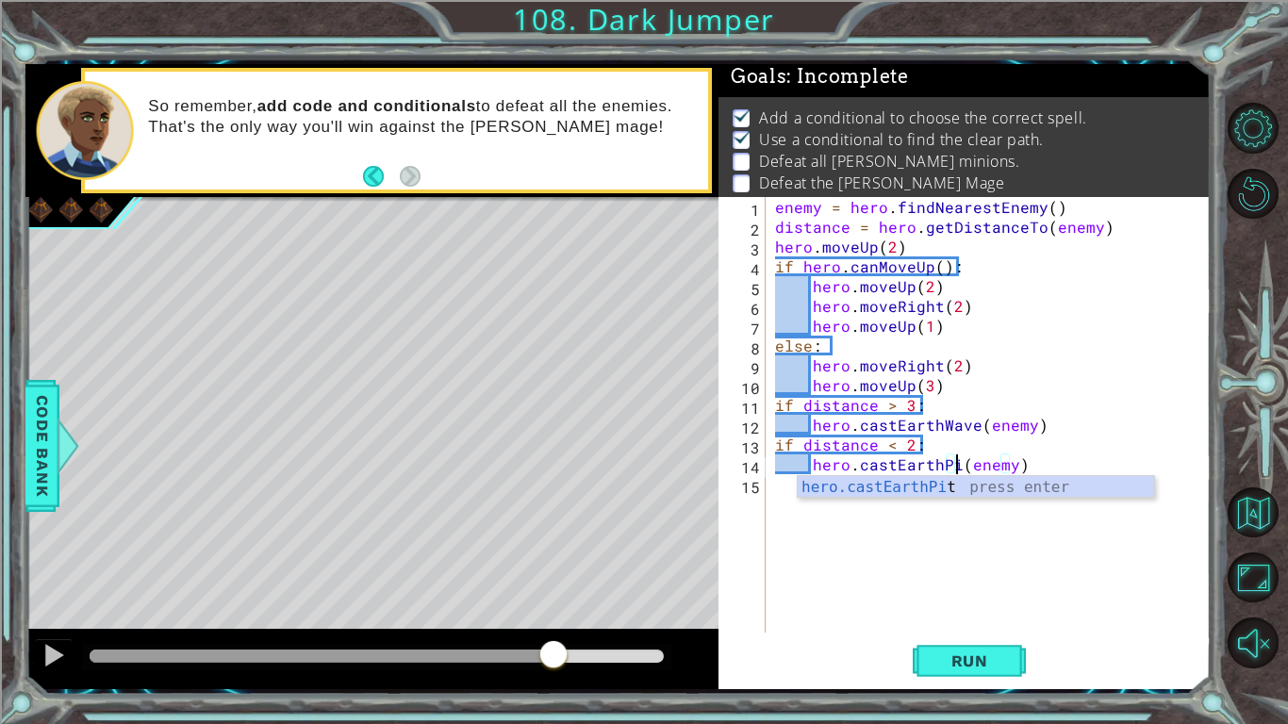
scroll to position [0, 11]
click at [953, 648] on button "Run" at bounding box center [968, 660] width 113 height 49
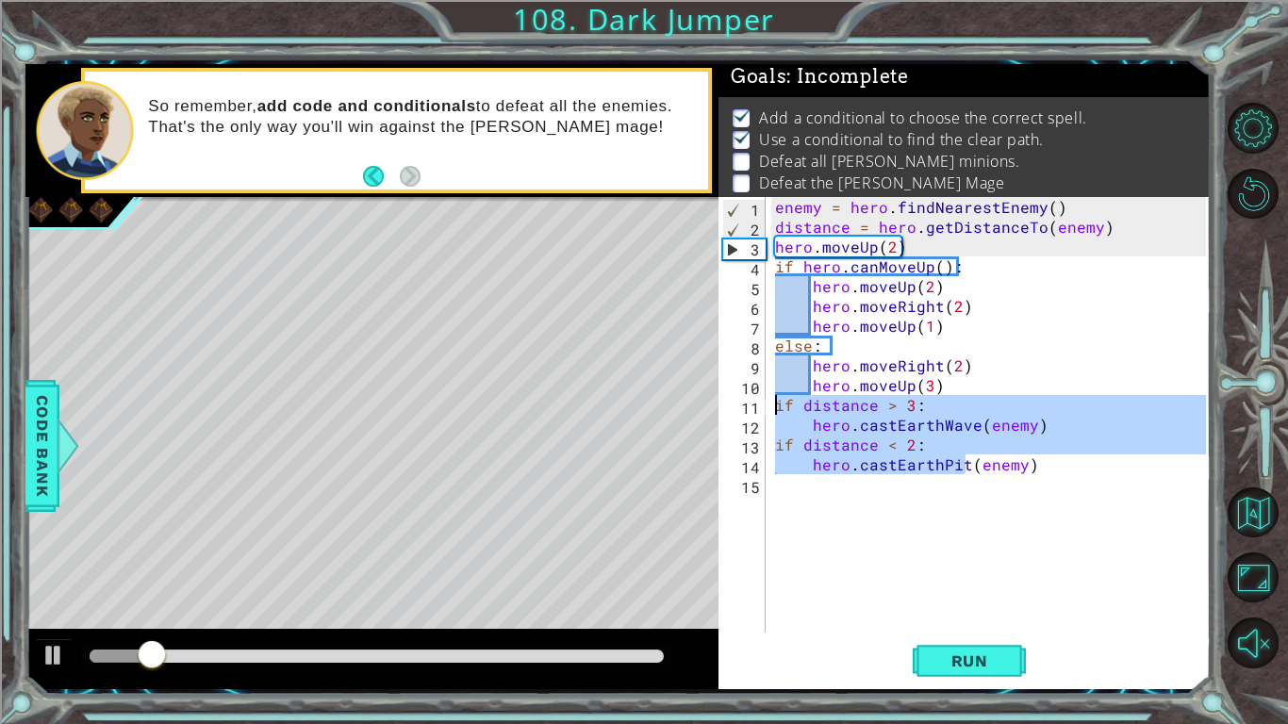
drag, startPoint x: 1049, startPoint y: 482, endPoint x: 776, endPoint y: 403, distance: 284.6
click at [776, 403] on div "enemy = hero . findNearestEnemy ( ) distance = hero . getDistanceTo ( enemy ) h…" at bounding box center [993, 434] width 444 height 475
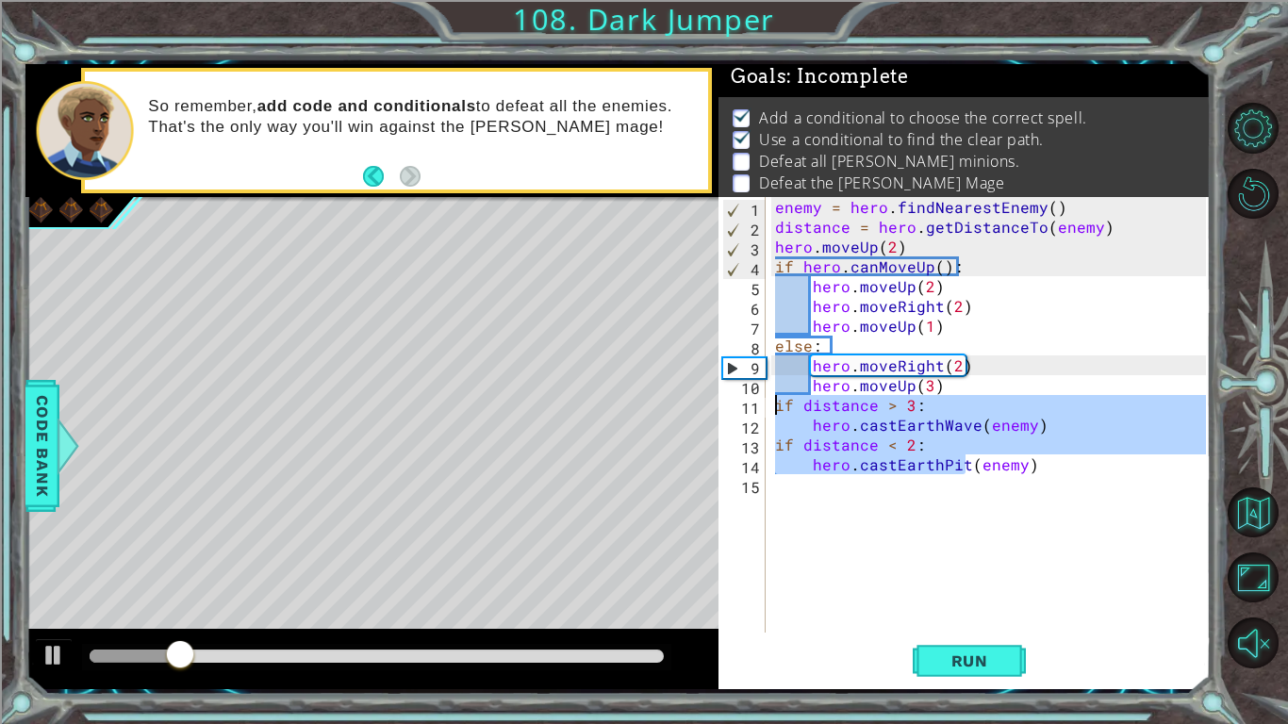
click at [1121, 215] on div "enemy = hero . findNearestEnemy ( ) distance = hero . getDistanceTo ( enemy ) h…" at bounding box center [993, 434] width 444 height 475
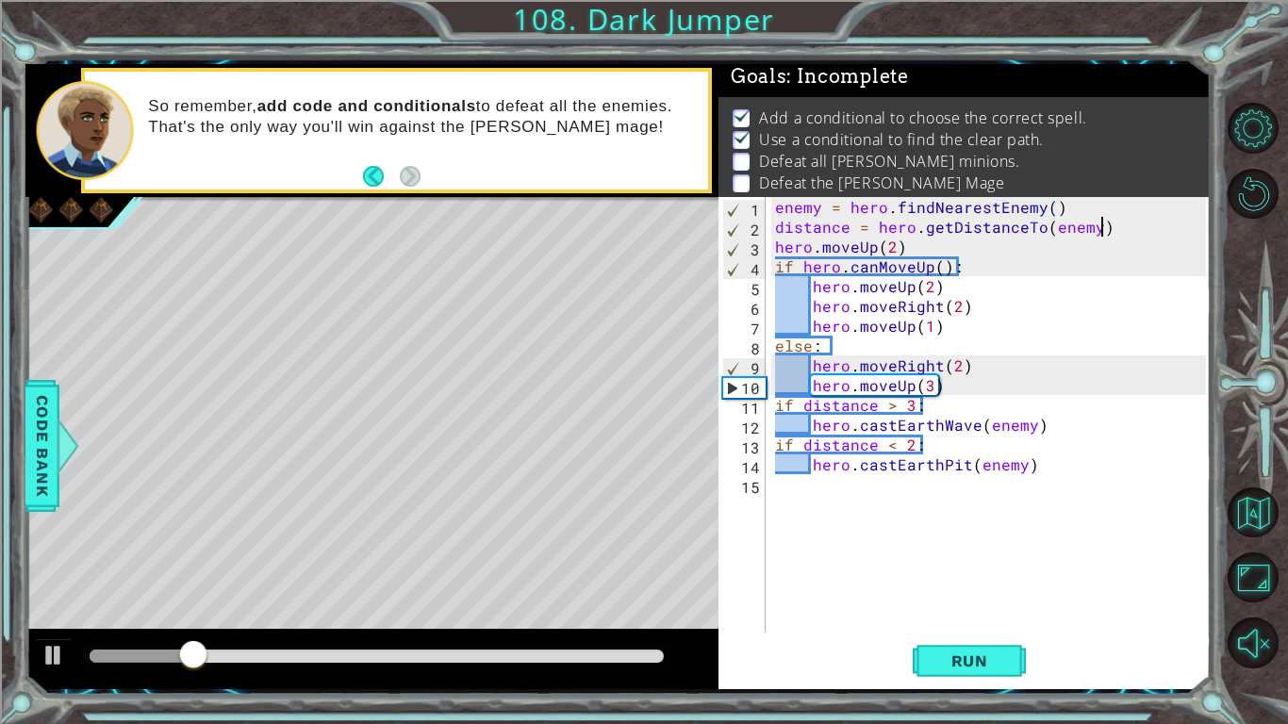
click at [1121, 234] on div "enemy = hero . findNearestEnemy ( ) distance = hero . getDistanceTo ( enemy ) h…" at bounding box center [993, 434] width 444 height 475
type textarea "distance = hero.getDistanceTo(enemy)"
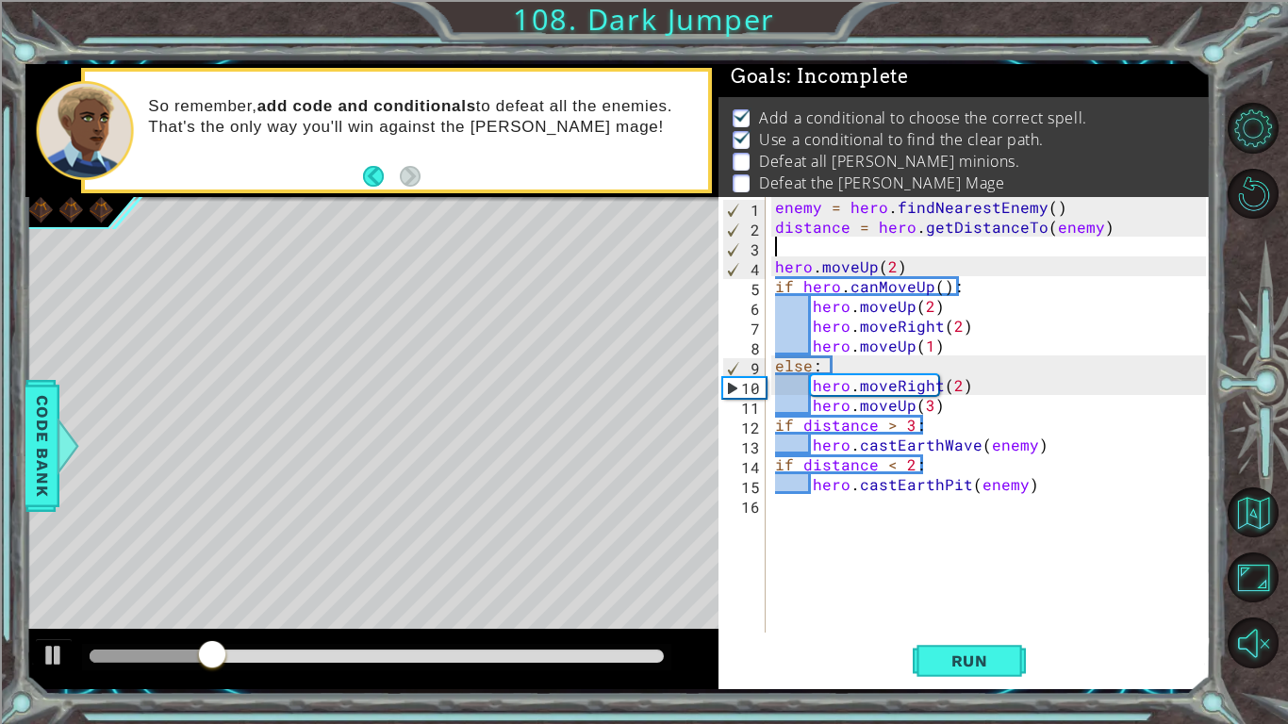
paste textarea "hero.castEarthPit"
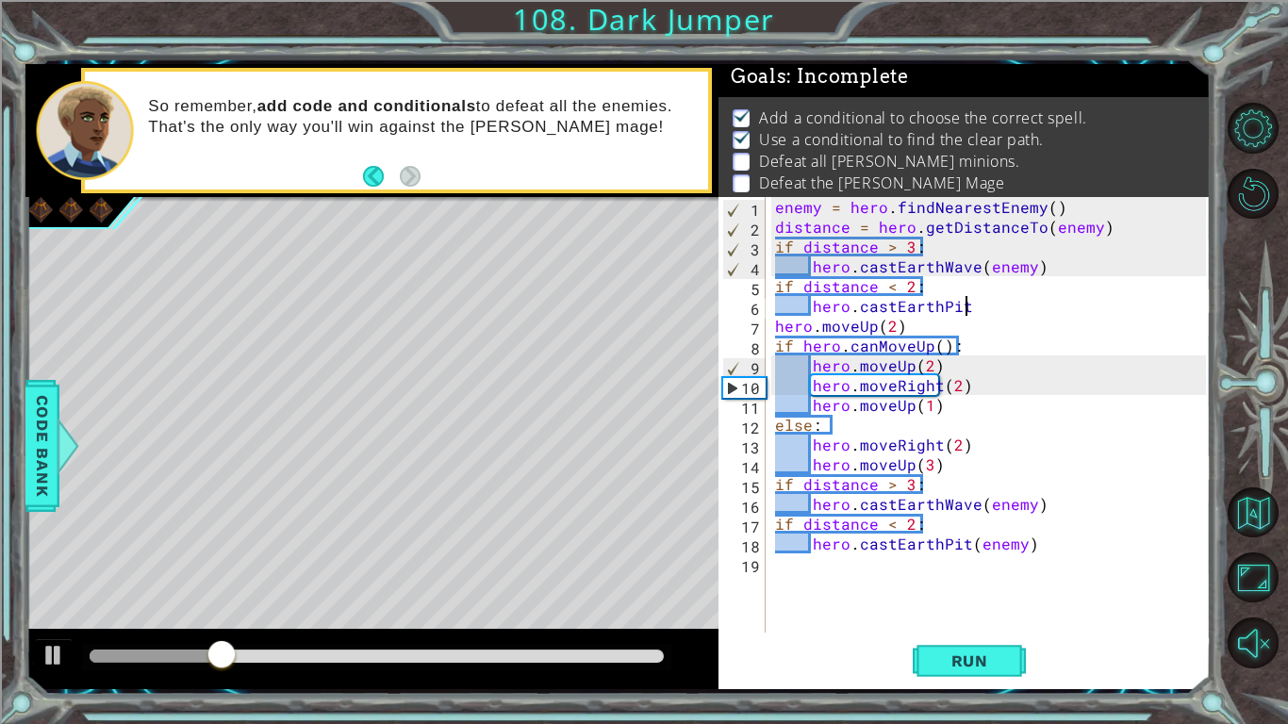
click at [1008, 711] on div "1 ההההההההההההההההההההההההההההההההההההההההההההההההההההההההההההההההההההההההההההה…" at bounding box center [644, 362] width 1288 height 724
click at [996, 672] on button "Run" at bounding box center [968, 660] width 113 height 49
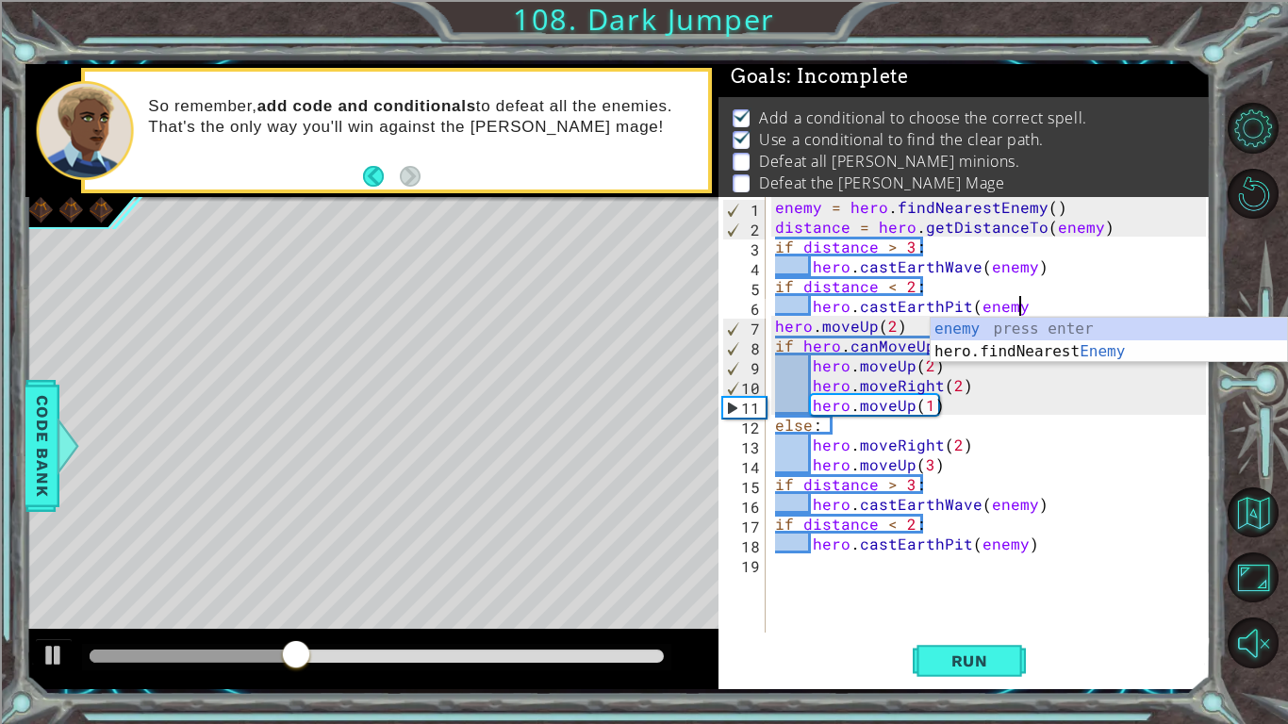
scroll to position [0, 14]
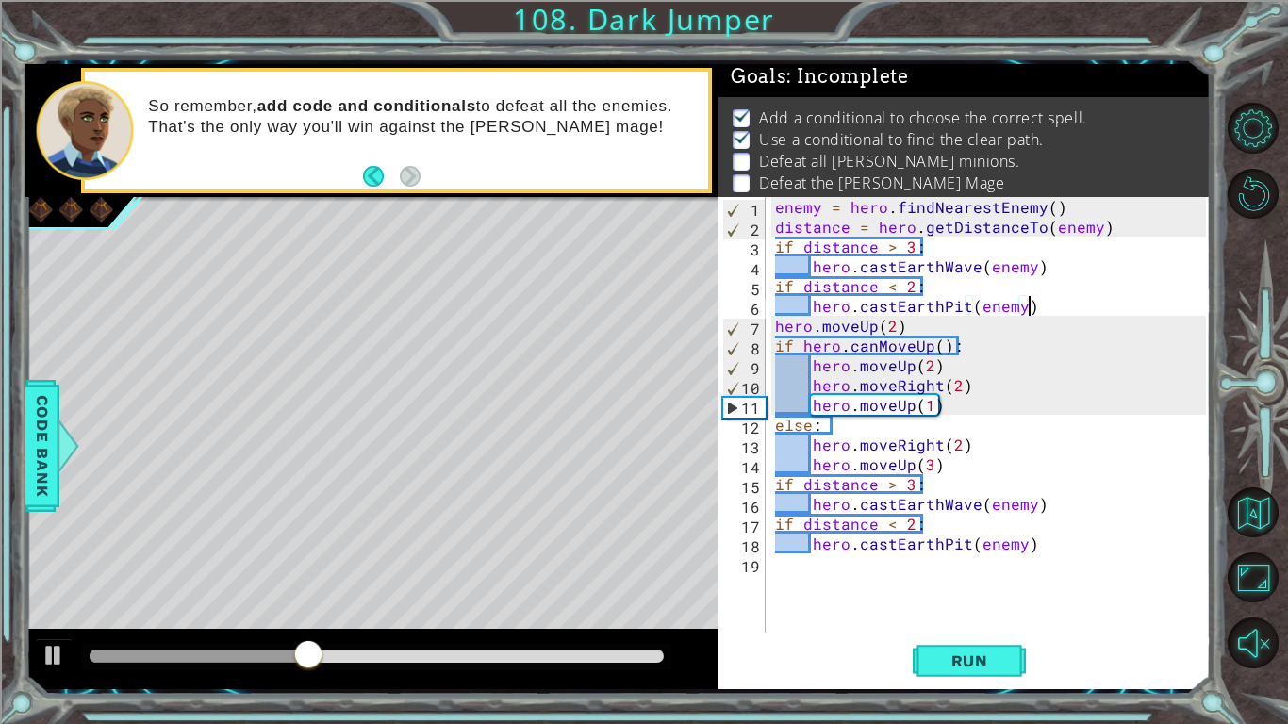
click at [960, 684] on button "Run" at bounding box center [968, 660] width 113 height 49
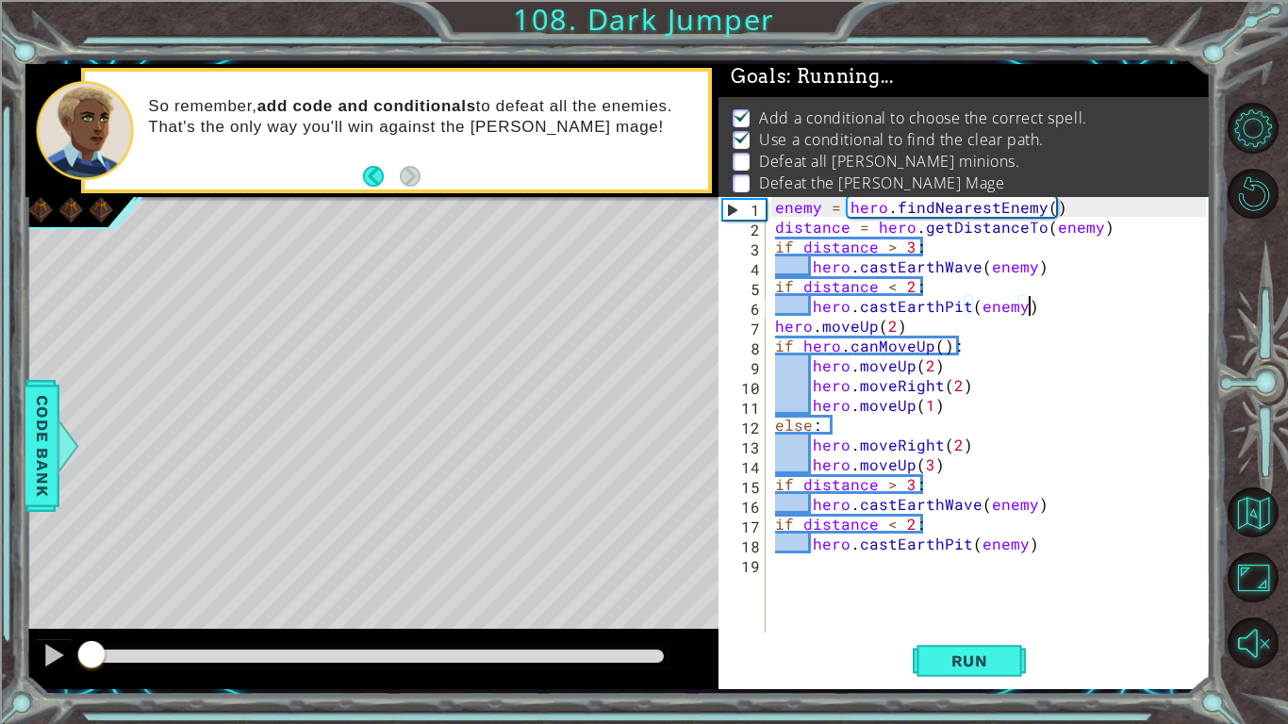
click at [958, 665] on span "Run" at bounding box center [969, 660] width 74 height 19
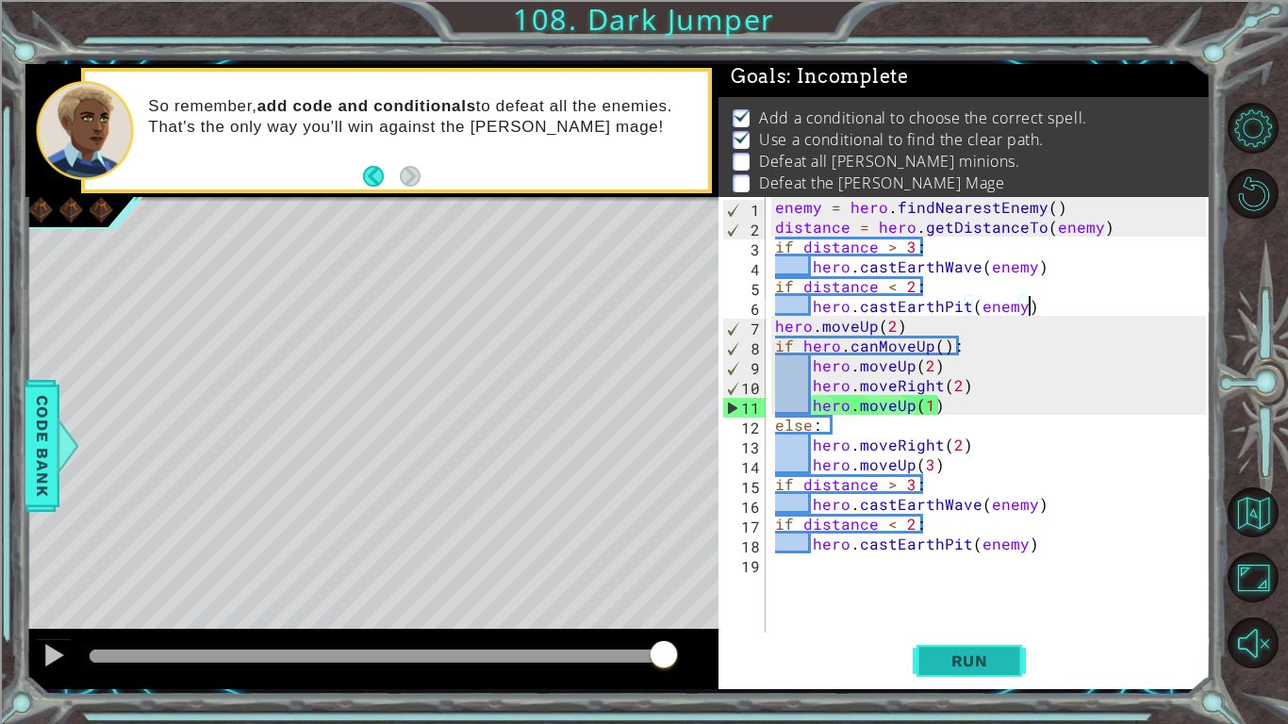
click at [969, 663] on span "Run" at bounding box center [969, 660] width 74 height 19
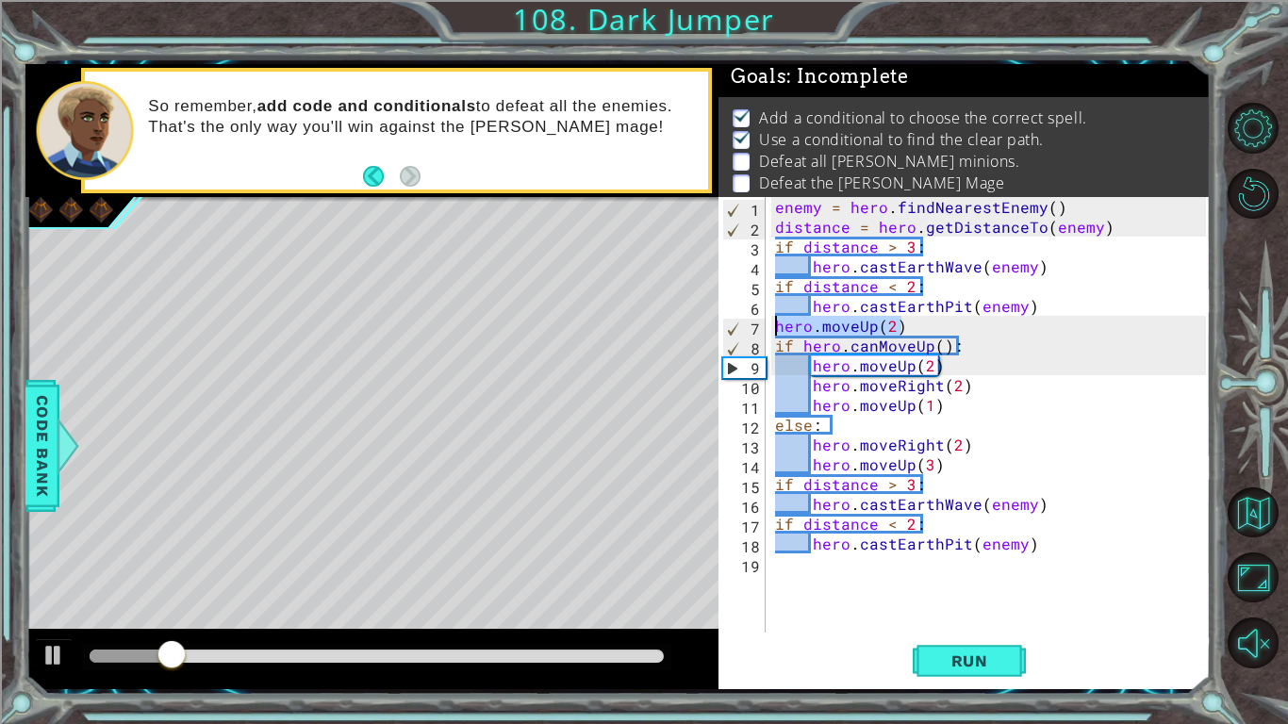
click at [698, 326] on div "1 ההההההההההההההההההההההההההההההההההההההההההההההההההההההההההההההההההההההההההההה…" at bounding box center [617, 376] width 1185 height 625
type textarea "hero.moveUp(2)"
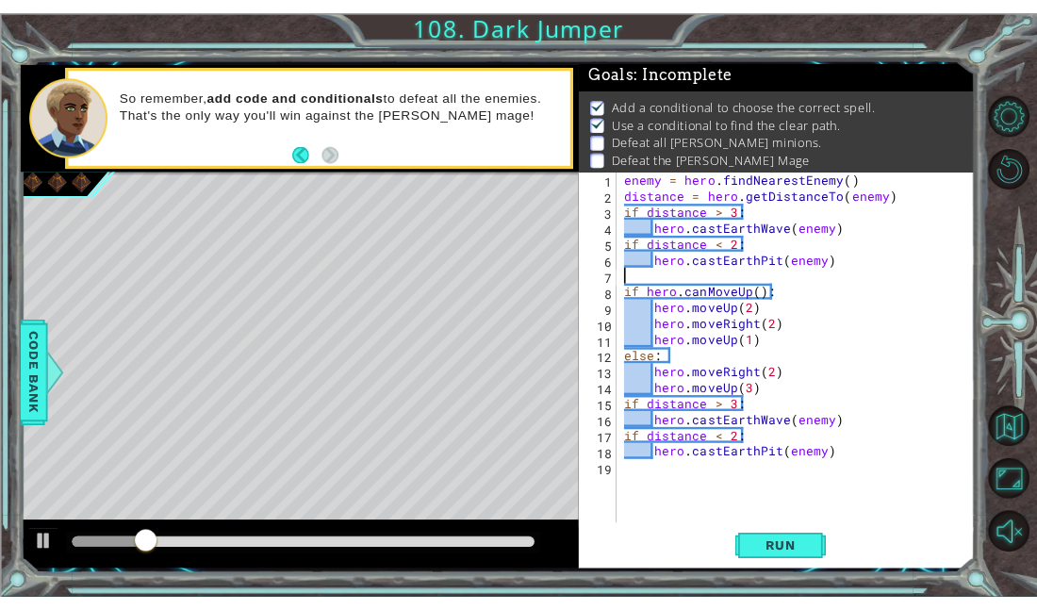
scroll to position [0, 0]
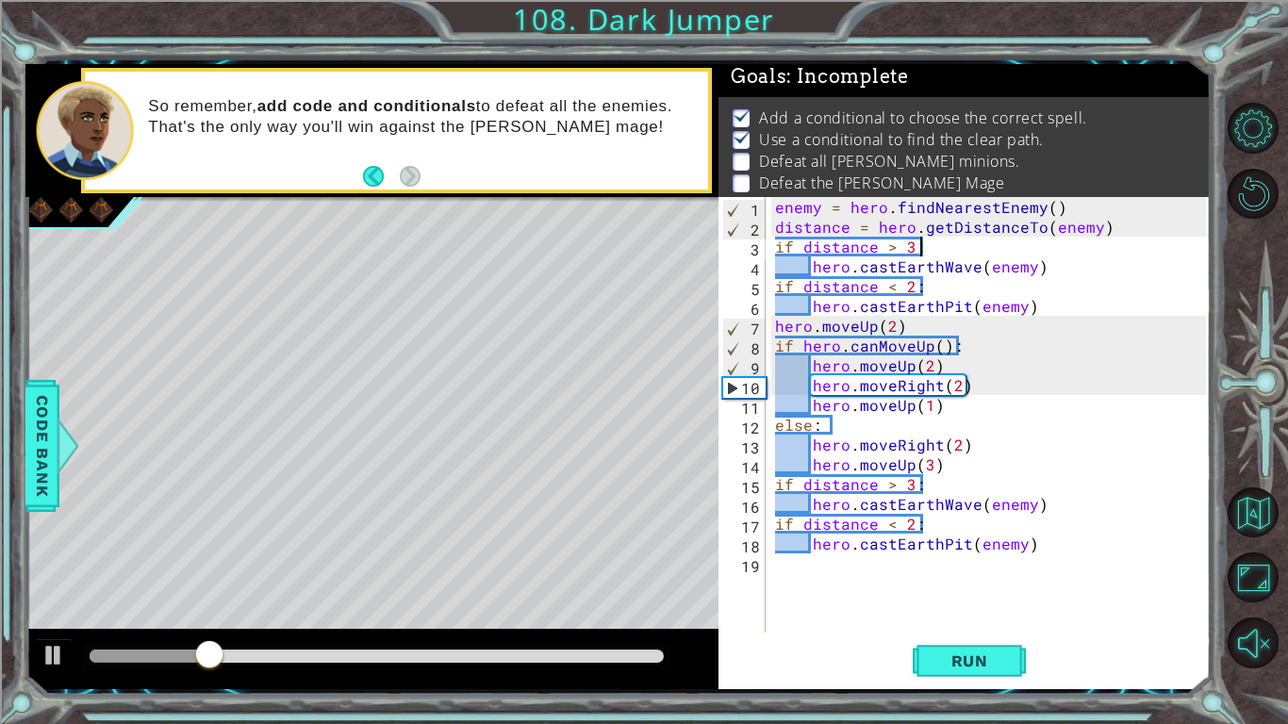
click at [1062, 240] on div "enemy = hero . findNearestEnemy ( ) distance = hero . getDistanceTo ( enemy ) i…" at bounding box center [993, 434] width 444 height 475
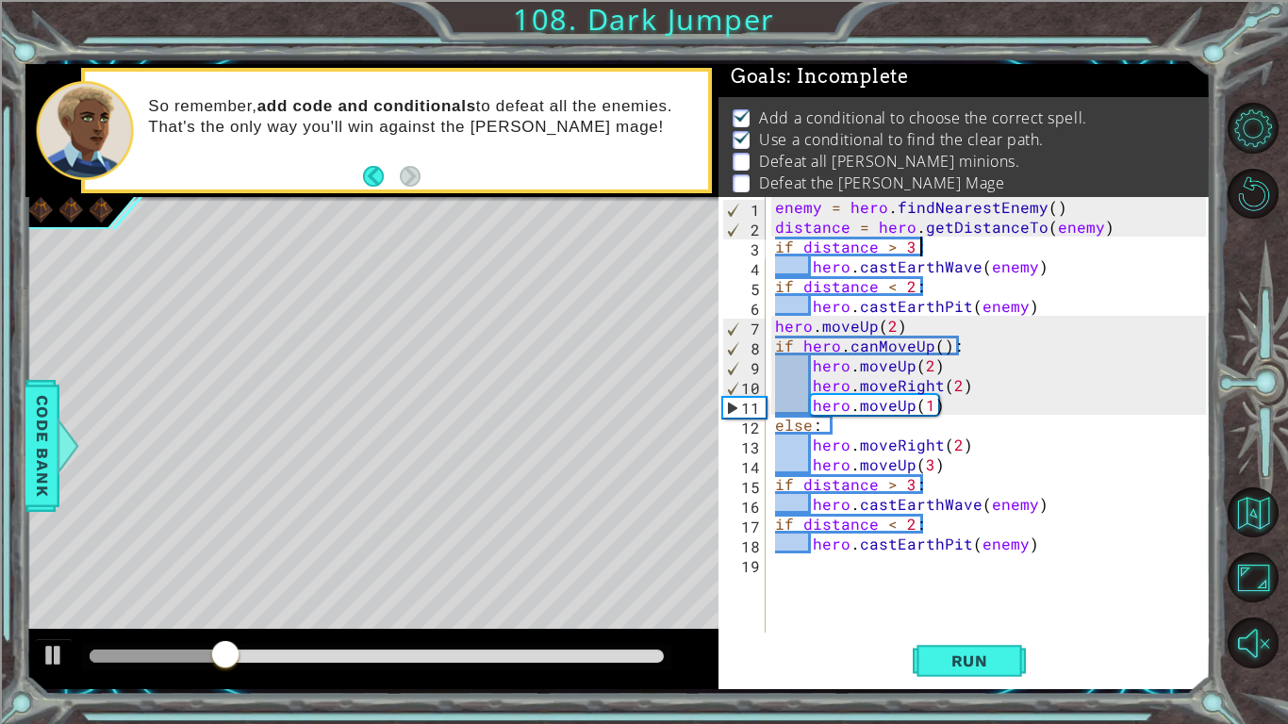
click at [778, 244] on div "enemy = hero . findNearestEnemy ( ) distance = hero . getDistanceTo ( enemy ) i…" at bounding box center [993, 434] width 444 height 475
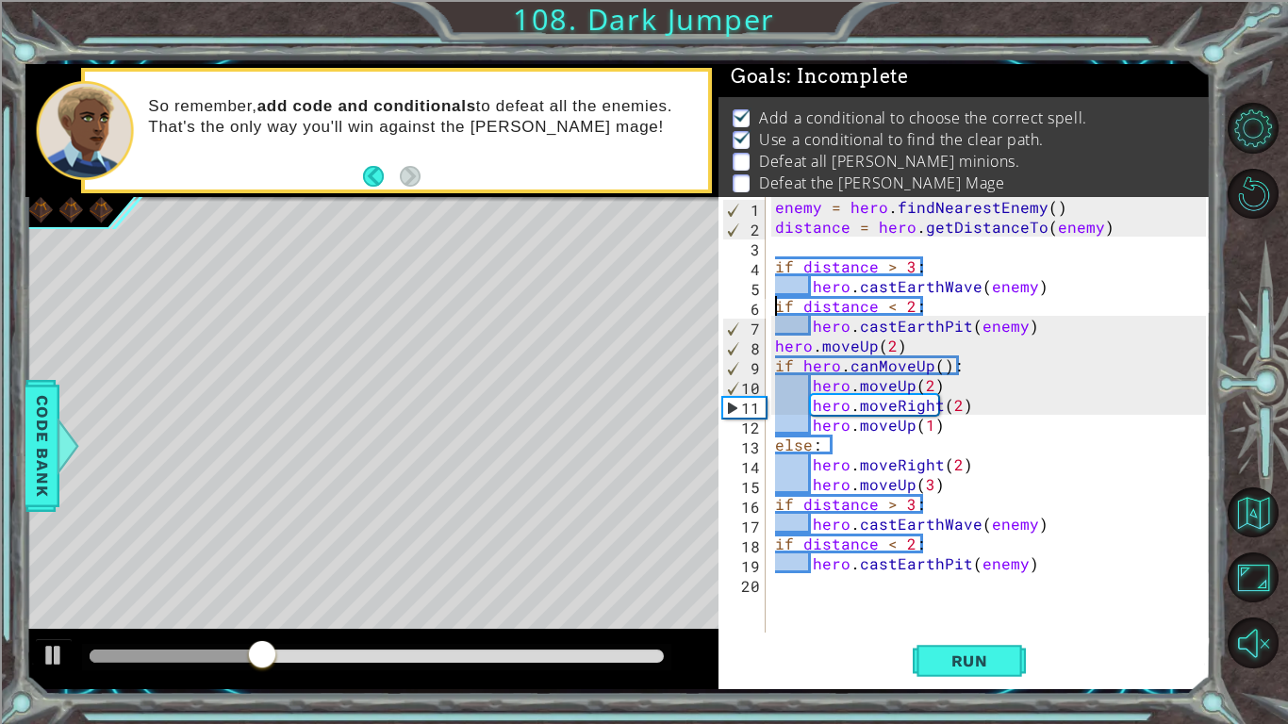
type textarea "if distance < 2:"
click at [979, 674] on button "Run" at bounding box center [968, 660] width 113 height 49
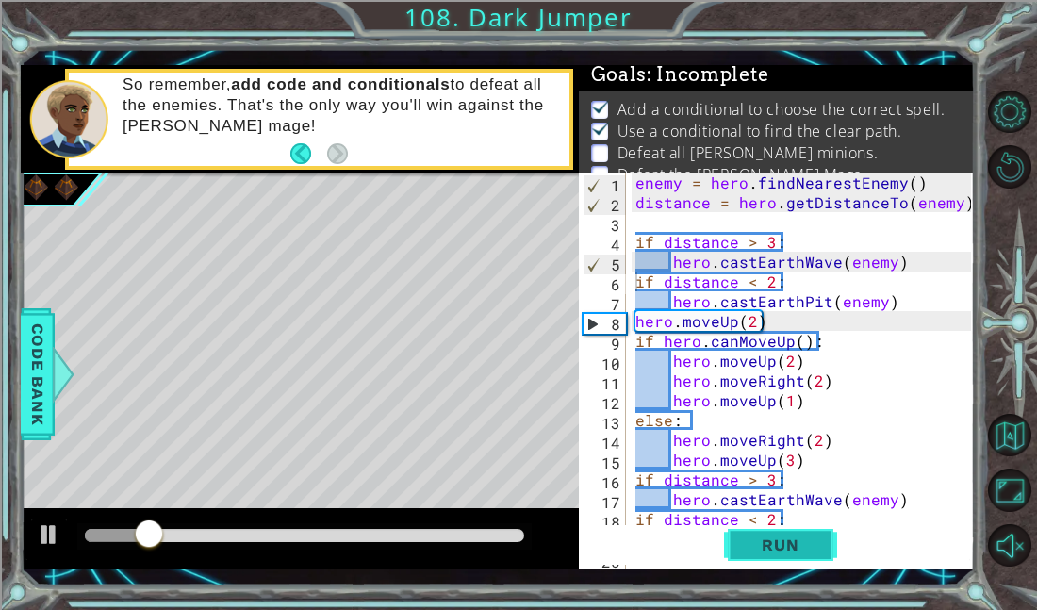
scroll to position [3, 0]
